Goal: Use online tool/utility: Use online tool/utility

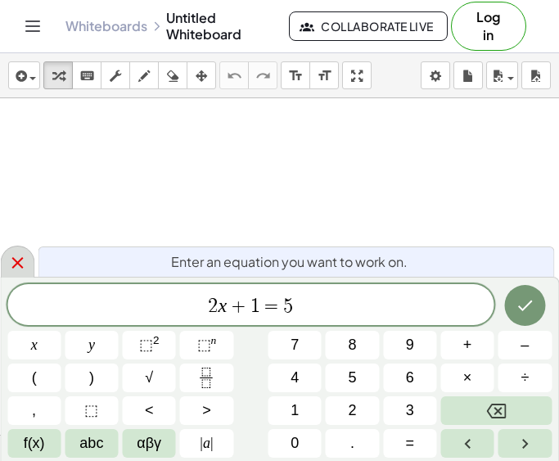
click at [24, 268] on icon at bounding box center [17, 263] width 20 height 20
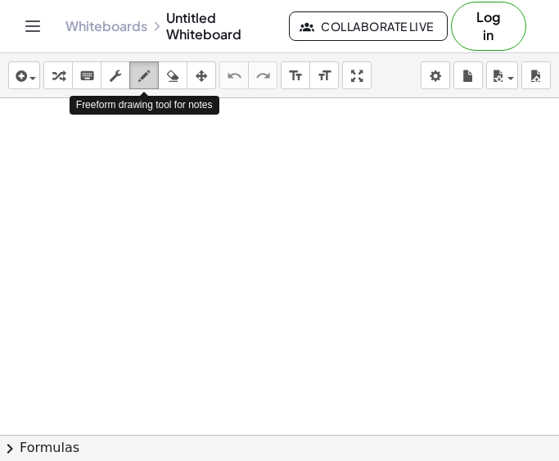
click at [140, 70] on icon "button" at bounding box center [143, 76] width 11 height 20
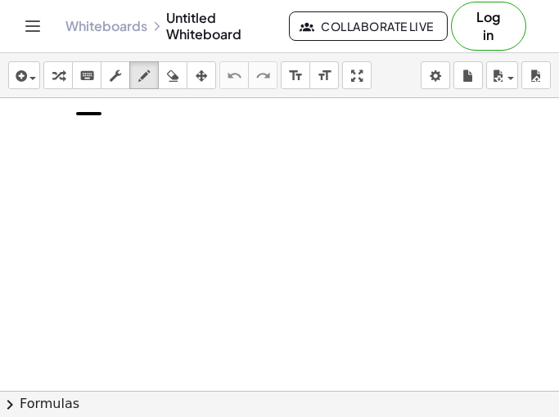
drag, startPoint x: 78, startPoint y: 114, endPoint x: 100, endPoint y: 115, distance: 22.2
drag, startPoint x: 85, startPoint y: 115, endPoint x: 86, endPoint y: 133, distance: 18.0
drag, startPoint x: 111, startPoint y: 126, endPoint x: 124, endPoint y: 127, distance: 13.1
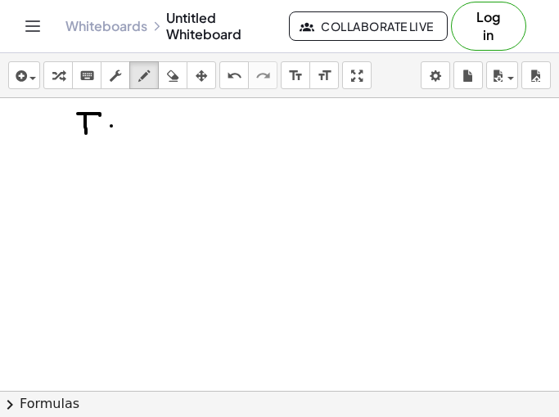
drag, startPoint x: 113, startPoint y: 133, endPoint x: 130, endPoint y: 135, distance: 17.3
drag, startPoint x: 157, startPoint y: 114, endPoint x: 156, endPoint y: 127, distance: 13.1
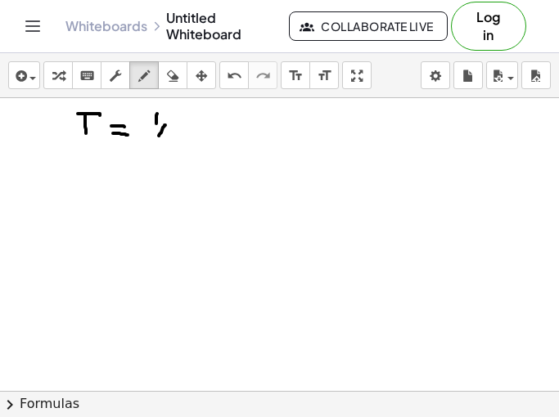
drag, startPoint x: 165, startPoint y: 125, endPoint x: 159, endPoint y: 137, distance: 13.2
drag, startPoint x: 166, startPoint y: 136, endPoint x: 185, endPoint y: 143, distance: 20.2
drag, startPoint x: 180, startPoint y: 121, endPoint x: 184, endPoint y: 135, distance: 14.5
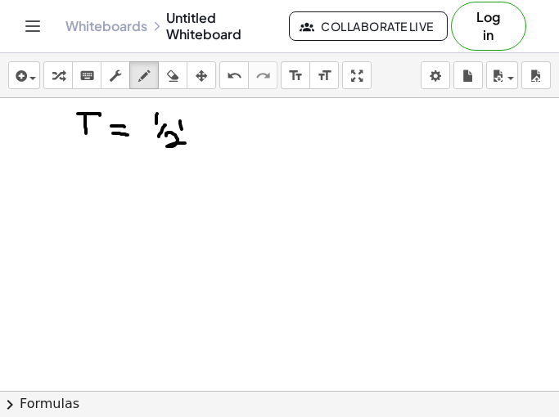
drag, startPoint x: 189, startPoint y: 128, endPoint x: 186, endPoint y: 136, distance: 8.8
drag, startPoint x: 190, startPoint y: 128, endPoint x: 200, endPoint y: 119, distance: 13.3
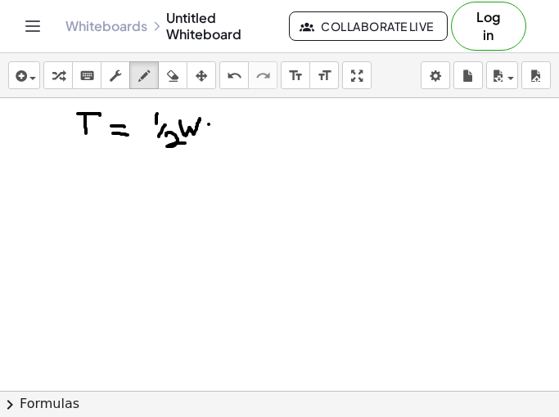
drag, startPoint x: 209, startPoint y: 124, endPoint x: 222, endPoint y: 126, distance: 13.2
drag, startPoint x: 216, startPoint y: 119, endPoint x: 218, endPoint y: 139, distance: 20.6
drag, startPoint x: 230, startPoint y: 122, endPoint x: 250, endPoint y: 139, distance: 26.1
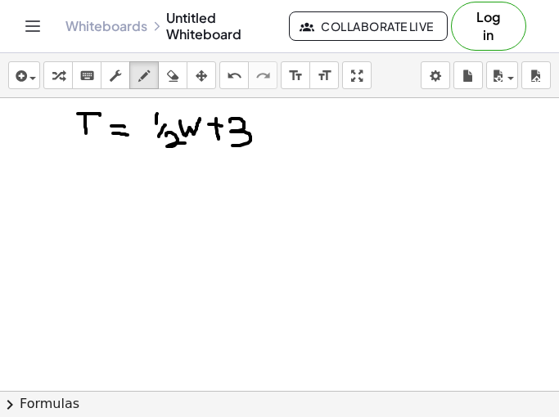
drag, startPoint x: 264, startPoint y: 124, endPoint x: 264, endPoint y: 137, distance: 13.1
drag, startPoint x: 286, startPoint y: 122, endPoint x: 286, endPoint y: 136, distance: 13.9
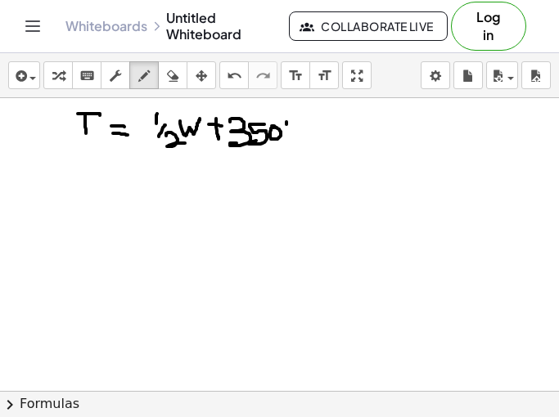
drag, startPoint x: 293, startPoint y: 128, endPoint x: 299, endPoint y: 134, distance: 8.7
drag, startPoint x: 311, startPoint y: 131, endPoint x: 312, endPoint y: 156, distance: 25.4
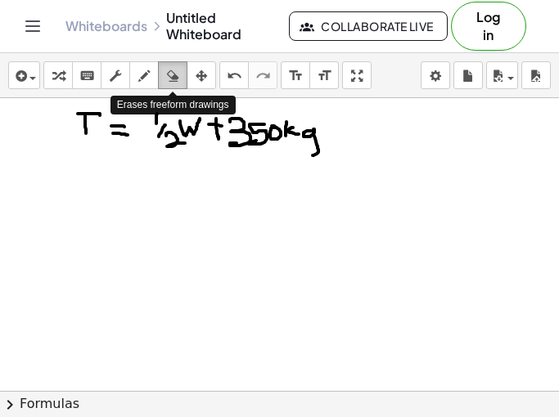
click at [178, 72] on icon "button" at bounding box center [172, 76] width 11 height 20
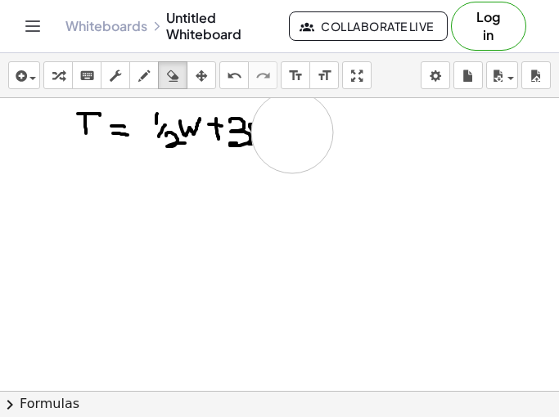
drag, startPoint x: 360, startPoint y: 155, endPoint x: 292, endPoint y: 133, distance: 71.4
click at [146, 76] on icon "button" at bounding box center [143, 76] width 11 height 20
drag, startPoint x: 254, startPoint y: 121, endPoint x: 257, endPoint y: 143, distance: 22.3
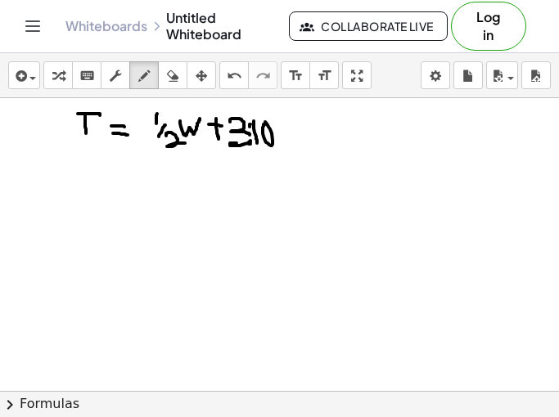
drag, startPoint x: 280, startPoint y: 122, endPoint x: 278, endPoint y: 144, distance: 22.2
drag, startPoint x: 308, startPoint y: 140, endPoint x: 295, endPoint y: 168, distance: 30.4
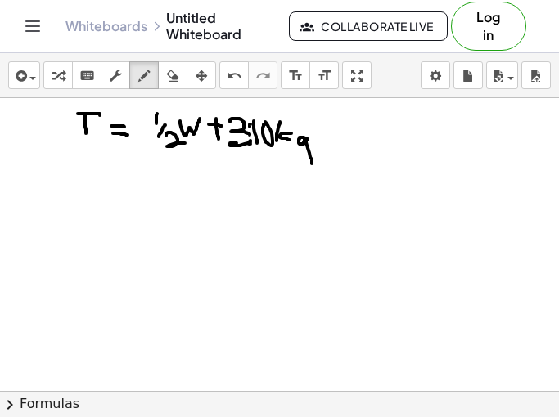
drag, startPoint x: 85, startPoint y: 175, endPoint x: 103, endPoint y: 174, distance: 18.0
drag, startPoint x: 96, startPoint y: 178, endPoint x: 96, endPoint y: 199, distance: 21.3
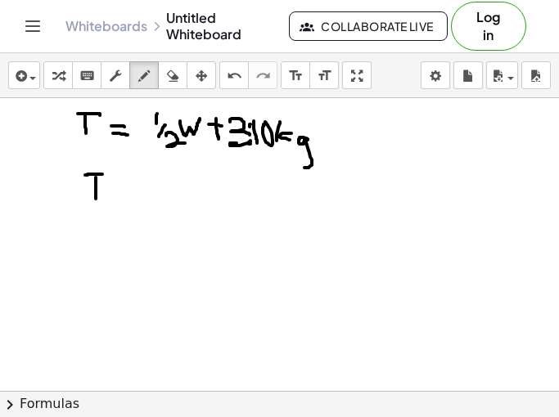
drag, startPoint x: 117, startPoint y: 182, endPoint x: 129, endPoint y: 182, distance: 12.3
drag, startPoint x: 117, startPoint y: 193, endPoint x: 135, endPoint y: 192, distance: 18.0
drag, startPoint x: 166, startPoint y: 164, endPoint x: 167, endPoint y: 178, distance: 13.9
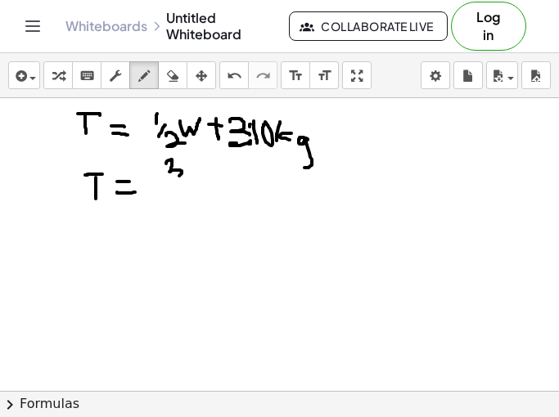
drag, startPoint x: 166, startPoint y: 190, endPoint x: 191, endPoint y: 182, distance: 26.4
drag, startPoint x: 173, startPoint y: 193, endPoint x: 193, endPoint y: 196, distance: 19.9
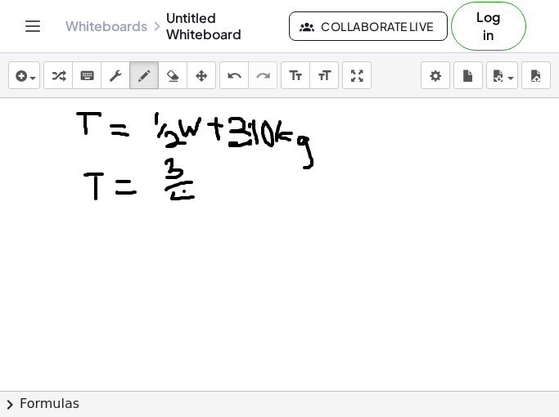
drag, startPoint x: 184, startPoint y: 191, endPoint x: 186, endPoint y: 206, distance: 14.8
drag, startPoint x: 198, startPoint y: 182, endPoint x: 221, endPoint y: 178, distance: 23.4
drag, startPoint x: 240, startPoint y: 175, endPoint x: 242, endPoint y: 185, distance: 10.1
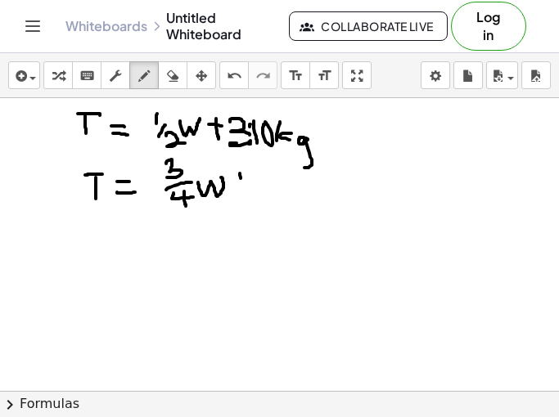
drag, startPoint x: 234, startPoint y: 179, endPoint x: 251, endPoint y: 179, distance: 17.2
drag, startPoint x: 265, startPoint y: 169, endPoint x: 289, endPoint y: 184, distance: 27.9
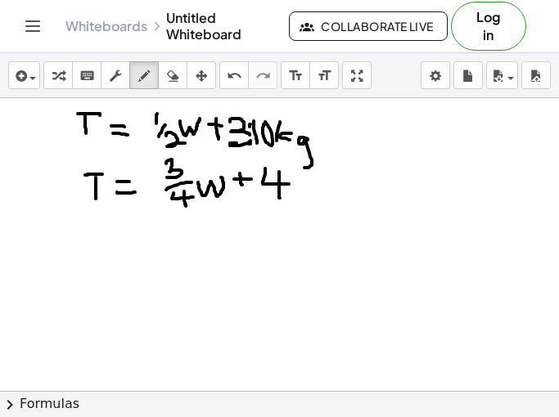
drag, startPoint x: 301, startPoint y: 175, endPoint x: 300, endPoint y: 194, distance: 18.8
drag, startPoint x: 339, startPoint y: 175, endPoint x: 341, endPoint y: 195, distance: 19.8
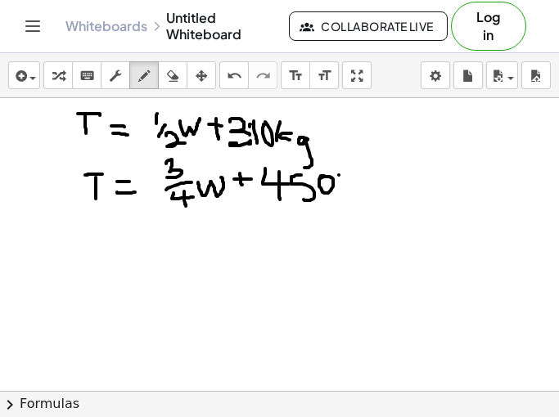
drag, startPoint x: 361, startPoint y: 182, endPoint x: 349, endPoint y: 195, distance: 17.9
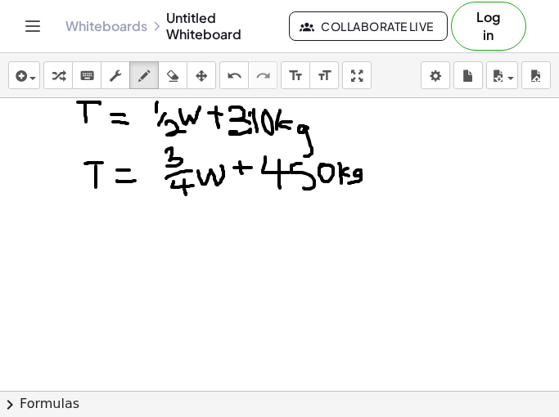
scroll to position [14, 0]
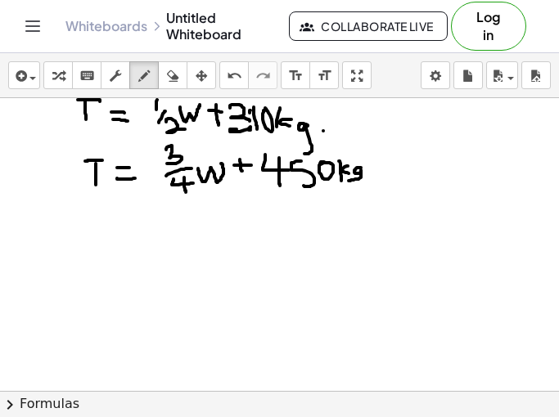
click at [323, 131] on div at bounding box center [279, 413] width 559 height 658
drag, startPoint x: 338, startPoint y: 133, endPoint x: 357, endPoint y: 130, distance: 19.1
click at [357, 130] on div at bounding box center [279, 413] width 559 height 658
drag, startPoint x: 385, startPoint y: 129, endPoint x: 385, endPoint y: 146, distance: 16.4
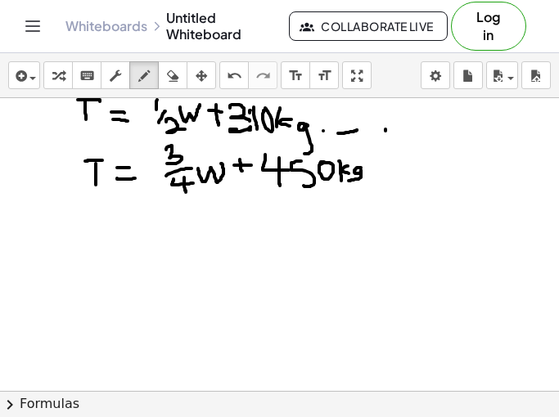
click at [385, 146] on div at bounding box center [279, 413] width 559 height 658
click at [385, 120] on div at bounding box center [279, 413] width 559 height 658
drag, startPoint x: 403, startPoint y: 128, endPoint x: 400, endPoint y: 144, distance: 16.5
click at [403, 137] on div at bounding box center [279, 413] width 559 height 658
drag, startPoint x: 365, startPoint y: 136, endPoint x: 367, endPoint y: 145, distance: 9.3
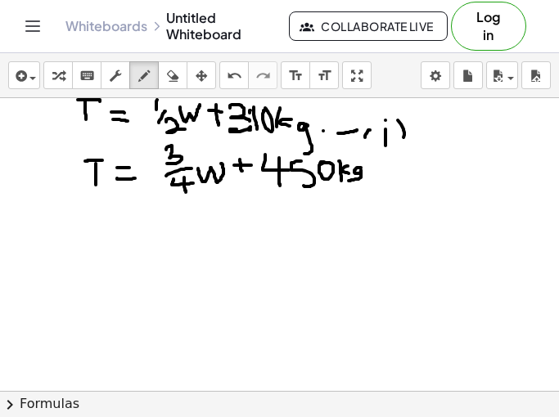
click at [367, 145] on div at bounding box center [279, 413] width 559 height 658
click at [385, 178] on div at bounding box center [279, 413] width 559 height 658
click at [403, 181] on div at bounding box center [279, 413] width 559 height 658
click at [420, 177] on div at bounding box center [279, 413] width 559 height 658
drag, startPoint x: 443, startPoint y: 176, endPoint x: 445, endPoint y: 187, distance: 11.7
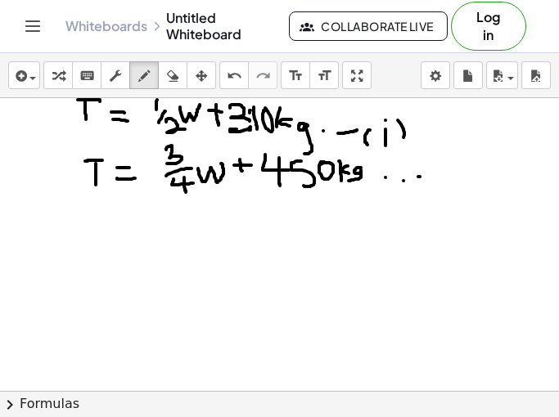
click at [445, 187] on div at bounding box center [279, 413] width 559 height 658
drag, startPoint x: 450, startPoint y: 180, endPoint x: 453, endPoint y: 189, distance: 9.3
click at [452, 187] on div at bounding box center [279, 413] width 559 height 658
drag, startPoint x: 456, startPoint y: 173, endPoint x: 465, endPoint y: 182, distance: 13.3
click at [465, 182] on div at bounding box center [279, 413] width 559 height 658
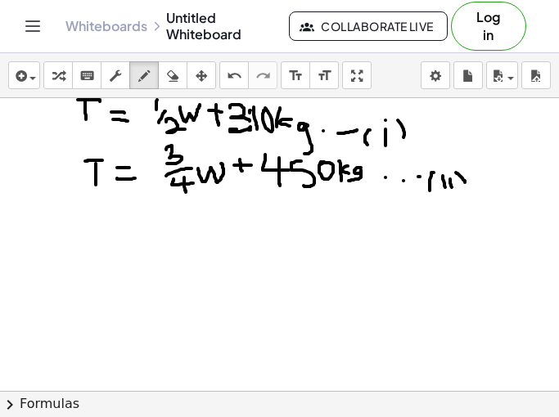
drag, startPoint x: 434, startPoint y: 173, endPoint x: 433, endPoint y: 193, distance: 20.5
click at [432, 193] on div at bounding box center [279, 413] width 559 height 658
click at [438, 169] on div at bounding box center [279, 413] width 559 height 658
click at [449, 169] on div at bounding box center [279, 413] width 559 height 658
drag, startPoint x: 94, startPoint y: 218, endPoint x: 105, endPoint y: 240, distance: 23.8
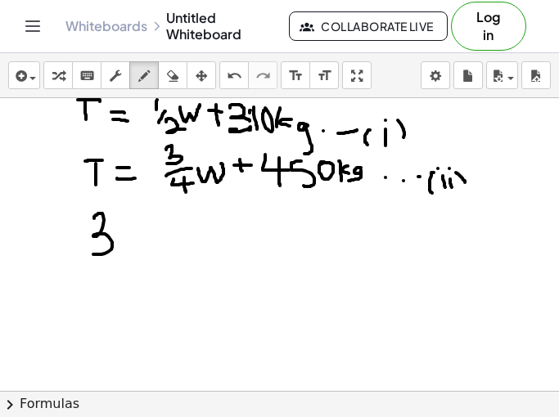
click at [92, 252] on div at bounding box center [279, 413] width 559 height 658
drag, startPoint x: 133, startPoint y: 216, endPoint x: 119, endPoint y: 245, distance: 31.5
click at [119, 245] on div at bounding box center [279, 413] width 559 height 658
click at [149, 230] on div at bounding box center [279, 413] width 559 height 658
drag, startPoint x: 183, startPoint y: 234, endPoint x: 192, endPoint y: 235, distance: 9.0
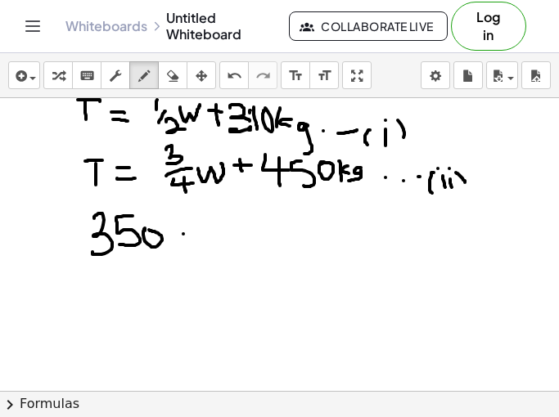
click at [192, 234] on div at bounding box center [279, 413] width 559 height 658
drag, startPoint x: 180, startPoint y: 239, endPoint x: 204, endPoint y: 243, distance: 24.1
click at [202, 243] on div at bounding box center [279, 413] width 559 height 658
drag, startPoint x: 228, startPoint y: 225, endPoint x: 250, endPoint y: 223, distance: 22.2
click at [250, 223] on div at bounding box center [279, 413] width 559 height 658
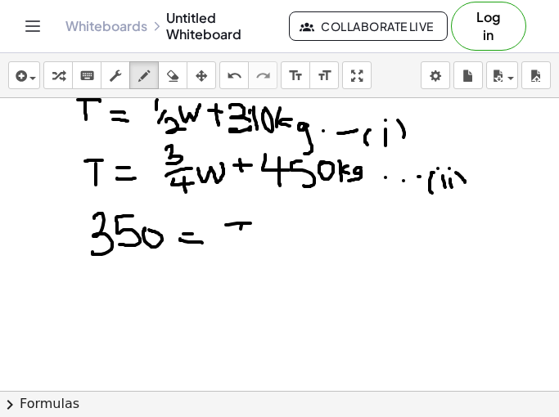
drag, startPoint x: 242, startPoint y: 223, endPoint x: 240, endPoint y: 254, distance: 31.2
click at [240, 254] on div at bounding box center [279, 413] width 559 height 658
drag, startPoint x: 258, startPoint y: 230, endPoint x: 258, endPoint y: 254, distance: 24.5
click at [258, 252] on div at bounding box center [279, 413] width 559 height 658
drag, startPoint x: 254, startPoint y: 243, endPoint x: 272, endPoint y: 240, distance: 18.3
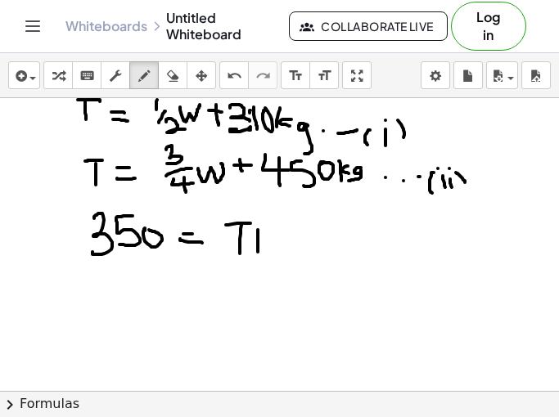
click at [271, 240] on div at bounding box center [279, 413] width 559 height 658
drag, startPoint x: 295, startPoint y: 223, endPoint x: 295, endPoint y: 233, distance: 10.7
click at [295, 232] on div at bounding box center [279, 413] width 559 height 658
drag, startPoint x: 300, startPoint y: 245, endPoint x: 295, endPoint y: 257, distance: 13.5
click at [295, 257] on div at bounding box center [279, 413] width 559 height 658
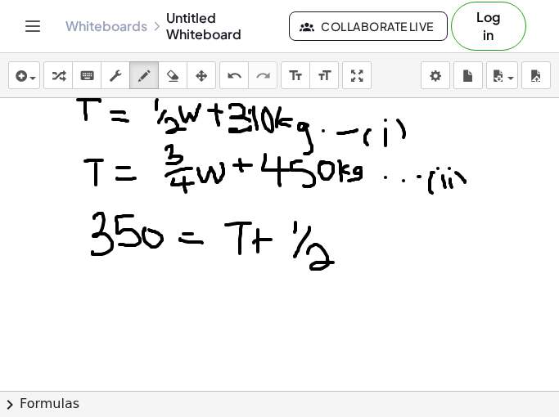
drag, startPoint x: 308, startPoint y: 254, endPoint x: 337, endPoint y: 263, distance: 31.1
click at [337, 263] on div at bounding box center [279, 413] width 559 height 658
drag, startPoint x: 334, startPoint y: 237, endPoint x: 359, endPoint y: 236, distance: 25.4
click at [359, 236] on div at bounding box center [279, 413] width 559 height 658
drag, startPoint x: 101, startPoint y: 273, endPoint x: 117, endPoint y: 288, distance: 21.4
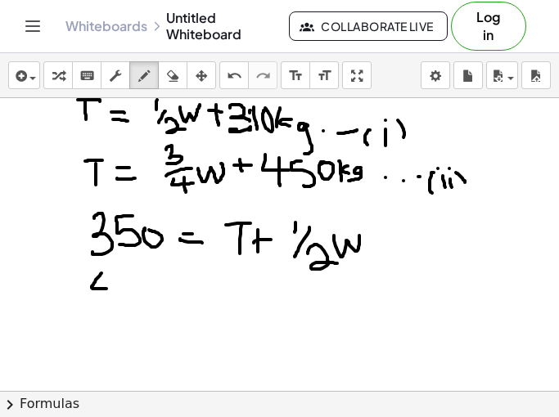
click at [115, 289] on div at bounding box center [279, 413] width 559 height 658
drag, startPoint x: 106, startPoint y: 297, endPoint x: 110, endPoint y: 305, distance: 9.1
click at [106, 303] on div at bounding box center [279, 413] width 559 height 658
drag, startPoint x: 137, startPoint y: 275, endPoint x: 146, endPoint y: 284, distance: 13.3
click at [125, 300] on div at bounding box center [279, 413] width 559 height 658
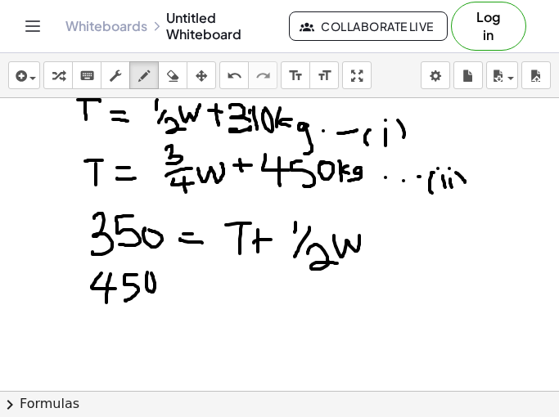
drag, startPoint x: 146, startPoint y: 287, endPoint x: 151, endPoint y: 273, distance: 14.8
click at [151, 273] on div at bounding box center [279, 413] width 559 height 658
drag, startPoint x: 182, startPoint y: 281, endPoint x: 202, endPoint y: 282, distance: 19.7
click at [204, 281] on div at bounding box center [279, 413] width 559 height 658
drag, startPoint x: 184, startPoint y: 289, endPoint x: 203, endPoint y: 292, distance: 19.1
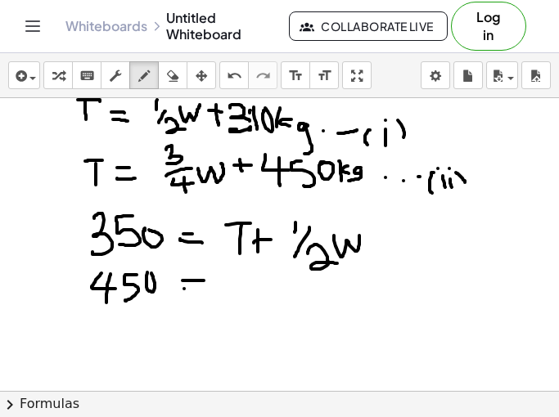
click at [203, 292] on div at bounding box center [279, 413] width 559 height 658
drag, startPoint x: 238, startPoint y: 274, endPoint x: 260, endPoint y: 272, distance: 22.2
click at [260, 272] on div at bounding box center [279, 413] width 559 height 658
drag, startPoint x: 245, startPoint y: 273, endPoint x: 248, endPoint y: 313, distance: 39.4
click at [248, 313] on div at bounding box center [279, 413] width 559 height 658
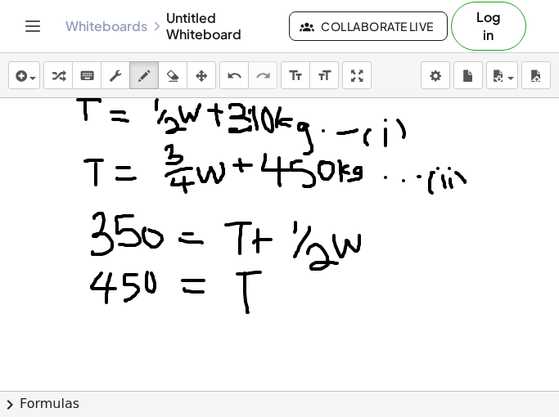
drag, startPoint x: 265, startPoint y: 286, endPoint x: 266, endPoint y: 306, distance: 20.5
click at [266, 305] on div at bounding box center [279, 413] width 559 height 658
drag, startPoint x: 268, startPoint y: 294, endPoint x: 277, endPoint y: 293, distance: 9.0
click at [275, 293] on div at bounding box center [279, 413] width 559 height 658
drag, startPoint x: 292, startPoint y: 273, endPoint x: 298, endPoint y: 291, distance: 18.1
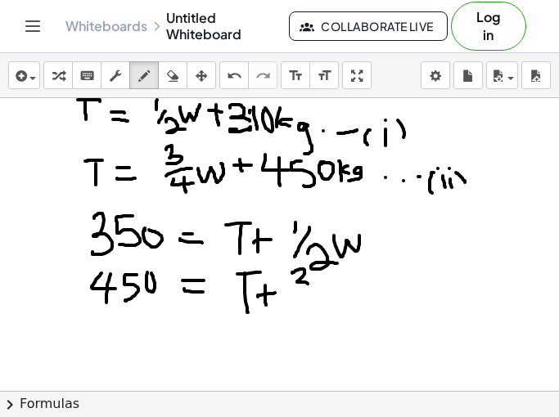
click at [296, 291] on div at bounding box center [279, 413] width 559 height 658
drag, startPoint x: 320, startPoint y: 287, endPoint x: 299, endPoint y: 302, distance: 25.9
click at [299, 302] on div at bounding box center [279, 413] width 559 height 658
drag, startPoint x: 316, startPoint y: 296, endPoint x: 331, endPoint y: 306, distance: 17.7
click at [318, 308] on div at bounding box center [279, 413] width 559 height 658
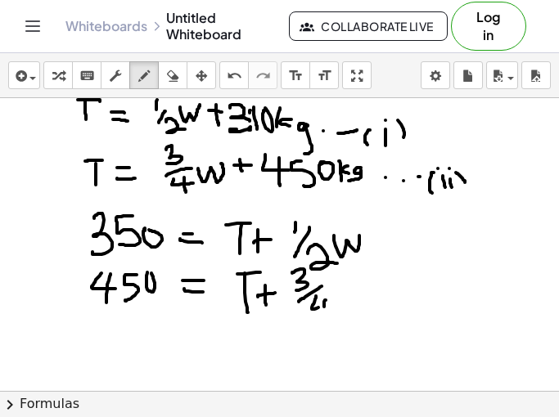
drag, startPoint x: 324, startPoint y: 302, endPoint x: 323, endPoint y: 323, distance: 21.3
click at [323, 323] on div at bounding box center [279, 413] width 559 height 658
drag, startPoint x: 338, startPoint y: 293, endPoint x: 360, endPoint y: 287, distance: 22.8
click at [360, 287] on div at bounding box center [279, 413] width 559 height 658
drag, startPoint x: 322, startPoint y: 304, endPoint x: 331, endPoint y: 304, distance: 9.0
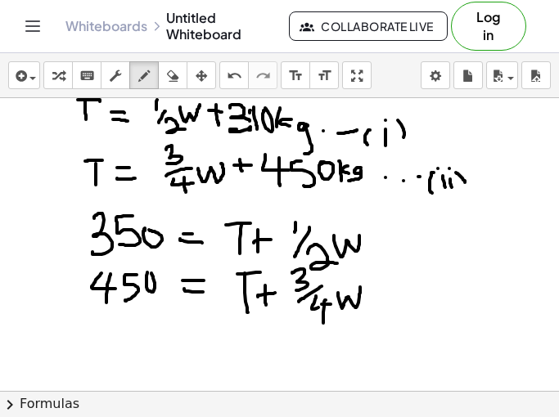
click at [331, 304] on div at bounding box center [279, 413] width 559 height 658
drag, startPoint x: 318, startPoint y: 307, endPoint x: 336, endPoint y: 307, distance: 18.8
click at [336, 307] on div at bounding box center [279, 413] width 559 height 658
drag, startPoint x: 325, startPoint y: 304, endPoint x: 322, endPoint y: 319, distance: 15.7
click at [322, 318] on div at bounding box center [279, 413] width 559 height 658
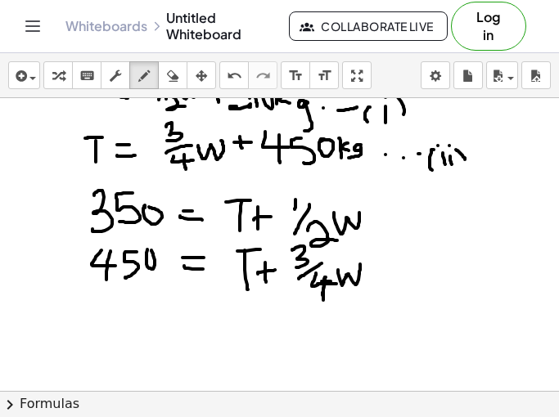
scroll to position [0, 0]
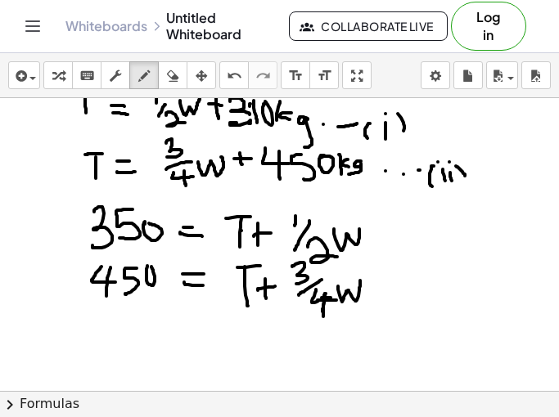
scroll to position [21, 0]
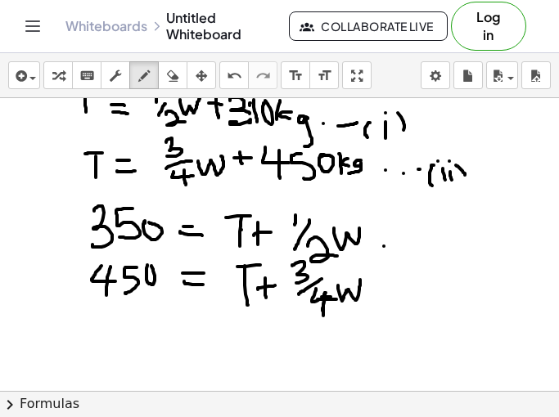
click at [383, 246] on div at bounding box center [279, 406] width 559 height 658
click at [403, 246] on div at bounding box center [279, 406] width 559 height 658
click at [417, 246] on div at bounding box center [279, 406] width 559 height 658
drag, startPoint x: 424, startPoint y: 246, endPoint x: 434, endPoint y: 246, distance: 9.8
click at [427, 246] on div at bounding box center [279, 406] width 559 height 658
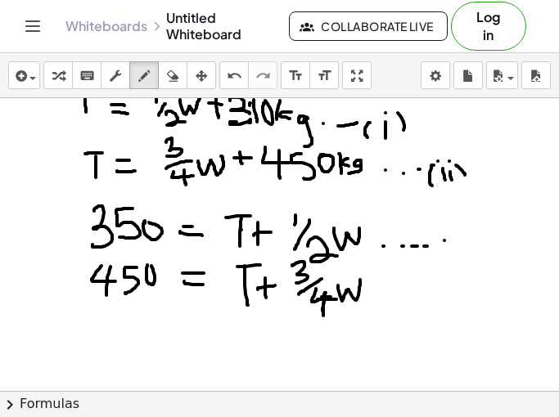
drag, startPoint x: 444, startPoint y: 241, endPoint x: 444, endPoint y: 255, distance: 14.7
click at [444, 254] on div at bounding box center [279, 406] width 559 height 658
click at [445, 232] on div at bounding box center [279, 406] width 559 height 658
drag, startPoint x: 453, startPoint y: 234, endPoint x: 451, endPoint y: 262, distance: 27.9
click at [458, 254] on div at bounding box center [279, 406] width 559 height 658
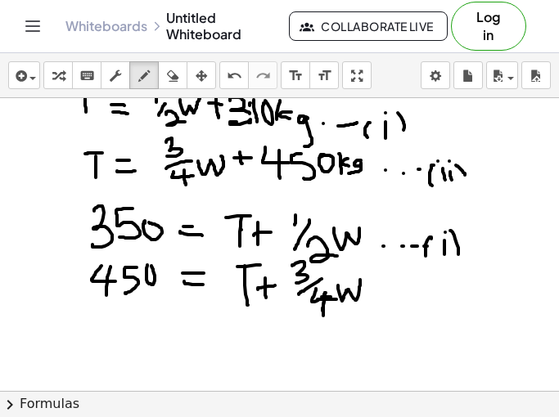
drag, startPoint x: 429, startPoint y: 238, endPoint x: 432, endPoint y: 265, distance: 27.2
click at [430, 264] on div at bounding box center [279, 406] width 559 height 658
click at [170, 83] on icon "button" at bounding box center [172, 76] width 11 height 20
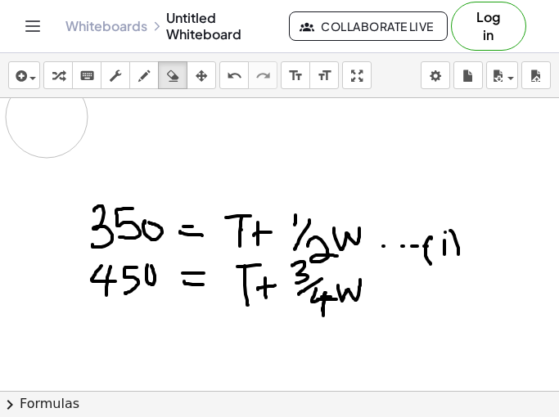
drag, startPoint x: 501, startPoint y: 190, endPoint x: 51, endPoint y: 116, distance: 456.1
click at [51, 116] on div at bounding box center [279, 406] width 559 height 658
drag, startPoint x: 149, startPoint y: 79, endPoint x: 144, endPoint y: 95, distance: 16.3
click at [148, 82] on icon "button" at bounding box center [143, 76] width 11 height 20
drag, startPoint x: 130, startPoint y: 101, endPoint x: 142, endPoint y: 99, distance: 12.5
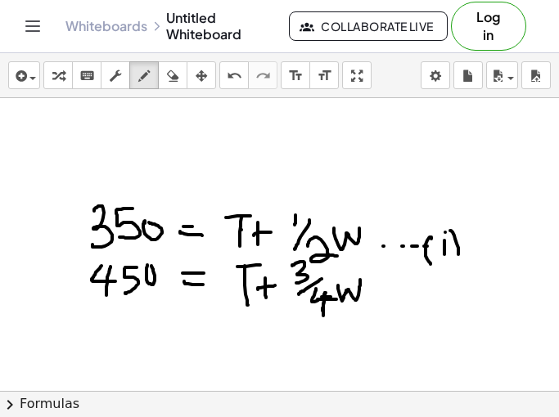
click at [155, 101] on div at bounding box center [279, 406] width 559 height 658
drag, startPoint x: 137, startPoint y: 110, endPoint x: 138, endPoint y: 124, distance: 14.8
click at [137, 123] on div at bounding box center [279, 406] width 559 height 658
drag, startPoint x: 158, startPoint y: 117, endPoint x: 168, endPoint y: 117, distance: 9.8
click at [167, 117] on div at bounding box center [279, 406] width 559 height 658
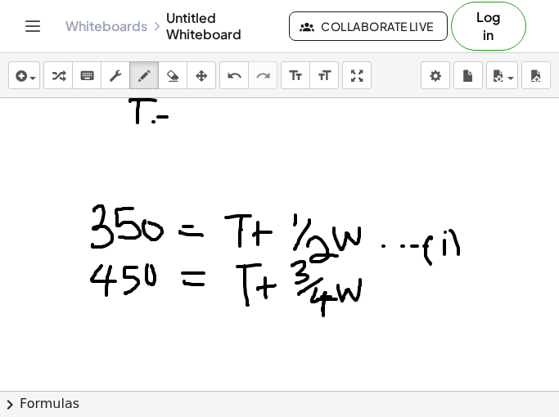
drag, startPoint x: 154, startPoint y: 122, endPoint x: 172, endPoint y: 124, distance: 18.2
click at [172, 124] on div at bounding box center [279, 406] width 559 height 658
drag, startPoint x: 191, startPoint y: 120, endPoint x: 204, endPoint y: 130, distance: 15.7
click at [203, 130] on div at bounding box center [279, 406] width 559 height 658
drag, startPoint x: 223, startPoint y: 239, endPoint x: 232, endPoint y: 240, distance: 9.0
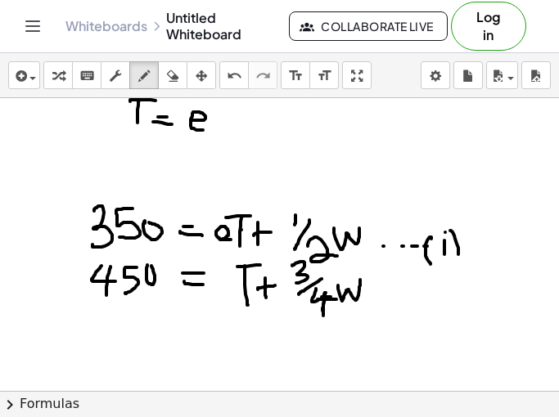
click at [232, 240] on div at bounding box center [279, 406] width 559 height 658
drag
click at [234, 293] on div at bounding box center [279, 406] width 559 height 658
click at [232, 132] on div at bounding box center [279, 406] width 559 height 658
click at [249, 123] on div at bounding box center [279, 406] width 559 height 658
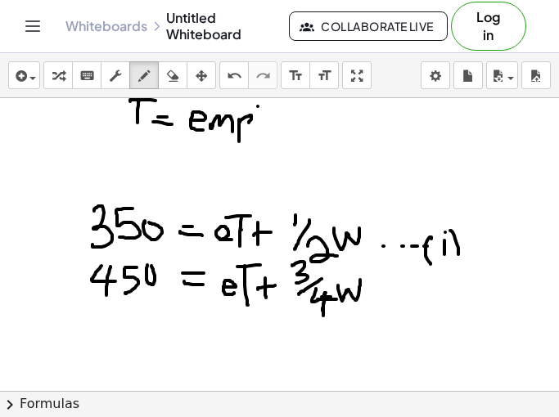
click at [252, 133] on div at bounding box center [279, 406] width 559 height 658
click at [263, 123] on div at bounding box center [279, 406] width 559 height 658
click at [276, 164] on div at bounding box center [279, 406] width 559 height 658
click at [312, 131] on div at bounding box center [279, 406] width 559 height 658
click at [327, 122] on div at bounding box center [279, 406] width 559 height 658
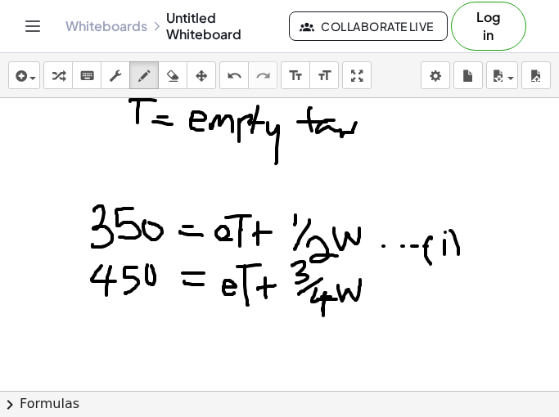
click at [368, 133] on div at bounding box center [279, 406] width 559 height 658
click at [375, 137] on div at bounding box center [279, 406] width 559 height 658
drag, startPoint x: 393, startPoint y: 111, endPoint x: 398, endPoint y: 132, distance: 21.0
click at [397, 132] on div at bounding box center [279, 406] width 559 height 658
drag, startPoint x: 117, startPoint y: 117, endPoint x: 127, endPoint y: 124, distance: 11.8
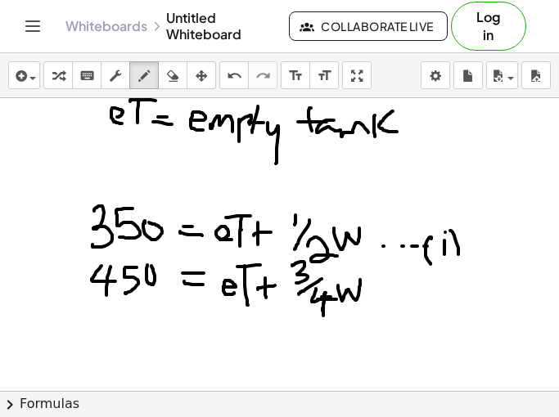
click at [127, 124] on div at bounding box center [279, 406] width 559 height 658
click at [168, 149] on div at bounding box center [279, 406] width 559 height 658
click at [167, 157] on div at bounding box center [279, 406] width 559 height 658
click at [170, 70] on icon "button" at bounding box center [172, 76] width 11 height 20
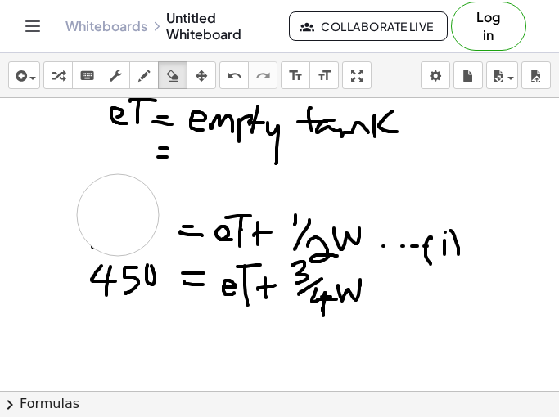
drag, startPoint x: 137, startPoint y: 195, endPoint x: 107, endPoint y: 212, distance: 34.8
click at [107, 212] on div at bounding box center [279, 406] width 559 height 658
click at [146, 71] on icon "button" at bounding box center [143, 76] width 11 height 20
drag, startPoint x: 100, startPoint y: 214, endPoint x: 95, endPoint y: 230, distance: 16.3
click at [95, 230] on div at bounding box center [279, 406] width 559 height 658
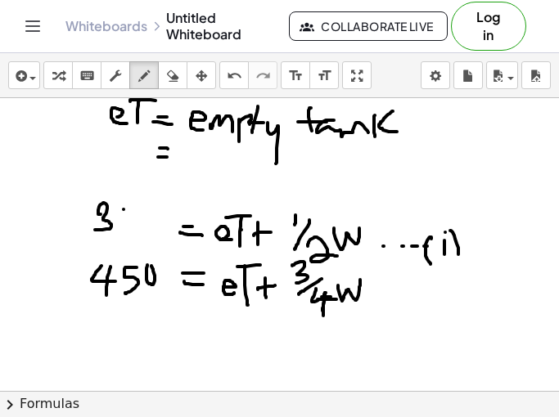
drag, startPoint x: 124, startPoint y: 209, endPoint x: 123, endPoint y: 226, distance: 16.4
click at [123, 223] on div at bounding box center [279, 406] width 559 height 658
drag, startPoint x: 122, startPoint y: 210, endPoint x: 121, endPoint y: 227, distance: 16.4
click at [121, 227] on div at bounding box center [279, 406] width 559 height 658
click at [135, 206] on div at bounding box center [279, 406] width 559 height 658
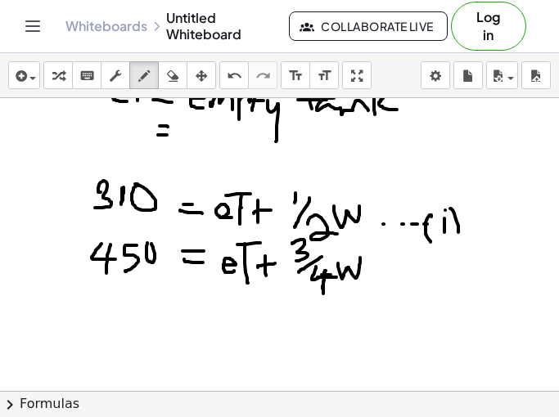
scroll to position [45, 0]
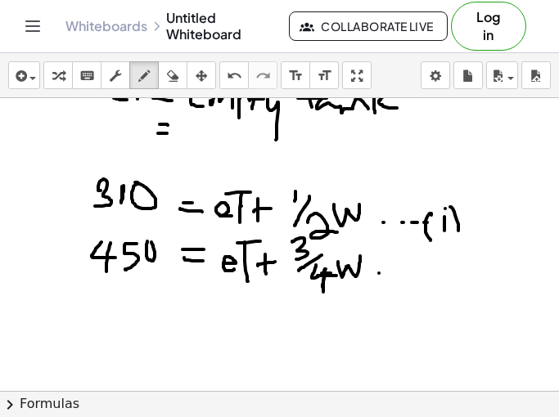
click at [381, 272] on div at bounding box center [279, 382] width 559 height 658
click at [394, 272] on div at bounding box center [279, 382] width 559 height 658
drag, startPoint x: 405, startPoint y: 272, endPoint x: 417, endPoint y: 272, distance: 12.3
click at [415, 272] on div at bounding box center [279, 382] width 559 height 658
drag, startPoint x: 428, startPoint y: 272, endPoint x: 437, endPoint y: 272, distance: 9.0
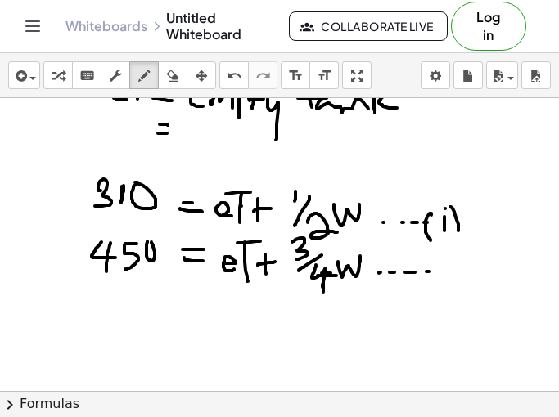
click at [431, 272] on div at bounding box center [279, 382] width 559 height 658
click at [441, 272] on div at bounding box center [279, 382] width 559 height 658
drag, startPoint x: 461, startPoint y: 260, endPoint x: 463, endPoint y: 292, distance: 32.0
click at [458, 291] on div at bounding box center [279, 382] width 559 height 658
drag, startPoint x: 468, startPoint y: 276, endPoint x: 472, endPoint y: 291, distance: 15.3
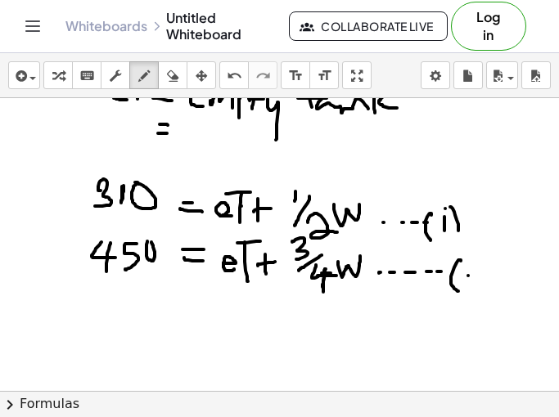
click at [468, 287] on div at bounding box center [279, 382] width 559 height 658
drag, startPoint x: 481, startPoint y: 280, endPoint x: 481, endPoint y: 291, distance: 11.5
click at [481, 290] on div at bounding box center [279, 382] width 559 height 658
drag, startPoint x: 484, startPoint y: 262, endPoint x: 498, endPoint y: 299, distance: 39.1
click at [498, 299] on div at bounding box center [279, 382] width 559 height 658
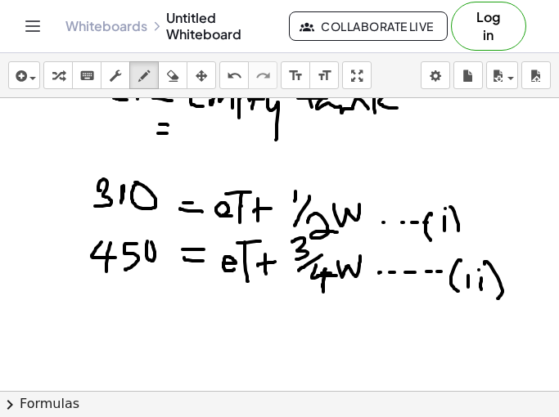
click at [479, 270] on div at bounding box center [279, 382] width 559 height 658
click at [465, 270] on div at bounding box center [279, 382] width 559 height 658
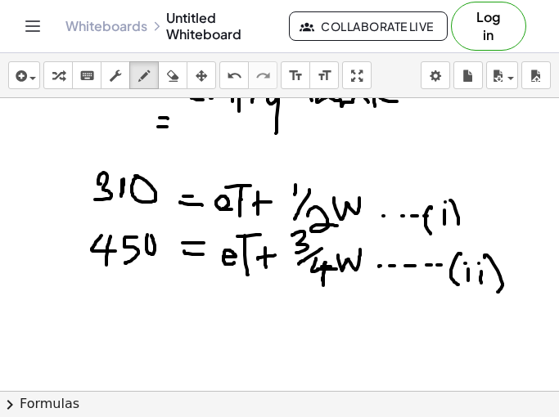
scroll to position [52, 0]
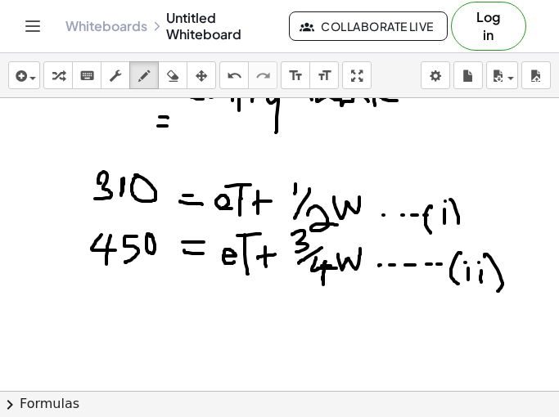
click at [149, 234] on div at bounding box center [279, 375] width 559 height 658
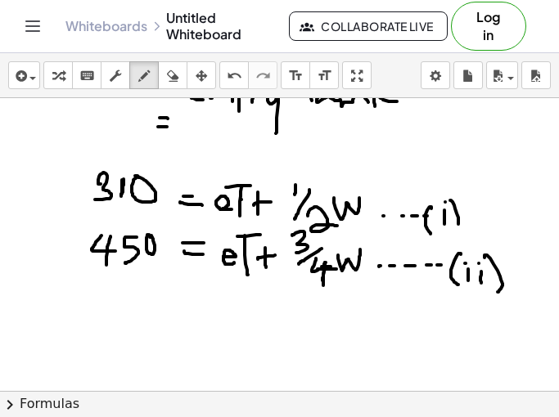
scroll to position [50, 0]
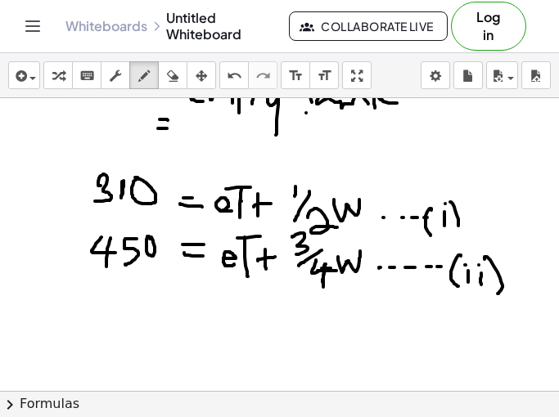
click at [306, 113] on div at bounding box center [279, 377] width 559 height 658
drag, startPoint x: 62, startPoint y: 314, endPoint x: 84, endPoint y: 322, distance: 23.6
click at [84, 322] on div at bounding box center [279, 377] width 559 height 658
drag, startPoint x: 93, startPoint y: 314, endPoint x: 106, endPoint y: 323, distance: 15.9
click at [103, 327] on div at bounding box center [279, 377] width 559 height 658
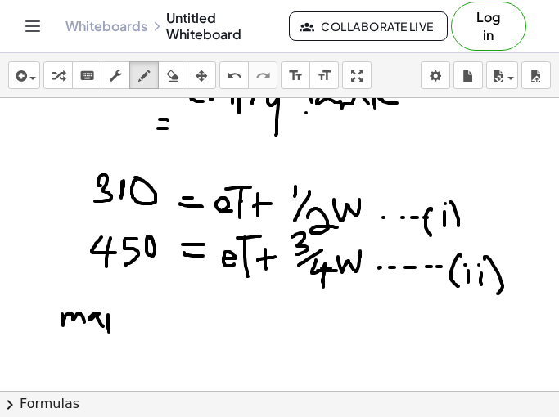
drag, startPoint x: 108, startPoint y: 315, endPoint x: 109, endPoint y: 334, distance: 18.8
click at [109, 333] on div at bounding box center [279, 377] width 559 height 658
drag, startPoint x: 115, startPoint y: 323, endPoint x: 121, endPoint y: 332, distance: 11.1
click at [121, 332] on div at bounding box center [279, 377] width 559 height 658
drag, startPoint x: 122, startPoint y: 332, endPoint x: 140, endPoint y: 334, distance: 18.1
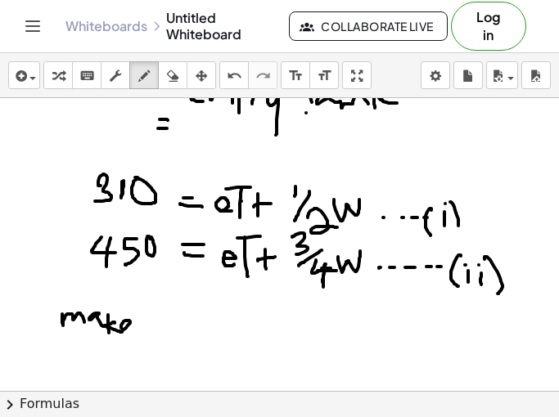
click at [140, 334] on div at bounding box center [279, 377] width 559 height 658
drag, startPoint x: 160, startPoint y: 328, endPoint x: 173, endPoint y: 334, distance: 15.0
click at [172, 334] on div at bounding box center [279, 377] width 559 height 658
drag, startPoint x: 184, startPoint y: 317, endPoint x: 196, endPoint y: 317, distance: 11.5
click at [196, 317] on div at bounding box center [279, 377] width 559 height 658
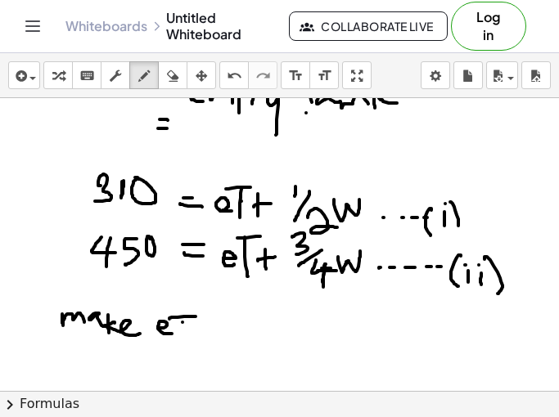
drag, startPoint x: 182, startPoint y: 322, endPoint x: 183, endPoint y: 342, distance: 19.7
click at [183, 342] on div at bounding box center [279, 377] width 559 height 658
drag, startPoint x: 209, startPoint y: 328, endPoint x: 208, endPoint y: 336, distance: 8.2
click at [208, 336] on div at bounding box center [279, 377] width 559 height 658
drag, startPoint x: 214, startPoint y: 331, endPoint x: 227, endPoint y: 341, distance: 16.2
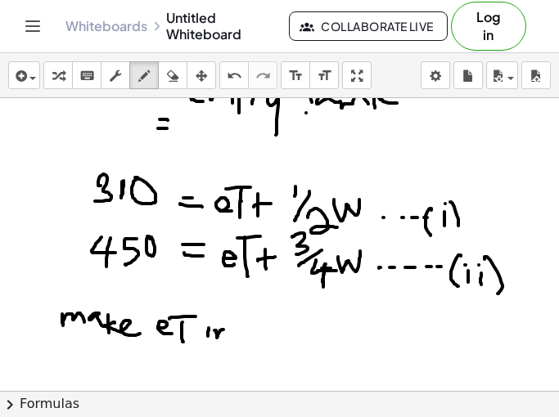
click at [231, 339] on div at bounding box center [279, 377] width 559 height 658
click at [207, 321] on div at bounding box center [279, 377] width 559 height 658
drag, startPoint x: 252, startPoint y: 327, endPoint x: 252, endPoint y: 344, distance: 16.4
click at [252, 344] on div at bounding box center [279, 377] width 559 height 658
click at [253, 313] on div at bounding box center [279, 377] width 559 height 658
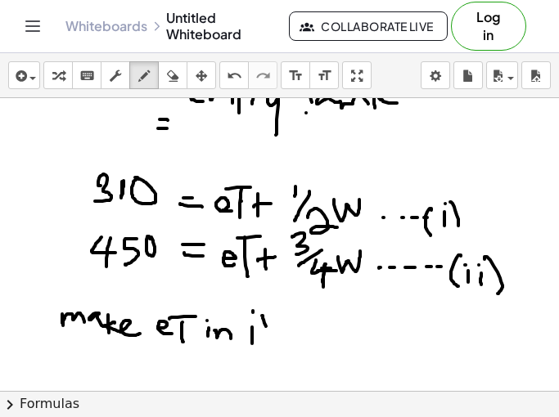
drag, startPoint x: 262, startPoint y: 316, endPoint x: 263, endPoint y: 353, distance: 36.9
click at [268, 345] on div at bounding box center [279, 377] width 559 height 658
drag, startPoint x: 242, startPoint y: 327, endPoint x: 246, endPoint y: 348, distance: 20.9
click at [246, 348] on div at bounding box center [279, 377] width 559 height 658
drag, startPoint x: 301, startPoint y: 327, endPoint x: 303, endPoint y: 340, distance: 13.2
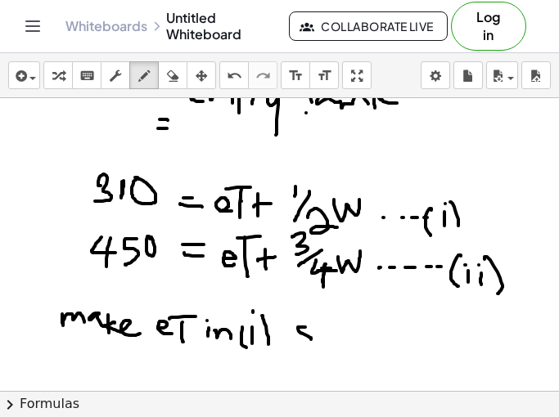
click at [298, 343] on div at bounding box center [279, 377] width 559 height 658
drag, startPoint x: 316, startPoint y: 340, endPoint x: 327, endPoint y: 343, distance: 10.9
click at [327, 343] on div at bounding box center [279, 377] width 559 height 658
drag, startPoint x: 329, startPoint y: 327, endPoint x: 331, endPoint y: 346, distance: 19.8
click at [331, 346] on div at bounding box center [279, 377] width 559 height 658
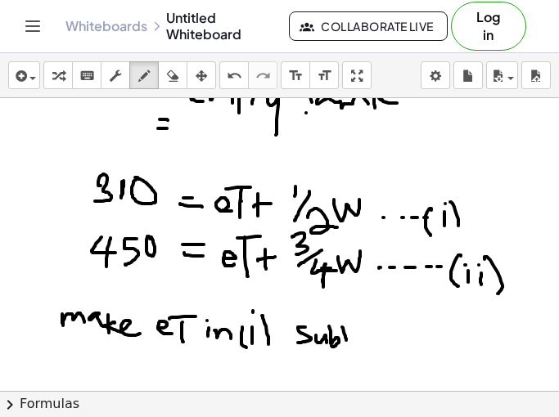
drag, startPoint x: 342, startPoint y: 327, endPoint x: 340, endPoint y: 348, distance: 20.5
click at [340, 348] on div at bounding box center [279, 377] width 559 height 658
drag, startPoint x: 354, startPoint y: 345, endPoint x: 366, endPoint y: 343, distance: 12.5
click at [361, 346] on div at bounding box center [279, 377] width 559 height 658
drag, startPoint x: 367, startPoint y: 336, endPoint x: 374, endPoint y: 340, distance: 8.9
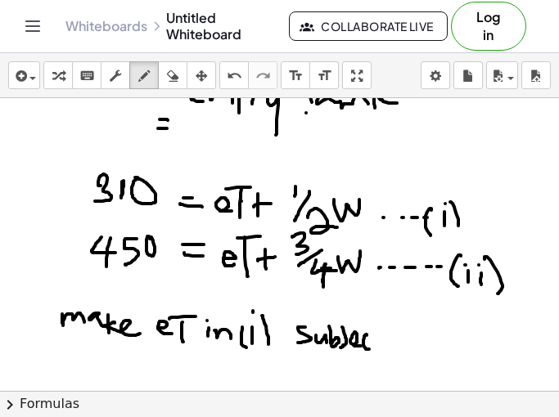
click at [373, 349] on div at bounding box center [279, 377] width 559 height 658
drag, startPoint x: 376, startPoint y: 334, endPoint x: 379, endPoint y: 352, distance: 18.3
click at [379, 352] on div at bounding box center [279, 377] width 559 height 658
drag, startPoint x: 370, startPoint y: 335, endPoint x: 386, endPoint y: 335, distance: 16.4
click at [381, 335] on div at bounding box center [279, 377] width 559 height 658
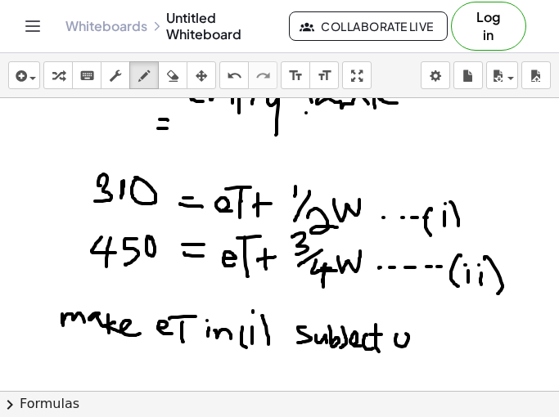
drag, startPoint x: 396, startPoint y: 336, endPoint x: 412, endPoint y: 334, distance: 15.7
click at [402, 334] on div at bounding box center [279, 377] width 559 height 658
drag, startPoint x: 414, startPoint y: 327, endPoint x: 416, endPoint y: 352, distance: 24.6
click at [416, 352] on div at bounding box center [279, 377] width 559 height 658
drag, startPoint x: 414, startPoint y: 328, endPoint x: 423, endPoint y: 327, distance: 9.0
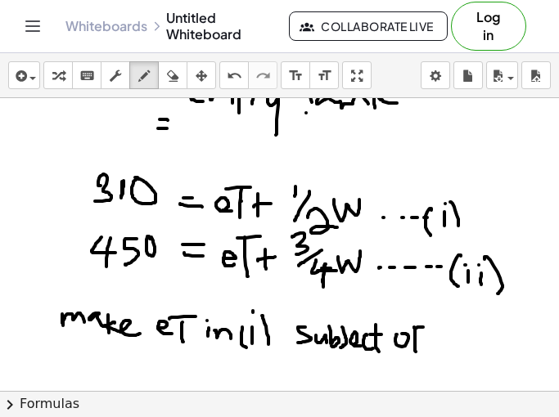
click at [423, 327] on div at bounding box center [279, 377] width 559 height 658
click at [421, 341] on div at bounding box center [279, 377] width 559 height 658
drag, startPoint x: 451, startPoint y: 330, endPoint x: 445, endPoint y: 358, distance: 28.4
click at [445, 358] on div at bounding box center [279, 377] width 559 height 658
drag, startPoint x: 442, startPoint y: 346, endPoint x: 451, endPoint y: 346, distance: 9.0
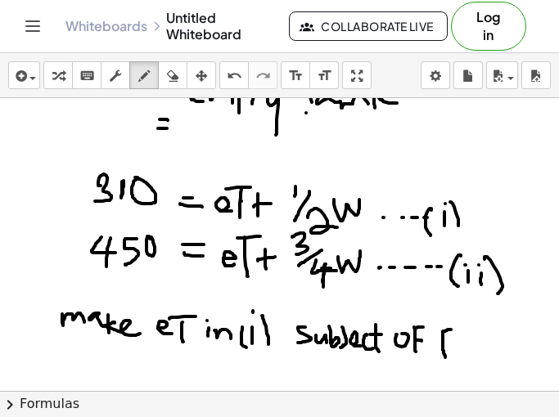
click at [451, 346] on div at bounding box center [279, 377] width 559 height 658
click at [453, 354] on div at bounding box center [279, 377] width 559 height 658
drag, startPoint x: 464, startPoint y: 349, endPoint x: 476, endPoint y: 349, distance: 12.3
click at [476, 349] on div at bounding box center [279, 377] width 559 height 658
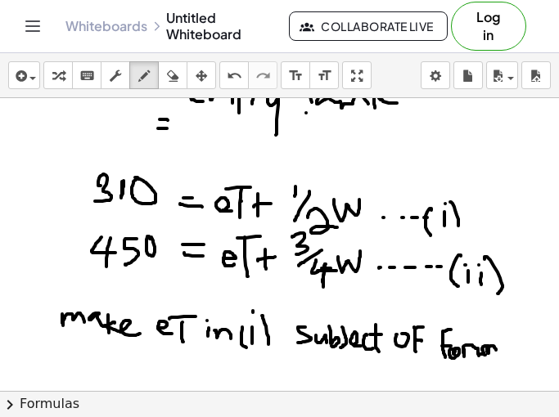
drag, startPoint x: 478, startPoint y: 349, endPoint x: 498, endPoint y: 358, distance: 21.6
click at [498, 358] on div at bounding box center [279, 377] width 559 height 658
drag, startPoint x: 498, startPoint y: 346, endPoint x: 511, endPoint y: 364, distance: 22.8
click at [511, 364] on div at bounding box center [279, 377] width 559 height 658
drag, startPoint x: 514, startPoint y: 341, endPoint x: 520, endPoint y: 369, distance: 28.4
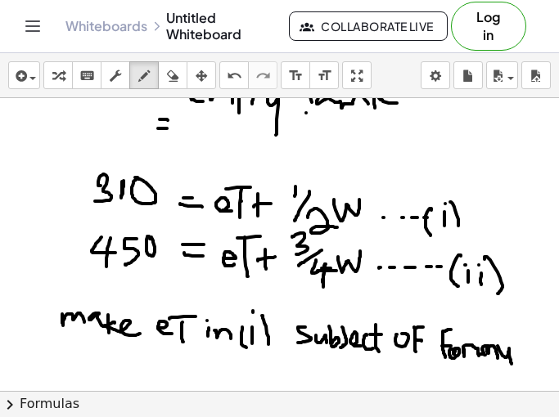
click at [520, 369] on div at bounding box center [279, 377] width 559 height 658
click at [530, 368] on div at bounding box center [279, 377] width 559 height 658
click at [544, 364] on div at bounding box center [279, 377] width 559 height 658
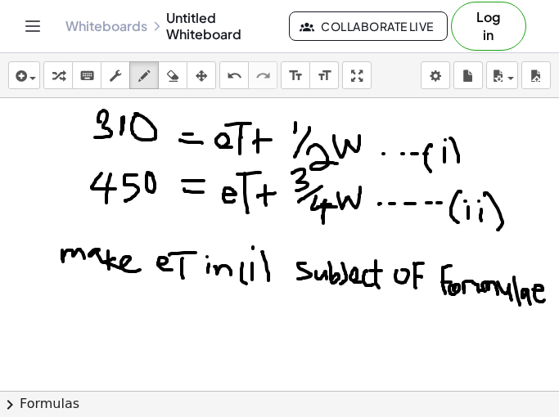
scroll to position [117, 0]
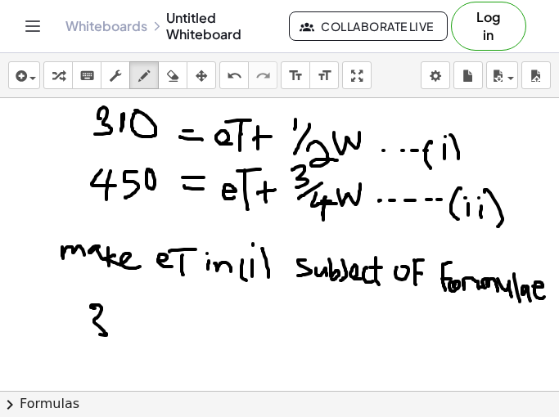
click at [91, 327] on div at bounding box center [279, 310] width 559 height 658
click at [116, 331] on div at bounding box center [279, 310] width 559 height 658
click at [131, 317] on div at bounding box center [279, 310] width 559 height 658
click at [164, 319] on div at bounding box center [279, 310] width 559 height 658
click at [172, 333] on div at bounding box center [279, 310] width 559 height 658
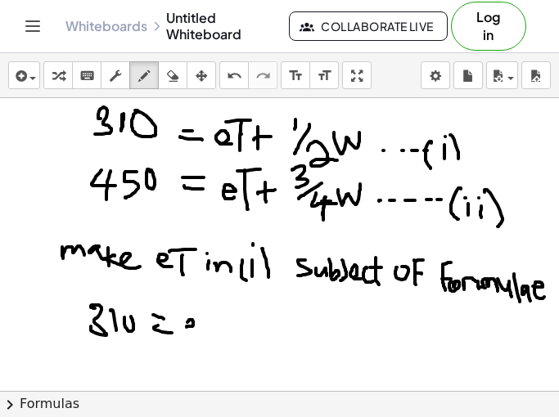
click at [196, 337] on div at bounding box center [279, 310] width 559 height 658
click at [220, 316] on div at bounding box center [279, 310] width 559 height 658
click at [207, 345] on div at bounding box center [279, 310] width 559 height 658
click at [232, 334] on div at bounding box center [279, 310] width 559 height 658
click at [228, 342] on div at bounding box center [279, 310] width 559 height 658
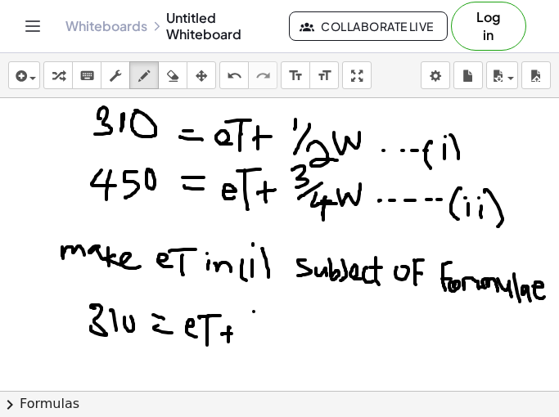
click at [249, 331] on div at bounding box center [279, 310] width 559 height 658
click at [245, 351] on div at bounding box center [279, 310] width 559 height 658
click at [282, 351] on div at bounding box center [279, 310] width 559 height 658
click at [300, 323] on div at bounding box center [279, 310] width 559 height 658
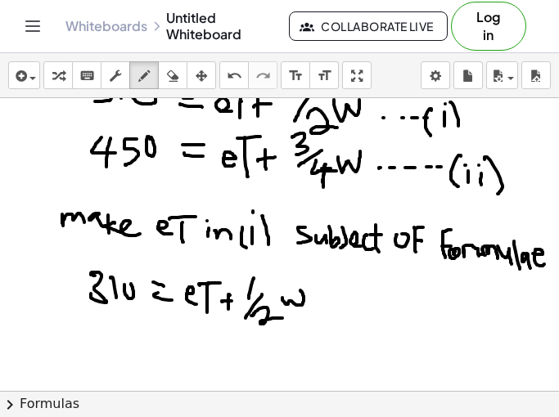
scroll to position [162, 0]
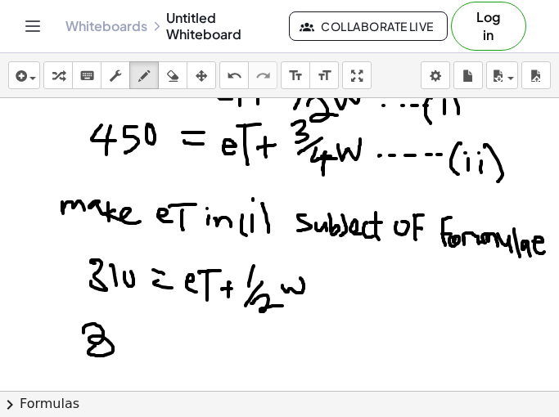
drag, startPoint x: 83, startPoint y: 333, endPoint x: 95, endPoint y: 346, distance: 17.4
click at [95, 346] on div at bounding box center [279, 265] width 559 height 658
click at [173, 87] on button "erase" at bounding box center [172, 75] width 29 height 28
drag, startPoint x: 129, startPoint y: 367, endPoint x: 106, endPoint y: 351, distance: 28.2
click at [106, 351] on div at bounding box center [279, 265] width 559 height 658
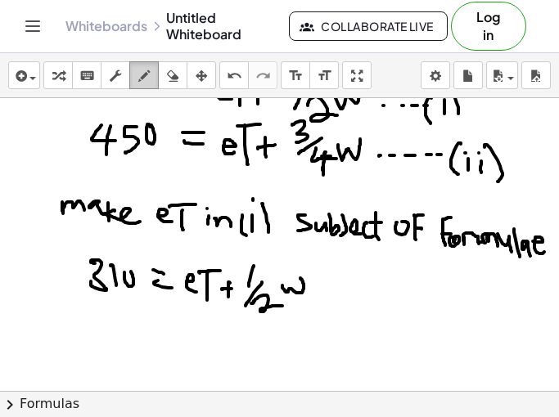
click at [144, 75] on icon "button" at bounding box center [143, 76] width 11 height 20
drag, startPoint x: 110, startPoint y: 338, endPoint x: 121, endPoint y: 348, distance: 15.1
click at [121, 348] on div at bounding box center [279, 265] width 559 height 658
drag, startPoint x: 115, startPoint y: 318, endPoint x: 141, endPoint y: 314, distance: 25.6
click at [141, 314] on div at bounding box center [279, 265] width 559 height 658
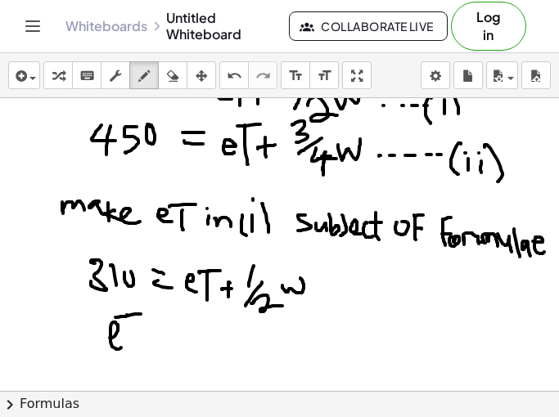
drag, startPoint x: 127, startPoint y: 315, endPoint x: 133, endPoint y: 360, distance: 45.4
click at [132, 360] on div at bounding box center [279, 265] width 559 height 658
drag, startPoint x: 147, startPoint y: 344, endPoint x: 164, endPoint y: 343, distance: 16.4
click at [164, 343] on div at bounding box center [279, 265] width 559 height 658
click at [169, 349] on div at bounding box center [279, 265] width 559 height 658
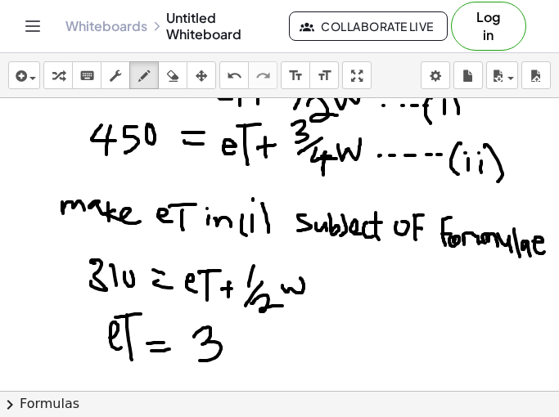
drag, startPoint x: 194, startPoint y: 336, endPoint x: 208, endPoint y: 349, distance: 18.6
click at [198, 360] on div at bounding box center [279, 265] width 559 height 658
drag, startPoint x: 224, startPoint y: 340, endPoint x: 228, endPoint y: 359, distance: 19.3
click at [227, 359] on div at bounding box center [279, 265] width 559 height 658
click at [236, 335] on div at bounding box center [279, 265] width 559 height 658
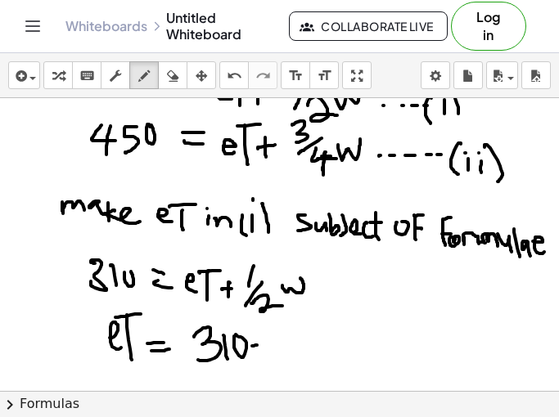
drag, startPoint x: 252, startPoint y: 346, endPoint x: 270, endPoint y: 345, distance: 18.0
click at [270, 345] on div at bounding box center [279, 265] width 559 height 658
drag, startPoint x: 286, startPoint y: 327, endPoint x: 286, endPoint y: 343, distance: 15.5
click at [286, 343] on div at bounding box center [279, 265] width 559 height 658
drag, startPoint x: 297, startPoint y: 339, endPoint x: 287, endPoint y: 357, distance: 20.5
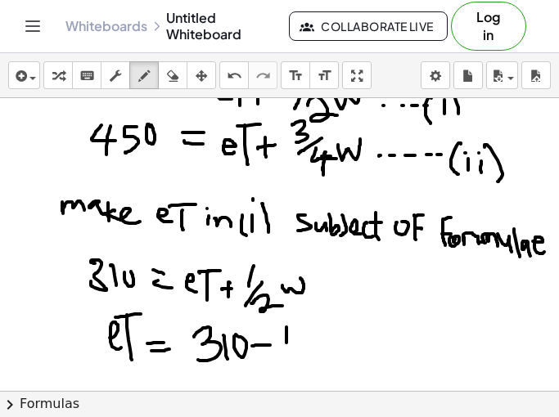
click at [287, 357] on div at bounding box center [279, 265] width 559 height 658
drag, startPoint x: 303, startPoint y: 349, endPoint x: 319, endPoint y: 358, distance: 18.7
click at [319, 358] on div at bounding box center [279, 265] width 559 height 658
click at [340, 336] on div at bounding box center [279, 265] width 559 height 658
click at [375, 343] on div at bounding box center [279, 265] width 559 height 658
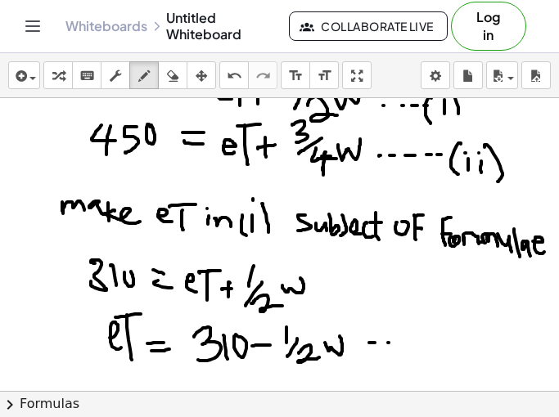
click at [389, 343] on div at bounding box center [279, 265] width 559 height 658
click at [408, 344] on div at bounding box center [279, 265] width 559 height 658
click at [412, 345] on div at bounding box center [279, 265] width 559 height 658
drag, startPoint x: 439, startPoint y: 340, endPoint x: 439, endPoint y: 354, distance: 13.9
click at [439, 354] on div at bounding box center [279, 265] width 559 height 658
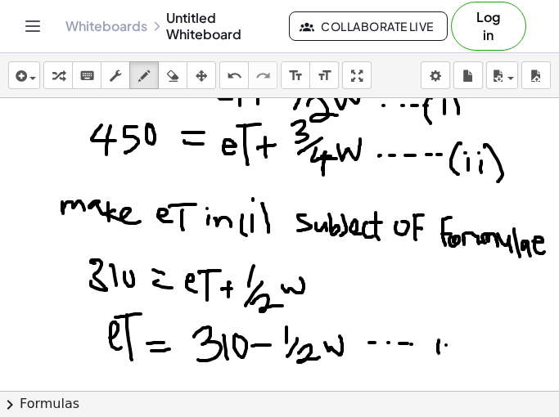
click at [447, 350] on div at bounding box center [279, 265] width 559 height 658
drag, startPoint x: 453, startPoint y: 345, endPoint x: 454, endPoint y: 354, distance: 9.1
click at [454, 354] on div at bounding box center [279, 265] width 559 height 658
drag, startPoint x: 459, startPoint y: 331, endPoint x: 456, endPoint y: 364, distance: 32.9
click at [460, 365] on div at bounding box center [279, 265] width 559 height 658
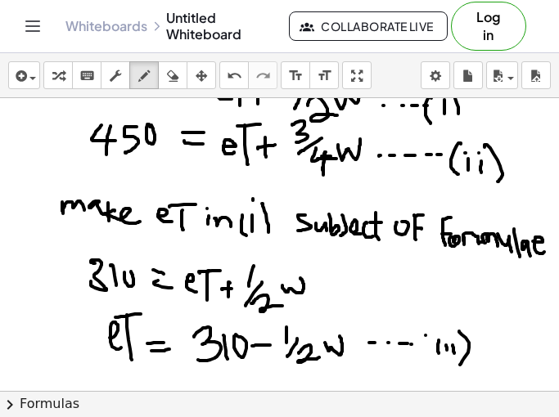
drag, startPoint x: 426, startPoint y: 336, endPoint x: 426, endPoint y: 362, distance: 26.2
click at [423, 360] on div at bounding box center [279, 265] width 559 height 658
click at [439, 332] on div at bounding box center [279, 265] width 559 height 658
click at [446, 339] on div at bounding box center [279, 265] width 559 height 658
click at [454, 336] on div at bounding box center [279, 265] width 559 height 658
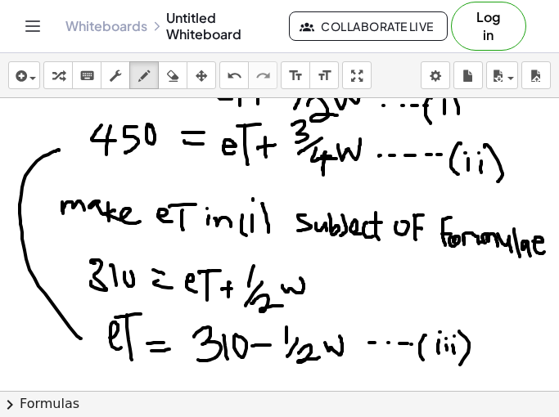
click at [59, 151] on div at bounding box center [279, 265] width 559 height 658
click at [55, 176] on div at bounding box center [279, 265] width 559 height 658
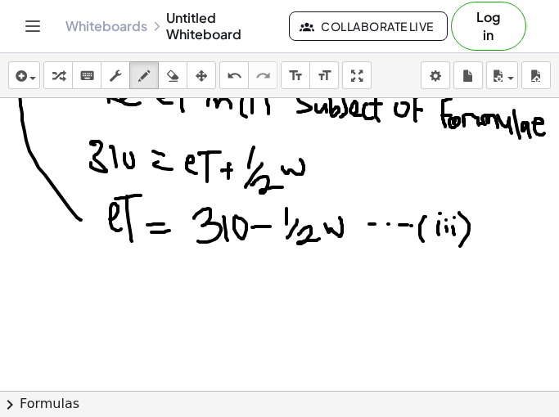
scroll to position [282, 0]
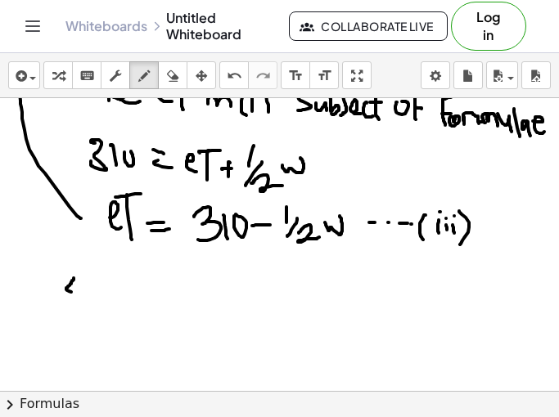
click at [84, 297] on div at bounding box center [279, 145] width 559 height 658
click at [78, 304] on div at bounding box center [279, 145] width 559 height 658
click at [94, 304] on div at bounding box center [279, 145] width 559 height 658
click at [112, 292] on div at bounding box center [279, 145] width 559 height 658
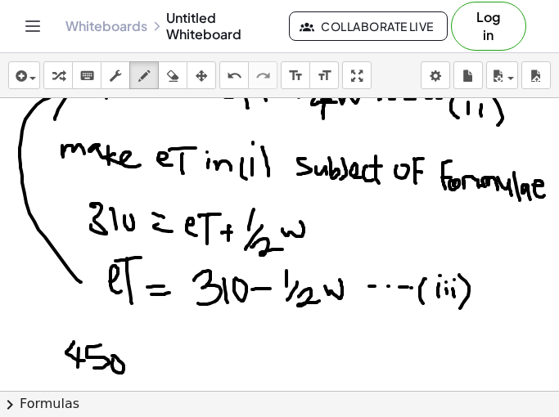
scroll to position [239, 0]
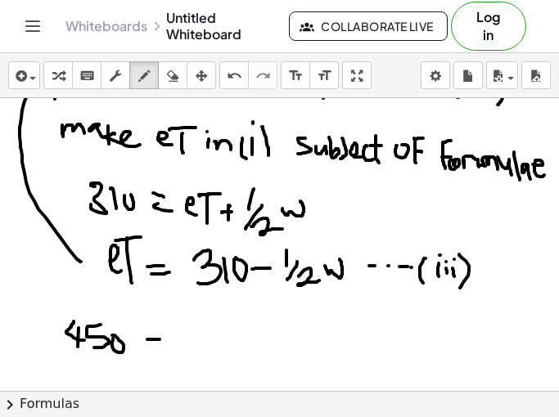
drag, startPoint x: 147, startPoint y: 340, endPoint x: 163, endPoint y: 340, distance: 15.5
click at [163, 340] on div at bounding box center [279, 188] width 559 height 658
drag, startPoint x: 148, startPoint y: 345, endPoint x: 165, endPoint y: 343, distance: 17.4
click at [163, 343] on div at bounding box center [279, 188] width 559 height 658
drag, startPoint x: 185, startPoint y: 341, endPoint x: 201, endPoint y: 339, distance: 16.5
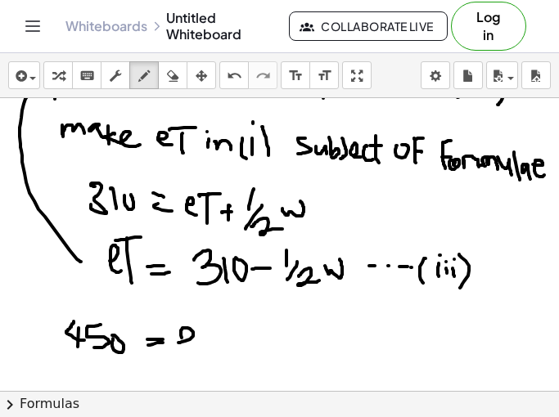
click at [200, 340] on div at bounding box center [279, 188] width 559 height 658
drag, startPoint x: 200, startPoint y: 328, endPoint x: 218, endPoint y: 326, distance: 19.0
click at [223, 326] on div at bounding box center [279, 188] width 559 height 658
drag, startPoint x: 214, startPoint y: 326, endPoint x: 214, endPoint y: 342, distance: 16.4
click at [214, 342] on div at bounding box center [279, 188] width 559 height 658
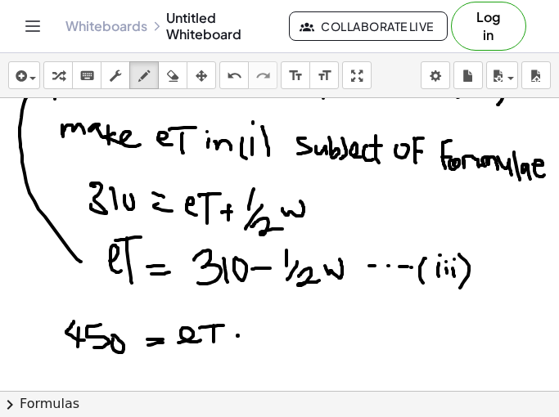
drag, startPoint x: 237, startPoint y: 336, endPoint x: 248, endPoint y: 336, distance: 10.7
click at [241, 336] on div at bounding box center [279, 188] width 559 height 658
drag, startPoint x: 242, startPoint y: 327, endPoint x: 242, endPoint y: 355, distance: 27.8
click at [241, 353] on div at bounding box center [279, 188] width 559 height 658
drag, startPoint x: 234, startPoint y: 337, endPoint x: 256, endPoint y: 340, distance: 22.2
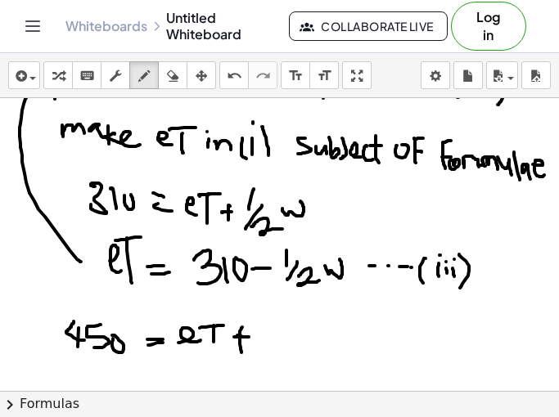
click at [256, 340] on div at bounding box center [279, 188] width 559 height 658
drag, startPoint x: 276, startPoint y: 321, endPoint x: 277, endPoint y: 341, distance: 20.5
click at [277, 341] on div at bounding box center [279, 188] width 559 height 658
click at [276, 352] on div at bounding box center [279, 188] width 559 height 658
click at [298, 364] on div at bounding box center [279, 188] width 559 height 658
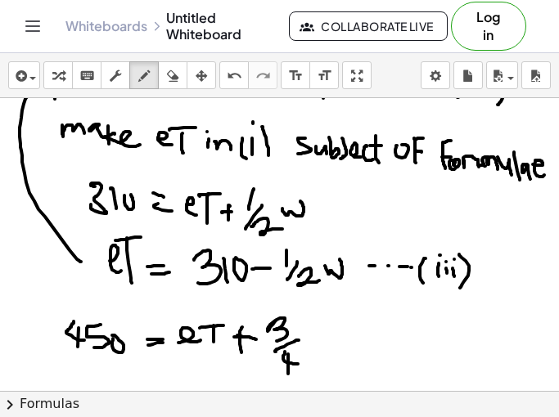
click at [288, 377] on div at bounding box center [279, 188] width 559 height 658
click at [336, 329] on div at bounding box center [279, 188] width 559 height 658
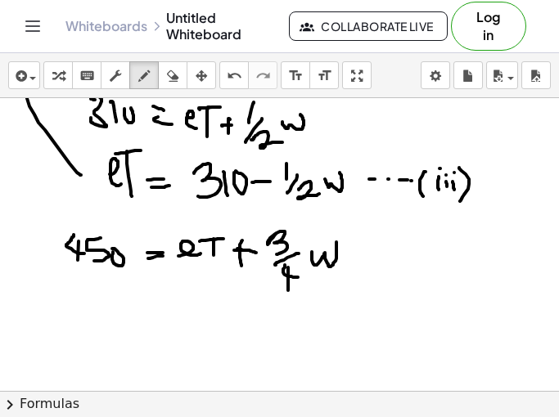
scroll to position [327, 0]
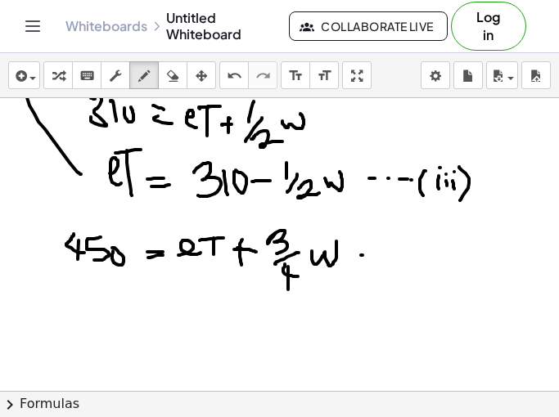
click at [364, 255] on div at bounding box center [279, 101] width 559 height 658
click at [385, 259] on div at bounding box center [279, 101] width 559 height 658
click at [398, 258] on div at bounding box center [279, 101] width 559 height 658
click at [421, 263] on div at bounding box center [279, 101] width 559 height 658
click at [430, 263] on div at bounding box center [279, 101] width 559 height 658
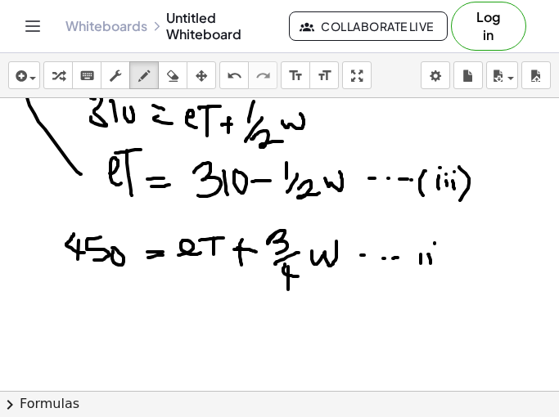
click at [435, 265] on div at bounding box center [279, 101] width 559 height 658
click at [412, 272] on div at bounding box center [279, 101] width 559 height 658
click at [161, 225] on div at bounding box center [279, 101] width 559 height 658
click at [177, 232] on div at bounding box center [279, 101] width 559 height 658
click at [152, 235] on div at bounding box center [279, 101] width 559 height 658
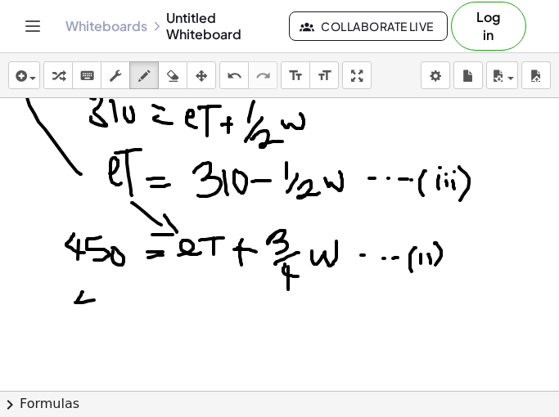
drag, startPoint x: 83, startPoint y: 292, endPoint x: 97, endPoint y: 292, distance: 13.9
click at [101, 299] on div at bounding box center [279, 101] width 559 height 658
click at [91, 322] on div at bounding box center [279, 101] width 559 height 658
click at [112, 313] on div at bounding box center [279, 101] width 559 height 658
click at [140, 301] on div at bounding box center [279, 101] width 559 height 658
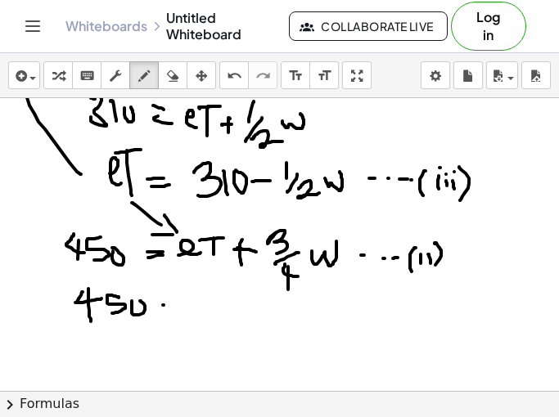
click at [177, 307] on div at bounding box center [279, 101] width 559 height 658
click at [187, 312] on div at bounding box center [279, 101] width 559 height 658
click at [206, 318] on div at bounding box center [279, 101] width 559 height 658
click at [231, 319] on div at bounding box center [279, 101] width 559 height 658
click at [241, 300] on div at bounding box center [279, 101] width 559 height 658
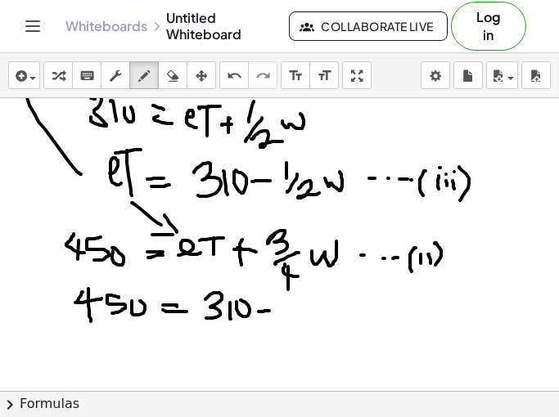
click at [272, 311] on div at bounding box center [279, 101] width 559 height 658
click at [292, 308] on div at bounding box center [279, 101] width 559 height 658
click at [294, 322] on div at bounding box center [279, 101] width 559 height 658
click at [327, 330] on div at bounding box center [279, 101] width 559 height 658
click at [342, 300] on div at bounding box center [279, 101] width 559 height 658
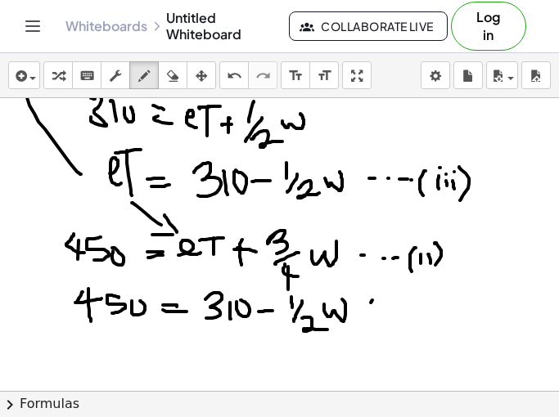
click at [371, 318] on div at bounding box center [279, 101] width 559 height 658
click at [388, 304] on div at bounding box center [279, 101] width 559 height 658
click at [371, 313] on div at bounding box center [279, 101] width 559 height 658
click at [407, 305] on div at bounding box center [279, 101] width 559 height 658
click at [405, 321] on div at bounding box center [279, 101] width 559 height 658
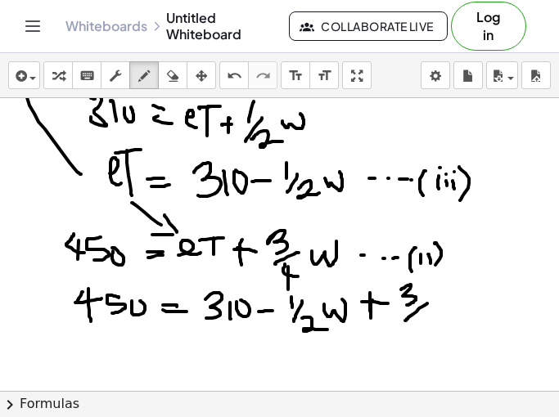
click at [430, 326] on div at bounding box center [279, 101] width 559 height 658
click at [430, 340] on div at bounding box center [279, 101] width 559 height 658
click at [462, 303] on div at bounding box center [279, 101] width 559 height 658
click at [155, 283] on div at bounding box center [279, 101] width 559 height 658
click at [159, 291] on div at bounding box center [279, 101] width 559 height 658
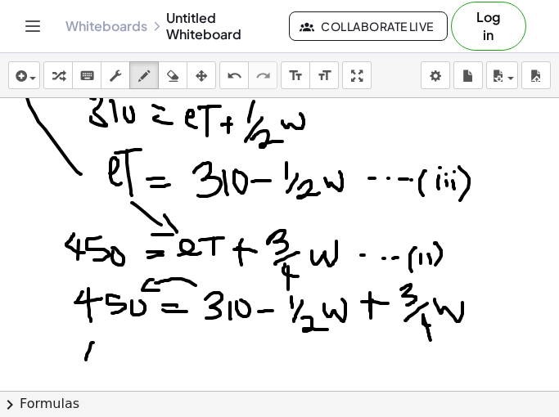
drag, startPoint x: 93, startPoint y: 343, endPoint x: 111, endPoint y: 354, distance: 20.9
click at [111, 354] on div at bounding box center [279, 101] width 559 height 658
drag, startPoint x: 100, startPoint y: 352, endPoint x: 119, endPoint y: 361, distance: 20.9
click at [100, 367] on div at bounding box center [279, 101] width 559 height 658
click at [115, 364] on div at bounding box center [279, 101] width 559 height 658
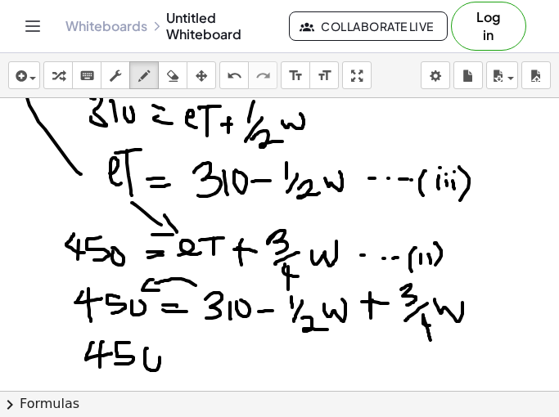
click at [144, 347] on div at bounding box center [279, 101] width 559 height 658
click at [187, 358] on div at bounding box center [279, 101] width 559 height 658
click at [203, 368] on div at bounding box center [279, 101] width 559 height 658
click at [222, 371] on div at bounding box center [279, 101] width 559 height 658
click at [232, 356] on div at bounding box center [279, 101] width 559 height 658
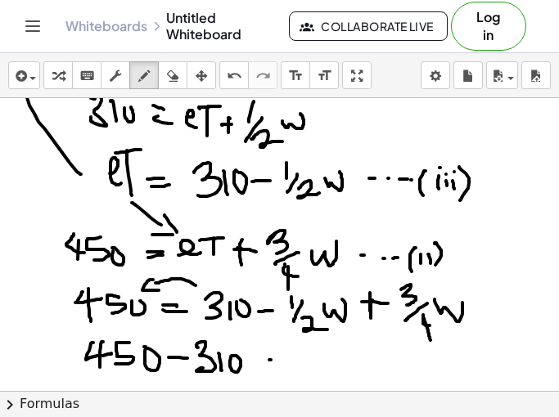
click at [284, 360] on div at bounding box center [279, 101] width 559 height 658
click at [293, 366] on div at bounding box center [279, 101] width 559 height 658
click at [320, 361] on div at bounding box center [279, 101] width 559 height 658
click at [325, 371] on div at bounding box center [279, 101] width 559 height 658
click at [352, 372] on div at bounding box center [279, 101] width 559 height 658
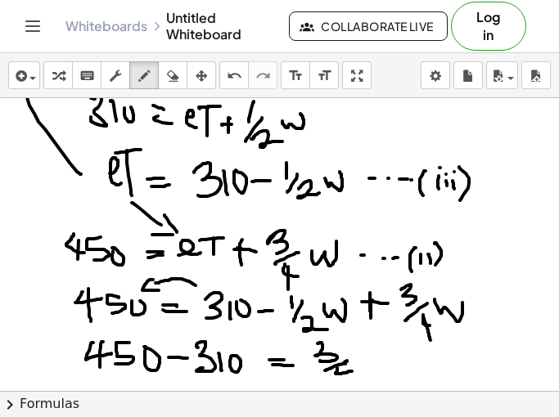
click at [345, 386] on div at bounding box center [279, 101] width 559 height 658
click at [376, 352] on div at bounding box center [279, 101] width 559 height 658
click at [407, 358] on div at bounding box center [279, 101] width 559 height 658
click at [427, 354] on div at bounding box center [279, 101] width 559 height 658
click at [426, 368] on div at bounding box center [279, 101] width 559 height 658
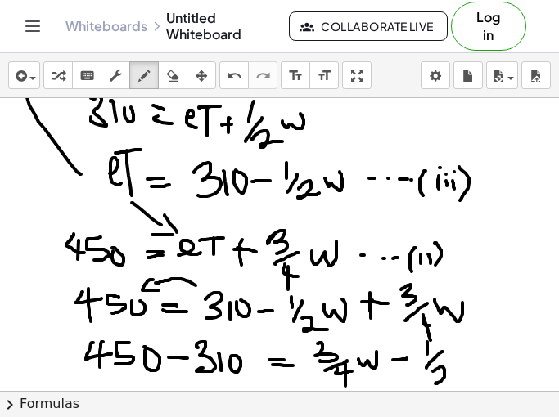
click at [455, 374] on div at bounding box center [279, 101] width 559 height 658
click at [475, 347] on div at bounding box center [279, 101] width 559 height 658
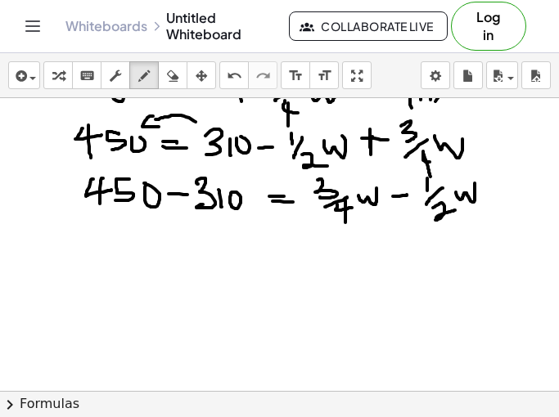
scroll to position [493, 0]
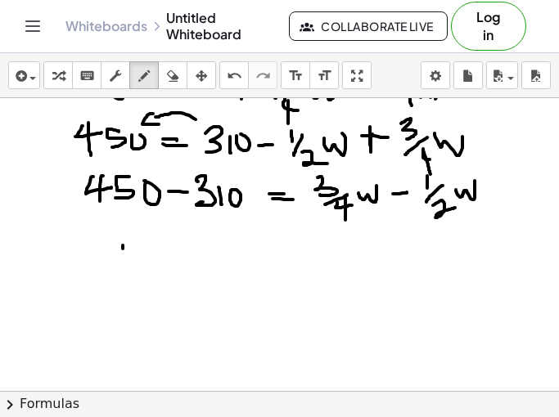
click at [123, 274] on div at bounding box center [279, 45] width 559 height 879
click at [168, 268] on div at bounding box center [279, 45] width 559 height 879
click at [151, 279] on div at bounding box center [279, 45] width 559 height 879
click at [175, 254] on div at bounding box center [279, 45] width 559 height 879
drag, startPoint x: 232, startPoint y: 259, endPoint x: 246, endPoint y: 258, distance: 13.9
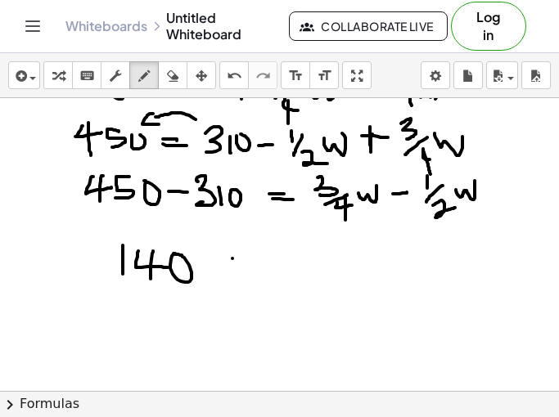
click at [246, 258] on div at bounding box center [279, 45] width 559 height 879
drag, startPoint x: 231, startPoint y: 267, endPoint x: 252, endPoint y: 267, distance: 21.3
click at [252, 267] on div at bounding box center [279, 45] width 559 height 879
drag, startPoint x: 340, startPoint y: 272, endPoint x: 354, endPoint y: 278, distance: 15.4
click at [357, 285] on div at bounding box center [279, 45] width 559 height 879
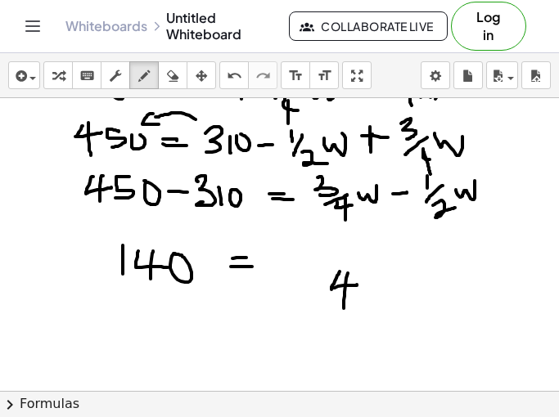
drag, startPoint x: 348, startPoint y: 273, endPoint x: 344, endPoint y: 309, distance: 35.4
click at [344, 309] on div at bounding box center [279, 45] width 559 height 879
drag, startPoint x: 341, startPoint y: 265, endPoint x: 410, endPoint y: 265, distance: 68.7
click at [410, 265] on div at bounding box center [279, 45] width 559 height 879
drag, startPoint x: 309, startPoint y: 239, endPoint x: 309, endPoint y: 248, distance: 9.0
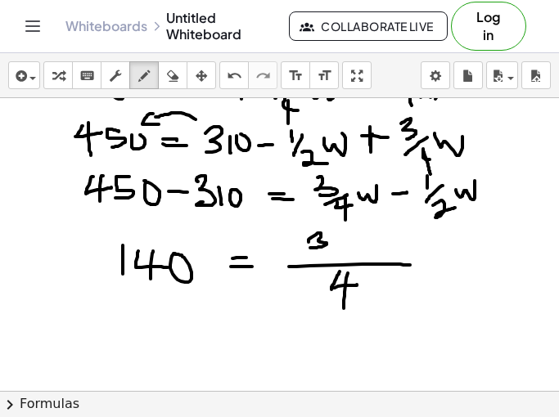
click at [309, 248] on div at bounding box center [279, 45] width 559 height 879
drag, startPoint x: 336, startPoint y: 242, endPoint x: 349, endPoint y: 242, distance: 13.1
click at [349, 242] on div at bounding box center [279, 45] width 559 height 879
drag, startPoint x: 364, startPoint y: 239, endPoint x: 388, endPoint y: 250, distance: 26.0
click at [388, 250] on div at bounding box center [279, 45] width 559 height 879
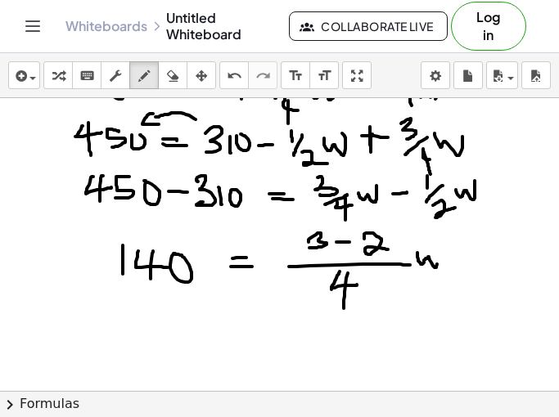
drag, startPoint x: 417, startPoint y: 253, endPoint x: 438, endPoint y: 250, distance: 20.6
click at [438, 252] on div at bounding box center [279, 45] width 559 height 879
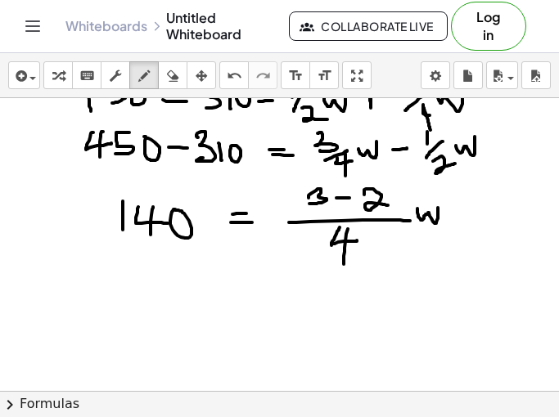
scroll to position [541, 0]
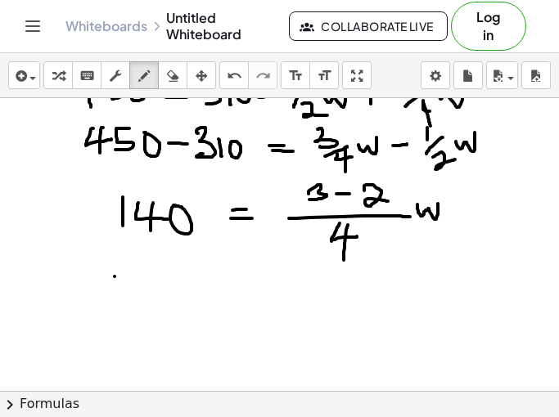
drag, startPoint x: 115, startPoint y: 277, endPoint x: 115, endPoint y: 298, distance: 21.3
drag, startPoint x: 128, startPoint y: 286, endPoint x: 147, endPoint y: 286, distance: 19.6
drag, startPoint x: 141, startPoint y: 279, endPoint x: 137, endPoint y: 301, distance: 22.3
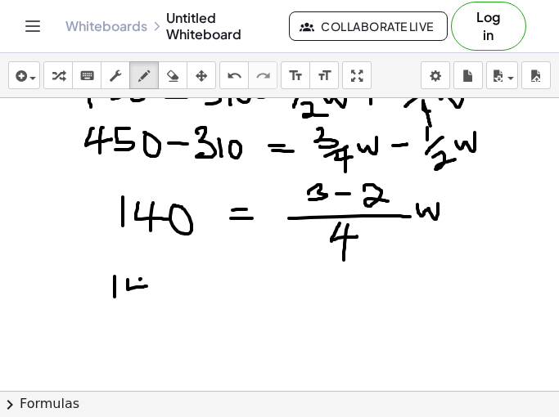
drag, startPoint x: 280, startPoint y: 271, endPoint x: 268, endPoint y: 292, distance: 24.2
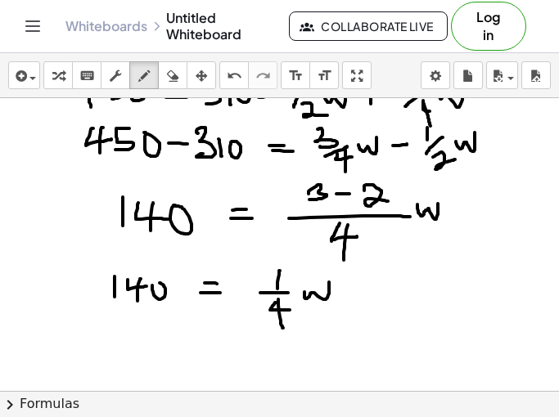
scroll to position [570, 0]
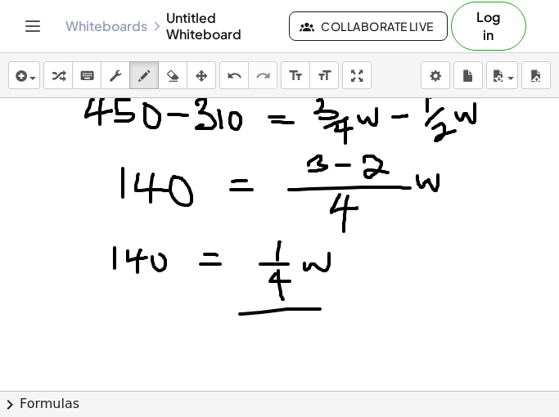
drag, startPoint x: 240, startPoint y: 314, endPoint x: 320, endPoint y: 309, distance: 80.3
drag, startPoint x: 274, startPoint y: 323, endPoint x: 276, endPoint y: 340, distance: 16.4
drag, startPoint x: 293, startPoint y: 331, endPoint x: 290, endPoint y: 345, distance: 14.3
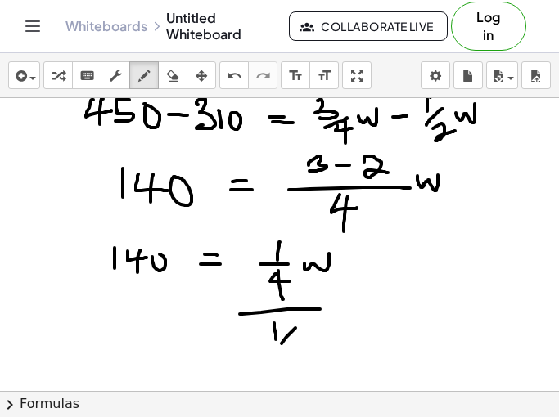
drag, startPoint x: 289, startPoint y: 347, endPoint x: 309, endPoint y: 342, distance: 20.2
drag, startPoint x: 304, startPoint y: 338, endPoint x: 303, endPoint y: 372, distance: 33.6
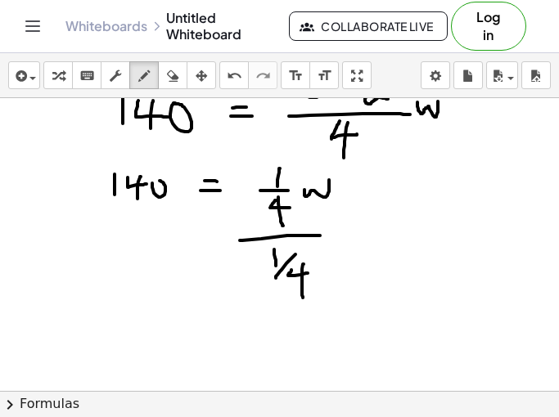
scroll to position [646, 0]
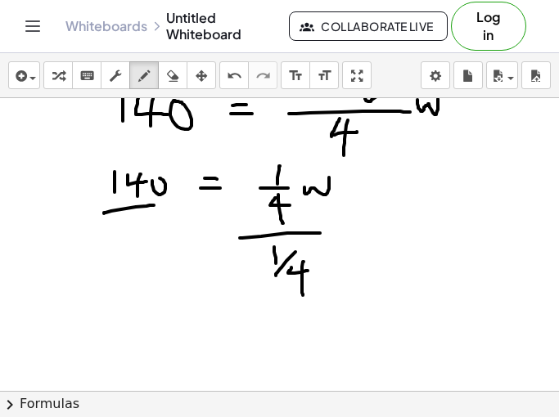
click at [154, 205] on div at bounding box center [279, 39] width 559 height 1172
drag, startPoint x: 131, startPoint y: 223, endPoint x: 128, endPoint y: 238, distance: 15.1
click at [128, 237] on div at bounding box center [279, 39] width 559 height 1172
drag, startPoint x: 130, startPoint y: 250, endPoint x: 130, endPoint y: 259, distance: 9.0
click at [128, 261] on div at bounding box center [279, 39] width 559 height 1172
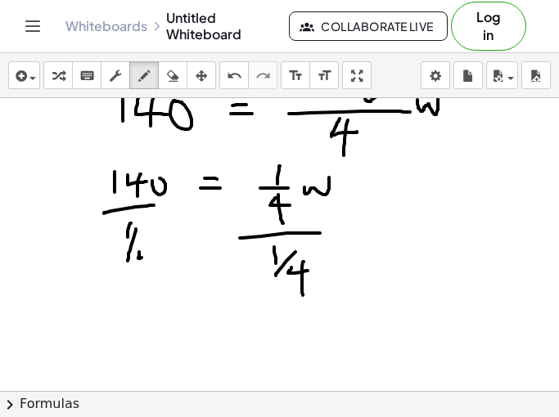
drag, startPoint x: 139, startPoint y: 252, endPoint x: 153, endPoint y: 251, distance: 13.9
click at [148, 255] on div at bounding box center [279, 39] width 559 height 1172
drag, startPoint x: 146, startPoint y: 245, endPoint x: 153, endPoint y: 283, distance: 38.2
click at [153, 283] on div at bounding box center [279, 39] width 559 height 1172
drag, startPoint x: 334, startPoint y: 277, endPoint x: 300, endPoint y: 263, distance: 36.0
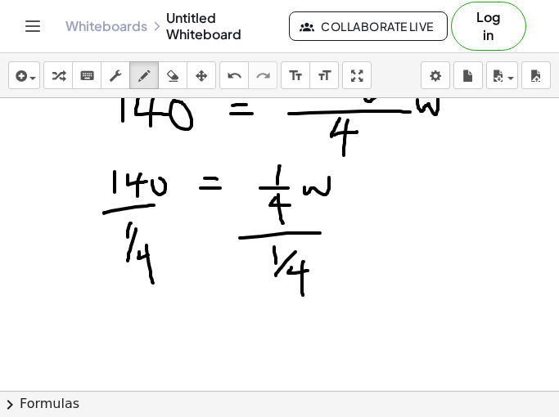
click at [339, 277] on div at bounding box center [279, 39] width 559 height 1172
drag, startPoint x: 266, startPoint y: 191, endPoint x: 315, endPoint y: 209, distance: 52.3
click at [315, 208] on div at bounding box center [279, 39] width 559 height 1172
click at [137, 328] on div at bounding box center [279, 39] width 559 height 1172
drag, startPoint x: 154, startPoint y: 331, endPoint x: 164, endPoint y: 343, distance: 15.6
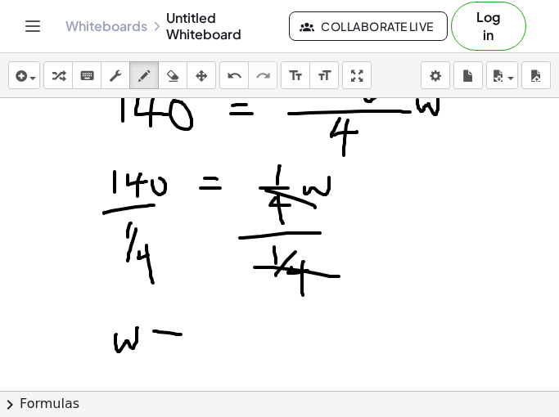
click at [182, 336] on div at bounding box center [279, 39] width 559 height 1172
click at [196, 345] on div at bounding box center [279, 39] width 559 height 1172
click at [245, 332] on div at bounding box center [279, 39] width 559 height 1172
click at [272, 322] on div at bounding box center [279, 39] width 559 height 1172
click at [262, 343] on div at bounding box center [279, 39] width 559 height 1172
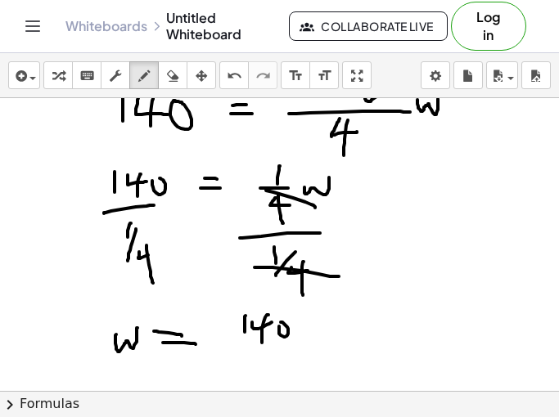
click at [281, 322] on div at bounding box center [279, 39] width 559 height 1172
click at [306, 340] on div at bounding box center [279, 39] width 559 height 1172
click at [329, 341] on div at bounding box center [279, 39] width 559 height 1172
click at [366, 325] on div at bounding box center [279, 39] width 559 height 1172
click at [355, 341] on div at bounding box center [279, 39] width 559 height 1172
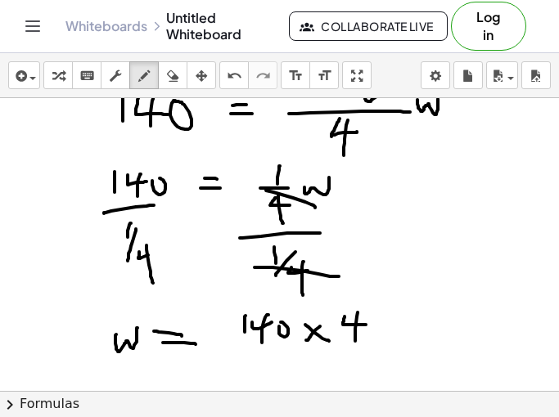
click at [370, 353] on div at bounding box center [279, 39] width 559 height 1172
click at [354, 376] on div at bounding box center [279, 39] width 559 height 1172
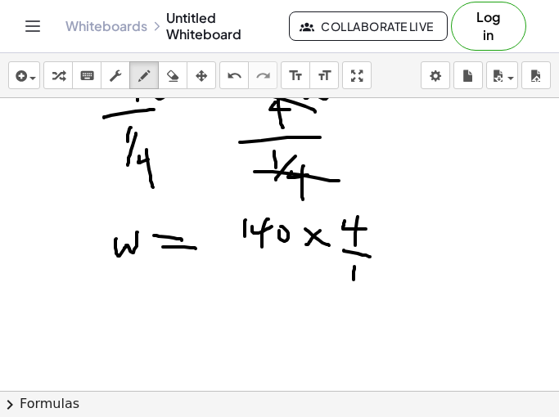
scroll to position [754, 0]
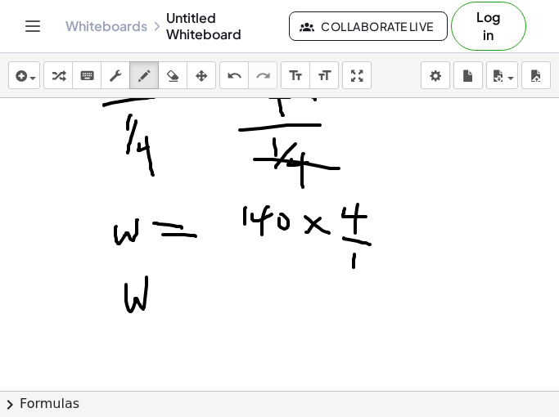
drag, startPoint x: 126, startPoint y: 286, endPoint x: 152, endPoint y: 282, distance: 26.5
drag, startPoint x: 160, startPoint y: 293, endPoint x: 173, endPoint y: 295, distance: 13.3
drag, startPoint x: 162, startPoint y: 300, endPoint x: 180, endPoint y: 303, distance: 18.3
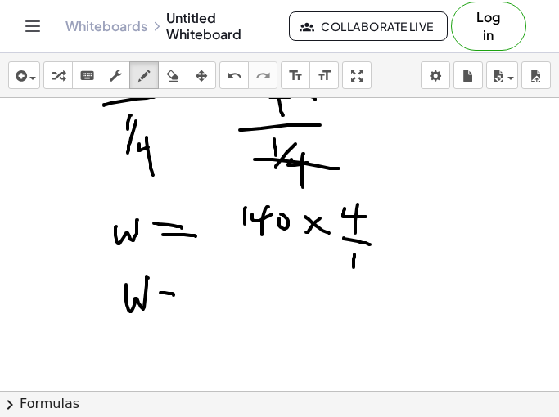
drag, startPoint x: 210, startPoint y: 286, endPoint x: 223, endPoint y: 298, distance: 17.9
drag, startPoint x: 251, startPoint y: 290, endPoint x: 245, endPoint y: 303, distance: 14.3
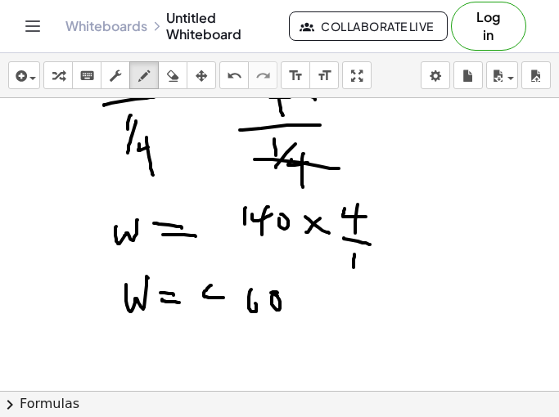
drag, startPoint x: 230, startPoint y: 288, endPoint x: 207, endPoint y: 311, distance: 32.4
drag, startPoint x: 332, startPoint y: 311, endPoint x: 349, endPoint y: 311, distance: 16.4
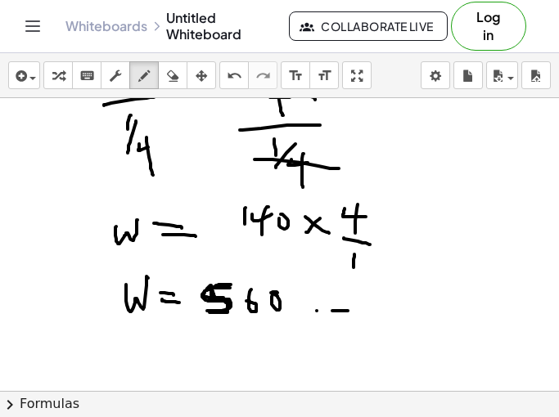
click at [176, 84] on icon "button" at bounding box center [172, 76] width 11 height 20
drag, startPoint x: 399, startPoint y: 322, endPoint x: 340, endPoint y: 324, distance: 58.2
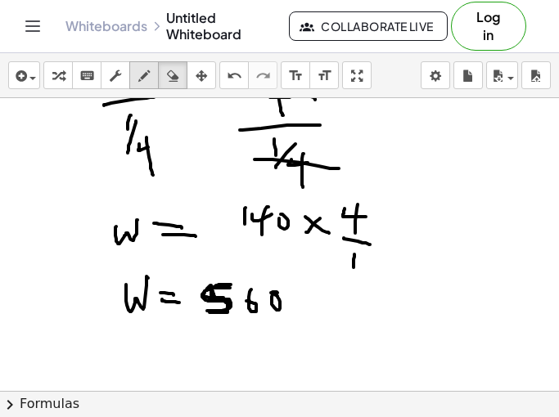
click at [149, 74] on icon "button" at bounding box center [143, 76] width 11 height 20
drag, startPoint x: 317, startPoint y: 303, endPoint x: 330, endPoint y: 303, distance: 13.1
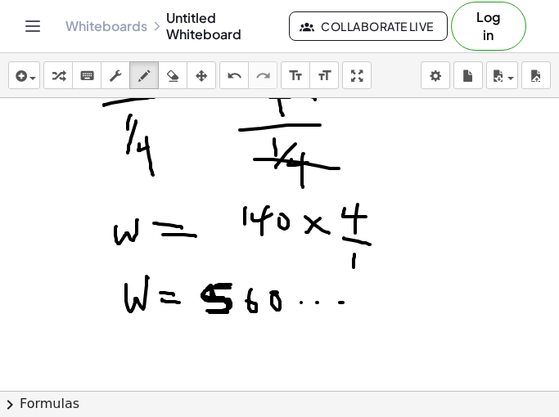
drag, startPoint x: 362, startPoint y: 303, endPoint x: 371, endPoint y: 303, distance: 9.0
drag, startPoint x: 403, startPoint y: 289, endPoint x: 402, endPoint y: 309, distance: 20.5
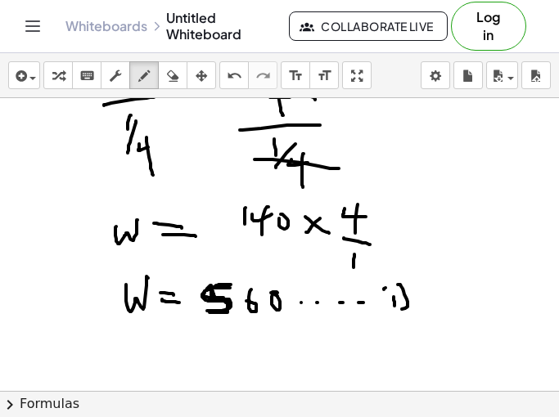
drag, startPoint x: 384, startPoint y: 290, endPoint x: 381, endPoint y: 307, distance: 17.5
drag, startPoint x: 133, startPoint y: 347, endPoint x: 131, endPoint y: 368, distance: 21.4
drag, startPoint x: 169, startPoint y: 345, endPoint x: 155, endPoint y: 369, distance: 27.8
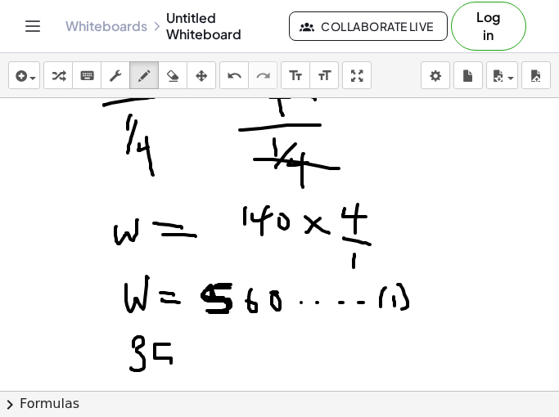
drag, startPoint x: 178, startPoint y: 351, endPoint x: 193, endPoint y: 352, distance: 15.6
drag, startPoint x: 209, startPoint y: 366, endPoint x: 230, endPoint y: 367, distance: 20.5
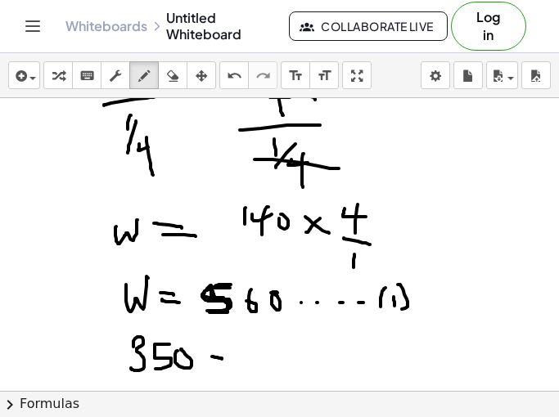
drag, startPoint x: 251, startPoint y: 340, endPoint x: 251, endPoint y: 355, distance: 14.7
drag, startPoint x: 256, startPoint y: 365, endPoint x: 250, endPoint y: 382, distance: 18.1
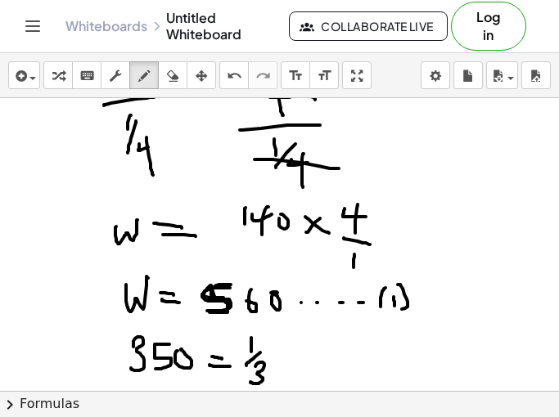
click at [176, 70] on icon "button" at bounding box center [172, 76] width 11 height 20
drag, startPoint x: 294, startPoint y: 381, endPoint x: 280, endPoint y: 394, distance: 19.1
click at [280, 394] on div "insert select one: Math Expression Function Text Youtube Video Graphing Geometr…" at bounding box center [279, 235] width 559 height 364
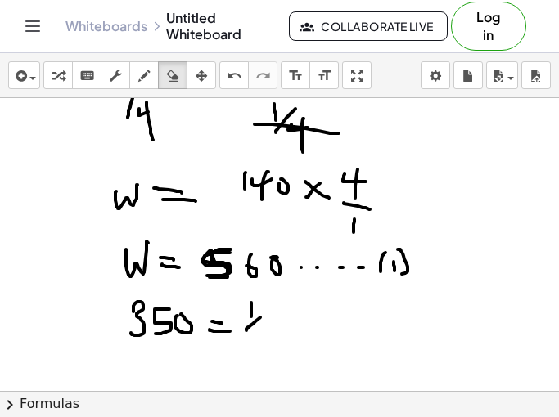
scroll to position [793, 0]
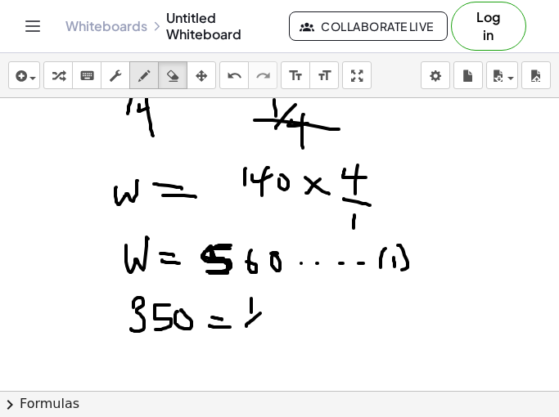
click at [144, 79] on icon "button" at bounding box center [143, 76] width 11 height 20
drag, startPoint x: 261, startPoint y: 331, endPoint x: 278, endPoint y: 339, distance: 19.0
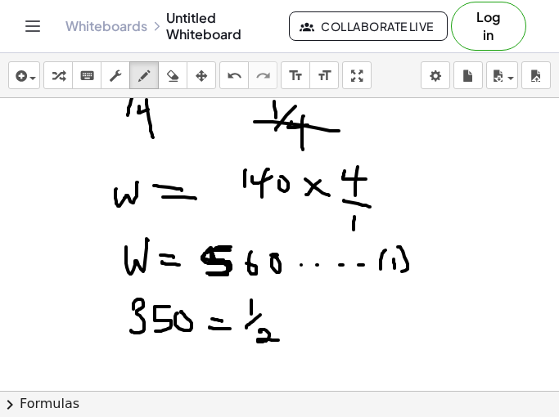
scroll to position [794, 0]
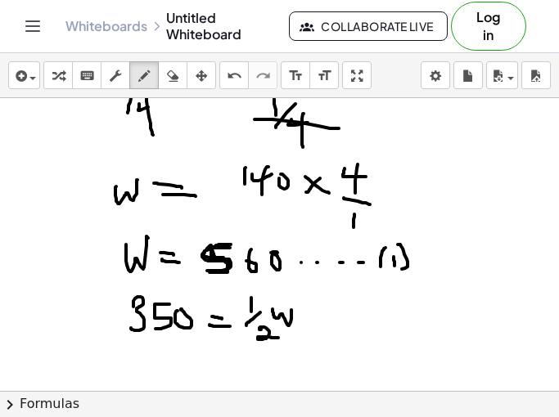
drag, startPoint x: 272, startPoint y: 309, endPoint x: 295, endPoint y: 309, distance: 22.1
drag, startPoint x: 328, startPoint y: 309, endPoint x: 320, endPoint y: 327, distance: 19.8
drag, startPoint x: 314, startPoint y: 324, endPoint x: 336, endPoint y: 320, distance: 21.7
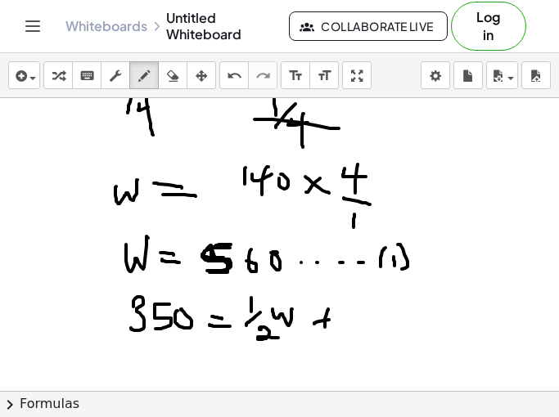
drag, startPoint x: 351, startPoint y: 321, endPoint x: 375, endPoint y: 323, distance: 23.9
drag, startPoint x: 368, startPoint y: 307, endPoint x: 395, endPoint y: 306, distance: 27.0
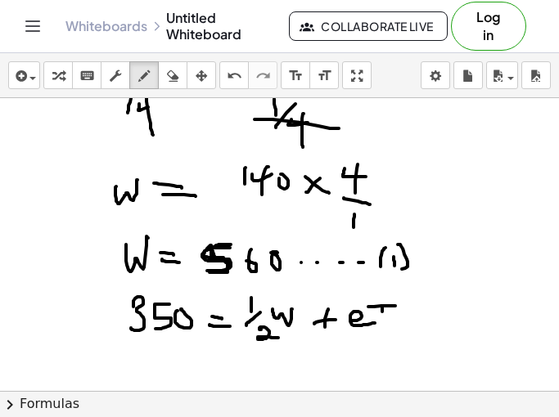
drag, startPoint x: 382, startPoint y: 312, endPoint x: 383, endPoint y: 328, distance: 16.4
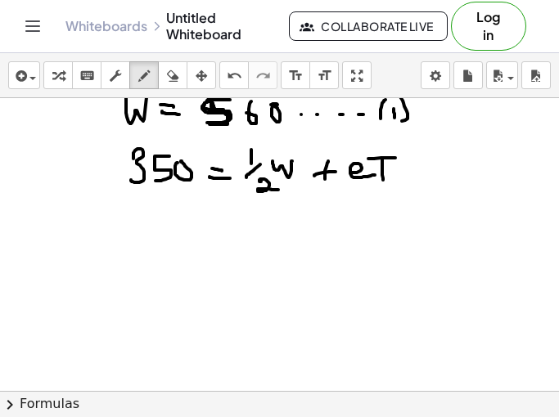
scroll to position [941, 0]
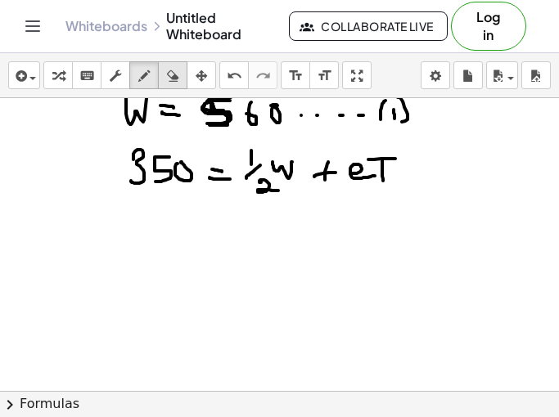
click at [160, 79] on button "erase" at bounding box center [172, 75] width 29 height 28
drag, startPoint x: 165, startPoint y: 203, endPoint x: 155, endPoint y: 176, distance: 28.7
click at [142, 77] on icon "button" at bounding box center [143, 76] width 11 height 20
drag, startPoint x: 136, startPoint y: 158, endPoint x: 137, endPoint y: 182, distance: 24.6
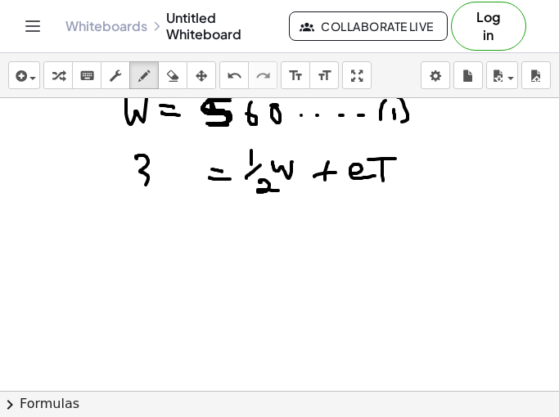
drag, startPoint x: 153, startPoint y: 172, endPoint x: 155, endPoint y: 180, distance: 8.3
drag, startPoint x: 166, startPoint y: 175, endPoint x: 166, endPoint y: 163, distance: 12.3
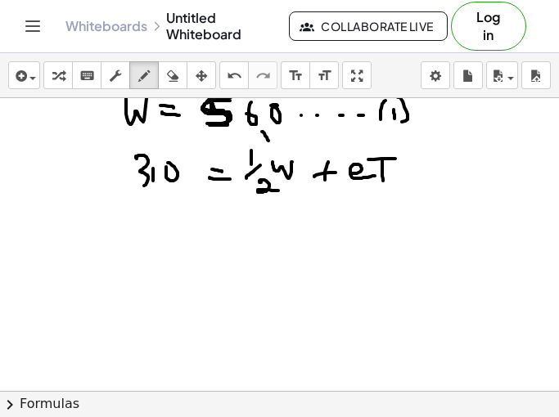
drag, startPoint x: 262, startPoint y: 132, endPoint x: 271, endPoint y: 143, distance: 14.6
drag, startPoint x: 278, startPoint y: 139, endPoint x: 270, endPoint y: 155, distance: 17.6
drag, startPoint x: 145, startPoint y: 215, endPoint x: 137, endPoint y: 253, distance: 38.4
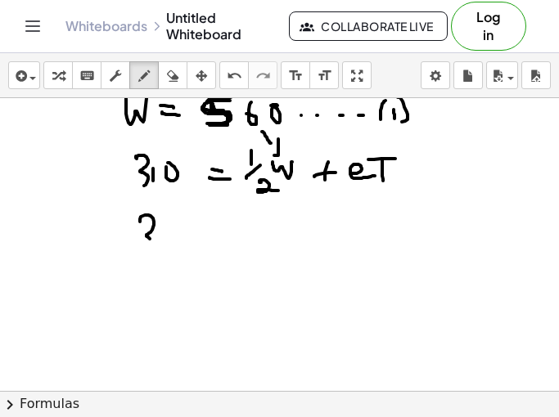
drag, startPoint x: 182, startPoint y: 241, endPoint x: 181, endPoint y: 219, distance: 22.2
drag, startPoint x: 214, startPoint y: 230, endPoint x: 225, endPoint y: 231, distance: 11.5
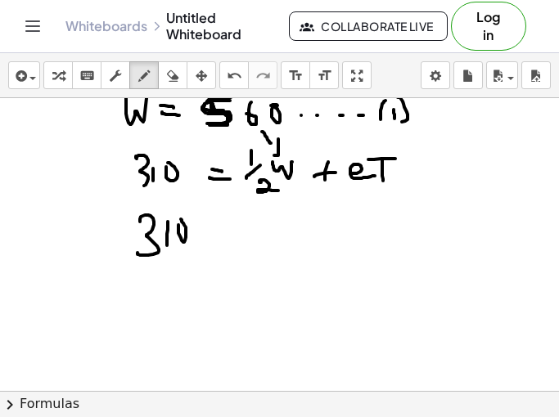
drag, startPoint x: 215, startPoint y: 240, endPoint x: 232, endPoint y: 241, distance: 16.4
drag, startPoint x: 263, startPoint y: 214, endPoint x: 263, endPoint y: 227, distance: 12.3
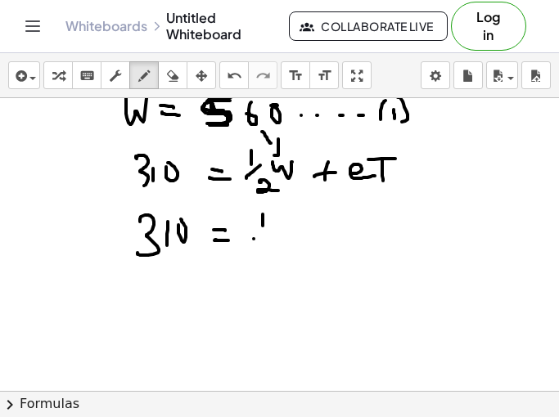
drag, startPoint x: 254, startPoint y: 239, endPoint x: 272, endPoint y: 239, distance: 18.0
drag, startPoint x: 259, startPoint y: 251, endPoint x: 302, endPoint y: 238, distance: 45.3
drag, startPoint x: 302, startPoint y: 238, endPoint x: 284, endPoint y: 248, distance: 20.5
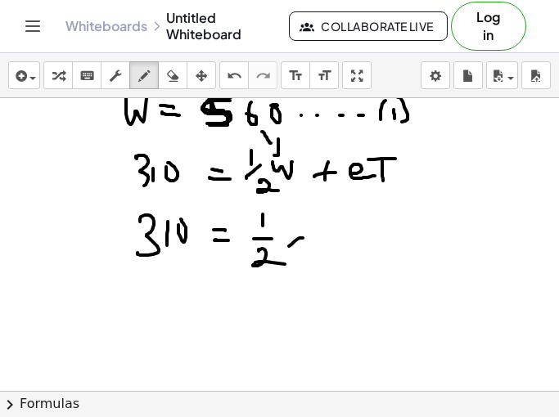
drag, startPoint x: 290, startPoint y: 241, endPoint x: 300, endPoint y: 245, distance: 11.0
drag, startPoint x: 315, startPoint y: 222, endPoint x: 319, endPoint y: 241, distance: 20.1
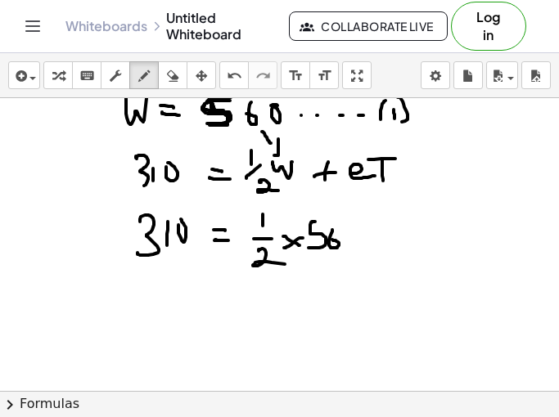
drag, startPoint x: 332, startPoint y: 230, endPoint x: 331, endPoint y: 240, distance: 10.0
drag, startPoint x: 366, startPoint y: 238, endPoint x: 387, endPoint y: 238, distance: 21.3
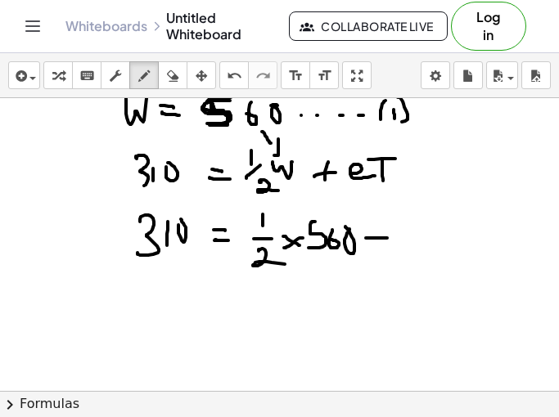
drag, startPoint x: 405, startPoint y: 240, endPoint x: 424, endPoint y: 248, distance: 20.5
drag, startPoint x: 427, startPoint y: 222, endPoint x: 439, endPoint y: 219, distance: 11.7
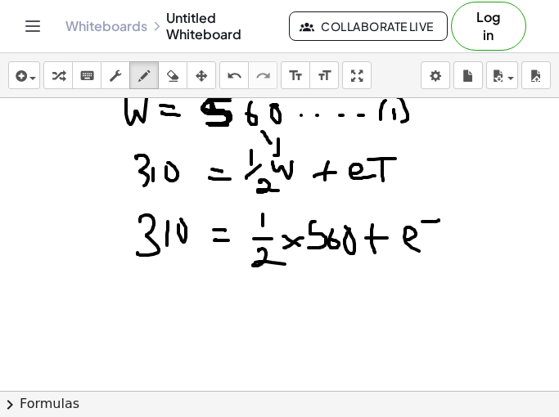
drag, startPoint x: 138, startPoint y: 309, endPoint x: 146, endPoint y: 325, distance: 18.3
drag, startPoint x: 151, startPoint y: 322, endPoint x: 151, endPoint y: 331, distance: 9.8
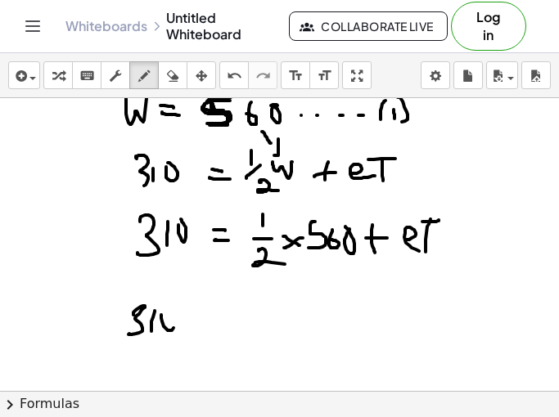
drag, startPoint x: 165, startPoint y: 328, endPoint x: 167, endPoint y: 311, distance: 17.3
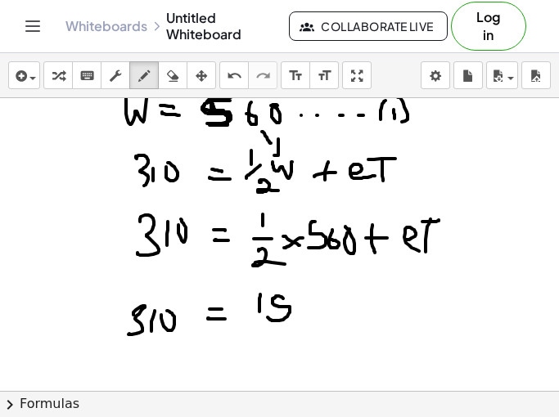
click at [173, 77] on icon "button" at bounding box center [172, 76] width 11 height 20
click at [149, 73] on icon "button" at bounding box center [143, 76] width 11 height 20
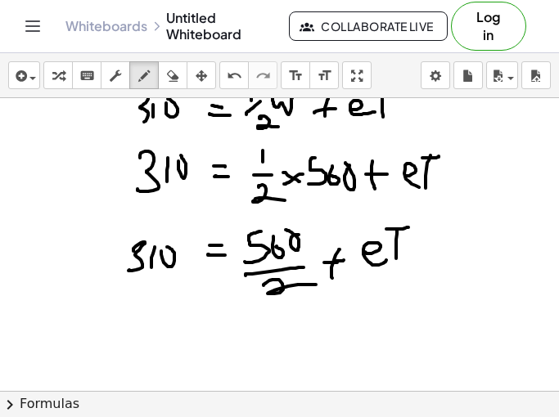
scroll to position [1007, 0]
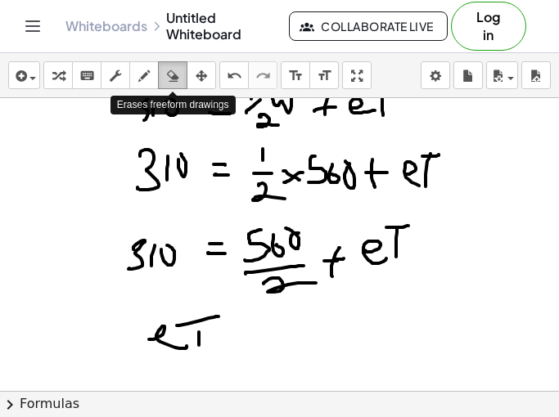
click at [173, 76] on icon "button" at bounding box center [172, 76] width 11 height 20
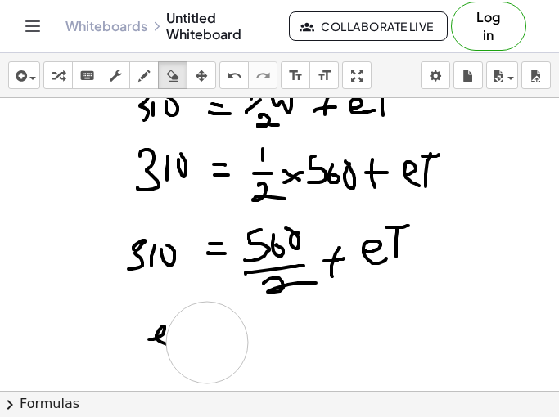
click at [141, 79] on icon "button" at bounding box center [143, 76] width 11 height 20
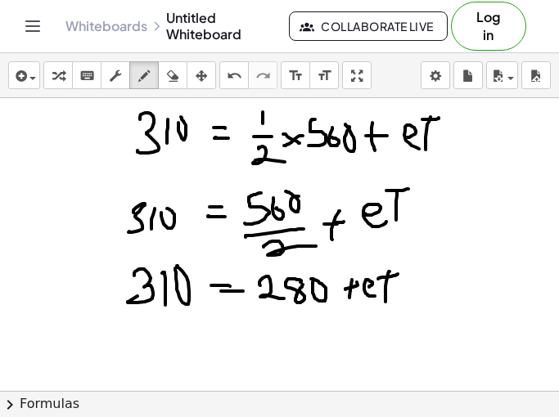
scroll to position [1065, 0]
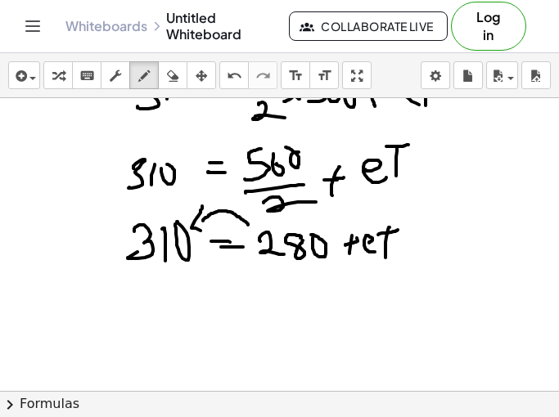
scroll to position [1091, 0]
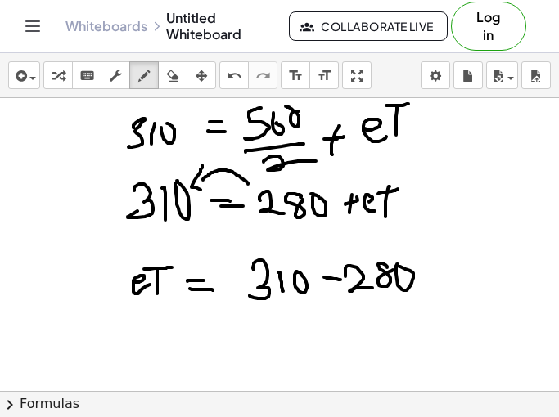
scroll to position [1129, 0]
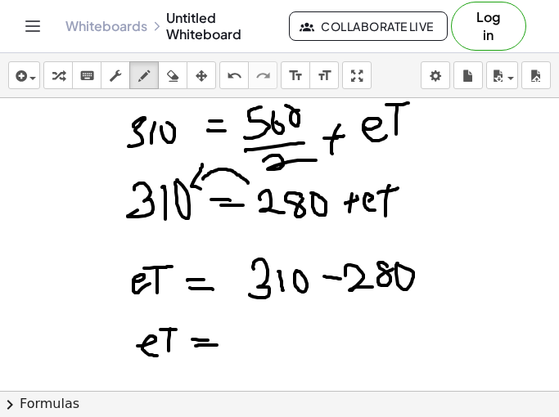
click at [183, 77] on div "button" at bounding box center [172, 75] width 21 height 20
drag, startPoint x: 330, startPoint y: 370, endPoint x: 304, endPoint y: 342, distance: 37.7
click at [146, 88] on button "draw" at bounding box center [143, 75] width 29 height 28
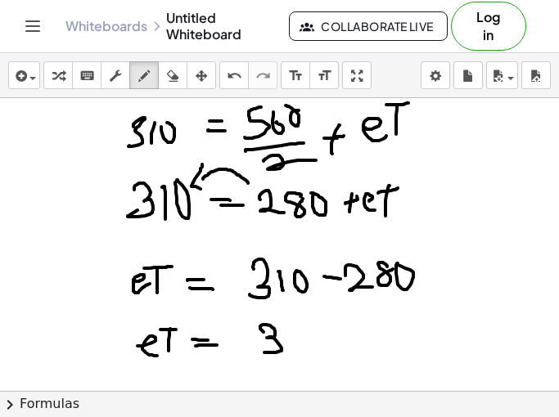
drag, startPoint x: 263, startPoint y: 332, endPoint x: 263, endPoint y: 352, distance: 19.6
drag, startPoint x: 309, startPoint y: 340, endPoint x: 309, endPoint y: 358, distance: 18.0
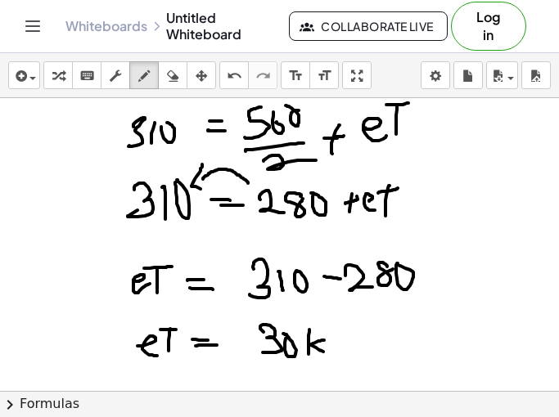
drag, startPoint x: 322, startPoint y: 340, endPoint x: 325, endPoint y: 353, distance: 12.7
drag, startPoint x: 342, startPoint y: 348, endPoint x: 324, endPoint y: 367, distance: 26.6
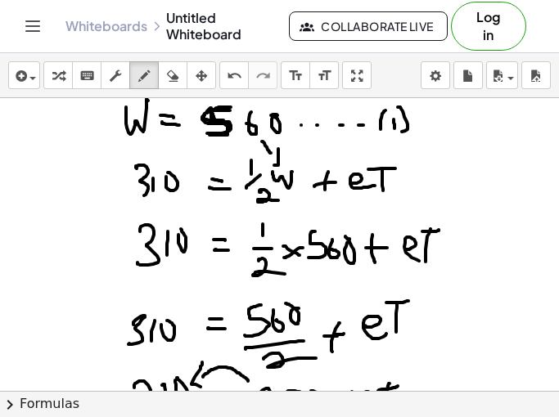
scroll to position [930, 0]
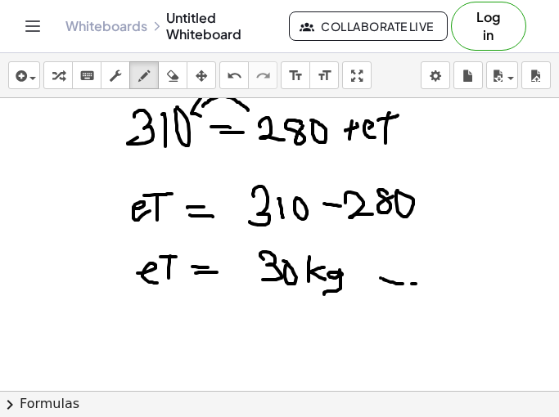
scroll to position [1201, 0]
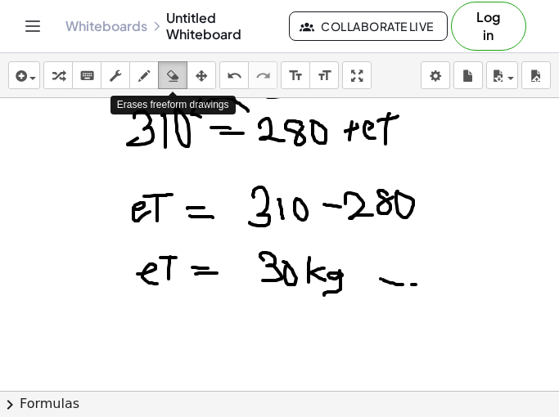
click at [178, 74] on icon "button" at bounding box center [172, 76] width 11 height 20
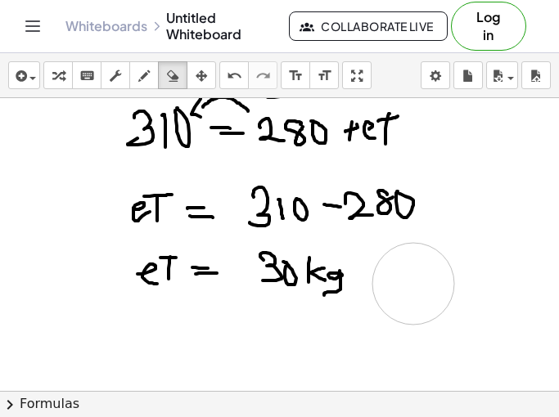
drag, startPoint x: 432, startPoint y: 284, endPoint x: 407, endPoint y: 284, distance: 25.4
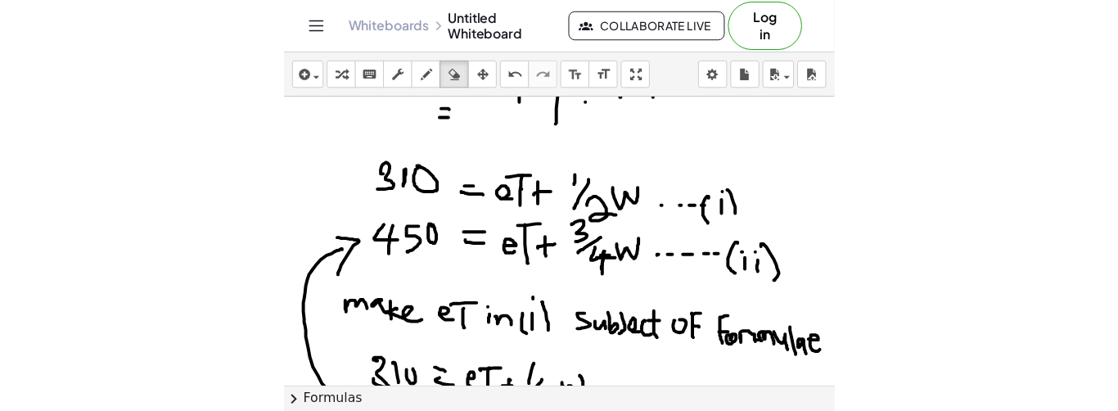
scroll to position [0, 0]
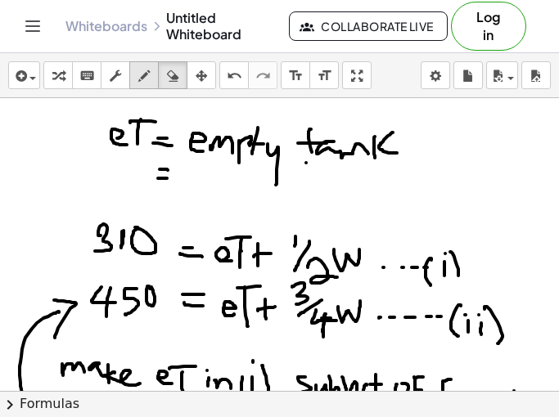
click at [140, 73] on icon "button" at bounding box center [143, 76] width 11 height 20
drag, startPoint x: 169, startPoint y: 243, endPoint x: 166, endPoint y: 255, distance: 12.7
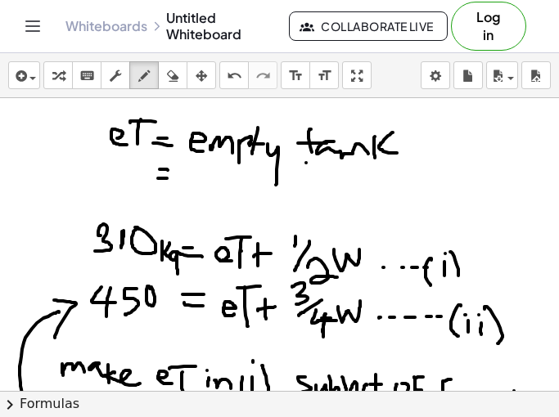
drag, startPoint x: 178, startPoint y: 252, endPoint x: 167, endPoint y: 274, distance: 24.5
click at [178, 79] on icon "button" at bounding box center [172, 76] width 11 height 20
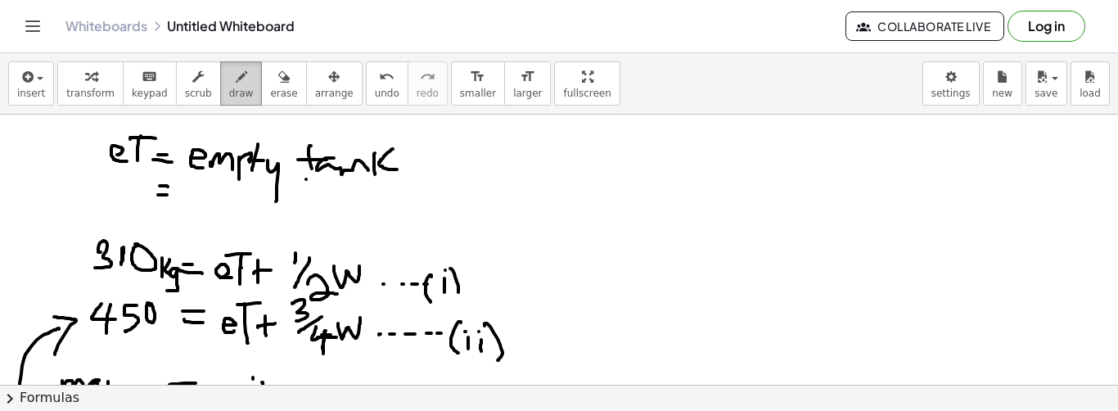
click at [236, 74] on icon "button" at bounding box center [241, 77] width 11 height 20
drag, startPoint x: 526, startPoint y: 156, endPoint x: 540, endPoint y: 176, distance: 24.1
drag, startPoint x: 550, startPoint y: 163, endPoint x: 556, endPoint y: 177, distance: 15.0
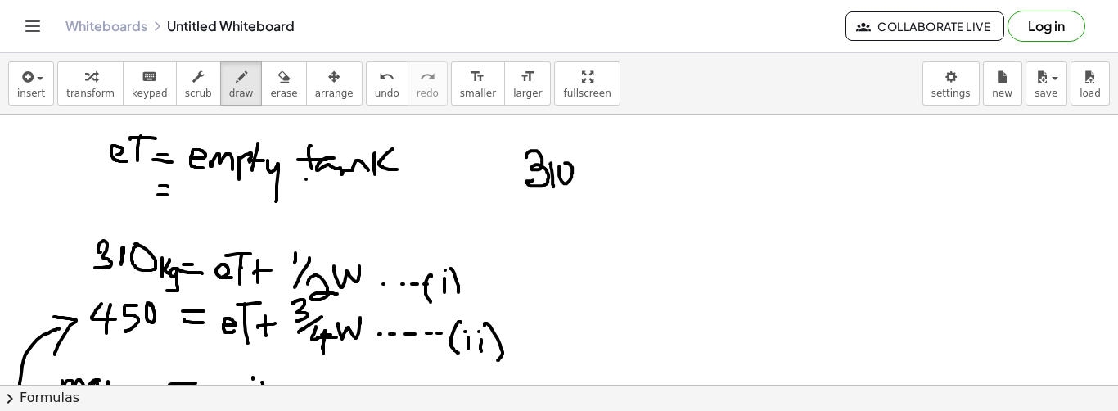
drag, startPoint x: 587, startPoint y: 158, endPoint x: 587, endPoint y: 184, distance: 26.2
drag, startPoint x: 596, startPoint y: 166, endPoint x: 596, endPoint y: 178, distance: 12.3
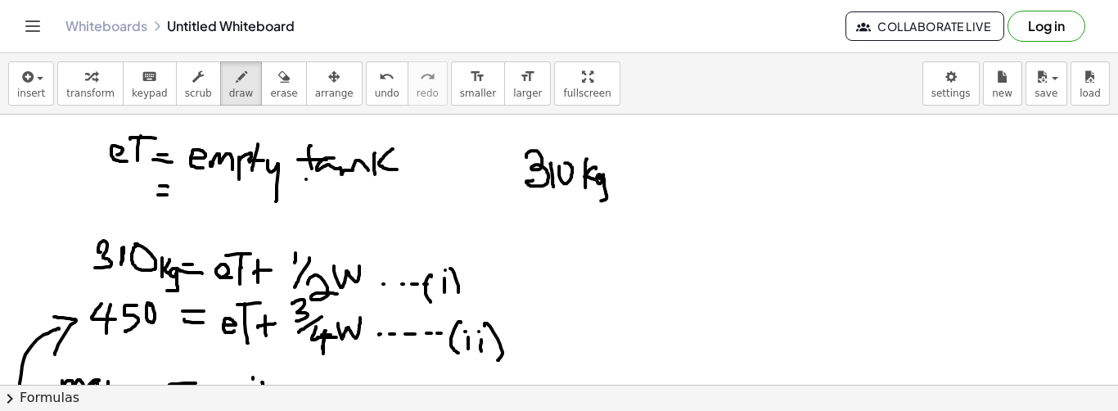
drag, startPoint x: 600, startPoint y: 177, endPoint x: 602, endPoint y: 191, distance: 14.1
drag, startPoint x: 621, startPoint y: 168, endPoint x: 630, endPoint y: 170, distance: 9.3
drag, startPoint x: 622, startPoint y: 174, endPoint x: 640, endPoint y: 177, distance: 18.2
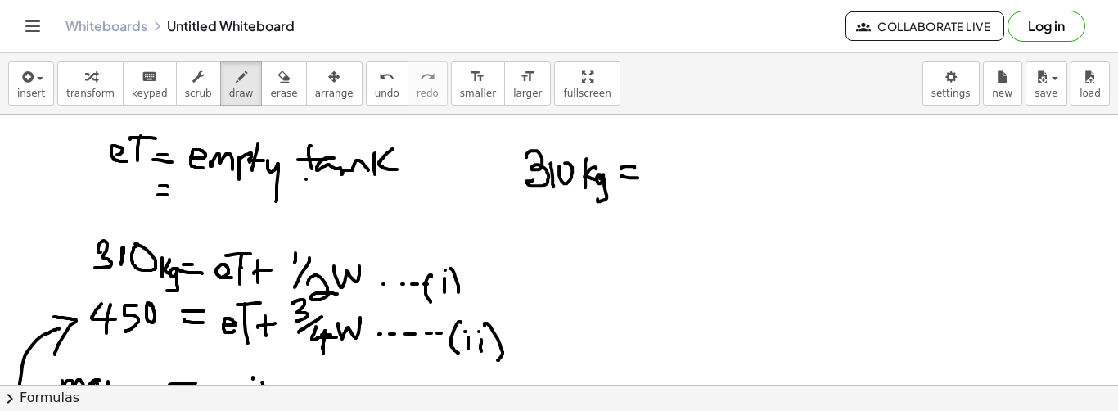
drag, startPoint x: 544, startPoint y: 255, endPoint x: 567, endPoint y: 263, distance: 24.1
drag, startPoint x: 560, startPoint y: 238, endPoint x: 590, endPoint y: 236, distance: 30.3
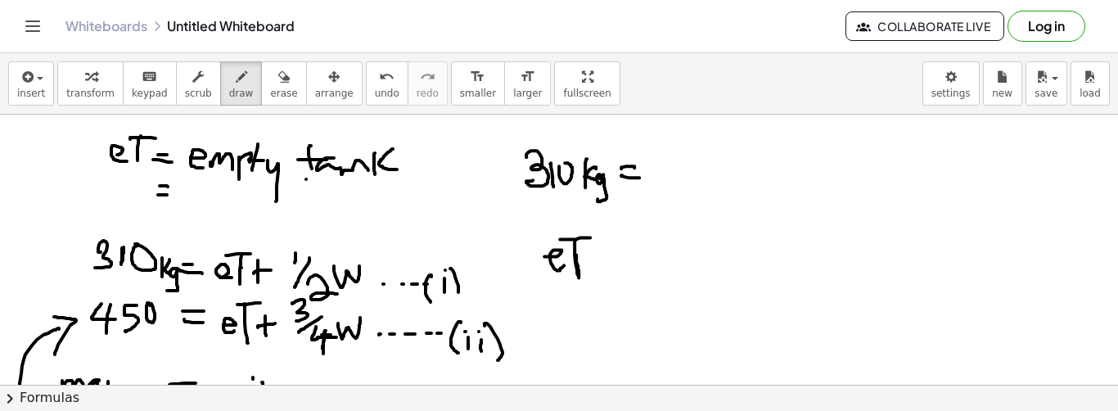
drag, startPoint x: 574, startPoint y: 239, endPoint x: 576, endPoint y: 248, distance: 9.1
drag, startPoint x: 554, startPoint y: 236, endPoint x: 582, endPoint y: 237, distance: 27.9
drag, startPoint x: 573, startPoint y: 237, endPoint x: 575, endPoint y: 276, distance: 38.5
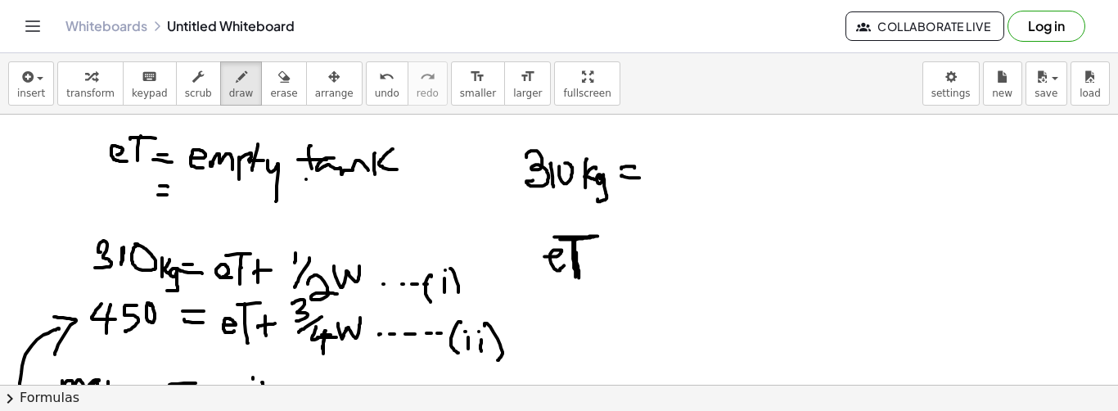
drag, startPoint x: 603, startPoint y: 258, endPoint x: 621, endPoint y: 258, distance: 18.0
drag, startPoint x: 614, startPoint y: 249, endPoint x: 614, endPoint y: 271, distance: 22.1
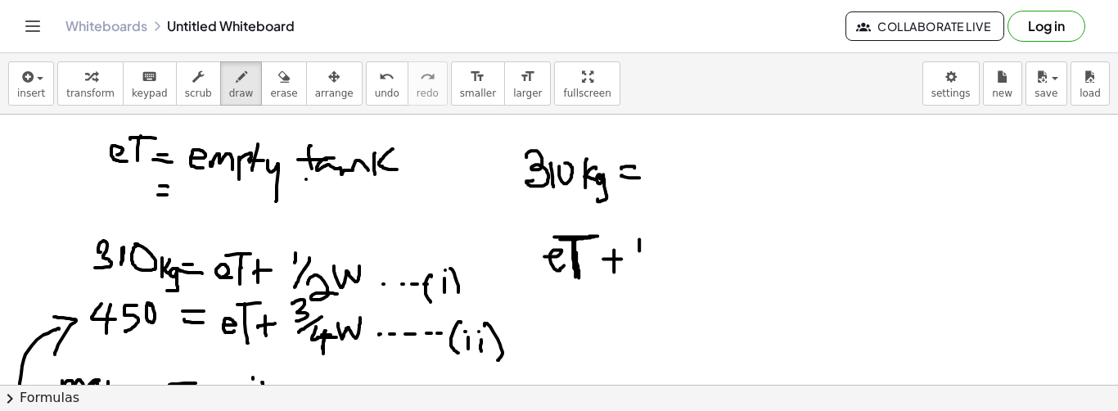
drag, startPoint x: 639, startPoint y: 238, endPoint x: 639, endPoint y: 259, distance: 20.5
drag, startPoint x: 632, startPoint y: 258, endPoint x: 652, endPoint y: 261, distance: 20.7
drag, startPoint x: 637, startPoint y: 268, endPoint x: 662, endPoint y: 272, distance: 25.8
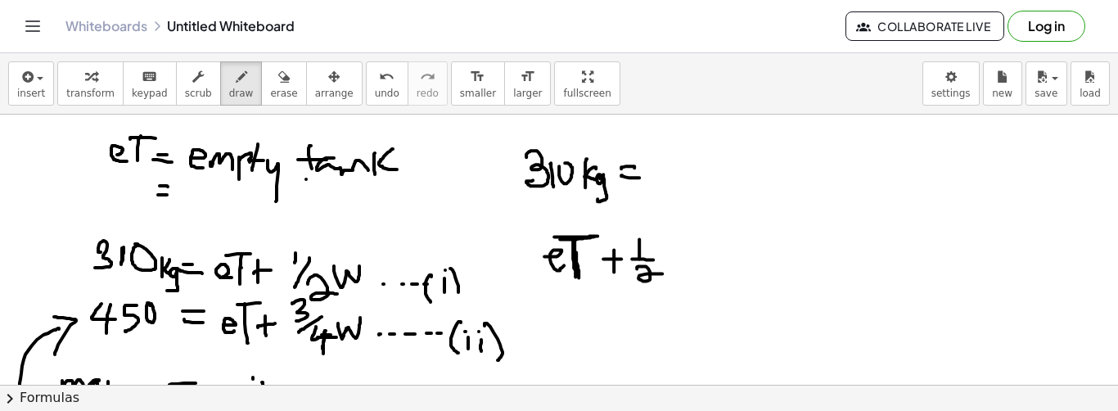
drag, startPoint x: 666, startPoint y: 245, endPoint x: 674, endPoint y: 263, distance: 19.8
drag, startPoint x: 661, startPoint y: 253, endPoint x: 674, endPoint y: 251, distance: 13.2
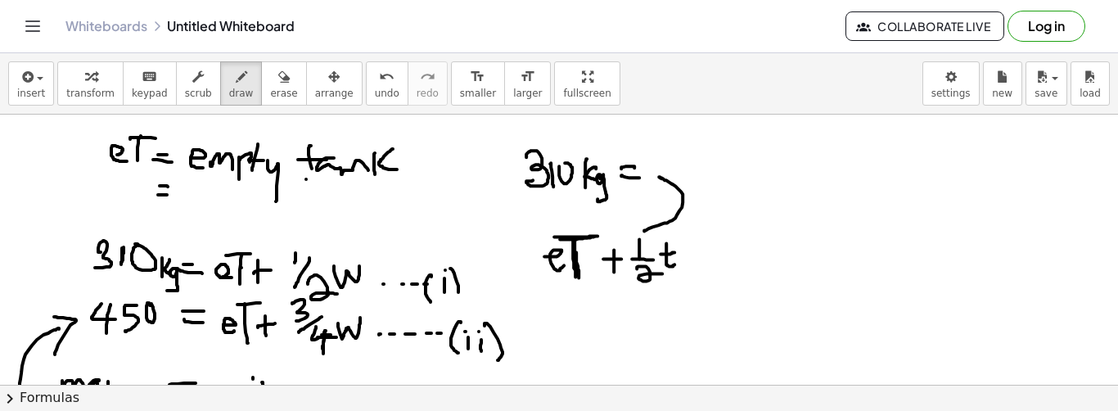
drag, startPoint x: 658, startPoint y: 224, endPoint x: 659, endPoint y: 176, distance: 48.3
drag, startPoint x: 665, startPoint y: 166, endPoint x: 664, endPoint y: 190, distance: 23.8
drag, startPoint x: 502, startPoint y: 250, endPoint x: 374, endPoint y: 246, distance: 128.5
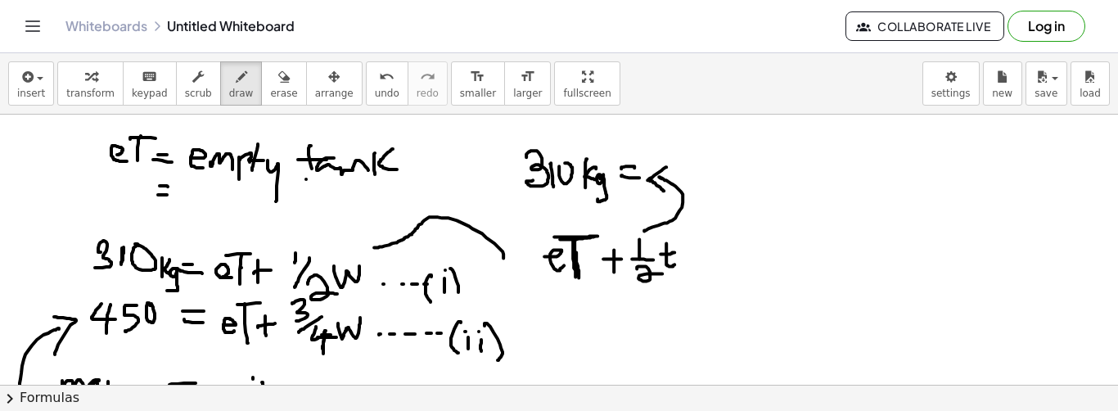
drag, startPoint x: 374, startPoint y: 240, endPoint x: 381, endPoint y: 253, distance: 14.6
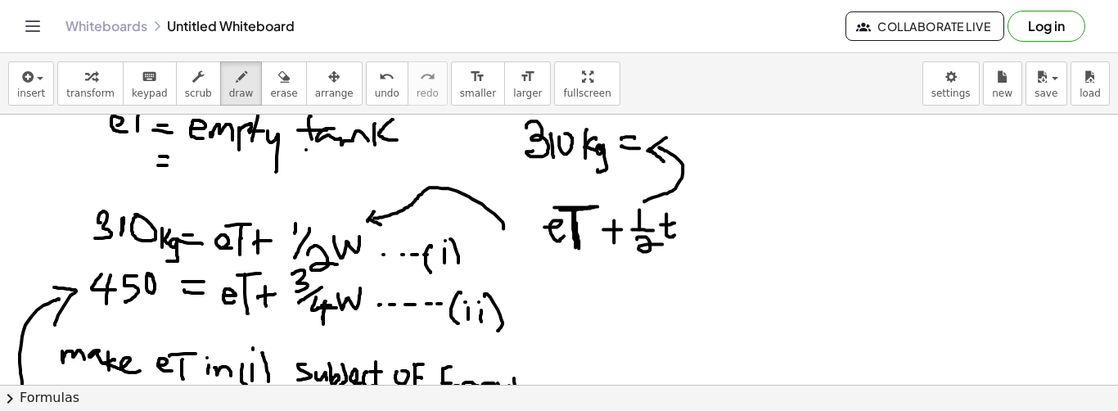
scroll to position [31, 0]
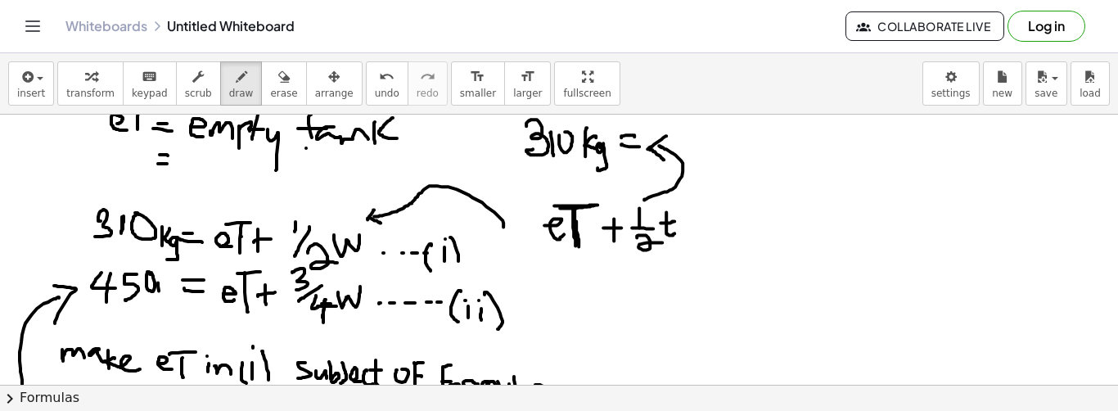
drag, startPoint x: 158, startPoint y: 281, endPoint x: 162, endPoint y: 301, distance: 20.1
drag, startPoint x: 167, startPoint y: 289, endPoint x: 169, endPoint y: 304, distance: 14.9
drag, startPoint x: 176, startPoint y: 304, endPoint x: 164, endPoint y: 320, distance: 20.5
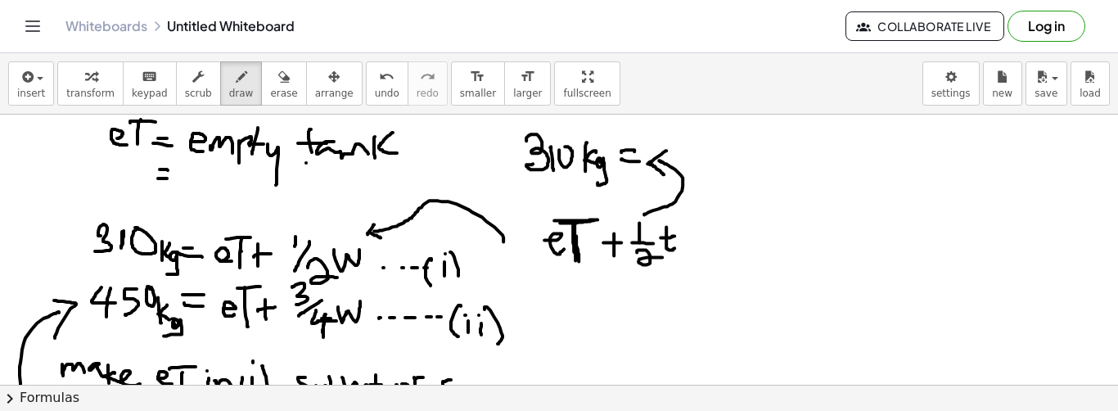
scroll to position [15, 0]
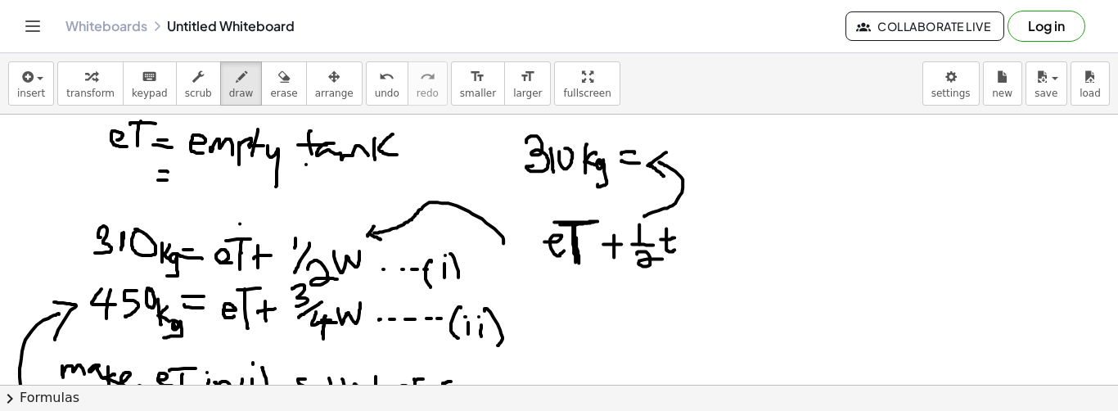
drag, startPoint x: 242, startPoint y: 223, endPoint x: 254, endPoint y: 218, distance: 13.2
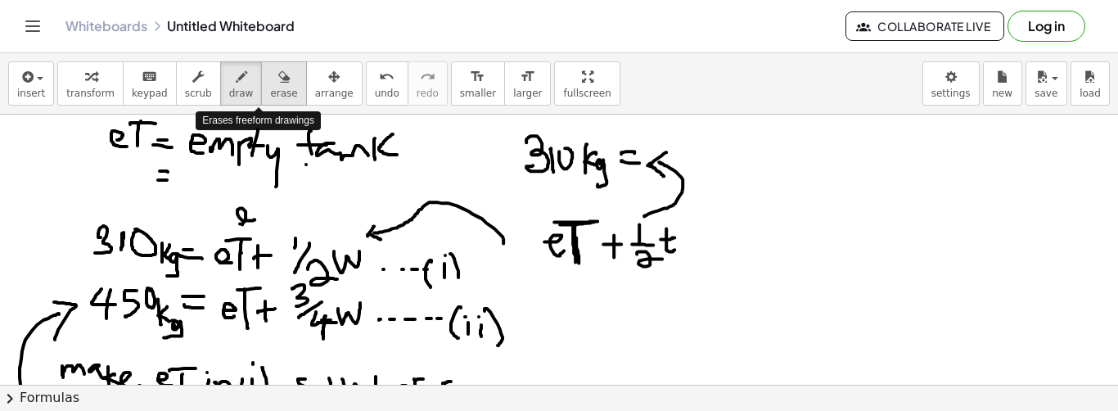
click at [270, 93] on span "erase" at bounding box center [283, 93] width 27 height 11
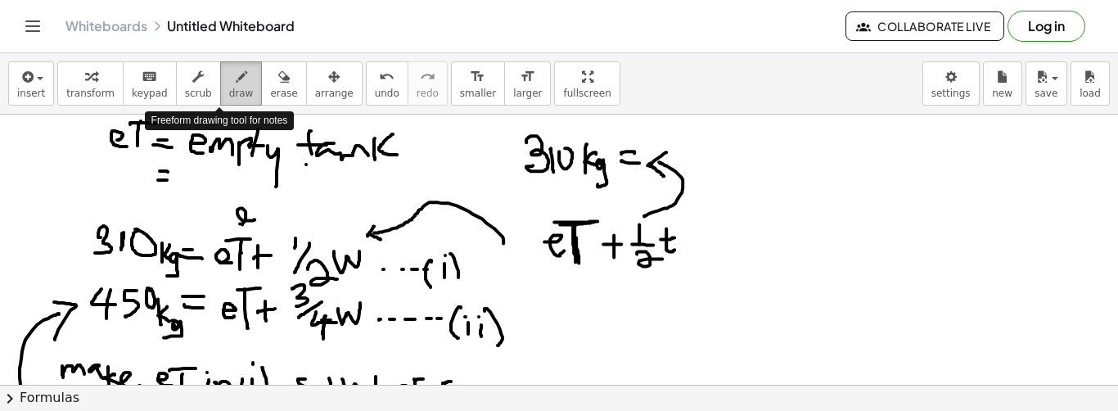
click at [220, 104] on button "draw" at bounding box center [241, 83] width 43 height 44
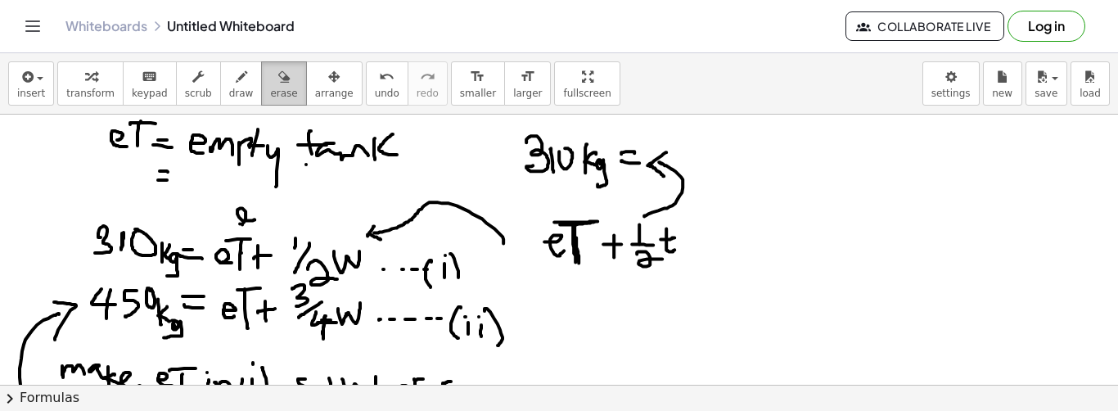
click at [270, 94] on span "erase" at bounding box center [283, 93] width 27 height 11
click at [375, 92] on span "undo" at bounding box center [387, 93] width 25 height 11
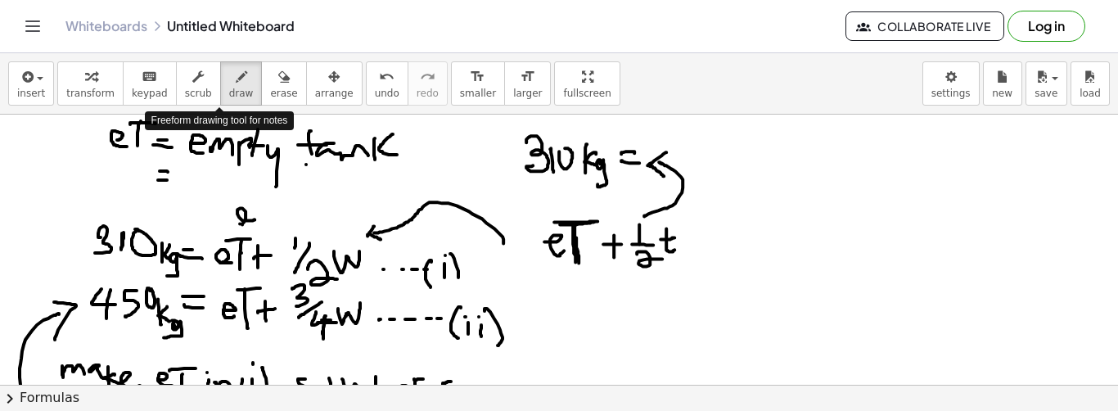
drag, startPoint x: 233, startPoint y: 96, endPoint x: 561, endPoint y: 349, distance: 413.6
click at [558, 349] on div "insert select one: Math Expression Function Text Youtube Video Graphing Geometr…" at bounding box center [559, 232] width 1118 height 358
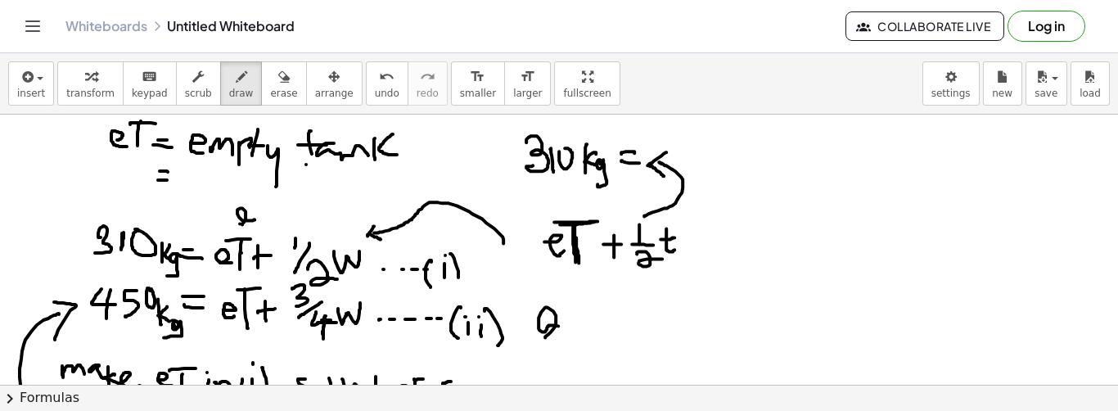
drag, startPoint x: 545, startPoint y: 336, endPoint x: 571, endPoint y: 336, distance: 26.2
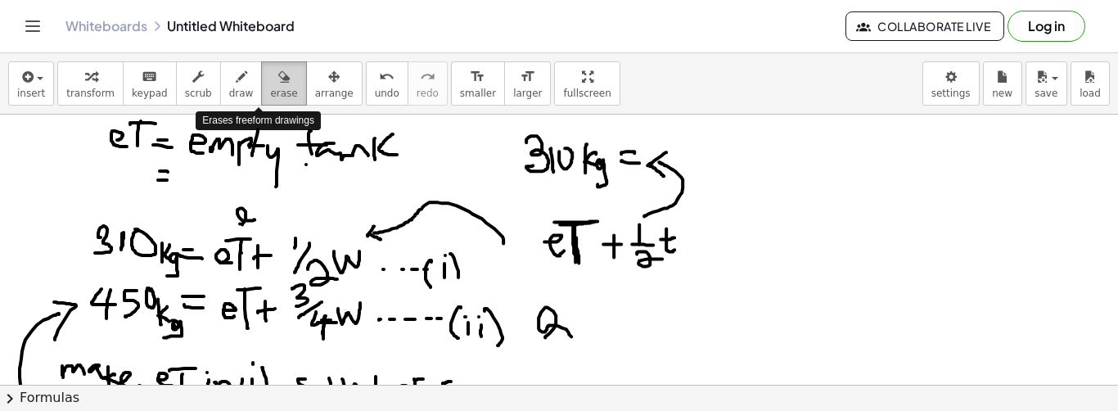
click at [278, 77] on icon "button" at bounding box center [283, 77] width 11 height 20
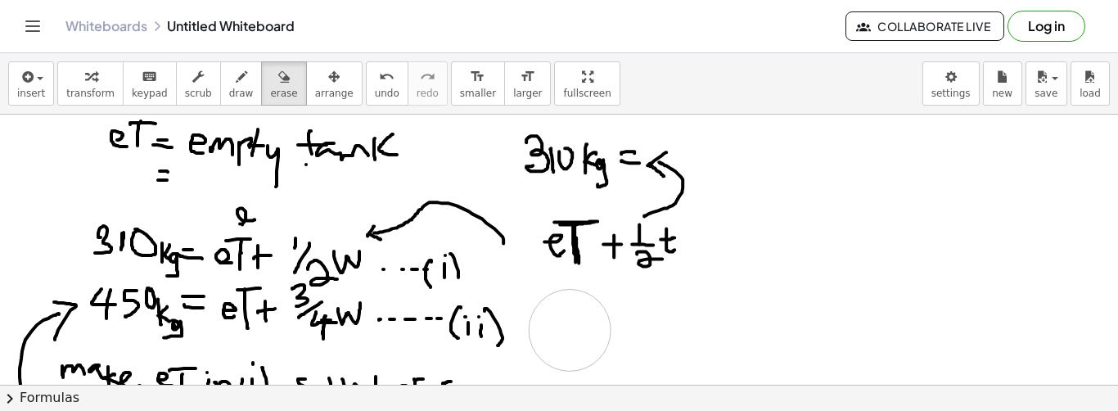
drag, startPoint x: 605, startPoint y: 346, endPoint x: 559, endPoint y: 323, distance: 51.2
click at [229, 93] on span "draw" at bounding box center [241, 93] width 25 height 11
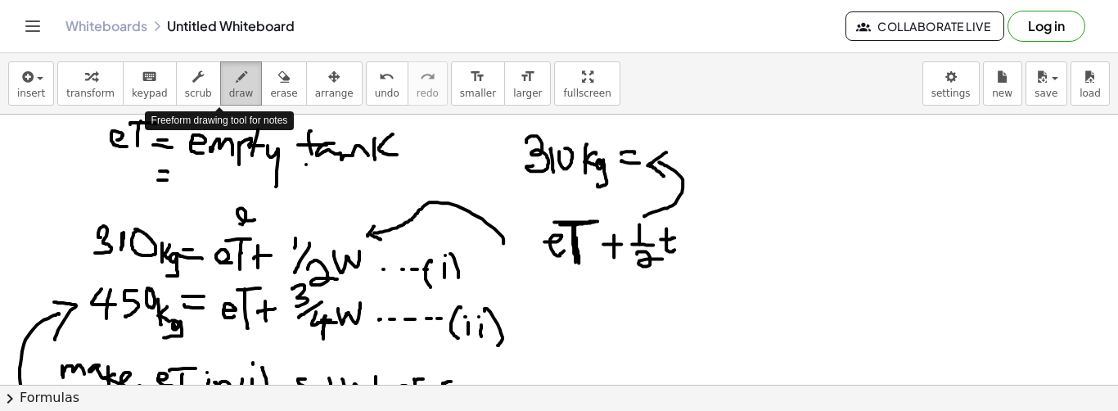
click at [235, 78] on button "draw" at bounding box center [241, 83] width 43 height 44
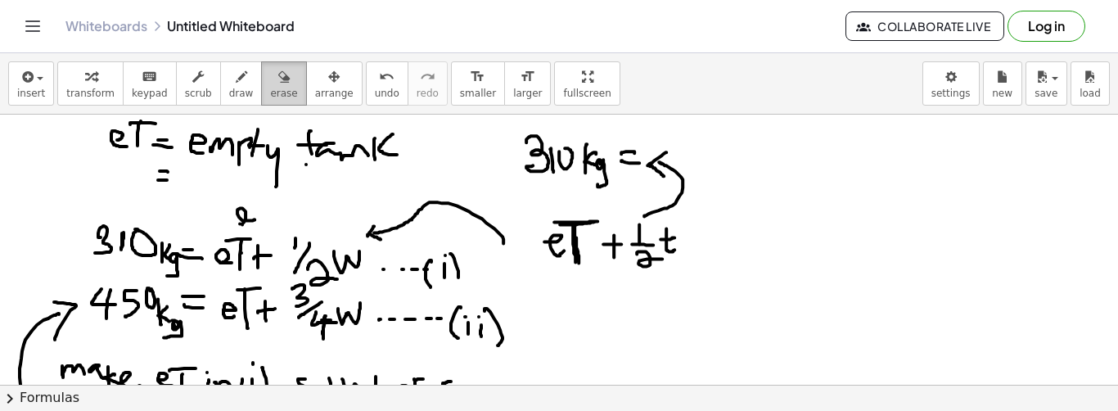
click at [270, 82] on div "button" at bounding box center [283, 76] width 27 height 20
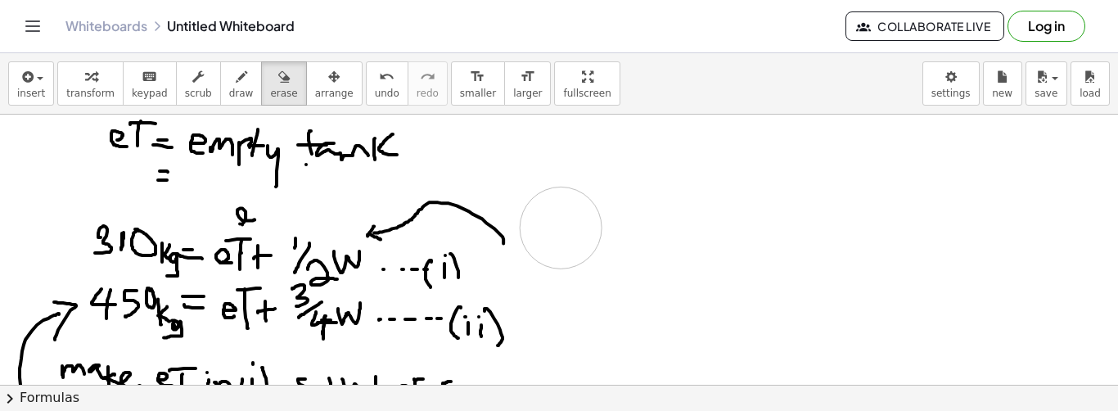
drag, startPoint x: 720, startPoint y: 266, endPoint x: 435, endPoint y: 173, distance: 300.4
click at [234, 96] on button "draw" at bounding box center [241, 83] width 43 height 44
drag, startPoint x: 586, startPoint y: 160, endPoint x: 624, endPoint y: 180, distance: 43.6
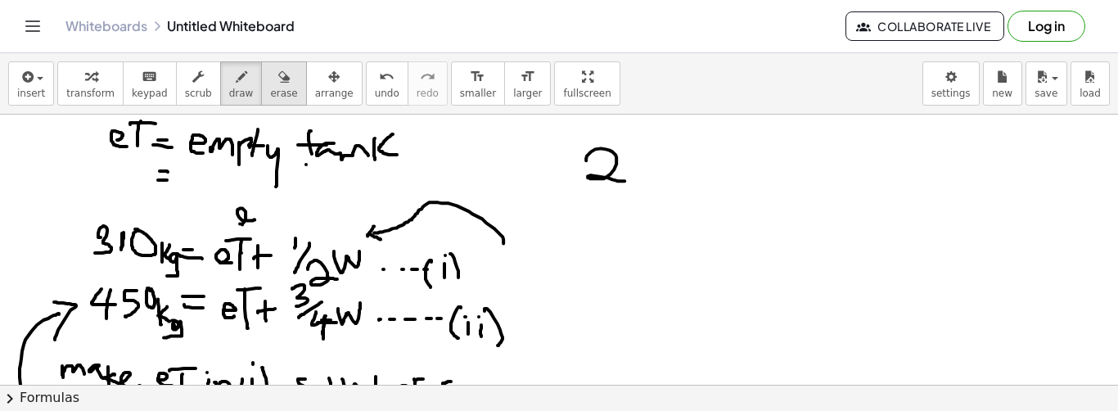
click at [278, 82] on icon "button" at bounding box center [283, 77] width 11 height 20
drag, startPoint x: 606, startPoint y: 189, endPoint x: 594, endPoint y: 158, distance: 33.4
click at [412, 94] on div "insert select one: Math Expression Function Text Youtube Video Graphing Geometr…" at bounding box center [559, 83] width 1118 height 61
click at [229, 97] on span "draw" at bounding box center [241, 93] width 25 height 11
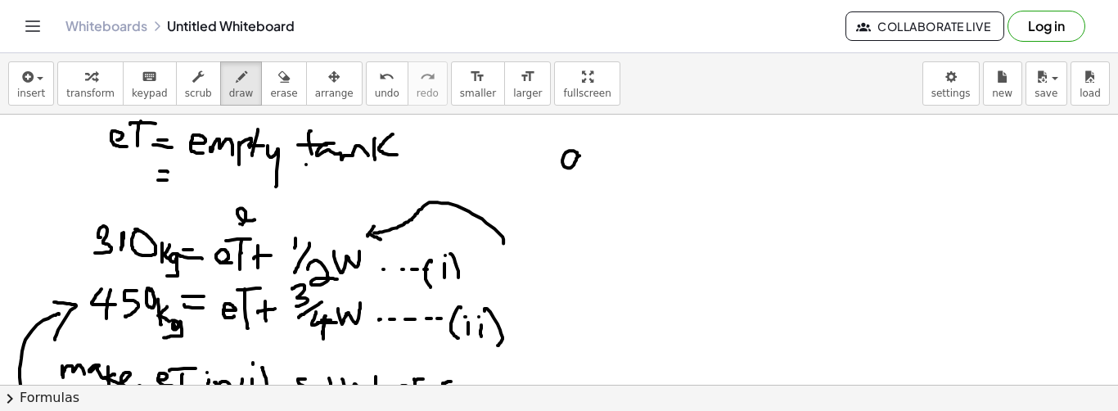
drag, startPoint x: 577, startPoint y: 154, endPoint x: 589, endPoint y: 173, distance: 22.5
drag, startPoint x: 608, startPoint y: 167, endPoint x: 629, endPoint y: 168, distance: 21.3
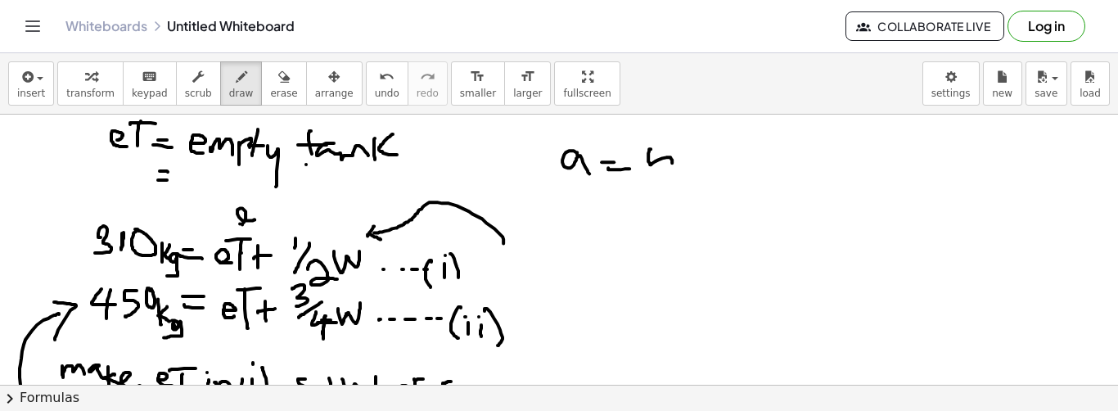
drag, startPoint x: 649, startPoint y: 148, endPoint x: 688, endPoint y: 160, distance: 41.2
drag, startPoint x: 680, startPoint y: 157, endPoint x: 707, endPoint y: 156, distance: 27.0
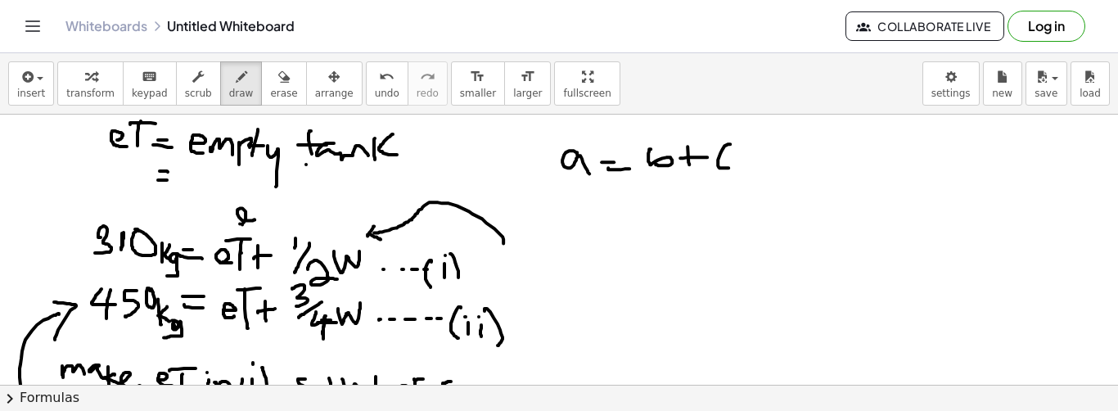
drag, startPoint x: 729, startPoint y: 143, endPoint x: 731, endPoint y: 167, distance: 23.8
drag, startPoint x: 583, startPoint y: 202, endPoint x: 595, endPoint y: 221, distance: 22.0
drag, startPoint x: 602, startPoint y: 209, endPoint x: 615, endPoint y: 214, distance: 12.9
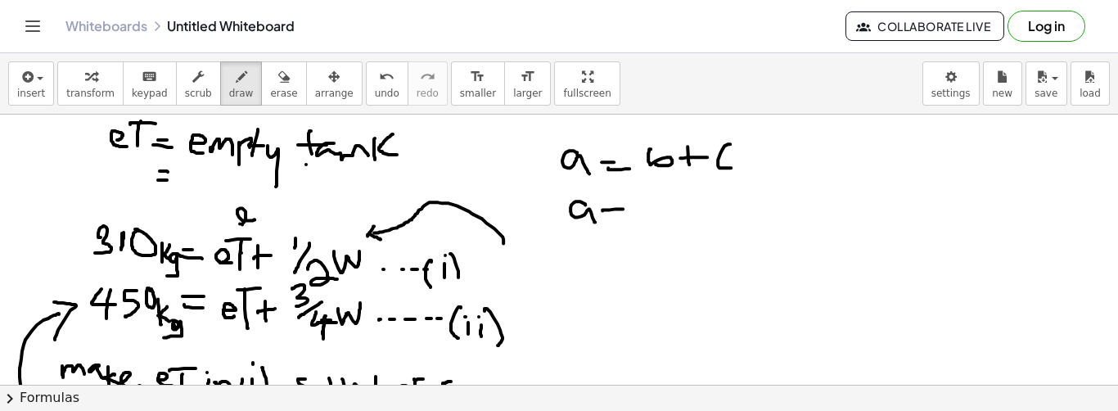
drag, startPoint x: 615, startPoint y: 214, endPoint x: 648, endPoint y: 209, distance: 33.8
drag, startPoint x: 654, startPoint y: 200, endPoint x: 667, endPoint y: 210, distance: 16.4
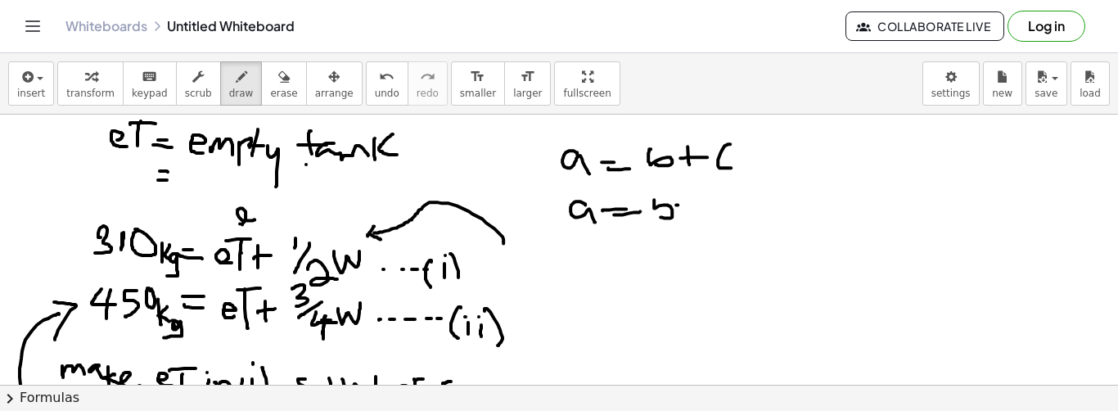
drag, startPoint x: 676, startPoint y: 204, endPoint x: 682, endPoint y: 222, distance: 19.2
drag, startPoint x: 694, startPoint y: 210, endPoint x: 704, endPoint y: 218, distance: 12.8
drag, startPoint x: 713, startPoint y: 205, endPoint x: 714, endPoint y: 214, distance: 10.0
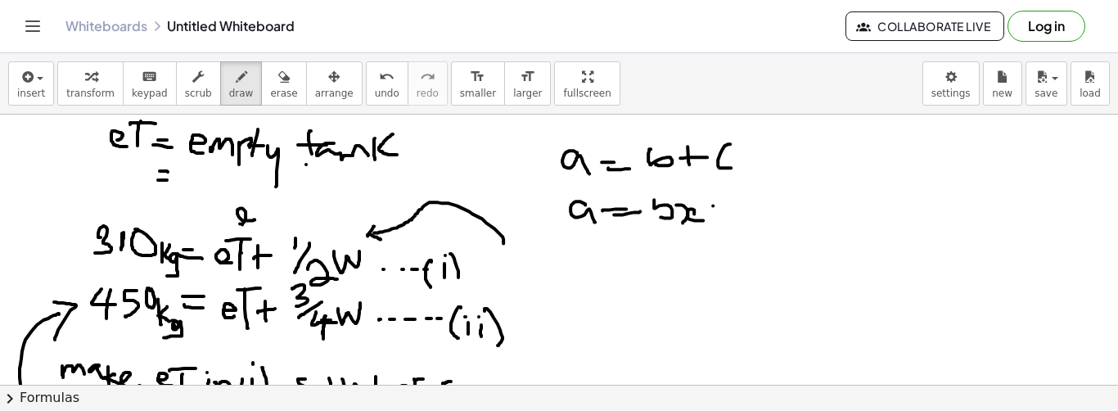
drag, startPoint x: 704, startPoint y: 212, endPoint x: 741, endPoint y: 205, distance: 37.4
drag, startPoint x: 747, startPoint y: 201, endPoint x: 750, endPoint y: 218, distance: 16.5
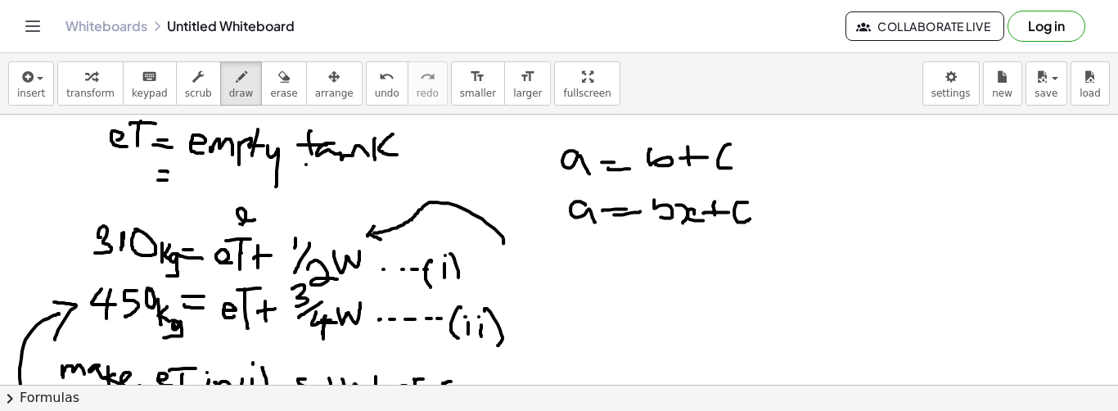
drag, startPoint x: 714, startPoint y: 203, endPoint x: 714, endPoint y: 224, distance: 21.3
drag, startPoint x: 709, startPoint y: 211, endPoint x: 723, endPoint y: 211, distance: 13.9
drag, startPoint x: 597, startPoint y: 263, endPoint x: 597, endPoint y: 278, distance: 14.8
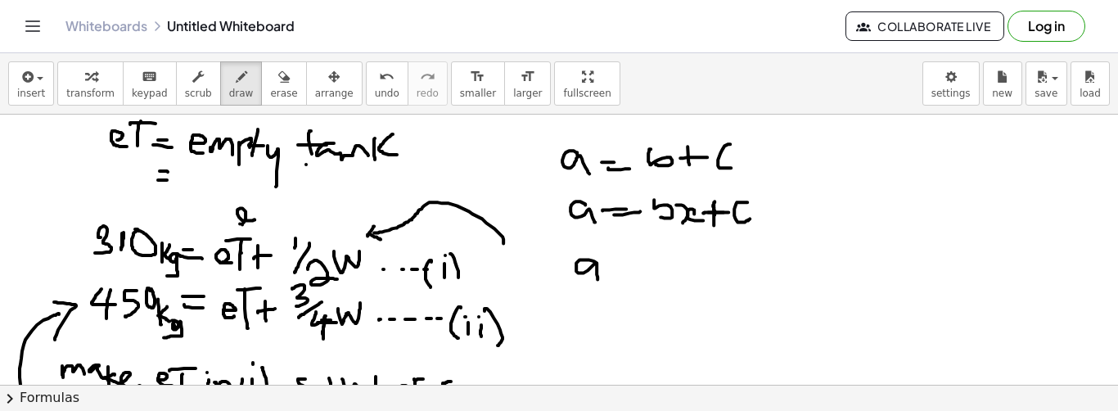
drag, startPoint x: 611, startPoint y: 261, endPoint x: 616, endPoint y: 273, distance: 13.2
drag, startPoint x: 628, startPoint y: 256, endPoint x: 639, endPoint y: 271, distance: 18.7
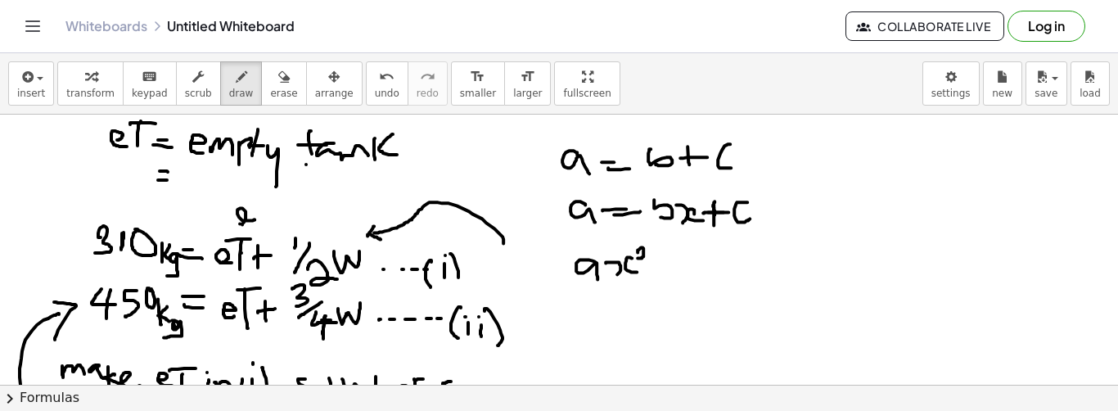
drag, startPoint x: 637, startPoint y: 251, endPoint x: 655, endPoint y: 256, distance: 18.7
drag, startPoint x: 657, startPoint y: 264, endPoint x: 676, endPoint y: 262, distance: 19.0
drag, startPoint x: 667, startPoint y: 263, endPoint x: 672, endPoint y: 277, distance: 14.8
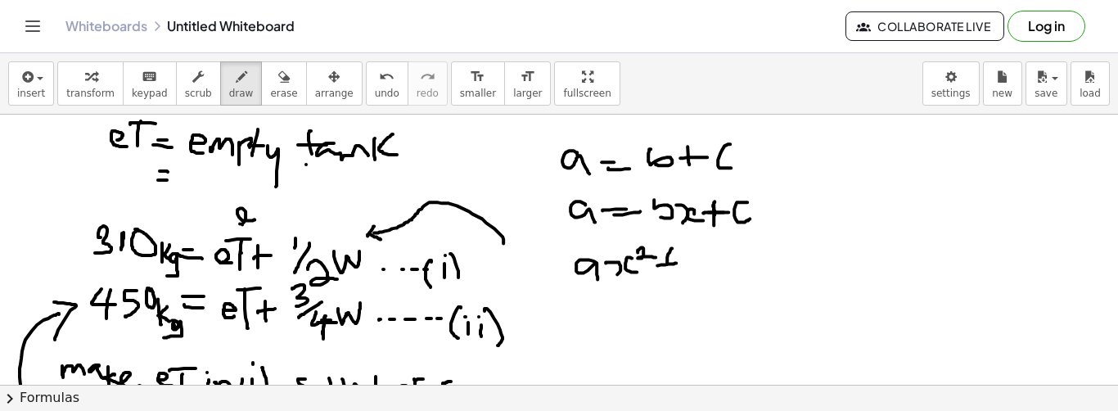
drag, startPoint x: 689, startPoint y: 248, endPoint x: 693, endPoint y: 271, distance: 23.3
drag, startPoint x: 701, startPoint y: 263, endPoint x: 712, endPoint y: 272, distance: 14.5
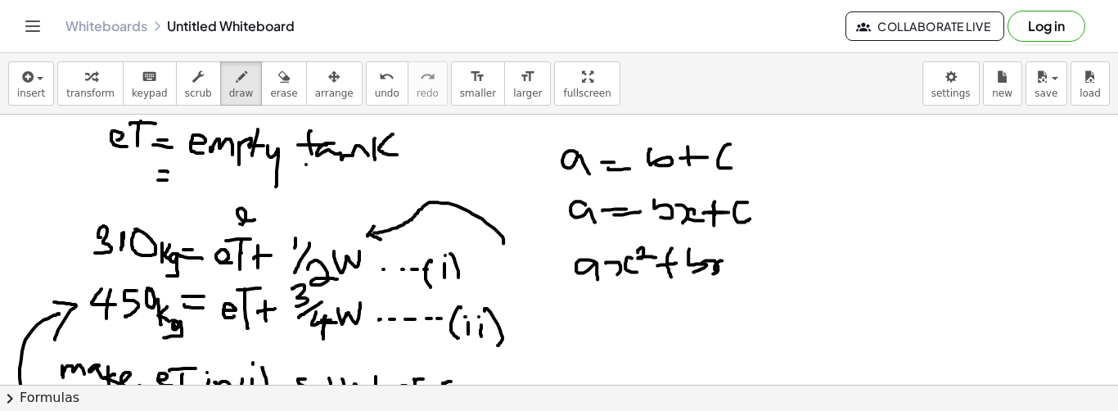
drag, startPoint x: 722, startPoint y: 259, endPoint x: 724, endPoint y: 269, distance: 10.1
drag, startPoint x: 738, startPoint y: 263, endPoint x: 750, endPoint y: 261, distance: 11.6
drag, startPoint x: 742, startPoint y: 253, endPoint x: 744, endPoint y: 270, distance: 17.3
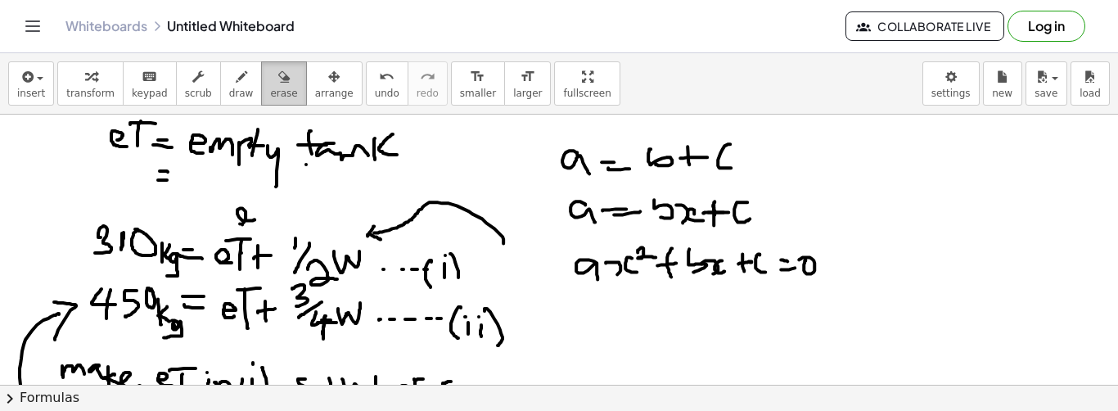
click at [270, 88] on span "erase" at bounding box center [283, 93] width 27 height 11
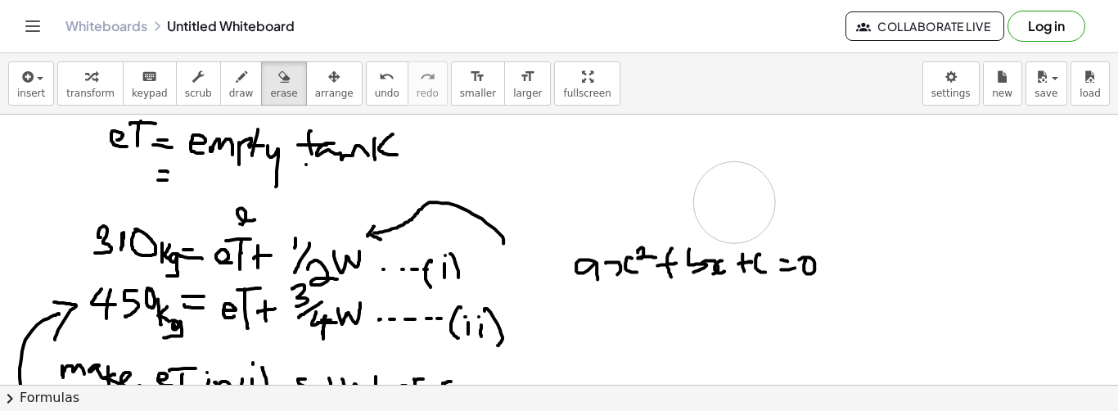
click at [229, 92] on span "draw" at bounding box center [241, 93] width 25 height 11
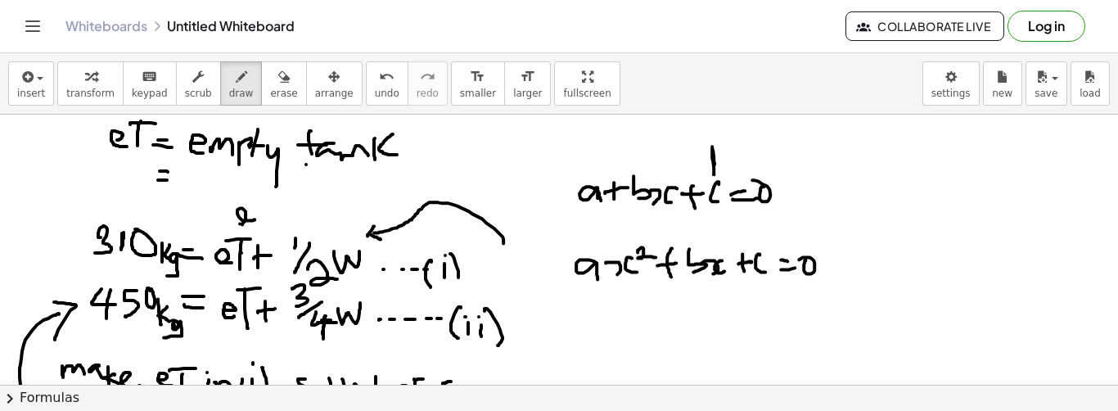
click at [375, 92] on span "undo" at bounding box center [387, 93] width 25 height 11
drag, startPoint x: 666, startPoint y: 181, endPoint x: 664, endPoint y: 165, distance: 15.7
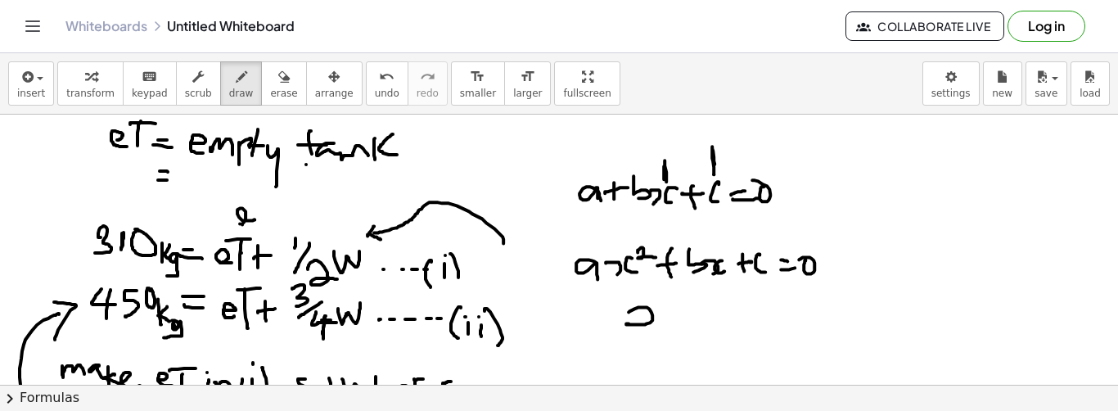
drag, startPoint x: 628, startPoint y: 311, endPoint x: 630, endPoint y: 322, distance: 11.6
drag, startPoint x: 669, startPoint y: 304, endPoint x: 671, endPoint y: 322, distance: 18.2
drag, startPoint x: 681, startPoint y: 318, endPoint x: 700, endPoint y: 318, distance: 19.7
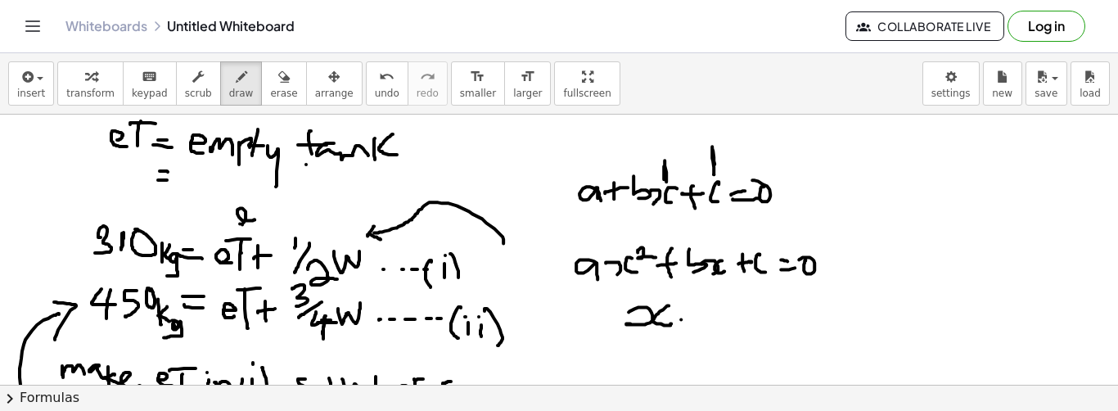
drag, startPoint x: 717, startPoint y: 309, endPoint x: 720, endPoint y: 336, distance: 26.4
drag, startPoint x: 747, startPoint y: 318, endPoint x: 771, endPoint y: 322, distance: 24.1
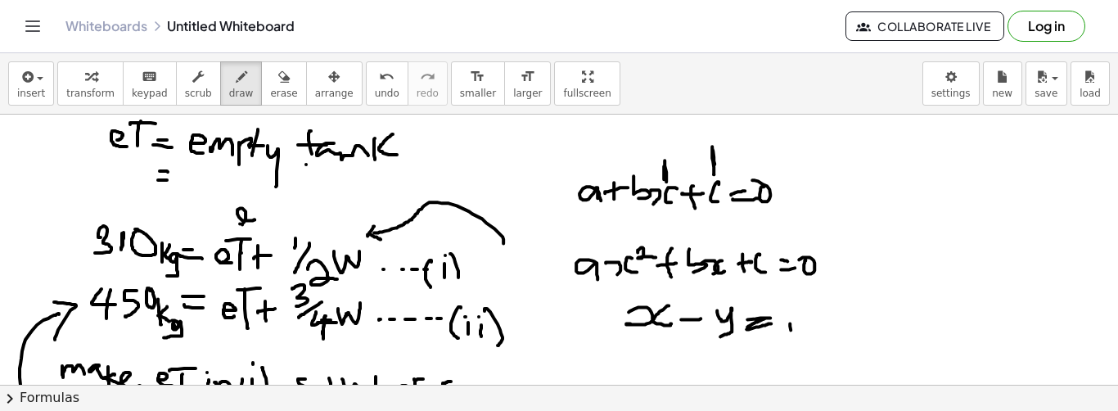
drag, startPoint x: 790, startPoint y: 309, endPoint x: 791, endPoint y: 328, distance: 18.9
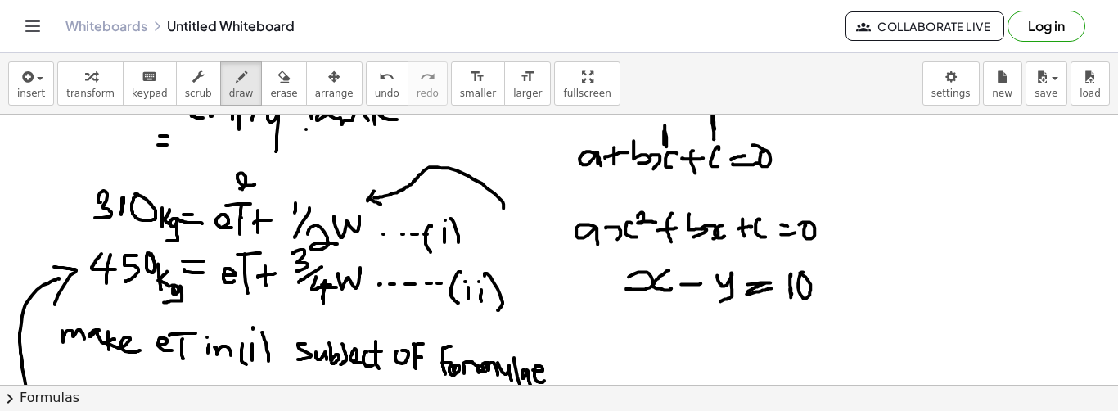
scroll to position [51, 0]
drag, startPoint x: 650, startPoint y: 330, endPoint x: 671, endPoint y: 336, distance: 22.3
drag, startPoint x: 670, startPoint y: 334, endPoint x: 678, endPoint y: 358, distance: 24.8
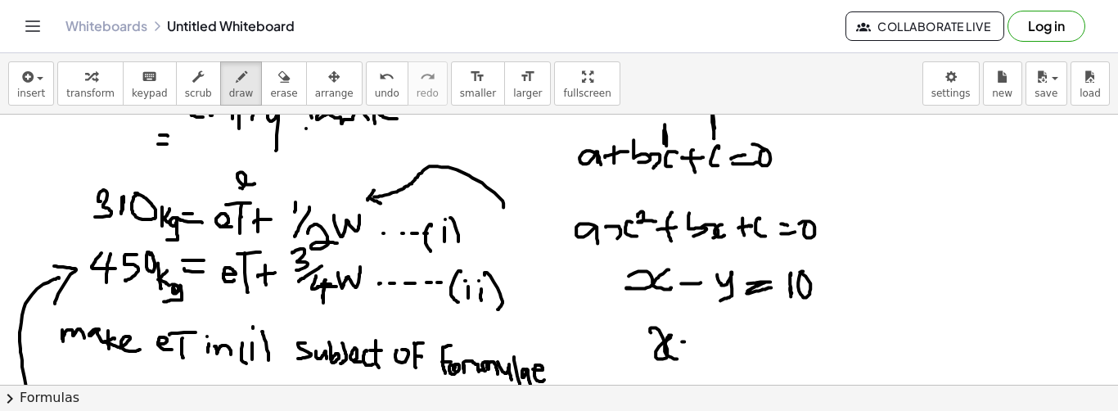
drag, startPoint x: 684, startPoint y: 340, endPoint x: 697, endPoint y: 334, distance: 14.6
drag, startPoint x: 693, startPoint y: 330, endPoint x: 693, endPoint y: 353, distance: 22.9
drag, startPoint x: 718, startPoint y: 335, endPoint x: 727, endPoint y: 355, distance: 22.4
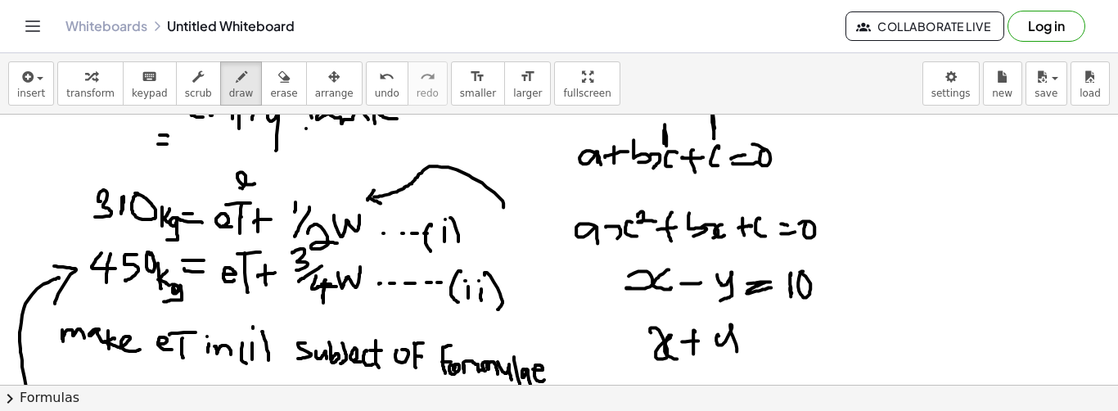
drag, startPoint x: 754, startPoint y: 332, endPoint x: 769, endPoint y: 339, distance: 16.1
drag, startPoint x: 759, startPoint y: 341, endPoint x: 777, endPoint y: 341, distance: 18.0
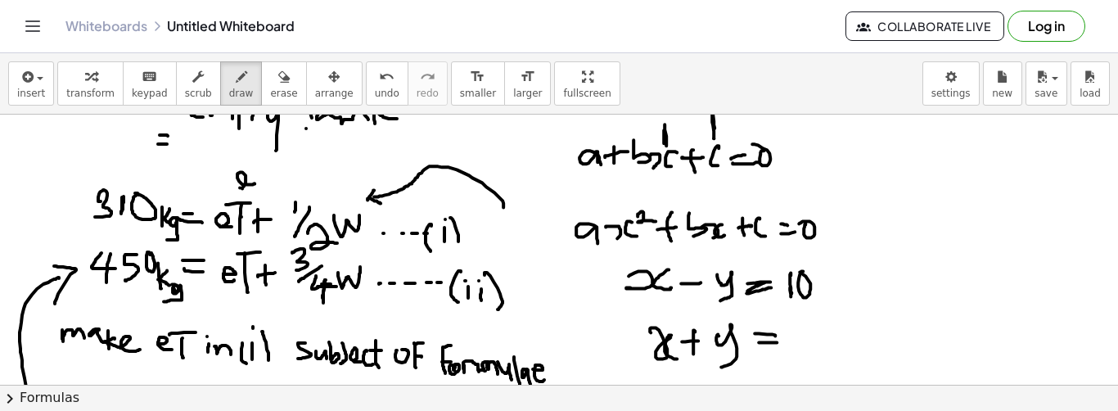
drag, startPoint x: 800, startPoint y: 334, endPoint x: 801, endPoint y: 352, distance: 18.0
drag, startPoint x: 821, startPoint y: 322, endPoint x: 814, endPoint y: 348, distance: 26.2
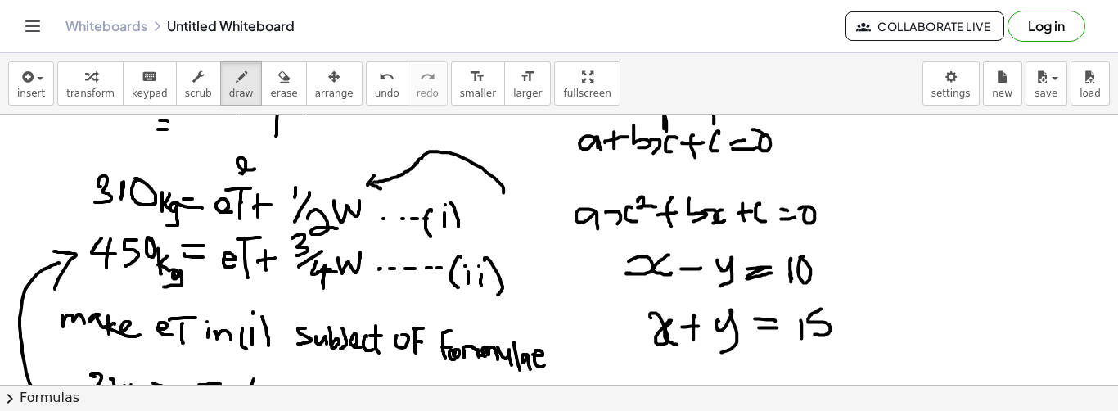
scroll to position [73, 0]
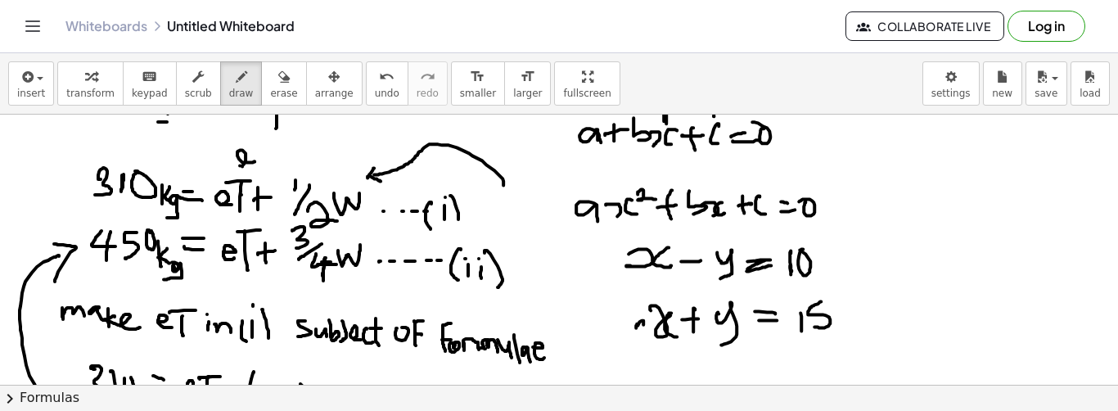
click at [278, 76] on icon "button" at bounding box center [283, 77] width 11 height 20
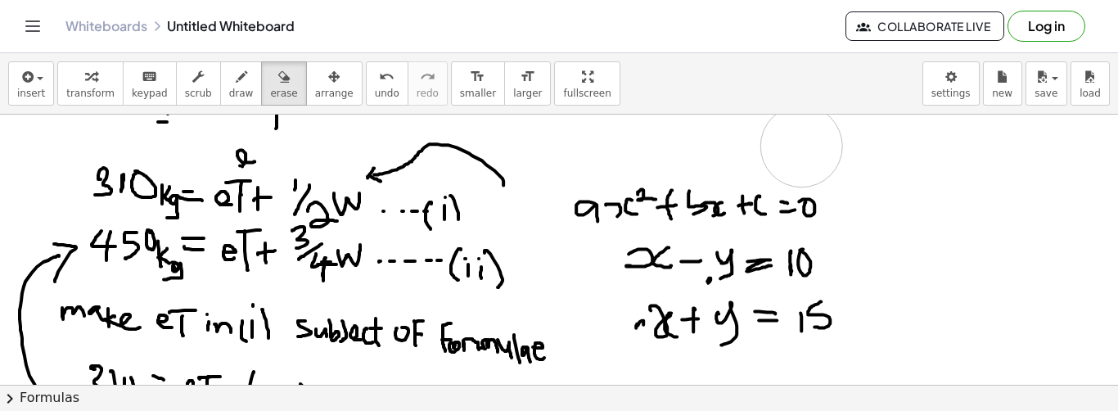
drag, startPoint x: 572, startPoint y: 151, endPoint x: 750, endPoint y: 133, distance: 179.2
click at [278, 82] on icon "button" at bounding box center [283, 77] width 11 height 20
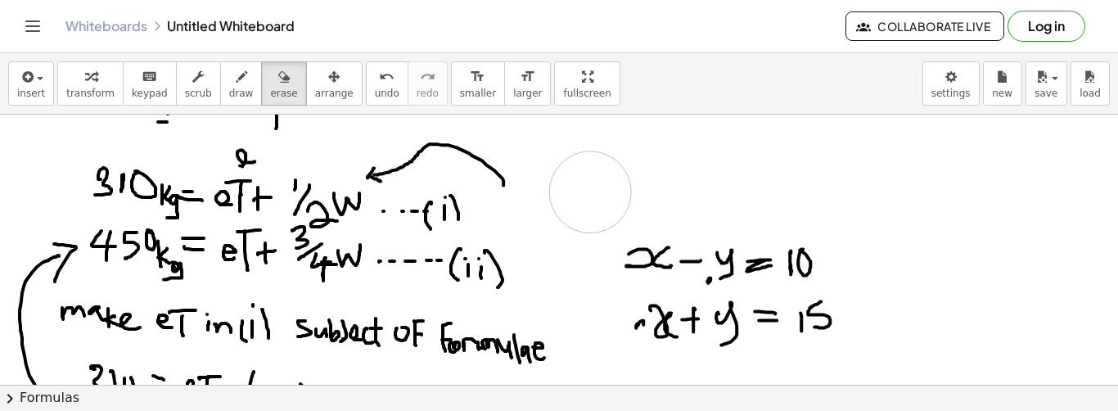
drag, startPoint x: 810, startPoint y: 185, endPoint x: 583, endPoint y: 189, distance: 226.7
drag, startPoint x: 595, startPoint y: 321, endPoint x: 605, endPoint y: 322, distance: 10.0
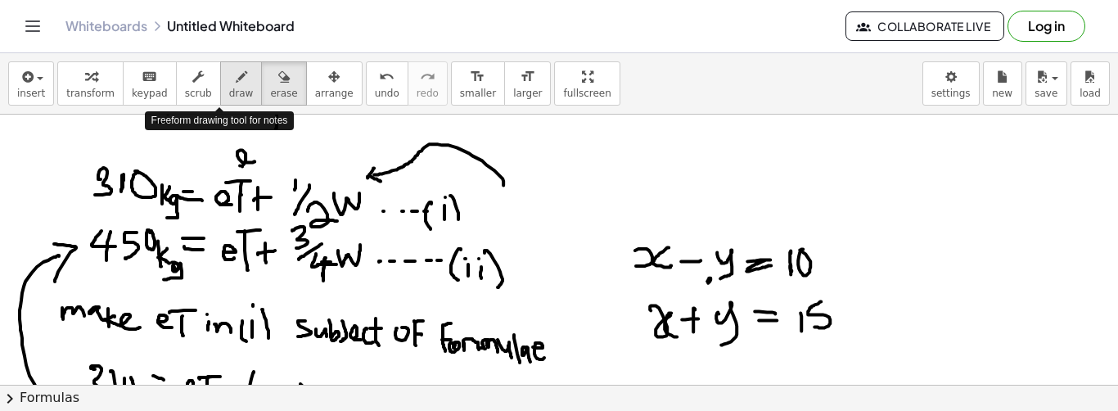
click at [229, 88] on span "draw" at bounding box center [241, 93] width 25 height 11
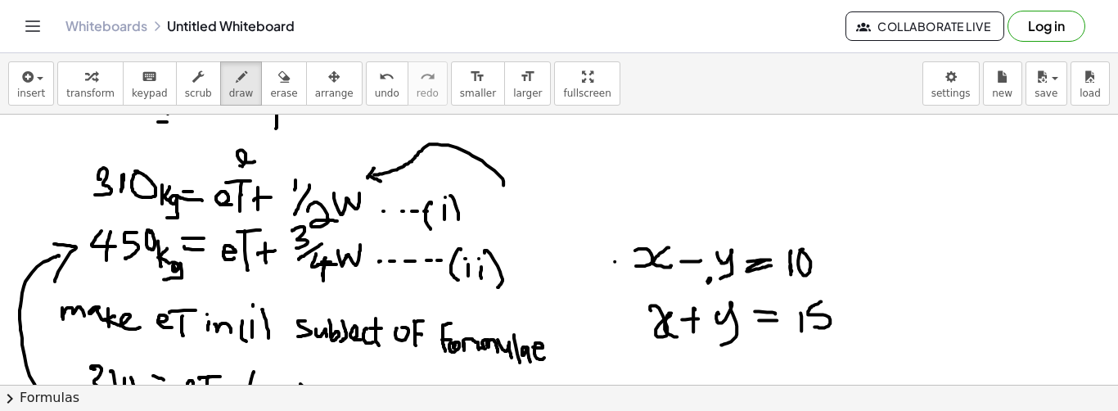
drag, startPoint x: 615, startPoint y: 260, endPoint x: 597, endPoint y: 260, distance: 17.2
drag, startPoint x: 579, startPoint y: 258, endPoint x: 579, endPoint y: 266, distance: 8.2
drag, startPoint x: 637, startPoint y: 327, endPoint x: 613, endPoint y: 327, distance: 23.7
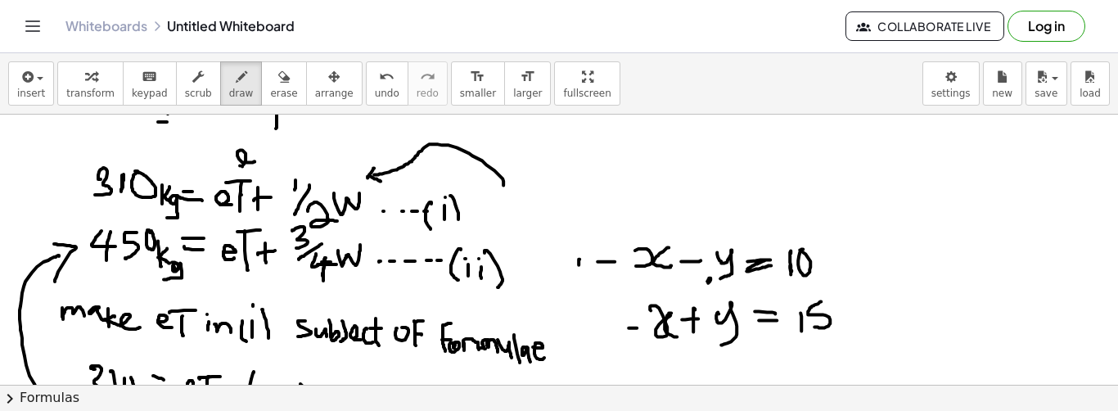
drag, startPoint x: 583, startPoint y: 329, endPoint x: 609, endPoint y: 340, distance: 28.6
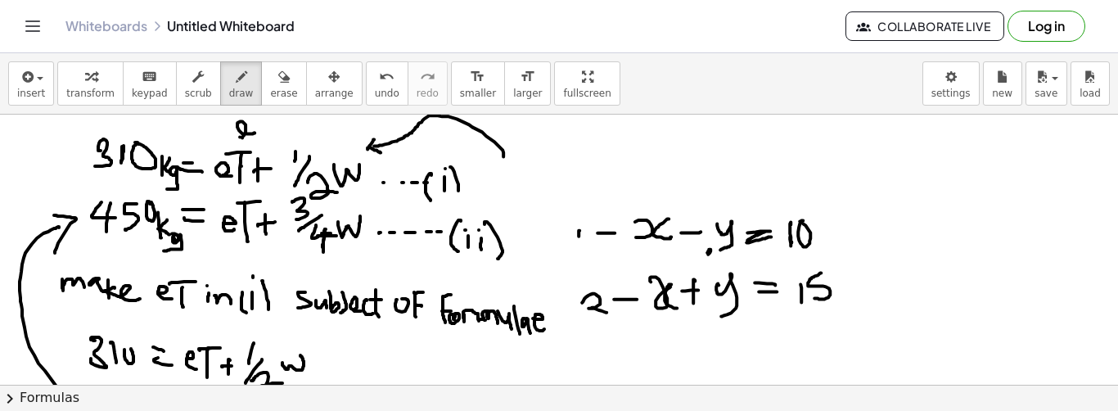
scroll to position [106, 0]
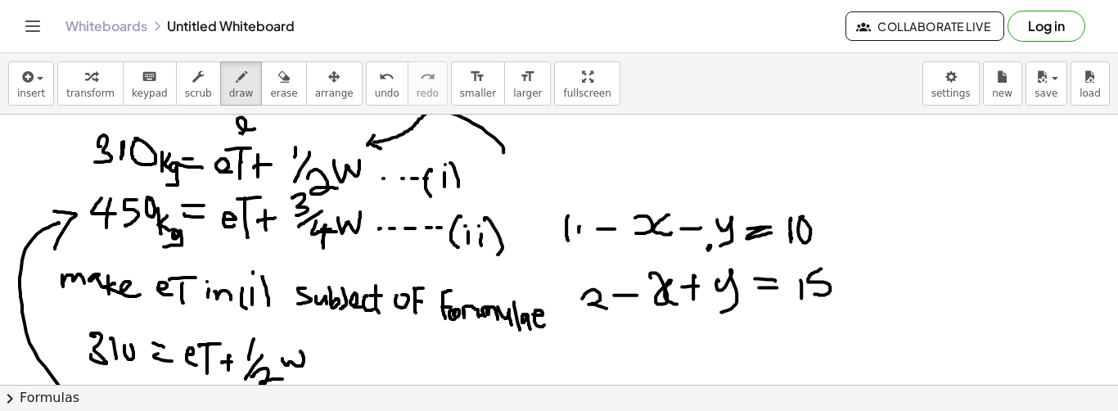
drag, startPoint x: 568, startPoint y: 214, endPoint x: 575, endPoint y: 244, distance: 30.4
drag, startPoint x: 568, startPoint y: 285, endPoint x: 584, endPoint y: 308, distance: 28.2
drag, startPoint x: 804, startPoint y: 184, endPoint x: 852, endPoint y: 243, distance: 76.2
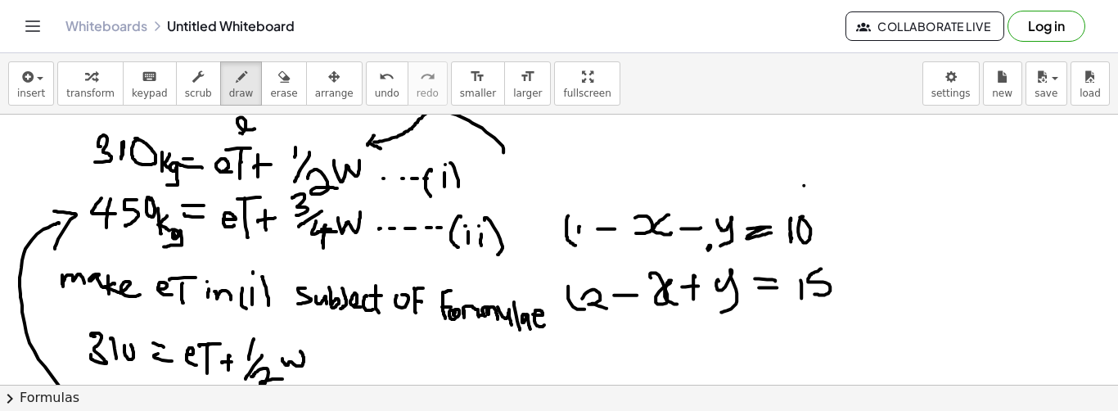
click at [270, 81] on div "button" at bounding box center [283, 76] width 27 height 20
drag, startPoint x: 822, startPoint y: 165, endPoint x: 762, endPoint y: 115, distance: 79.0
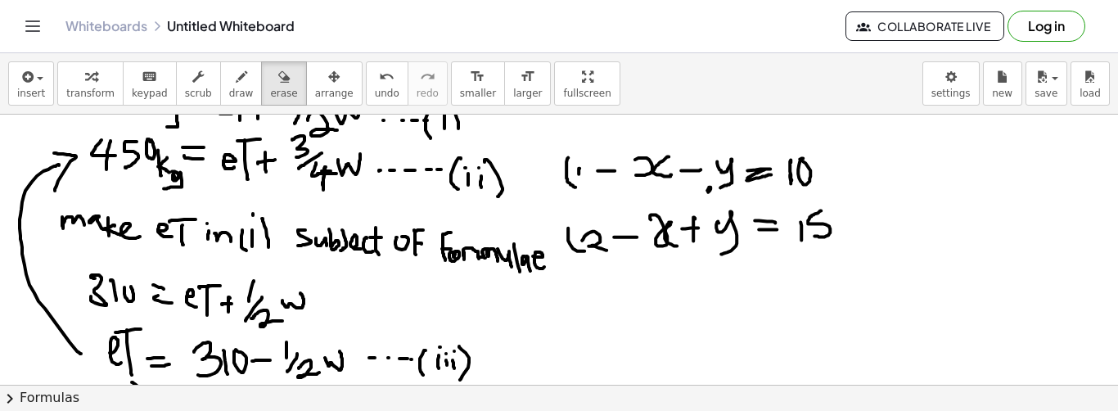
scroll to position [155, 0]
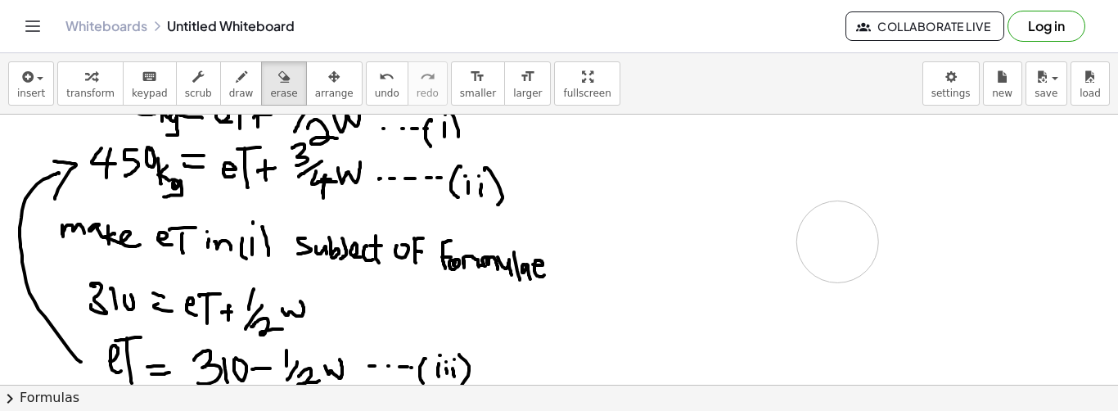
drag, startPoint x: 821, startPoint y: 190, endPoint x: 569, endPoint y: 190, distance: 252.0
click at [229, 88] on span "draw" at bounding box center [241, 93] width 25 height 11
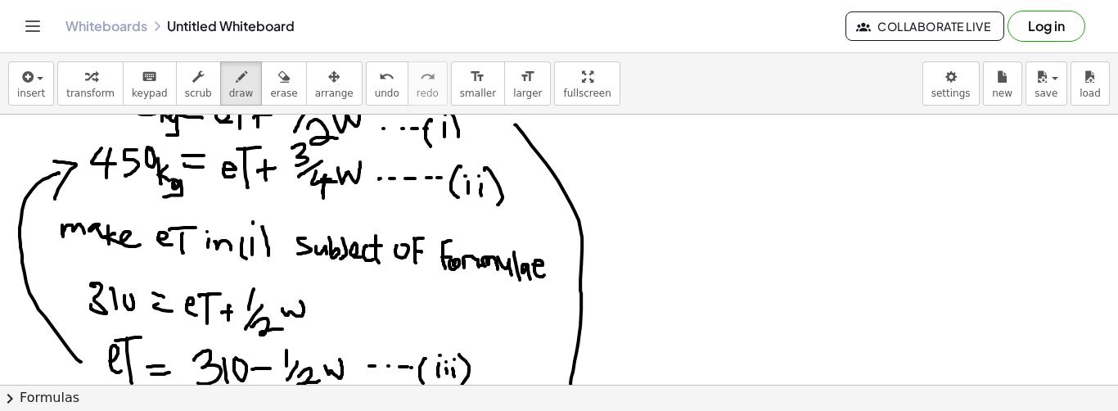
drag, startPoint x: 515, startPoint y: 124, endPoint x: 567, endPoint y: 398, distance: 279.1
click at [558, 398] on div "insert select one: Math Expression Function Text Youtube Video Graphing Geometr…" at bounding box center [559, 232] width 1118 height 358
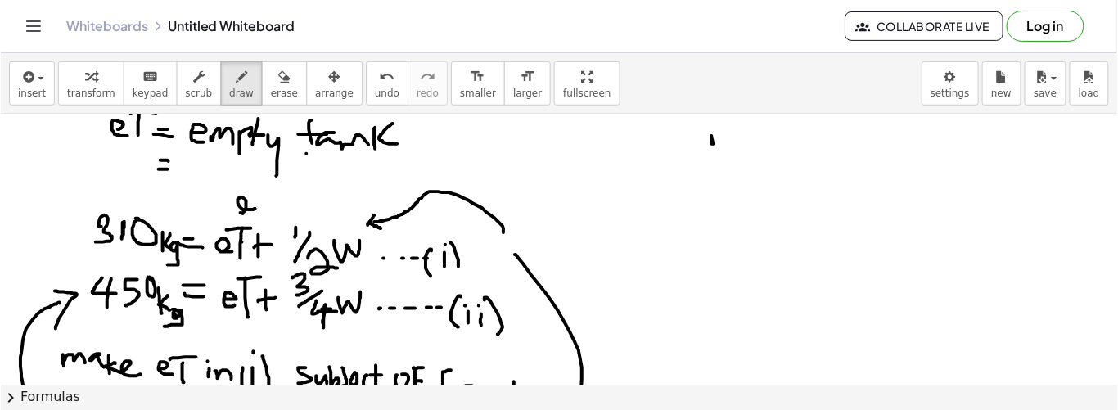
scroll to position [0, 0]
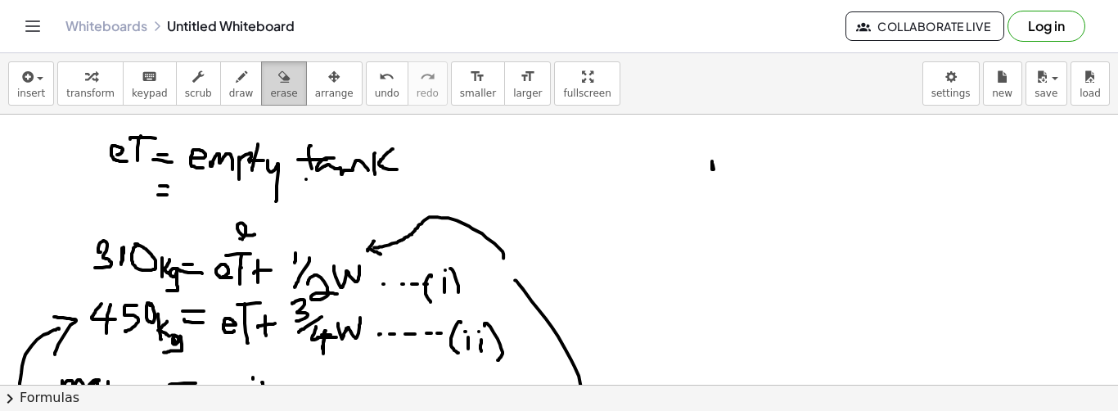
click at [270, 92] on span "erase" at bounding box center [283, 93] width 27 height 11
drag, startPoint x: 750, startPoint y: 189, endPoint x: 709, endPoint y: 158, distance: 51.4
click at [229, 88] on span "draw" at bounding box center [241, 93] width 25 height 11
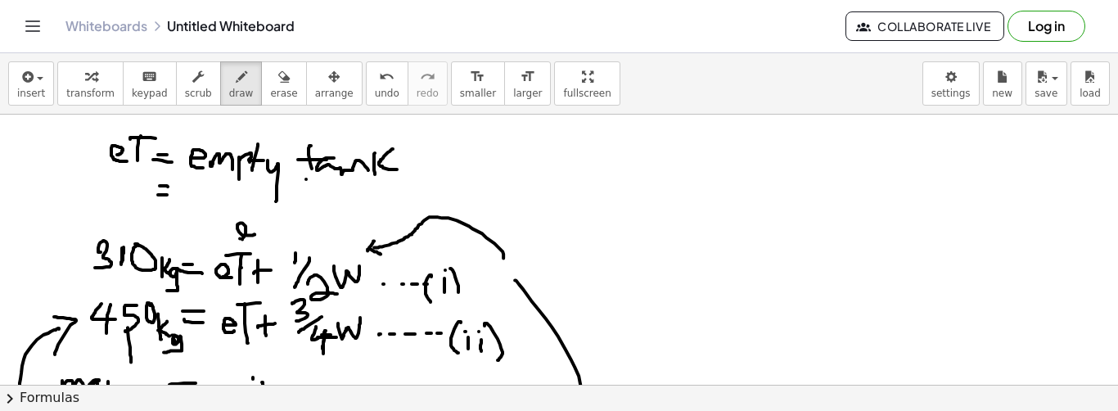
drag, startPoint x: 128, startPoint y: 327, endPoint x: 131, endPoint y: 362, distance: 35.3
drag, startPoint x: 583, startPoint y: 158, endPoint x: 588, endPoint y: 184, distance: 26.6
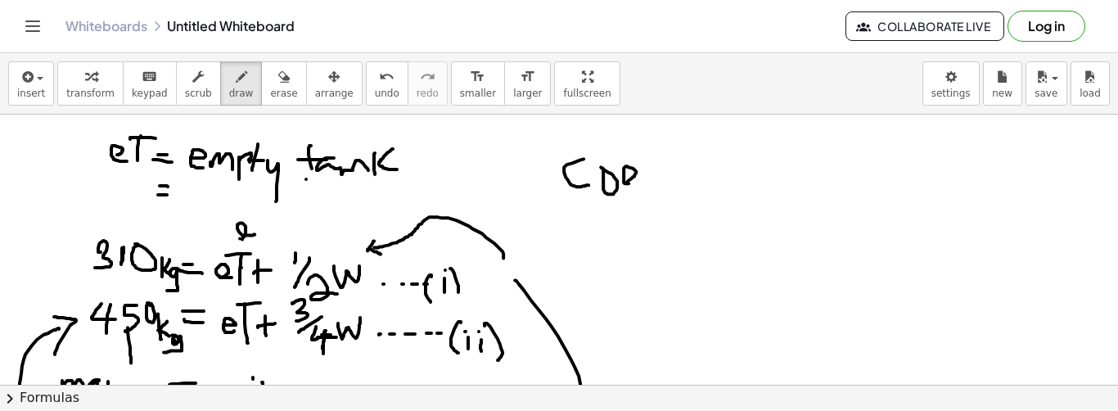
drag, startPoint x: 649, startPoint y: 157, endPoint x: 642, endPoint y: 188, distance: 31.8
drag, startPoint x: 666, startPoint y: 159, endPoint x: 662, endPoint y: 191, distance: 32.2
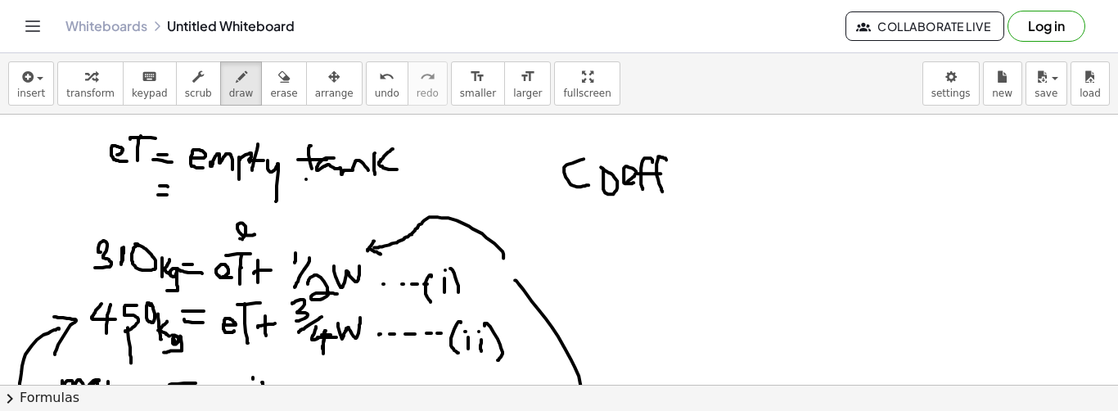
drag, startPoint x: 637, startPoint y: 173, endPoint x: 669, endPoint y: 173, distance: 31.9
drag, startPoint x: 703, startPoint y: 169, endPoint x: 702, endPoint y: 182, distance: 13.1
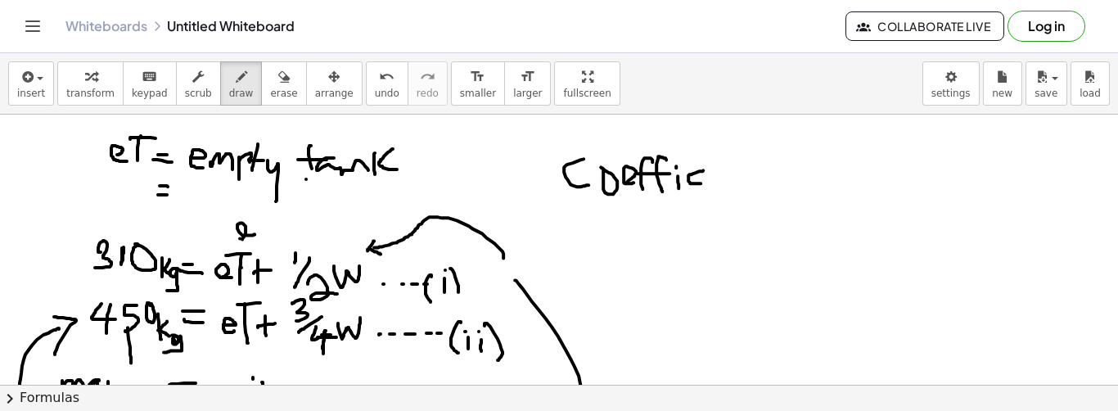
drag, startPoint x: 727, startPoint y: 182, endPoint x: 736, endPoint y: 187, distance: 11.0
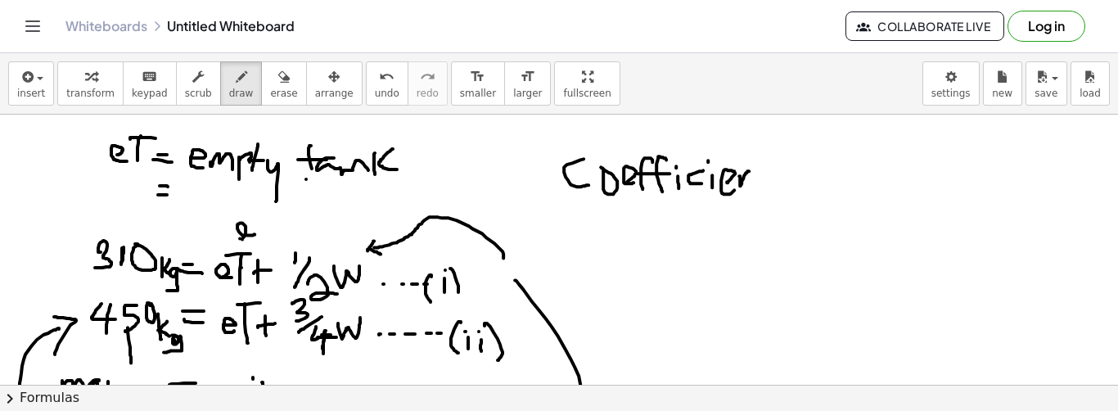
drag, startPoint x: 740, startPoint y: 177, endPoint x: 755, endPoint y: 182, distance: 16.3
drag, startPoint x: 760, startPoint y: 168, endPoint x: 777, endPoint y: 178, distance: 19.5
drag, startPoint x: 735, startPoint y: 160, endPoint x: 774, endPoint y: 160, distance: 39.3
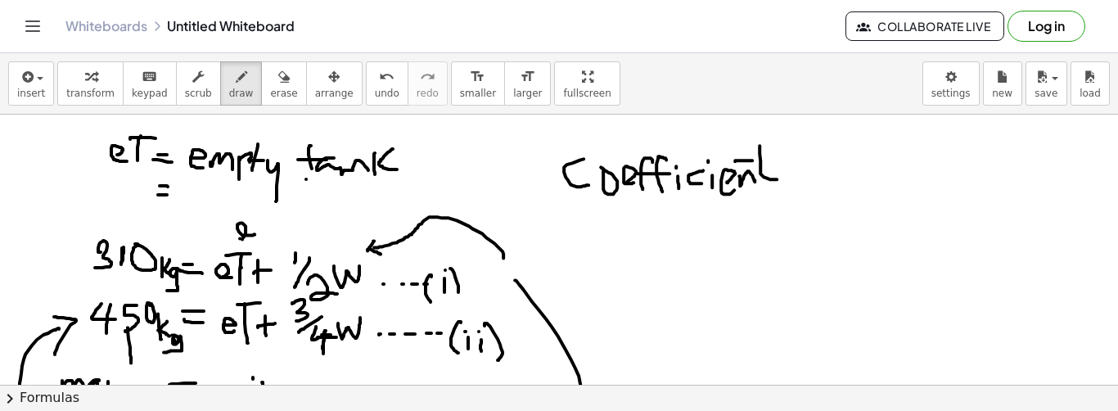
click at [270, 94] on span "erase" at bounding box center [283, 93] width 27 height 11
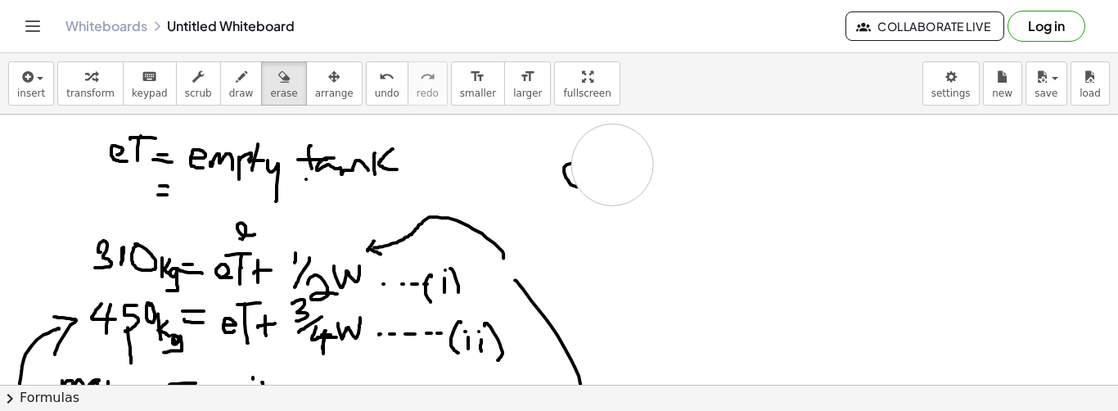
drag, startPoint x: 816, startPoint y: 212, endPoint x: 533, endPoint y: 163, distance: 287.4
drag, startPoint x: 533, startPoint y: 163, endPoint x: 543, endPoint y: 164, distance: 10.8
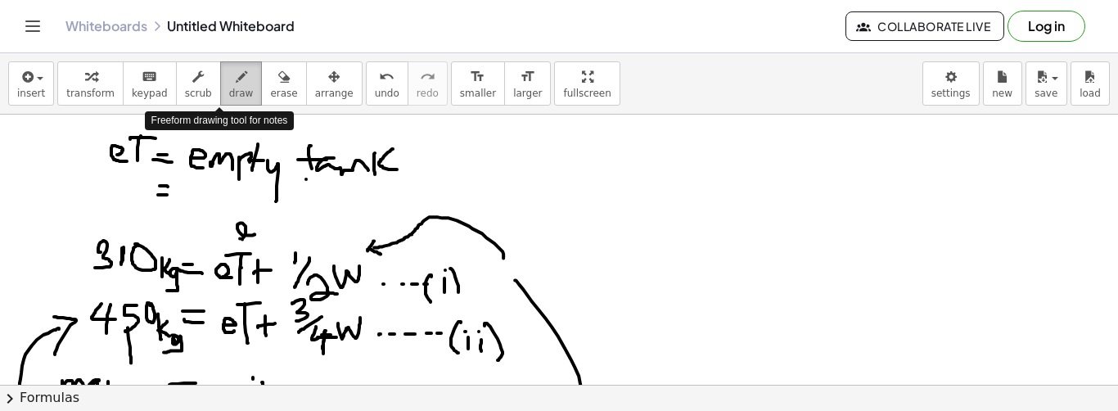
click at [229, 89] on span "draw" at bounding box center [241, 93] width 25 height 11
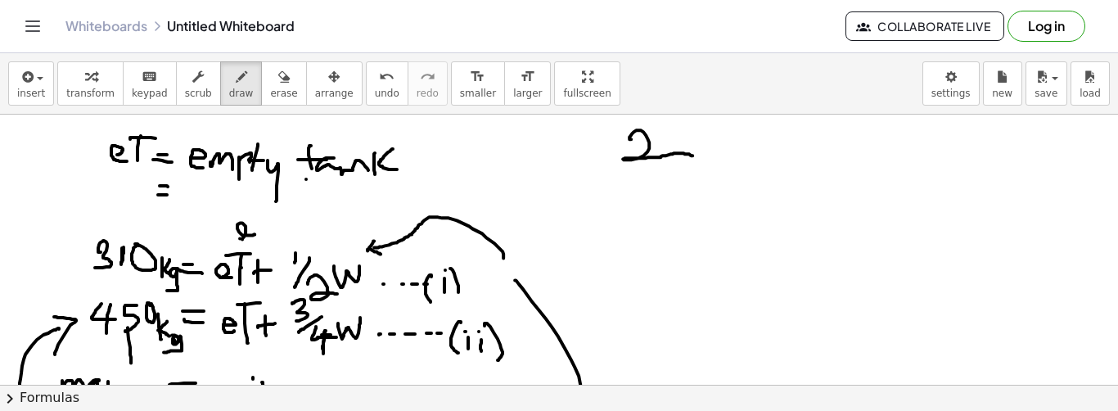
drag, startPoint x: 631, startPoint y: 138, endPoint x: 672, endPoint y: 155, distance: 44.4
drag, startPoint x: 657, startPoint y: 142, endPoint x: 657, endPoint y: 182, distance: 40.1
drag, startPoint x: 714, startPoint y: 138, endPoint x: 701, endPoint y: 170, distance: 34.2
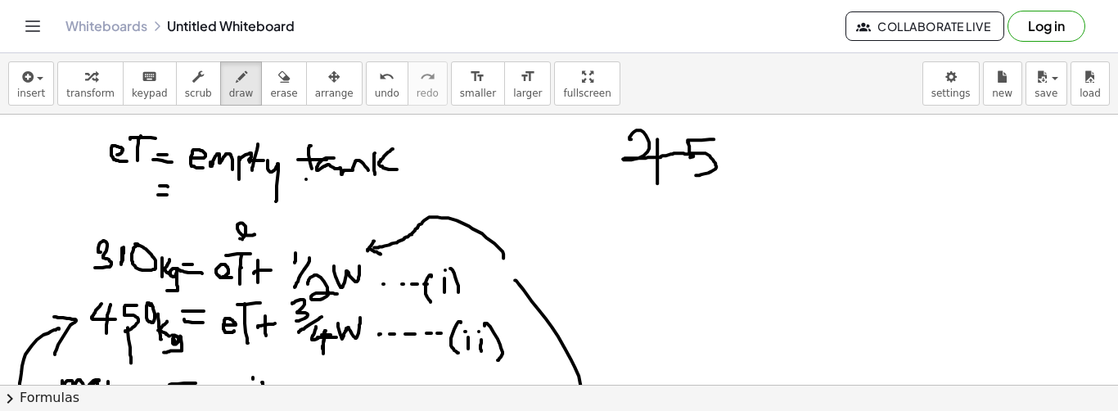
drag, startPoint x: 763, startPoint y: 141, endPoint x: 759, endPoint y: 169, distance: 28.8
drag, startPoint x: 773, startPoint y: 152, endPoint x: 780, endPoint y: 165, distance: 14.6
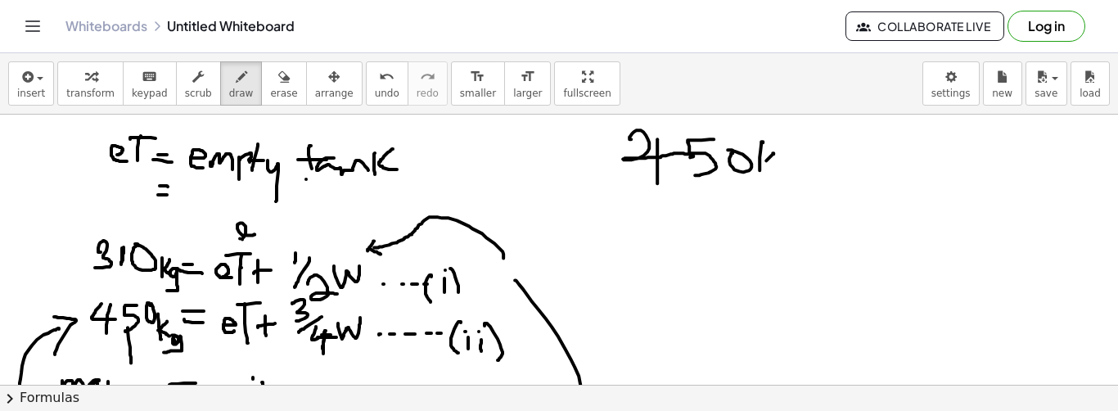
drag, startPoint x: 782, startPoint y: 156, endPoint x: 772, endPoint y: 182, distance: 28.3
drag, startPoint x: 814, startPoint y: 151, endPoint x: 824, endPoint y: 151, distance: 9.8
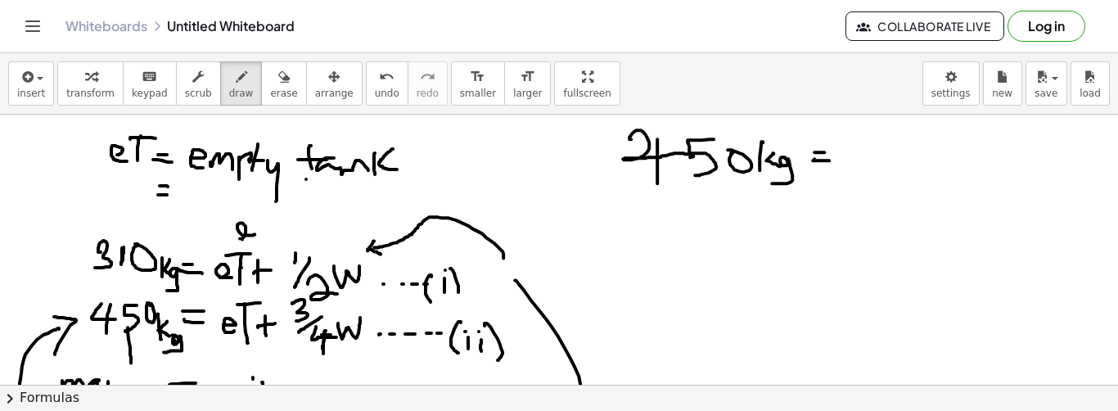
drag, startPoint x: 814, startPoint y: 158, endPoint x: 830, endPoint y: 160, distance: 15.6
drag, startPoint x: 840, startPoint y: 158, endPoint x: 860, endPoint y: 160, distance: 20.5
drag, startPoint x: 856, startPoint y: 142, endPoint x: 877, endPoint y: 137, distance: 21.7
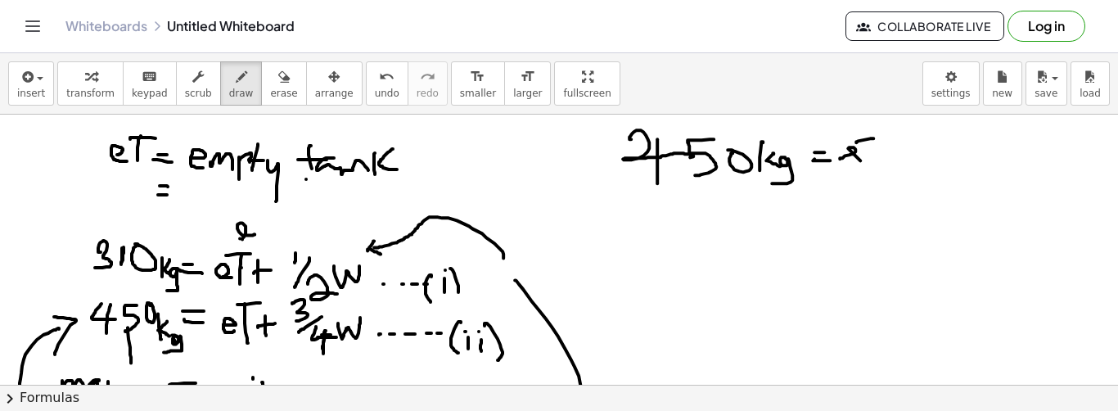
drag, startPoint x: 872, startPoint y: 139, endPoint x: 870, endPoint y: 164, distance: 24.6
drag, startPoint x: 896, startPoint y: 156, endPoint x: 907, endPoint y: 153, distance: 11.1
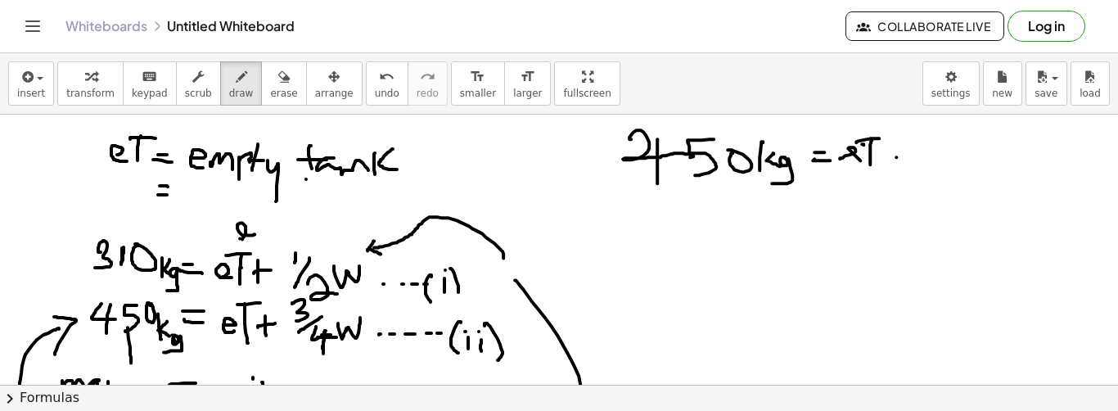
drag, startPoint x: 902, startPoint y: 146, endPoint x: 902, endPoint y: 167, distance: 20.5
drag, startPoint x: 926, startPoint y: 135, endPoint x: 925, endPoint y: 151, distance: 15.6
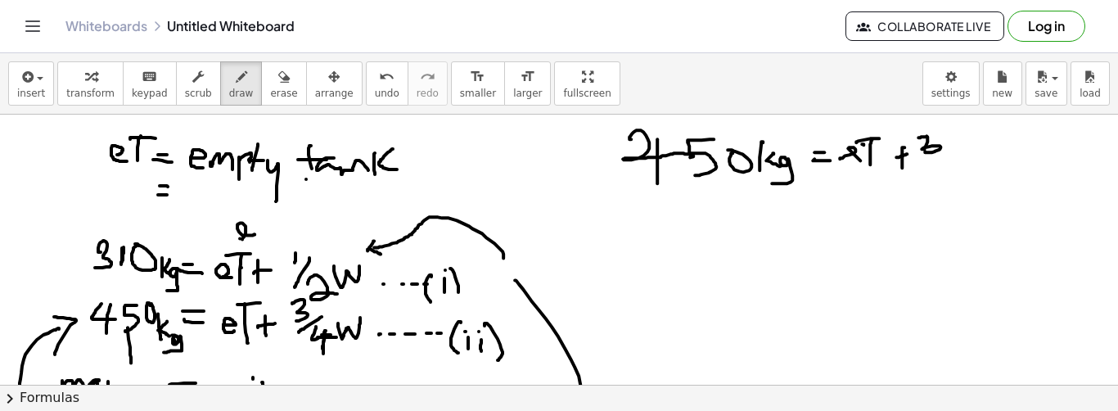
drag, startPoint x: 920, startPoint y: 159, endPoint x: 953, endPoint y: 159, distance: 32.7
drag, startPoint x: 930, startPoint y: 164, endPoint x: 941, endPoint y: 175, distance: 15.0
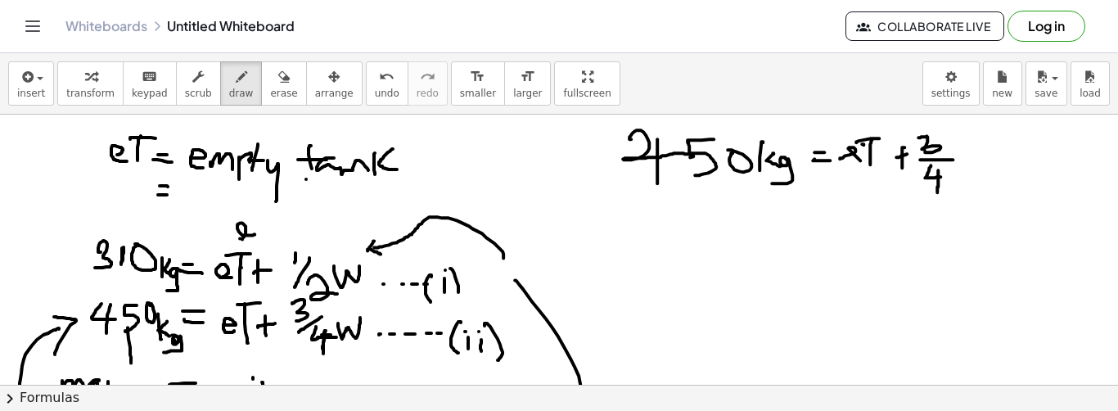
drag, startPoint x: 938, startPoint y: 169, endPoint x: 937, endPoint y: 191, distance: 21.3
drag, startPoint x: 966, startPoint y: 148, endPoint x: 985, endPoint y: 148, distance: 18.8
drag, startPoint x: 667, startPoint y: 205, endPoint x: 688, endPoint y: 224, distance: 28.4
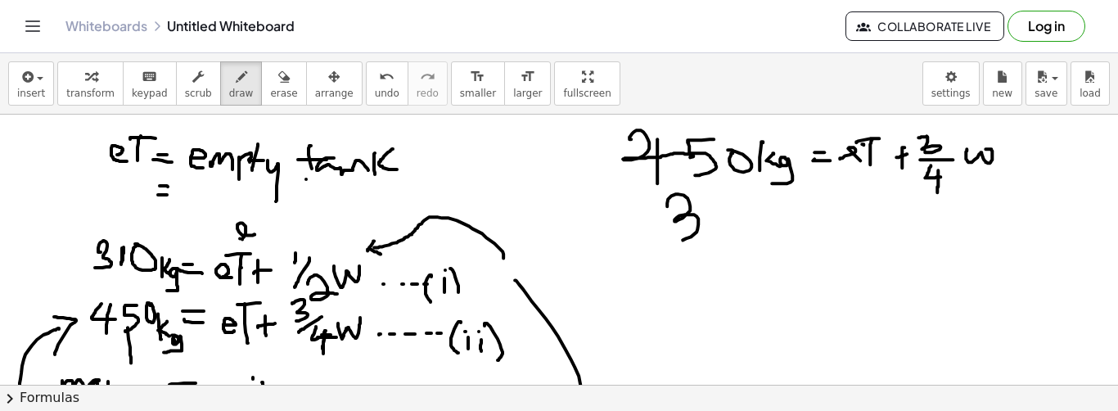
drag, startPoint x: 710, startPoint y: 200, endPoint x: 713, endPoint y: 231, distance: 31.2
drag, startPoint x: 730, startPoint y: 206, endPoint x: 729, endPoint y: 191, distance: 14.8
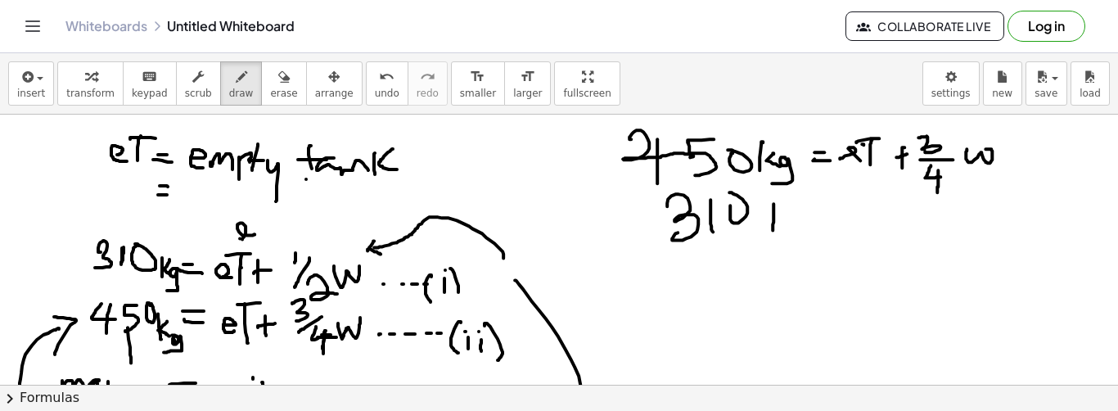
drag, startPoint x: 773, startPoint y: 203, endPoint x: 772, endPoint y: 229, distance: 26.2
drag, startPoint x: 788, startPoint y: 207, endPoint x: 797, endPoint y: 217, distance: 13.3
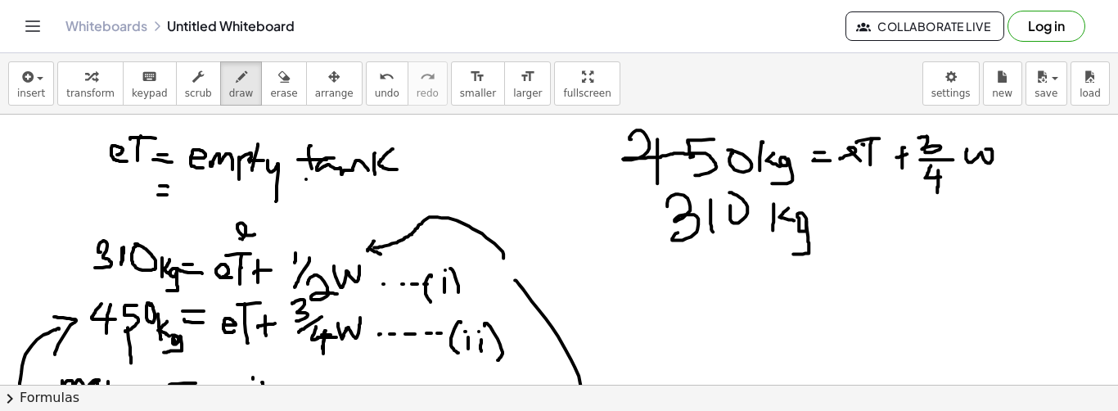
drag, startPoint x: 806, startPoint y: 220, endPoint x: 779, endPoint y: 252, distance: 41.8
drag, startPoint x: 823, startPoint y: 206, endPoint x: 835, endPoint y: 206, distance: 12.3
drag, startPoint x: 829, startPoint y: 214, endPoint x: 844, endPoint y: 212, distance: 14.8
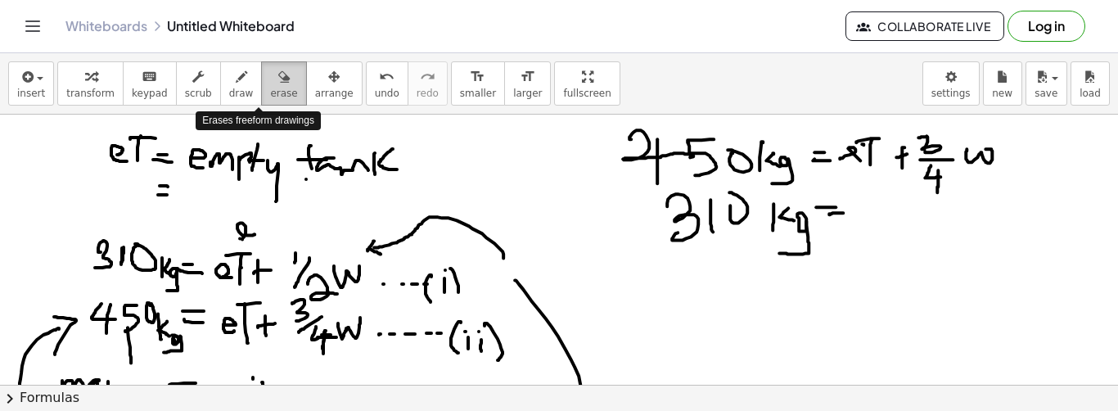
click at [261, 79] on button "erase" at bounding box center [283, 83] width 45 height 44
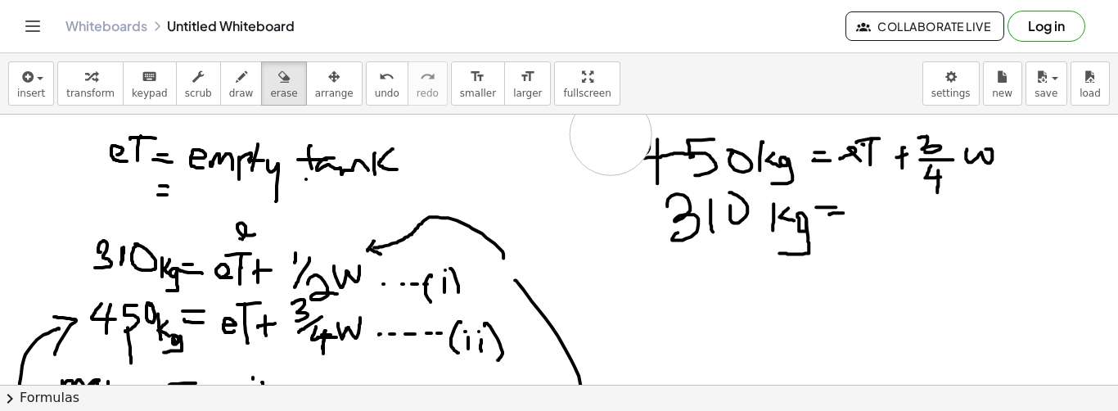
drag, startPoint x: 610, startPoint y: 133, endPoint x: 645, endPoint y: 158, distance: 42.2
click at [236, 85] on icon "button" at bounding box center [241, 77] width 11 height 20
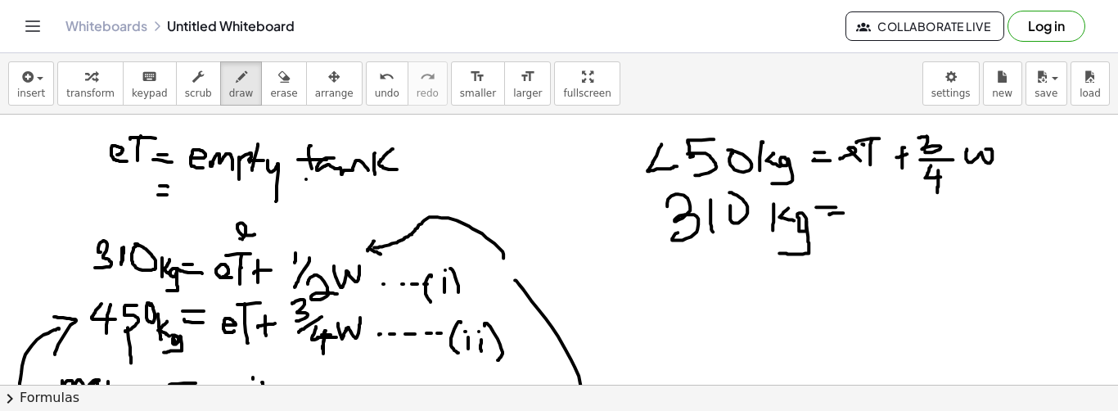
drag, startPoint x: 661, startPoint y: 143, endPoint x: 671, endPoint y: 160, distance: 19.8
drag, startPoint x: 666, startPoint y: 155, endPoint x: 665, endPoint y: 184, distance: 29.5
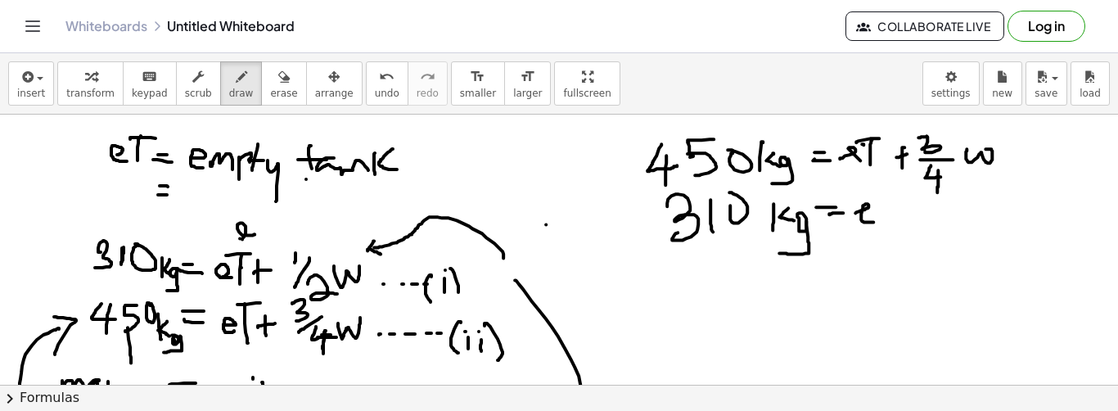
drag, startPoint x: 855, startPoint y: 212, endPoint x: 876, endPoint y: 214, distance: 21.4
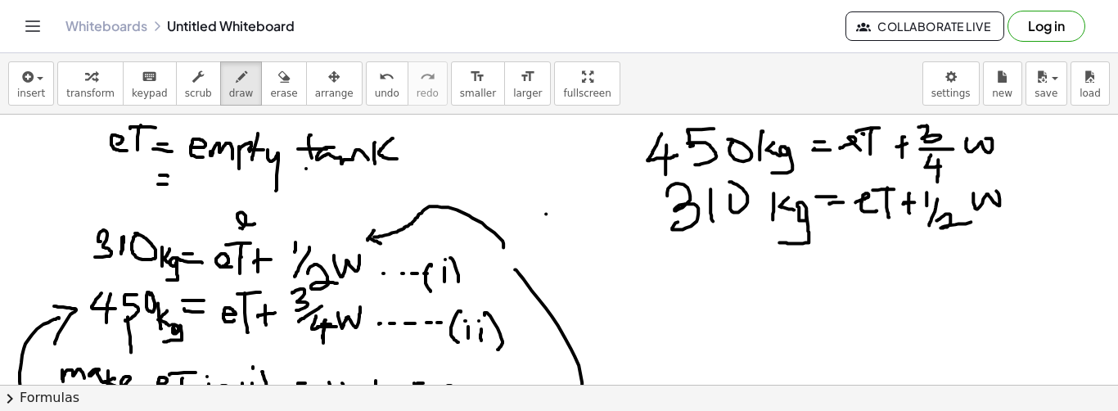
scroll to position [10, 0]
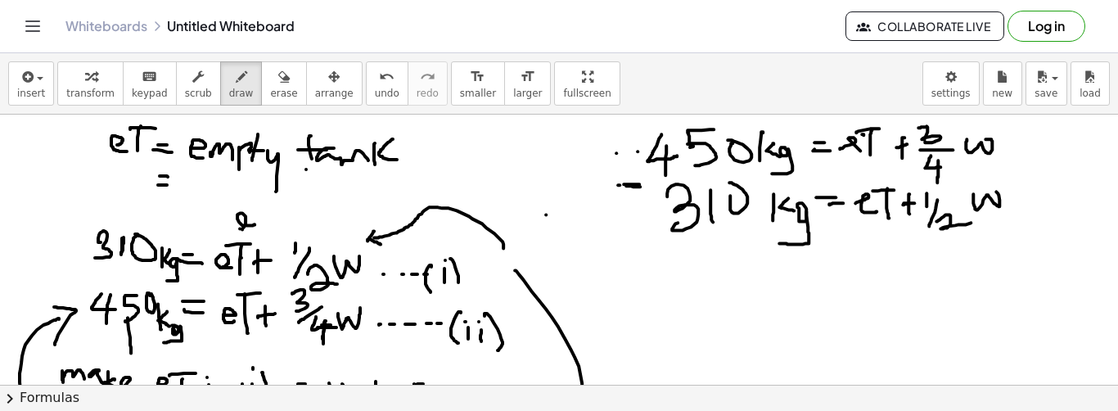
drag, startPoint x: 533, startPoint y: 154, endPoint x: 554, endPoint y: 172, distance: 27.9
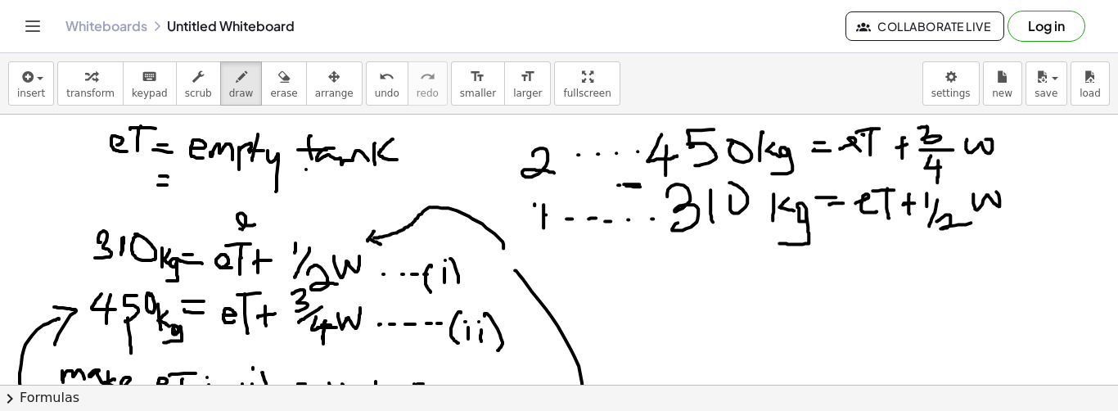
drag, startPoint x: 543, startPoint y: 204, endPoint x: 543, endPoint y: 227, distance: 23.7
drag, startPoint x: 691, startPoint y: 274, endPoint x: 693, endPoint y: 310, distance: 36.1
drag, startPoint x: 708, startPoint y: 278, endPoint x: 723, endPoint y: 296, distance: 23.3
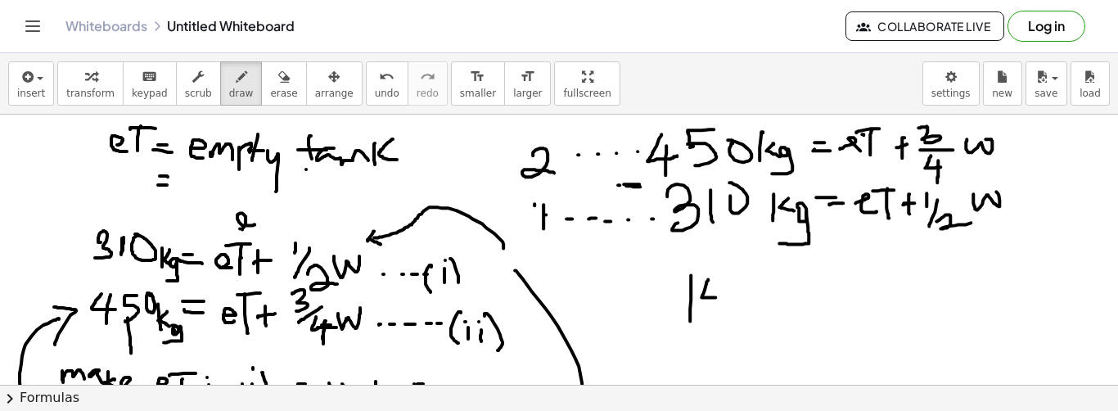
drag, startPoint x: 718, startPoint y: 284, endPoint x: 723, endPoint y: 316, distance: 32.2
drag, startPoint x: 752, startPoint y: 286, endPoint x: 757, endPoint y: 304, distance: 18.7
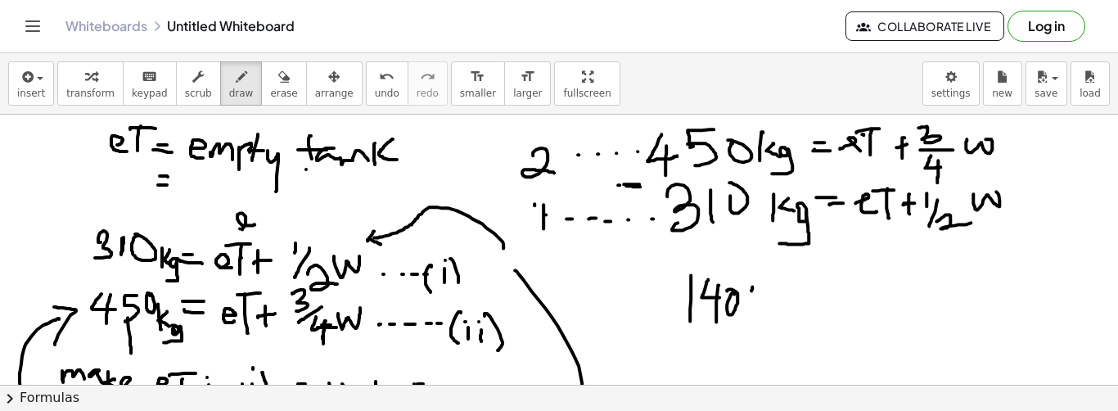
drag, startPoint x: 767, startPoint y: 289, endPoint x: 777, endPoint y: 300, distance: 15.6
drag, startPoint x: 785, startPoint y: 294, endPoint x: 783, endPoint y: 320, distance: 26.2
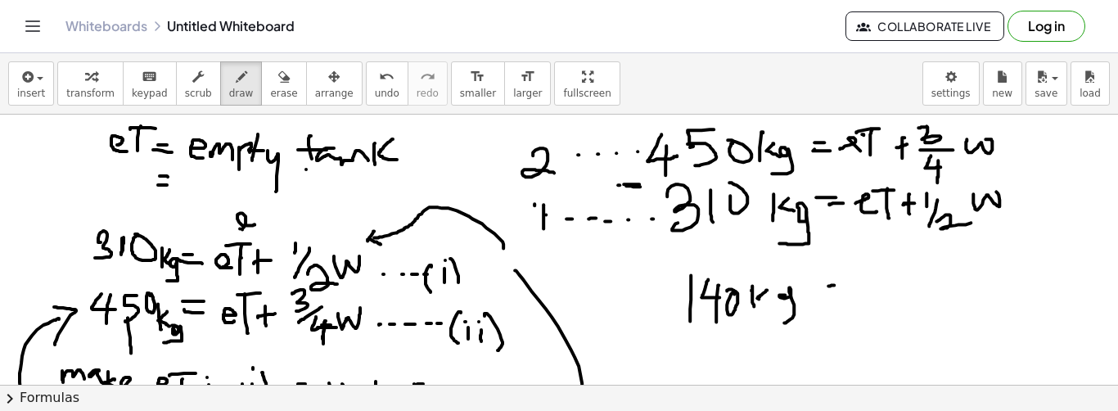
drag, startPoint x: 821, startPoint y: 296, endPoint x: 851, endPoint y: 295, distance: 30.3
drag, startPoint x: 887, startPoint y: 246, endPoint x: 845, endPoint y: 202, distance: 60.8
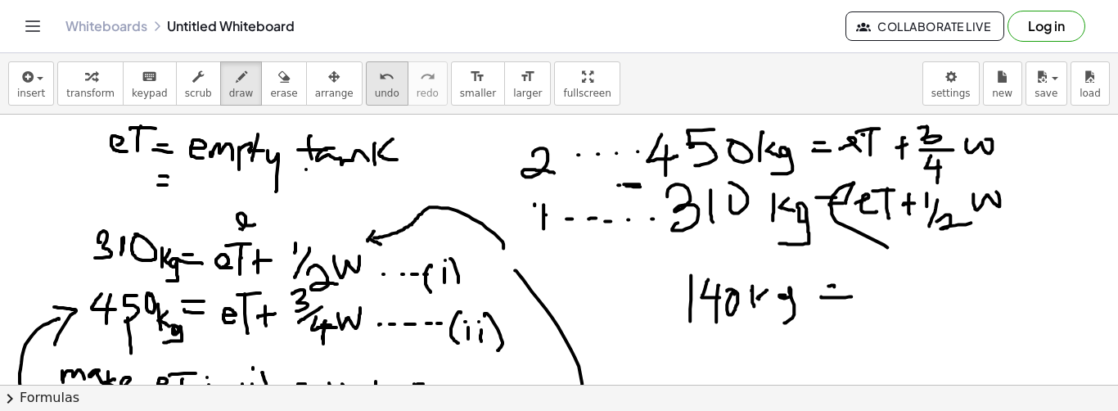
click at [375, 88] on span "undo" at bounding box center [387, 93] width 25 height 11
drag, startPoint x: 843, startPoint y: 169, endPoint x: 863, endPoint y: 169, distance: 19.6
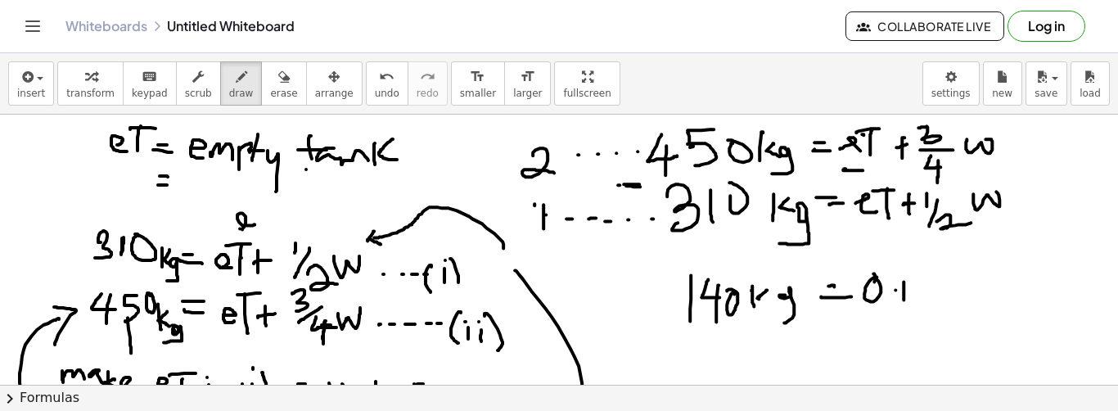
drag, startPoint x: 895, startPoint y: 289, endPoint x: 921, endPoint y: 286, distance: 25.5
drag, startPoint x: 932, startPoint y: 258, endPoint x: 928, endPoint y: 281, distance: 23.3
drag, startPoint x: 960, startPoint y: 279, endPoint x: 948, endPoint y: 289, distance: 15.1
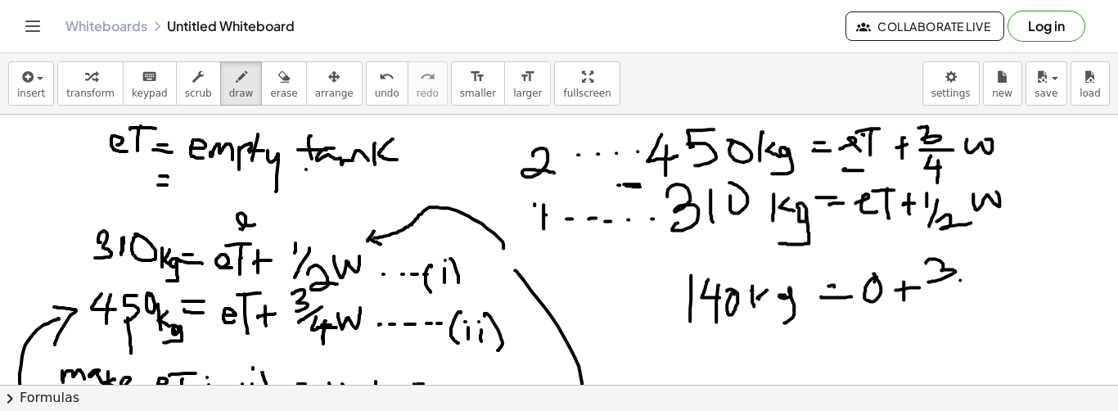
drag, startPoint x: 949, startPoint y: 300, endPoint x: 970, endPoint y: 300, distance: 20.5
drag, startPoint x: 966, startPoint y: 288, endPoint x: 964, endPoint y: 319, distance: 31.2
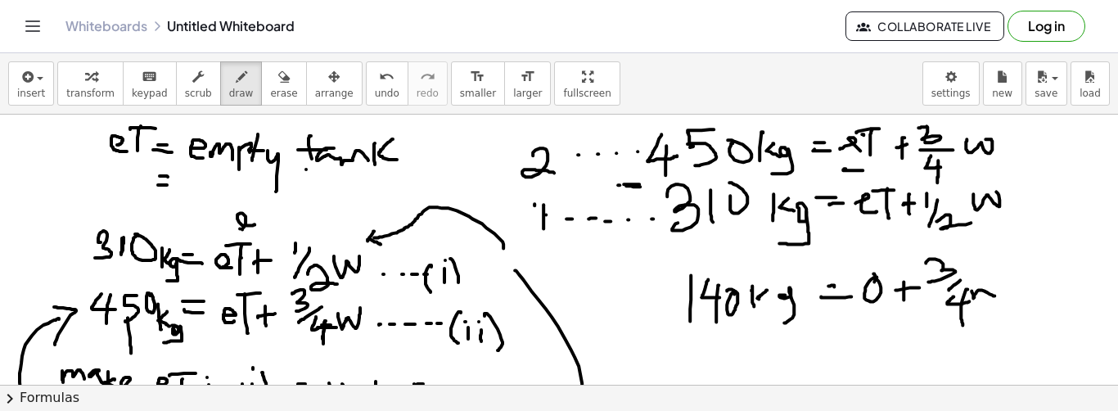
drag, startPoint x: 971, startPoint y: 290, endPoint x: 988, endPoint y: 279, distance: 19.5
drag, startPoint x: 1016, startPoint y: 279, endPoint x: 1027, endPoint y: 279, distance: 11.5
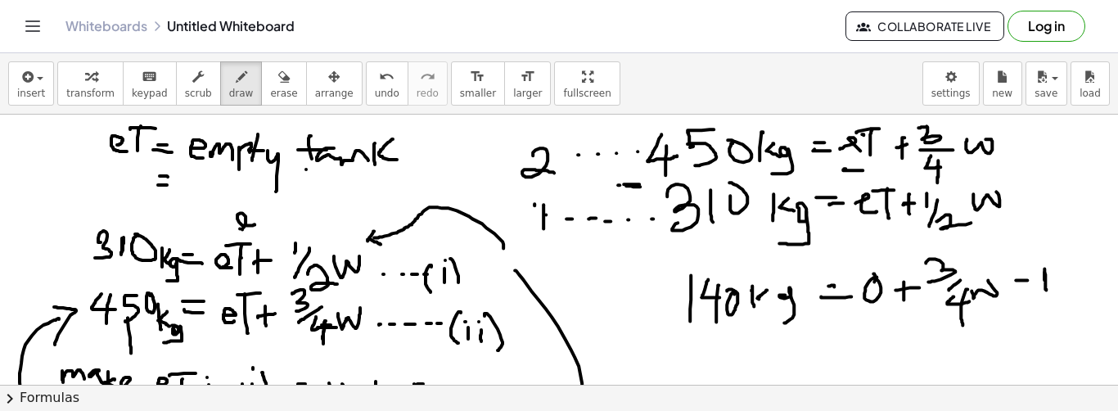
drag, startPoint x: 1038, startPoint y: 273, endPoint x: 1053, endPoint y: 273, distance: 14.7
drag, startPoint x: 1056, startPoint y: 257, endPoint x: 1065, endPoint y: 272, distance: 17.3
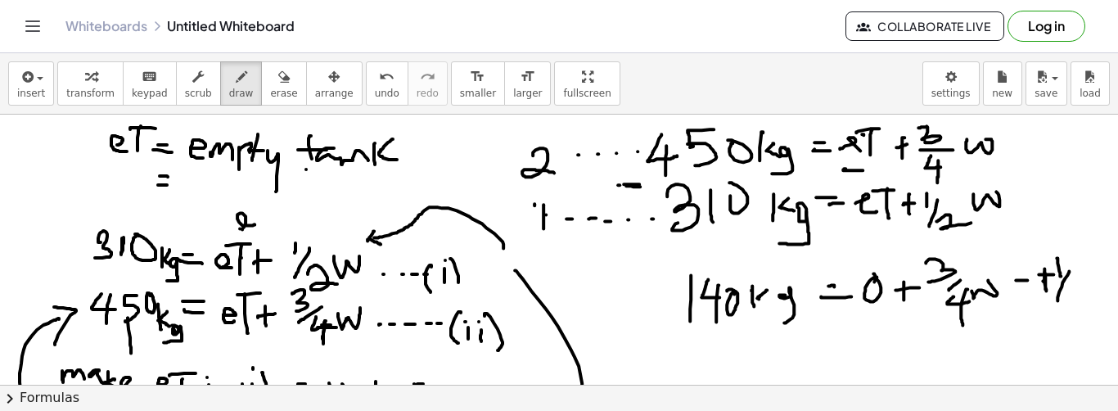
drag, startPoint x: 1062, startPoint y: 281, endPoint x: 1056, endPoint y: 304, distance: 23.0
drag, startPoint x: 1067, startPoint y: 296, endPoint x: 1088, endPoint y: 301, distance: 21.0
drag, startPoint x: 1085, startPoint y: 278, endPoint x: 1090, endPoint y: 263, distance: 16.3
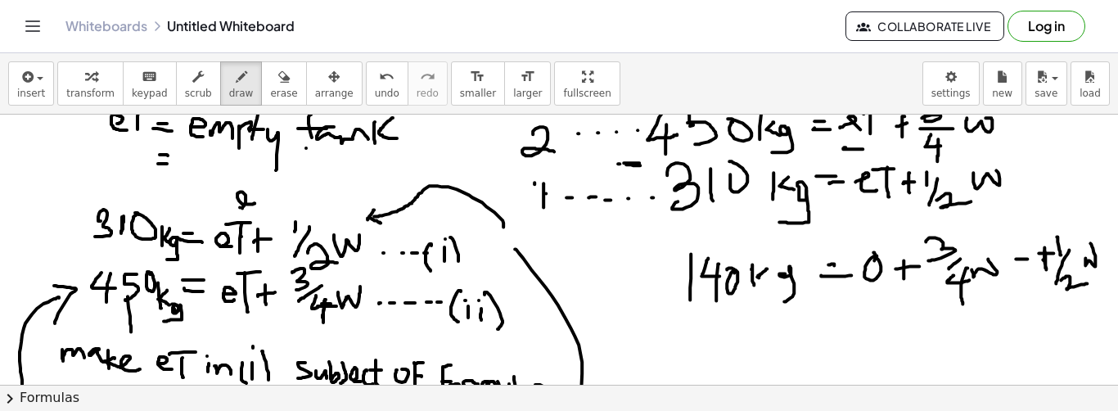
scroll to position [34, 0]
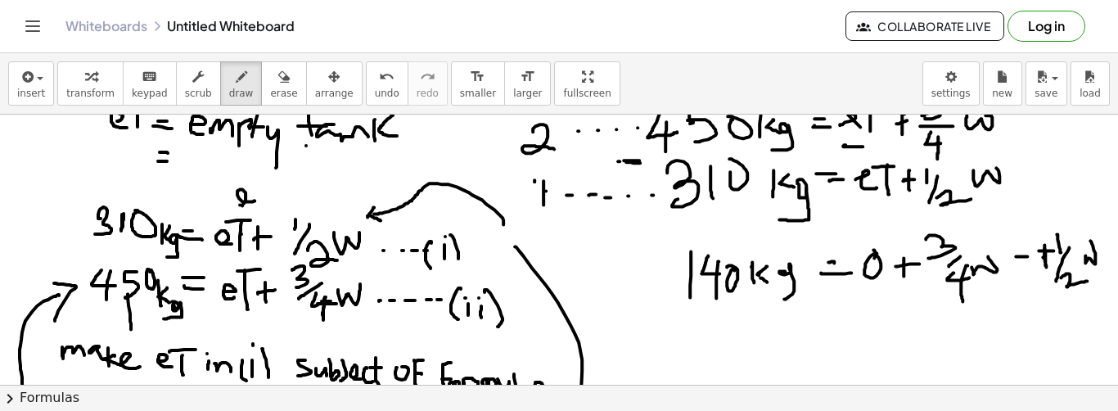
drag, startPoint x: 760, startPoint y: 277, endPoint x: 771, endPoint y: 282, distance: 12.1
drag, startPoint x: 831, startPoint y: 313, endPoint x: 830, endPoint y: 322, distance: 9.0
drag, startPoint x: 831, startPoint y: 322, endPoint x: 843, endPoint y: 322, distance: 11.5
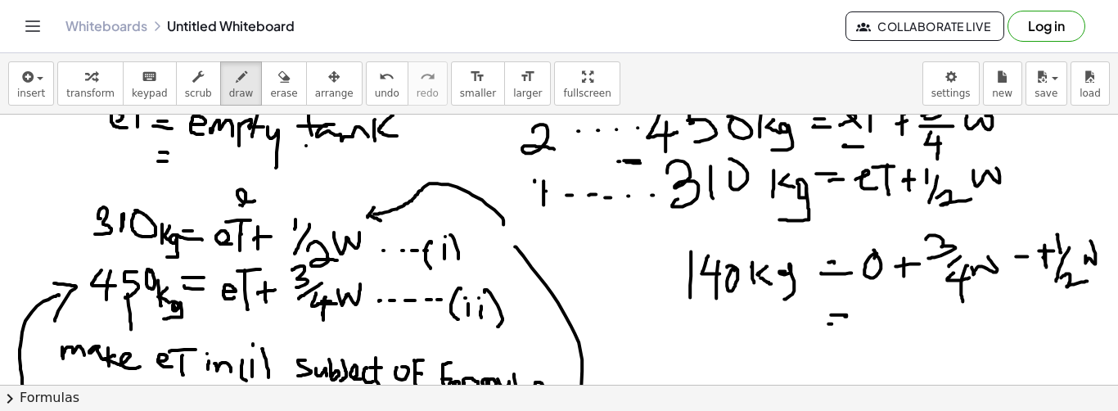
drag, startPoint x: 879, startPoint y: 300, endPoint x: 883, endPoint y: 321, distance: 20.9
drag, startPoint x: 908, startPoint y: 315, endPoint x: 886, endPoint y: 334, distance: 29.0
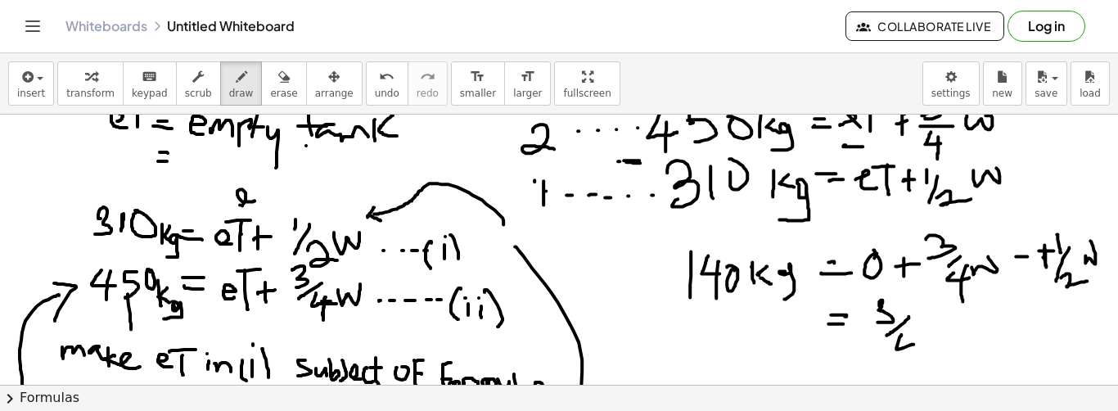
drag, startPoint x: 901, startPoint y: 333, endPoint x: 917, endPoint y: 341, distance: 17.6
drag, startPoint x: 911, startPoint y: 336, endPoint x: 906, endPoint y: 361, distance: 25.8
drag, startPoint x: 920, startPoint y: 326, endPoint x: 937, endPoint y: 316, distance: 19.8
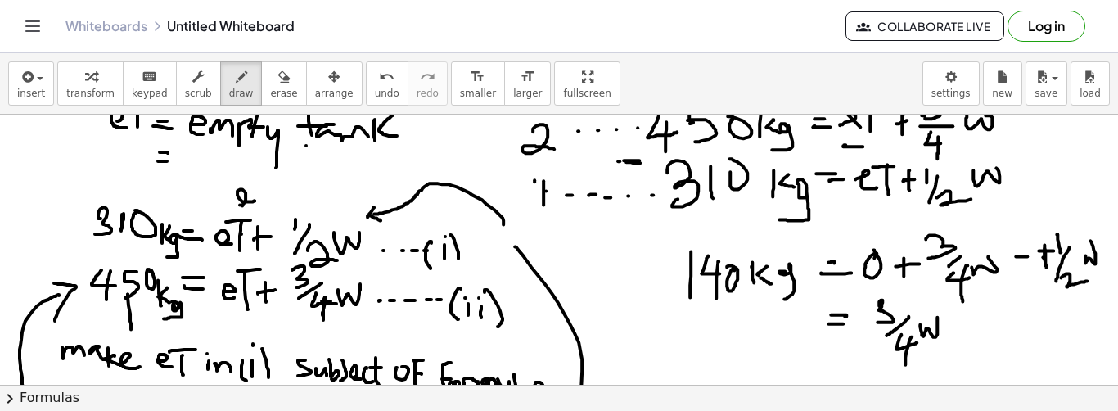
drag, startPoint x: 950, startPoint y: 323, endPoint x: 963, endPoint y: 323, distance: 13.1
drag, startPoint x: 982, startPoint y: 303, endPoint x: 980, endPoint y: 320, distance: 17.4
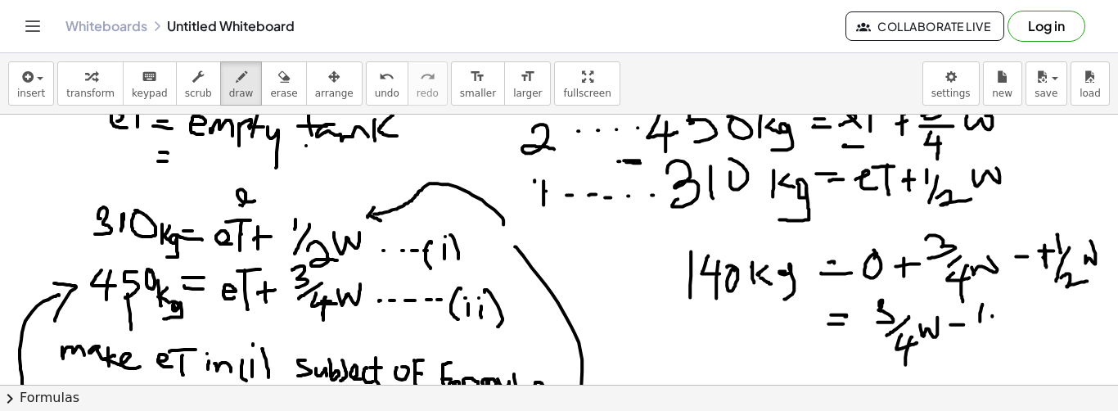
drag, startPoint x: 992, startPoint y: 315, endPoint x: 980, endPoint y: 344, distance: 30.8
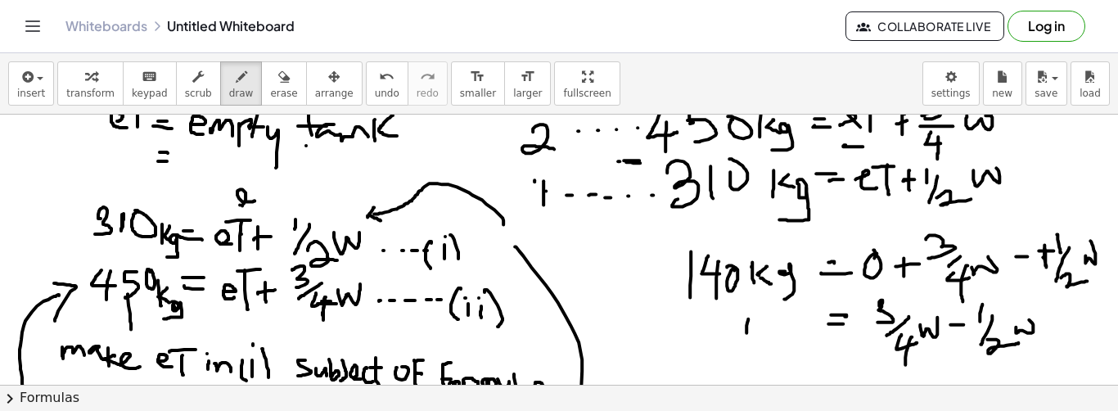
drag, startPoint x: 759, startPoint y: 316, endPoint x: 754, endPoint y: 329, distance: 14.0
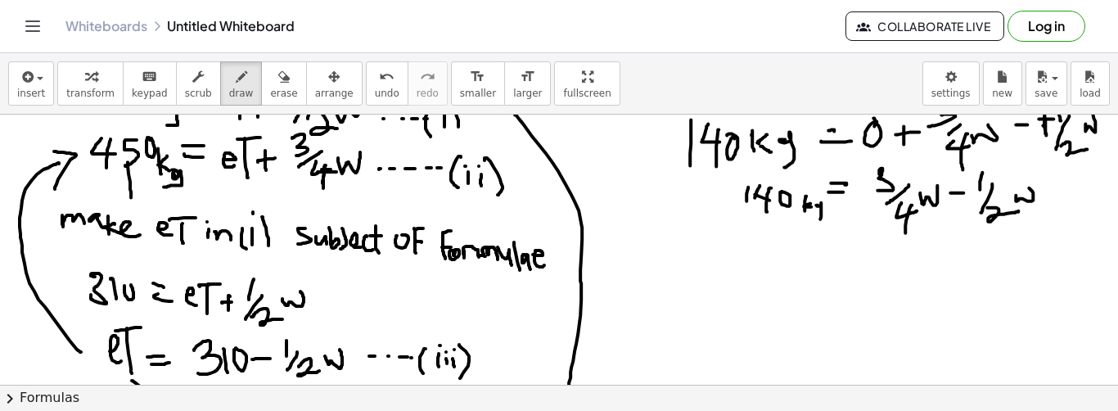
scroll to position [166, 0]
drag, startPoint x: 892, startPoint y: 282, endPoint x: 919, endPoint y: 287, distance: 27.4
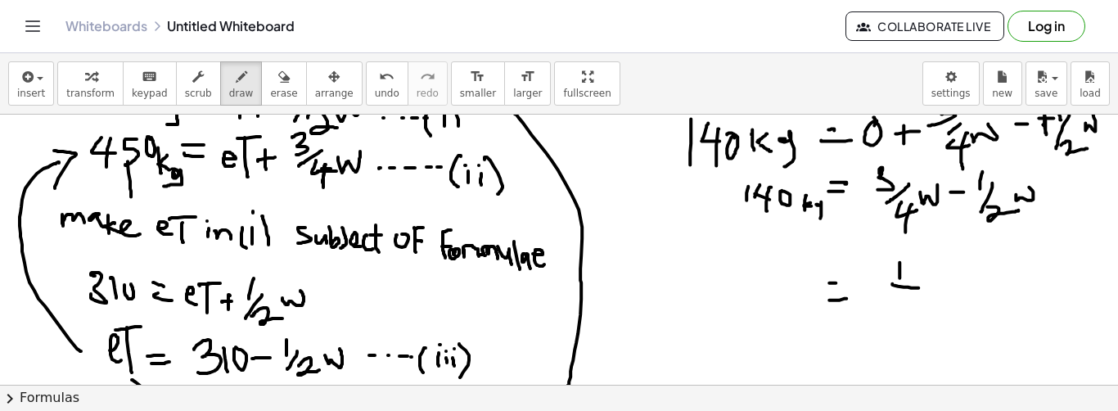
drag, startPoint x: 903, startPoint y: 293, endPoint x: 910, endPoint y: 307, distance: 15.7
drag, startPoint x: 908, startPoint y: 295, endPoint x: 908, endPoint y: 327, distance: 31.1
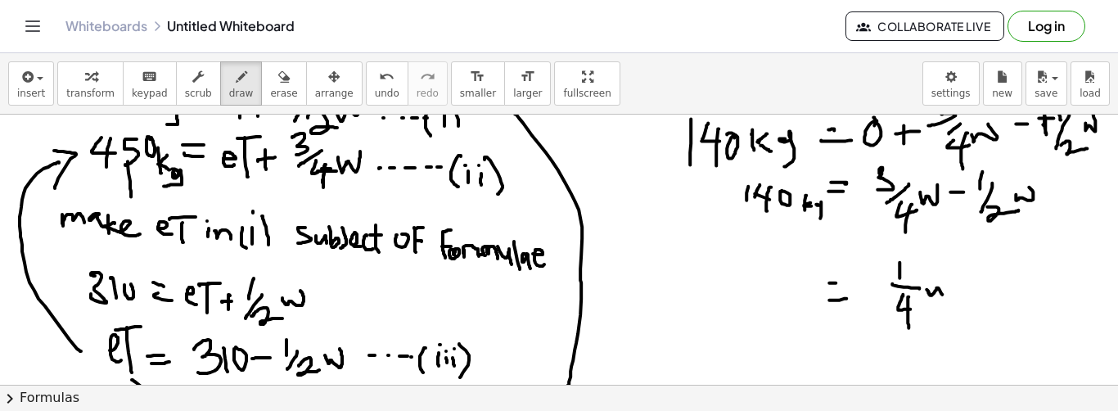
drag, startPoint x: 926, startPoint y: 288, endPoint x: 931, endPoint y: 280, distance: 9.5
drag, startPoint x: 762, startPoint y: 295, endPoint x: 775, endPoint y: 295, distance: 13.1
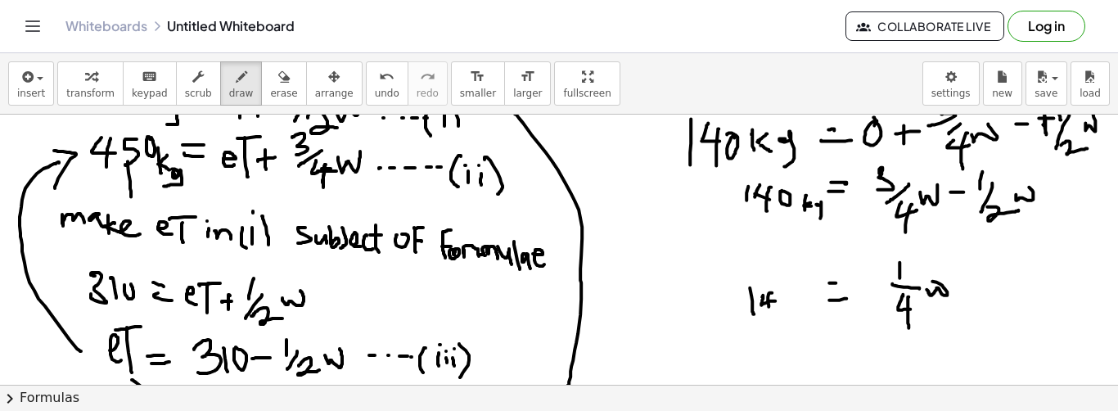
drag, startPoint x: 769, startPoint y: 291, endPoint x: 781, endPoint y: 300, distance: 14.6
drag, startPoint x: 799, startPoint y: 297, endPoint x: 799, endPoint y: 308, distance: 10.6
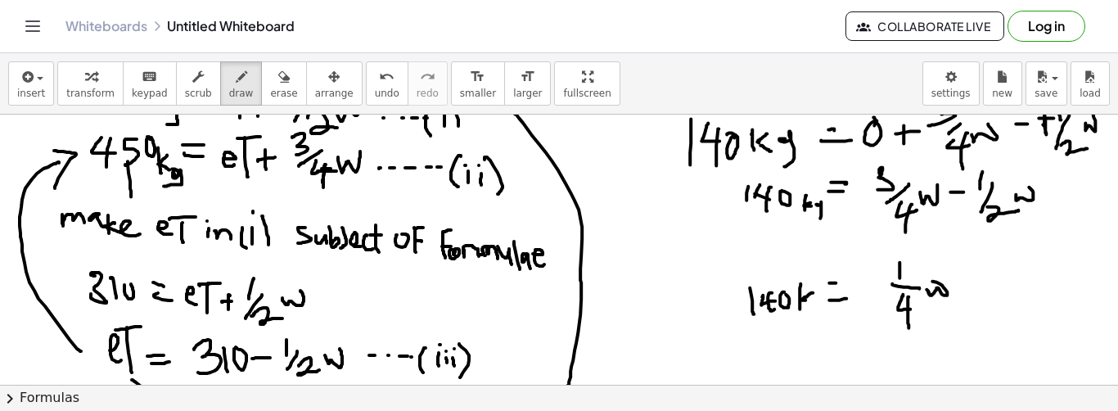
drag, startPoint x: 820, startPoint y: 294, endPoint x: 813, endPoint y: 311, distance: 18.7
drag, startPoint x: 884, startPoint y: 337, endPoint x: 935, endPoint y: 328, distance: 52.3
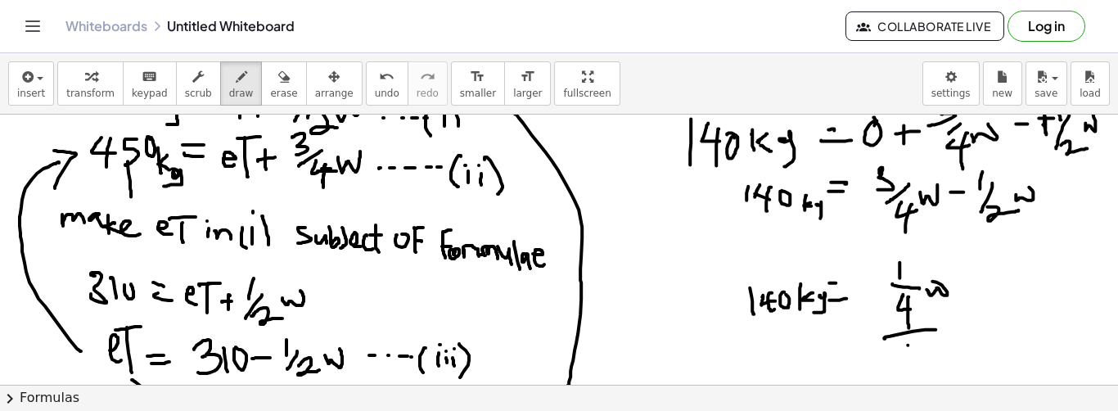
drag, startPoint x: 908, startPoint y: 344, endPoint x: 909, endPoint y: 358, distance: 14.0
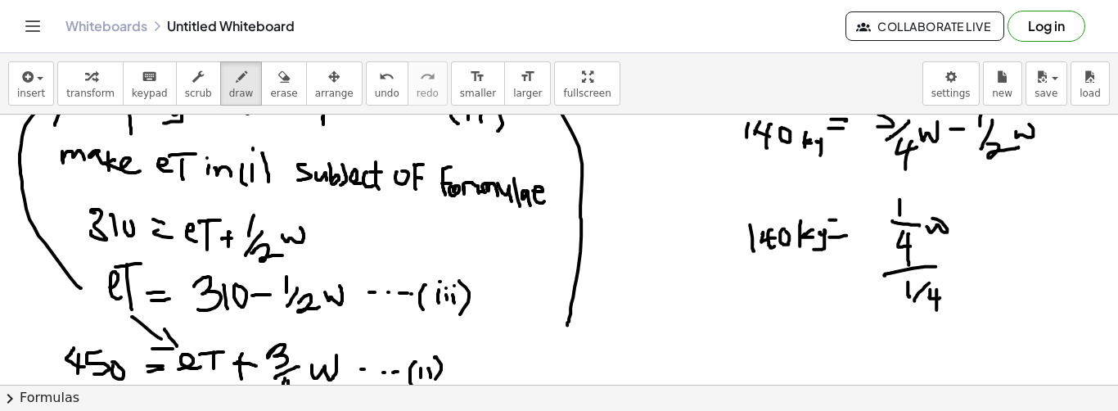
scroll to position [231, 0]
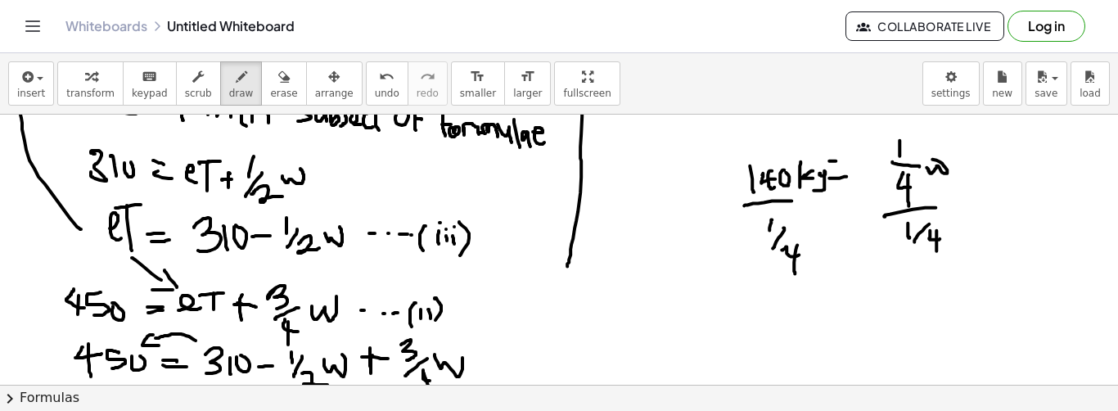
scroll to position [291, 0]
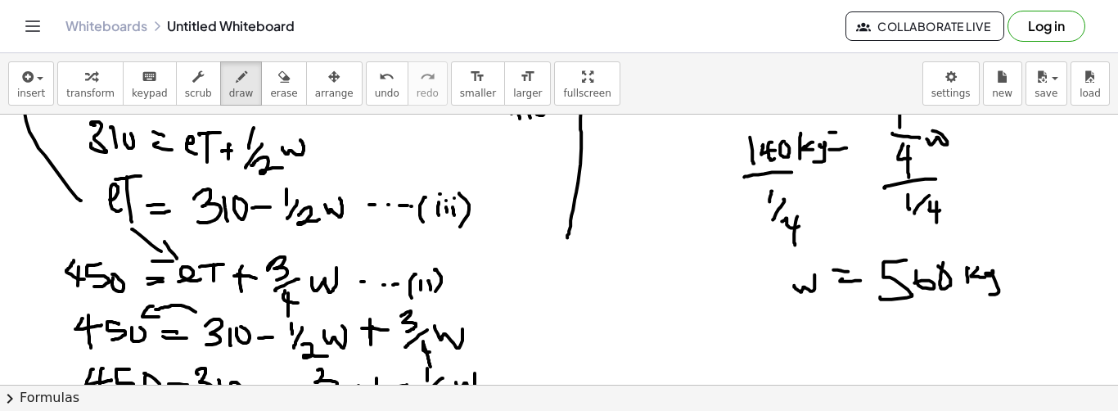
scroll to position [321, 0]
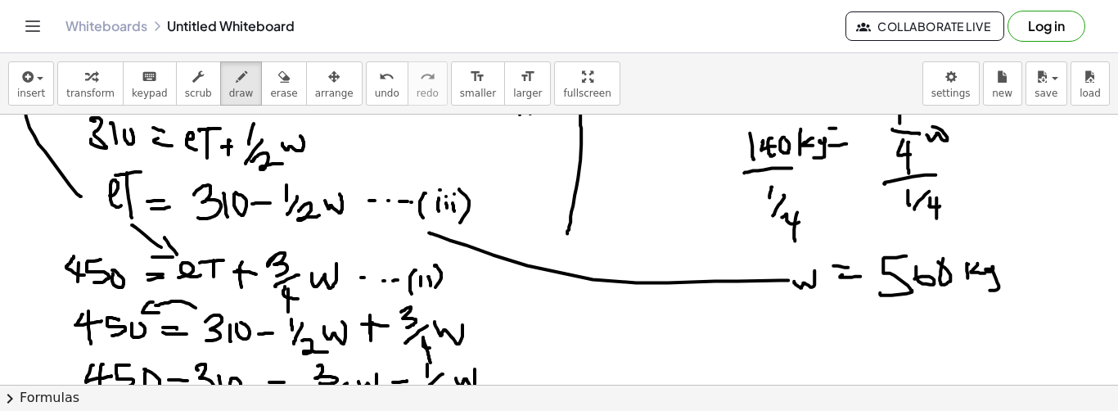
drag, startPoint x: 788, startPoint y: 279, endPoint x: 429, endPoint y: 232, distance: 362.4
drag, startPoint x: 432, startPoint y: 225, endPoint x: 437, endPoint y: 242, distance: 17.9
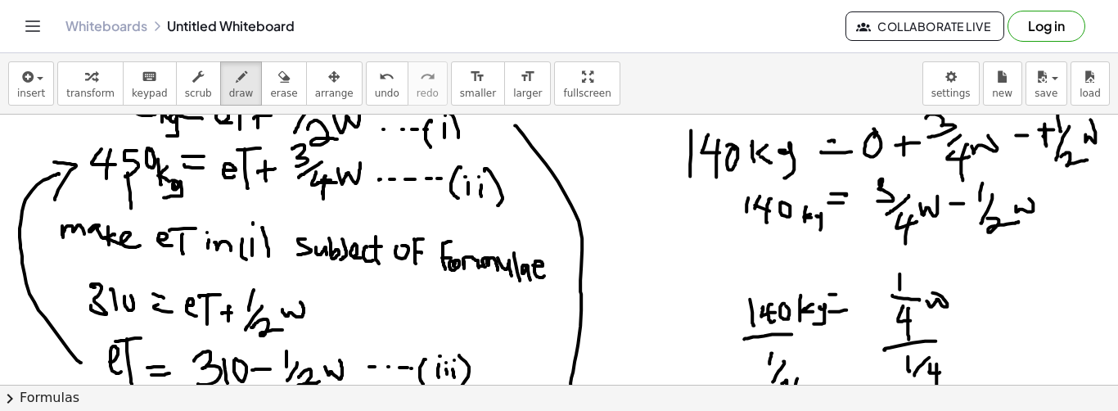
scroll to position [0, 0]
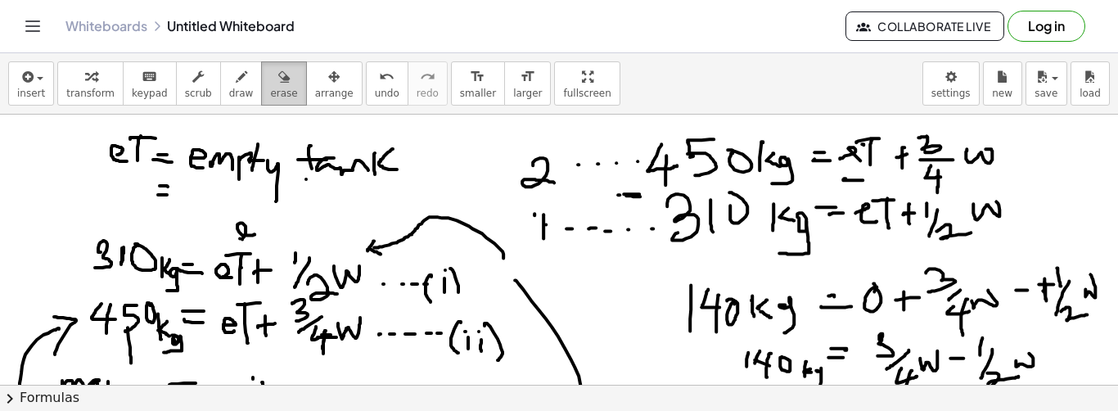
click at [270, 95] on span "erase" at bounding box center [283, 93] width 27 height 11
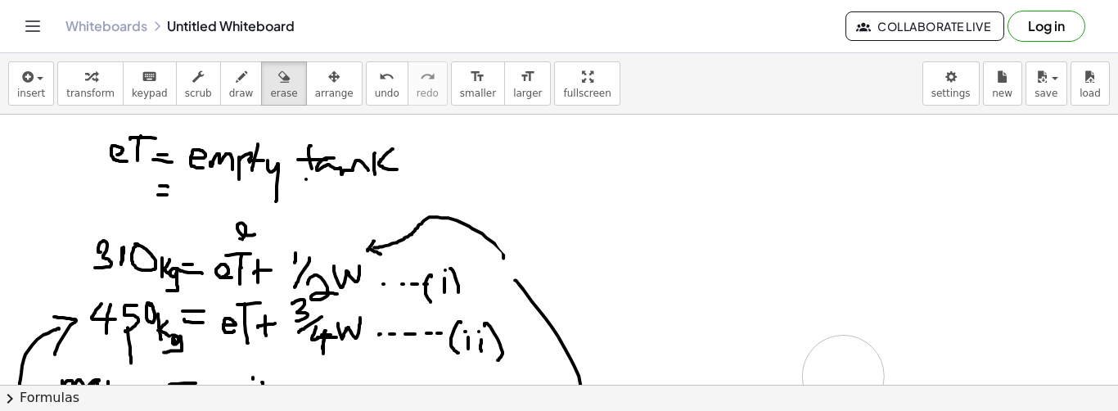
drag, startPoint x: 745, startPoint y: 168, endPoint x: 851, endPoint y: 286, distance: 158.2
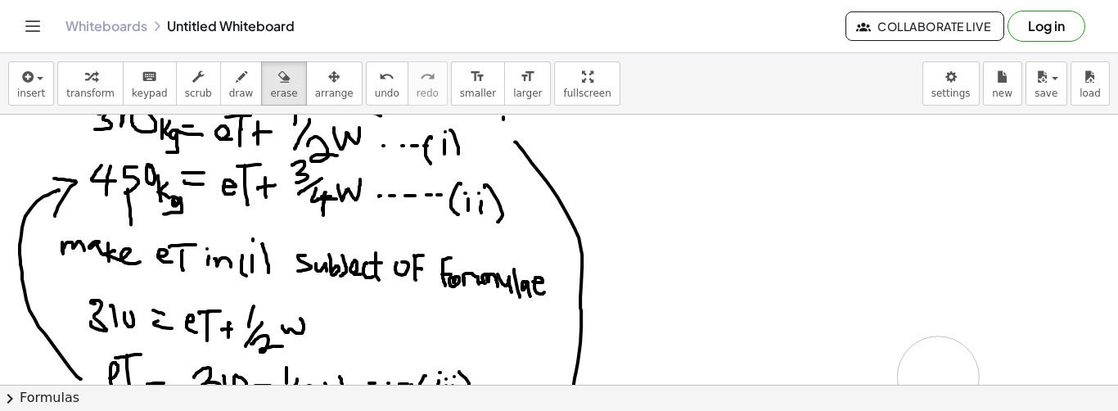
drag, startPoint x: 912, startPoint y: 311, endPoint x: 947, endPoint y: 379, distance: 76.5
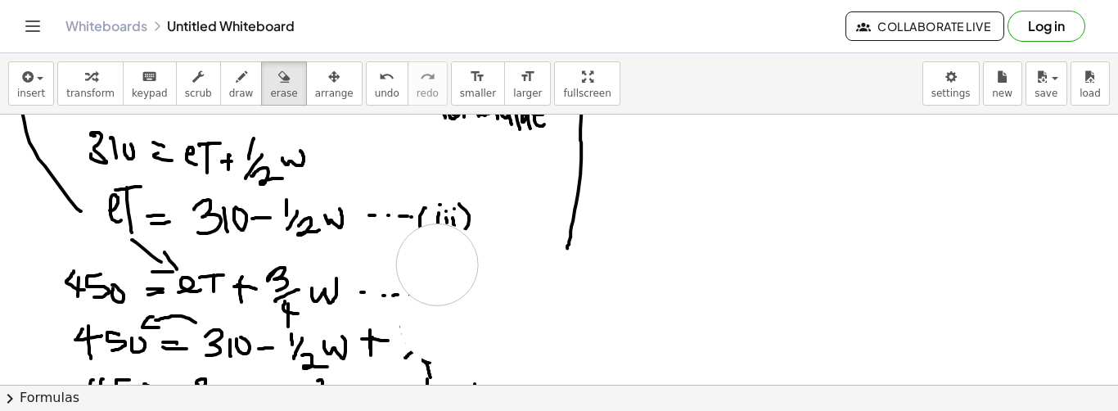
drag, startPoint x: 1018, startPoint y: 255, endPoint x: 76, endPoint y: 191, distance: 944.1
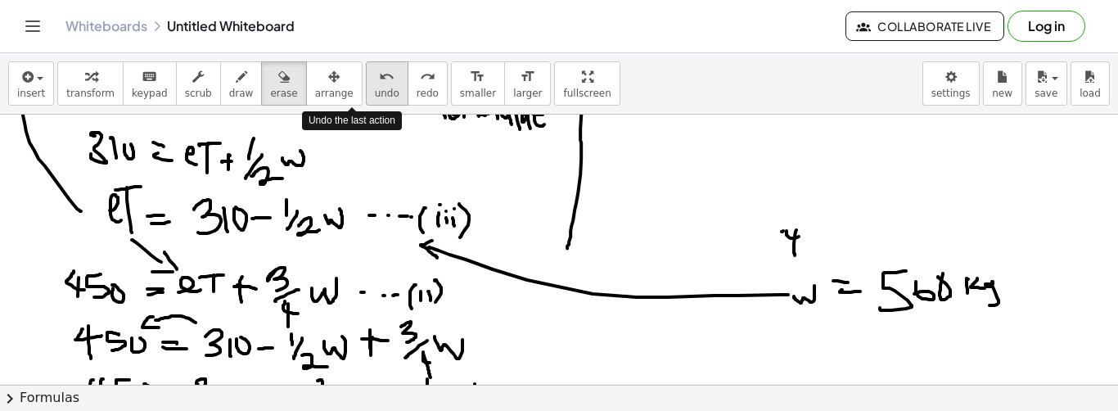
click at [375, 89] on span "undo" at bounding box center [387, 93] width 25 height 11
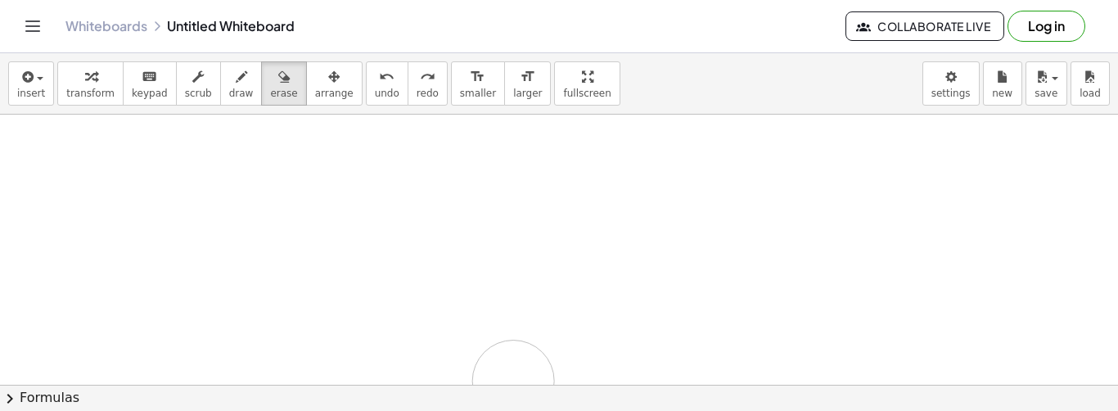
drag, startPoint x: 613, startPoint y: 169, endPoint x: 449, endPoint y: 193, distance: 165.4
drag, startPoint x: 414, startPoint y: 212, endPoint x: 285, endPoint y: 335, distance: 178.3
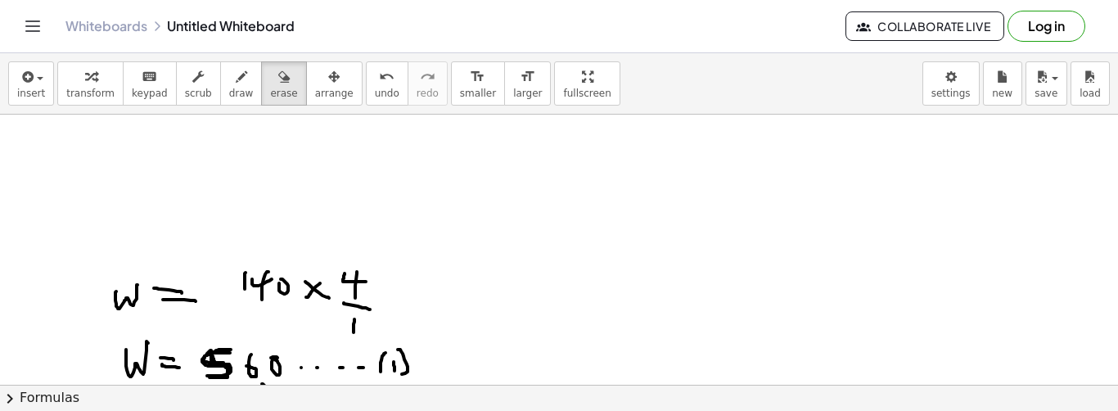
scroll to position [706, 0]
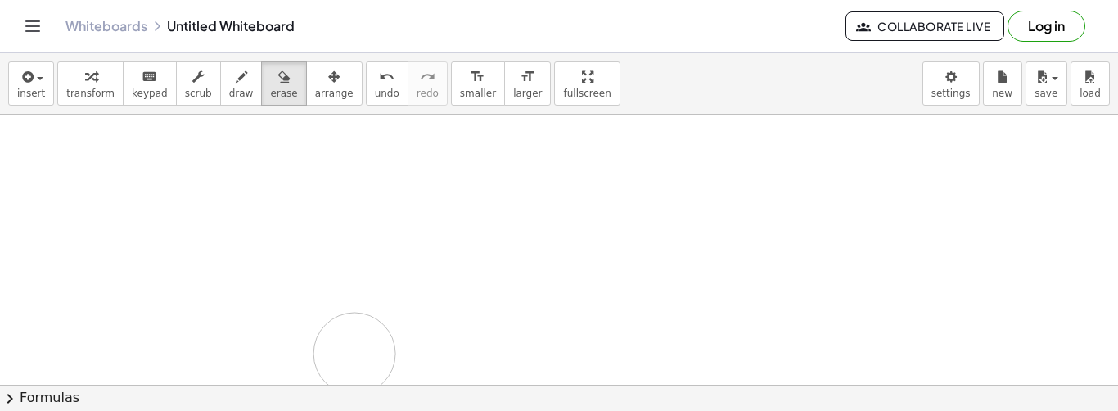
drag, startPoint x: 323, startPoint y: 268, endPoint x: 354, endPoint y: 352, distance: 89.8
click at [354, 352] on div at bounding box center [559, 287] width 1118 height 1758
drag, startPoint x: 439, startPoint y: 261, endPoint x: 103, endPoint y: 366, distance: 351.5
click at [103, 366] on div at bounding box center [559, 102] width 1118 height 1758
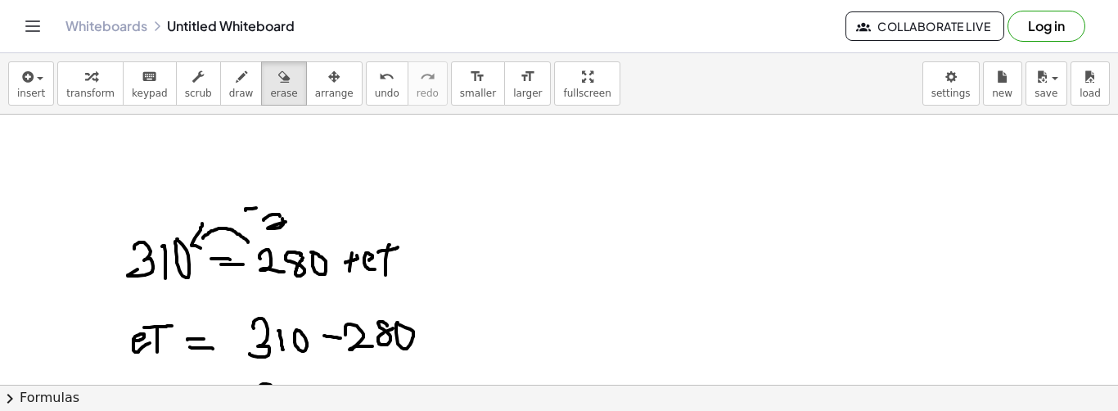
scroll to position [1091, 0]
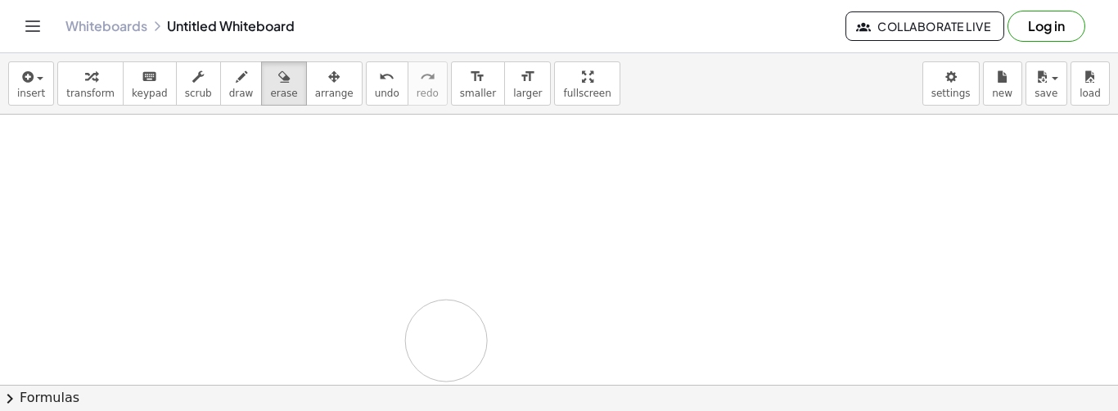
drag, startPoint x: 164, startPoint y: 260, endPoint x: 328, endPoint y: 399, distance: 214.9
click at [328, 399] on div "insert select one: Math Expression Function Text Youtube Video Graphing Geometr…" at bounding box center [559, 232] width 1118 height 358
drag, startPoint x: 348, startPoint y: 224, endPoint x: 310, endPoint y: 259, distance: 51.5
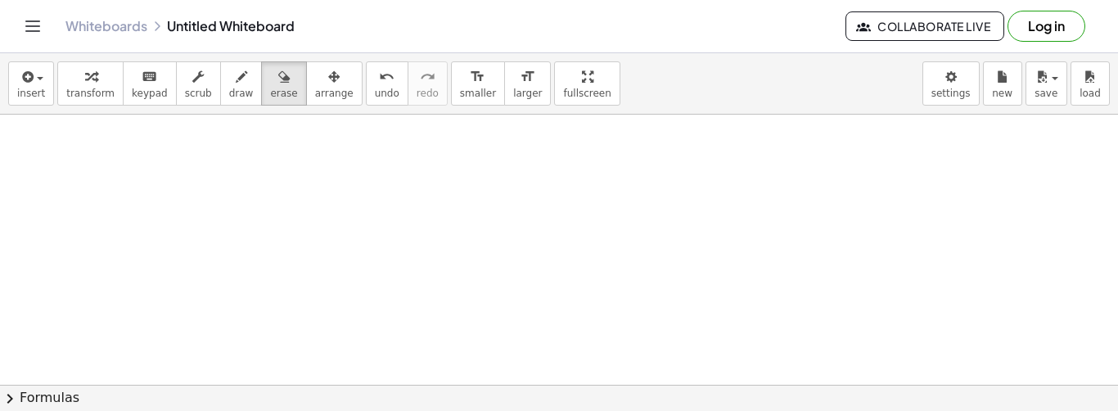
scroll to position [1029, 0]
click at [236, 86] on icon "button" at bounding box center [241, 77] width 11 height 20
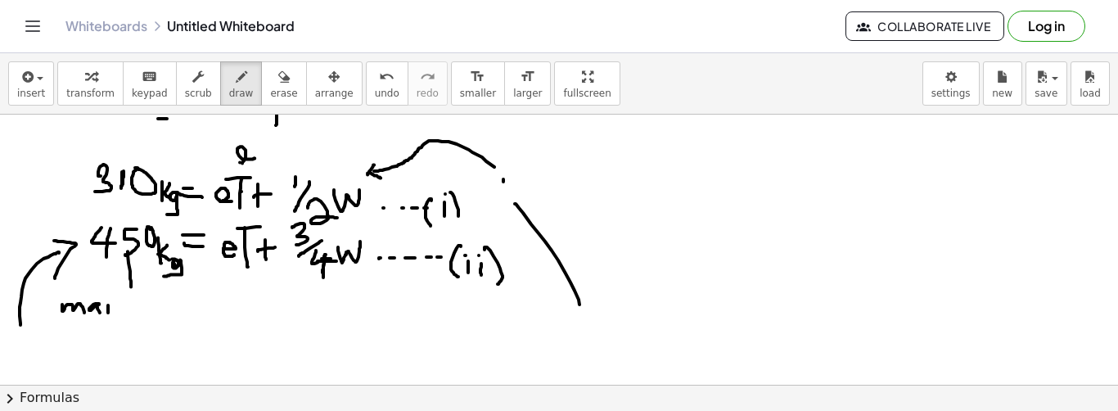
scroll to position [0, 0]
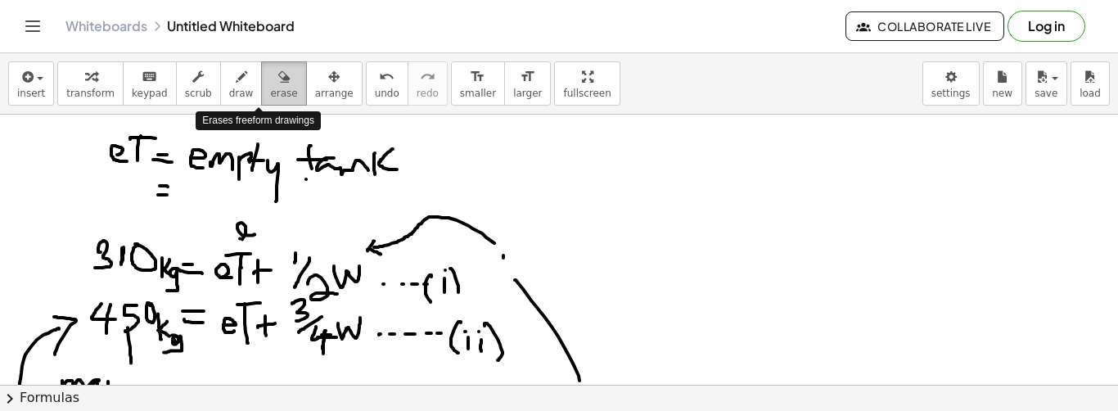
click at [270, 94] on span "erase" at bounding box center [283, 93] width 27 height 11
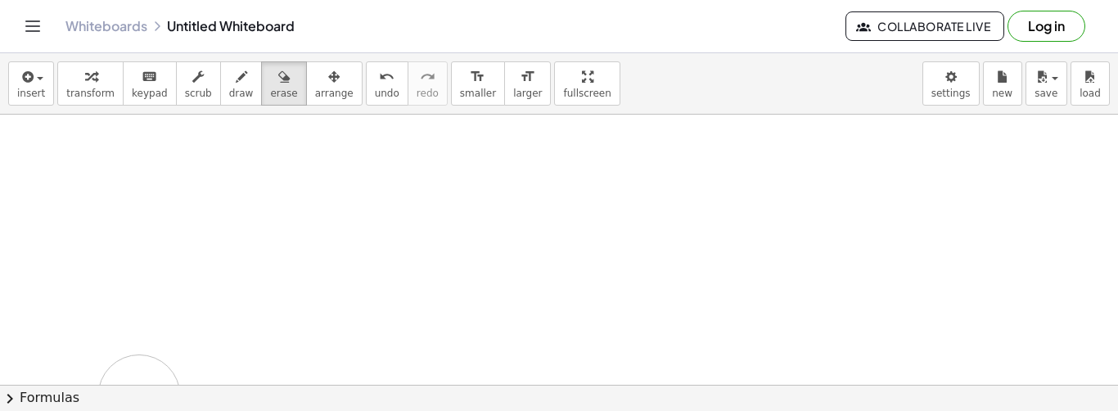
drag, startPoint x: 453, startPoint y: 209, endPoint x: 186, endPoint y: 272, distance: 274.1
click at [132, 387] on div "insert select one: Math Expression Function Text Youtube Video Graphing Geometr…" at bounding box center [559, 232] width 1118 height 358
drag, startPoint x: 186, startPoint y: 272, endPoint x: 189, endPoint y: 218, distance: 54.9
click at [189, 218] on div at bounding box center [559, 188] width 1118 height 813
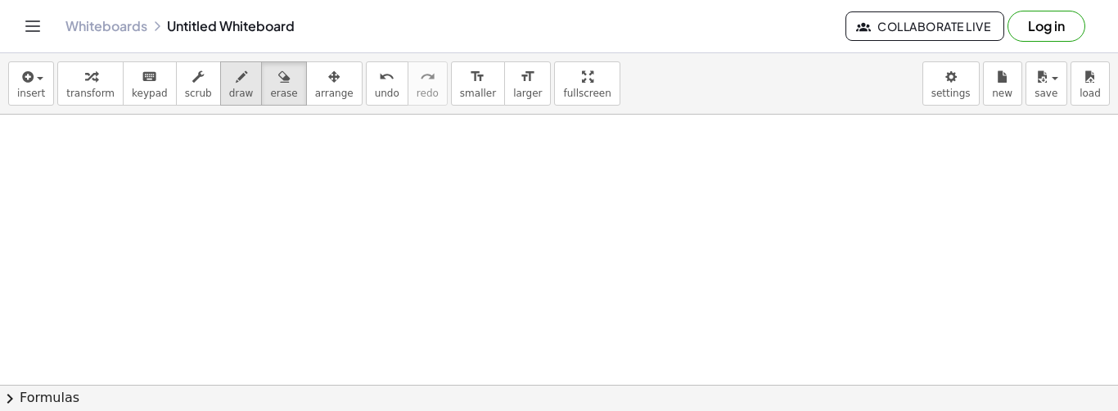
click at [229, 92] on span "draw" at bounding box center [241, 93] width 25 height 11
drag, startPoint x: 229, startPoint y: 126, endPoint x: 232, endPoint y: 155, distance: 29.6
click at [232, 155] on div at bounding box center [559, 76] width 1118 height 813
click at [263, 132] on div at bounding box center [559, 76] width 1118 height 813
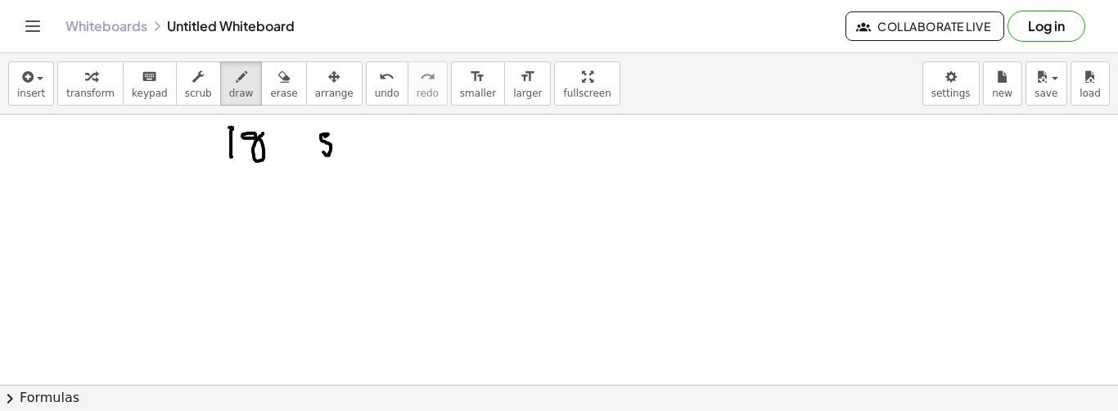
drag, startPoint x: 325, startPoint y: 135, endPoint x: 334, endPoint y: 133, distance: 9.3
click at [332, 135] on div at bounding box center [559, 76] width 1118 height 813
drag, startPoint x: 349, startPoint y: 128, endPoint x: 345, endPoint y: 164, distance: 36.2
click at [345, 164] on div at bounding box center [559, 76] width 1118 height 813
drag, startPoint x: 214, startPoint y: 128, endPoint x: 235, endPoint y: 128, distance: 21.3
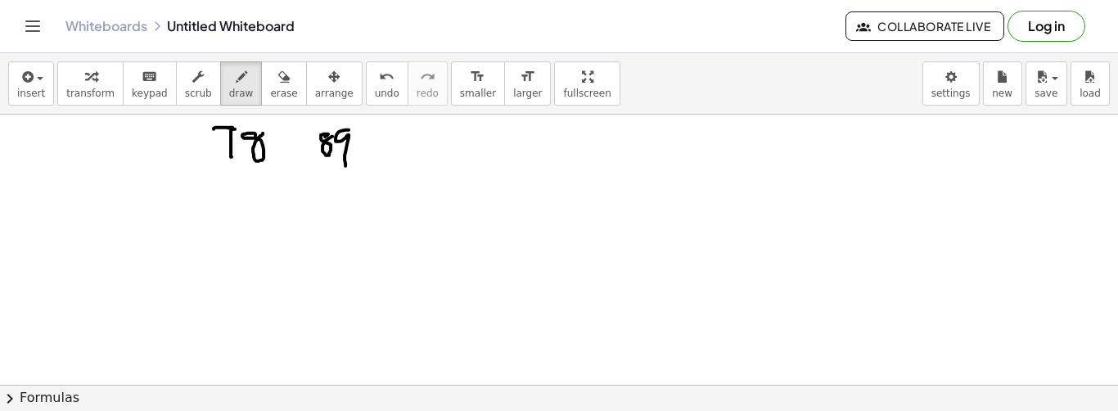
click at [235, 128] on div at bounding box center [559, 76] width 1118 height 813
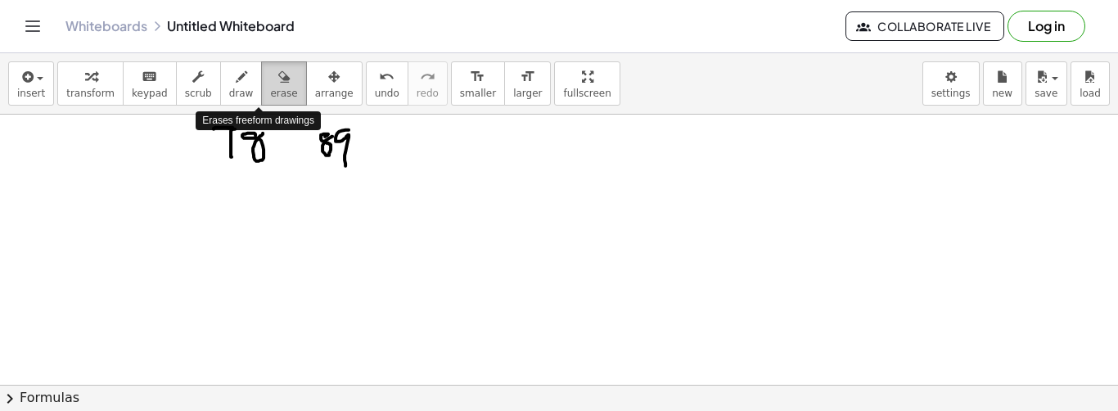
click at [272, 82] on button "erase" at bounding box center [283, 83] width 45 height 44
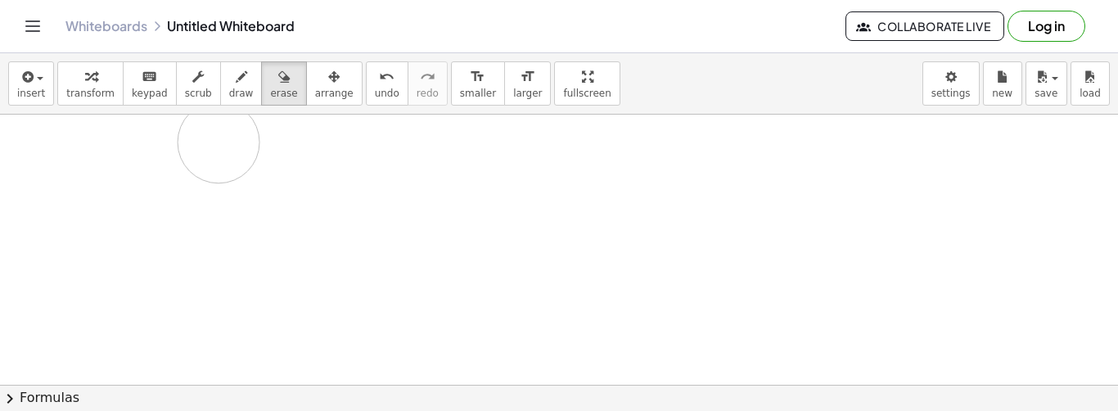
drag, startPoint x: 363, startPoint y: 146, endPoint x: 217, endPoint y: 141, distance: 146.6
click at [217, 141] on div at bounding box center [559, 76] width 1118 height 813
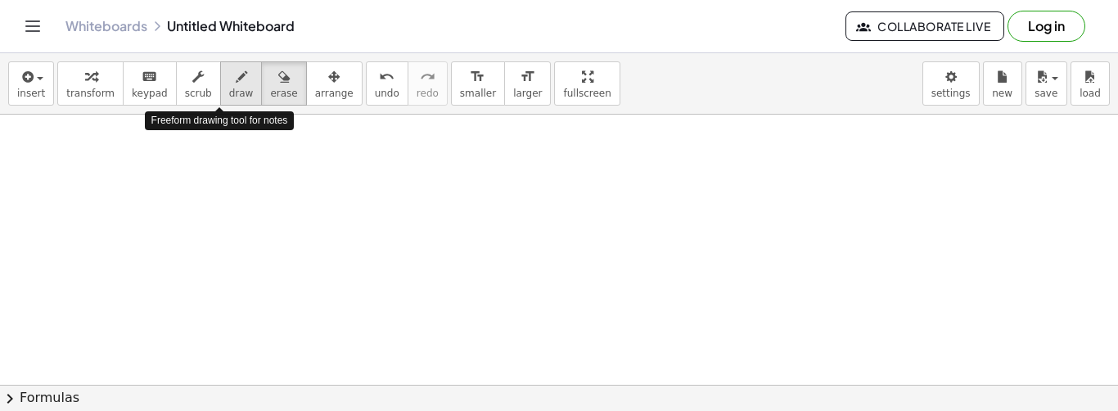
click at [229, 92] on span "draw" at bounding box center [241, 93] width 25 height 11
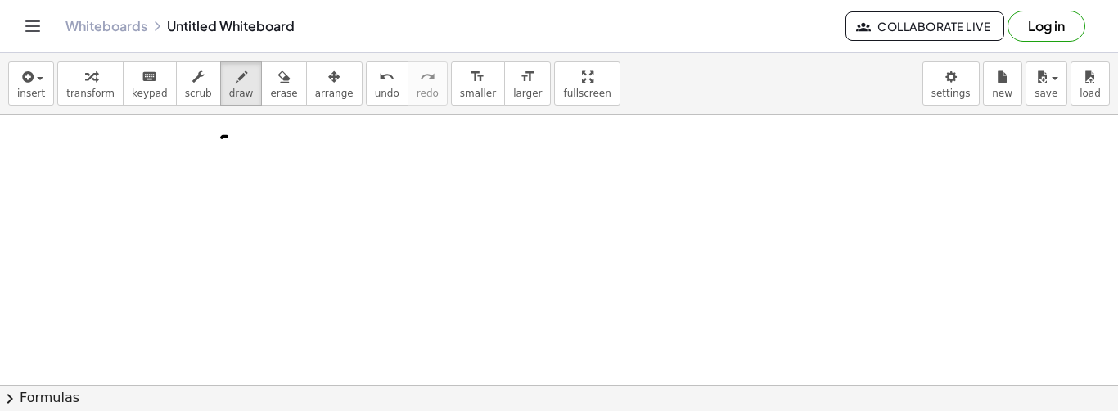
click at [227, 135] on div at bounding box center [559, 76] width 1118 height 813
click at [270, 94] on span "erase" at bounding box center [283, 93] width 27 height 11
drag, startPoint x: 255, startPoint y: 121, endPoint x: 206, endPoint y: 133, distance: 50.4
click at [206, 133] on div at bounding box center [559, 76] width 1118 height 813
click at [229, 97] on span "draw" at bounding box center [241, 93] width 25 height 11
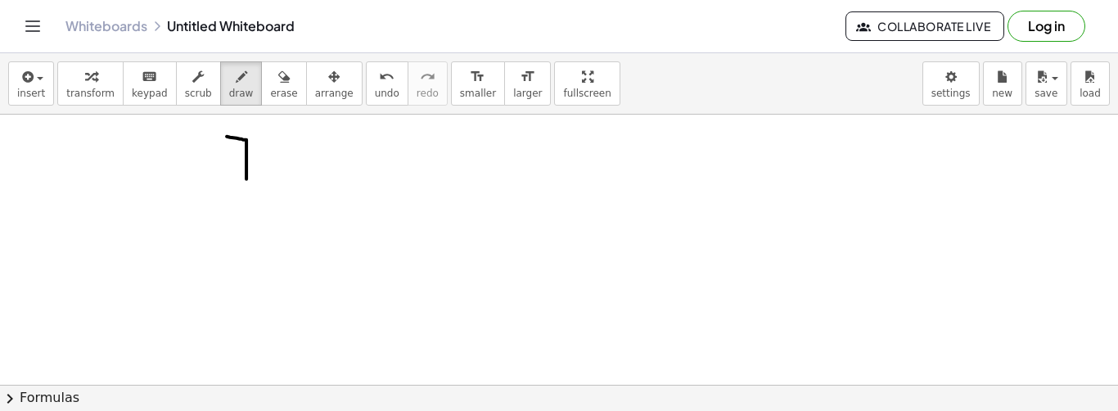
drag, startPoint x: 227, startPoint y: 135, endPoint x: 246, endPoint y: 180, distance: 49.1
click at [246, 180] on div at bounding box center [559, 76] width 1118 height 813
click at [271, 152] on div at bounding box center [559, 76] width 1118 height 813
drag, startPoint x: 317, startPoint y: 148, endPoint x: 327, endPoint y: 150, distance: 10.0
click at [327, 150] on div at bounding box center [559, 76] width 1118 height 813
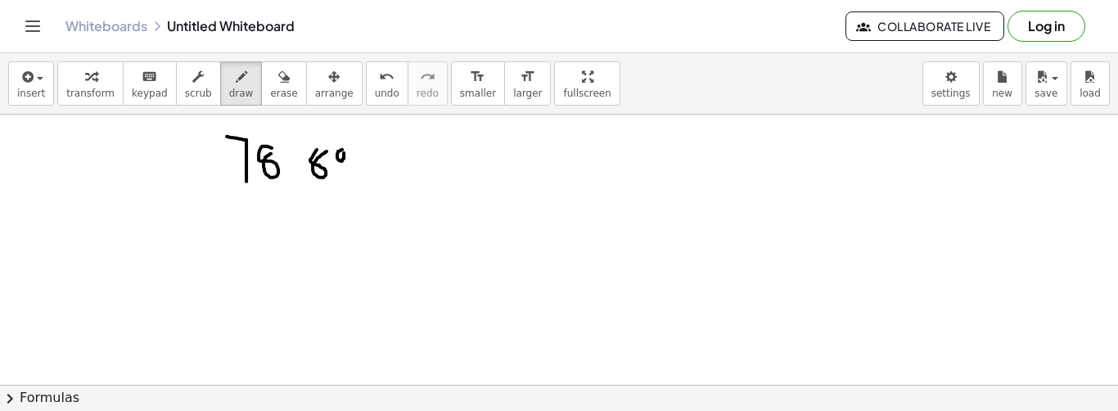
drag, startPoint x: 342, startPoint y: 148, endPoint x: 347, endPoint y: 177, distance: 29.1
click at [347, 177] on div at bounding box center [559, 76] width 1118 height 813
click at [385, 155] on div at bounding box center [559, 76] width 1118 height 813
drag, startPoint x: 411, startPoint y: 153, endPoint x: 400, endPoint y: 173, distance: 22.3
click at [400, 173] on div at bounding box center [559, 76] width 1118 height 813
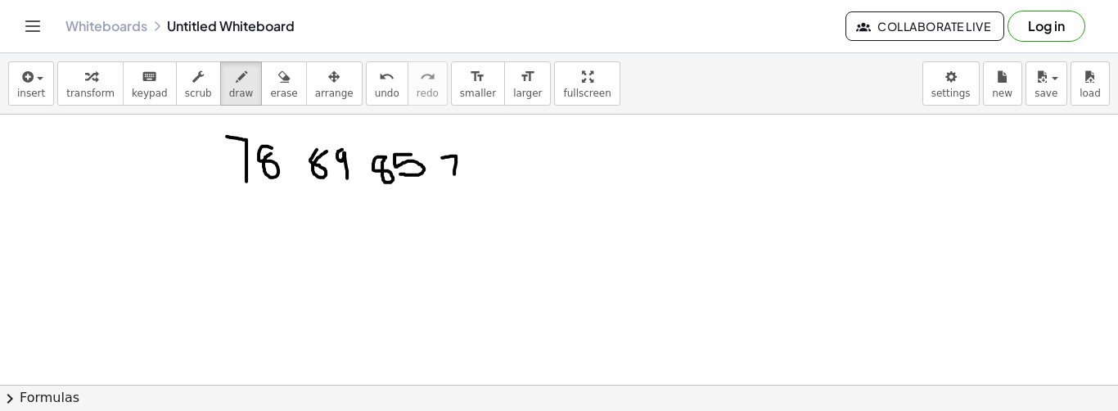
drag, startPoint x: 442, startPoint y: 156, endPoint x: 454, endPoint y: 176, distance: 23.2
click at [454, 176] on div at bounding box center [559, 76] width 1118 height 813
drag, startPoint x: 464, startPoint y: 159, endPoint x: 493, endPoint y: 173, distance: 32.6
click at [493, 173] on div at bounding box center [559, 76] width 1118 height 813
click at [326, 149] on div at bounding box center [559, 76] width 1118 height 813
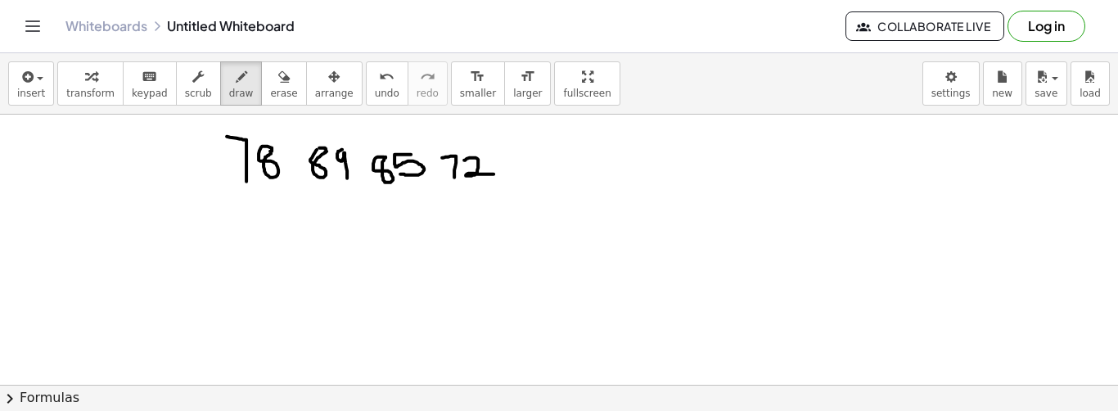
click at [270, 150] on div at bounding box center [559, 76] width 1118 height 813
drag, startPoint x: 485, startPoint y: 167, endPoint x: 485, endPoint y: 181, distance: 13.9
click at [485, 181] on div at bounding box center [559, 76] width 1118 height 813
click at [530, 160] on div at bounding box center [559, 76] width 1118 height 813
click at [366, 85] on button "undo undo" at bounding box center [387, 83] width 43 height 44
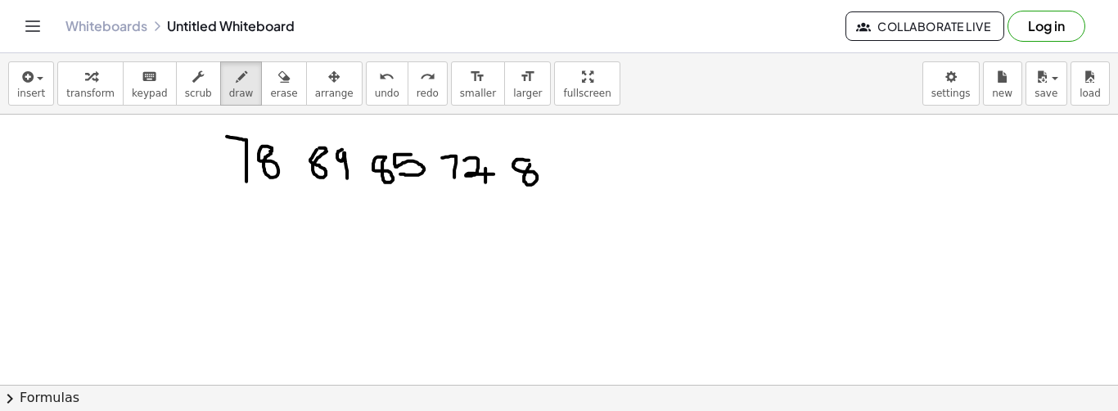
click at [529, 160] on div at bounding box center [559, 76] width 1118 height 813
drag, startPoint x: 545, startPoint y: 160, endPoint x: 567, endPoint y: 175, distance: 26.6
click at [558, 175] on div at bounding box center [559, 76] width 1118 height 813
click at [558, 162] on div at bounding box center [559, 76] width 1118 height 813
drag, startPoint x: 615, startPoint y: 157, endPoint x: 636, endPoint y: 173, distance: 26.4
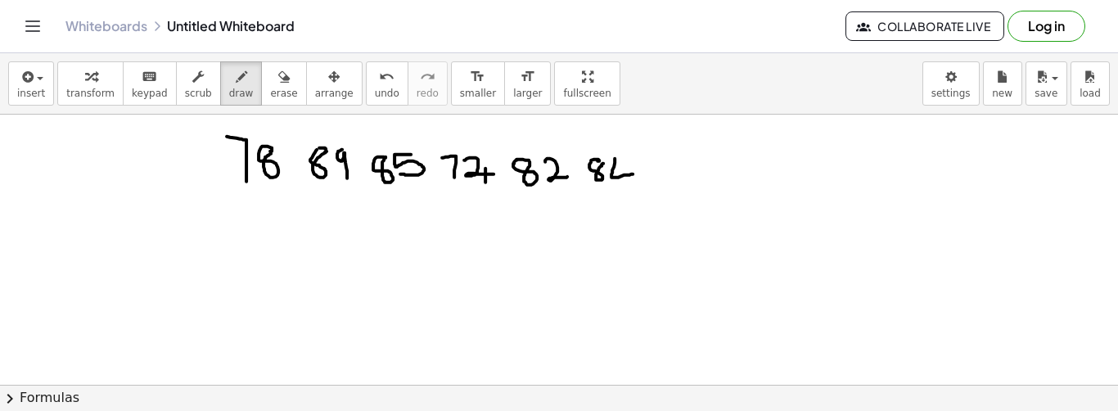
click at [558, 173] on div at bounding box center [559, 76] width 1118 height 813
drag, startPoint x: 627, startPoint y: 164, endPoint x: 625, endPoint y: 191, distance: 27.1
click at [558, 189] on div at bounding box center [559, 76] width 1118 height 813
drag, startPoint x: 683, startPoint y: 163, endPoint x: 684, endPoint y: 185, distance: 22.1
click at [558, 185] on div at bounding box center [559, 76] width 1118 height 813
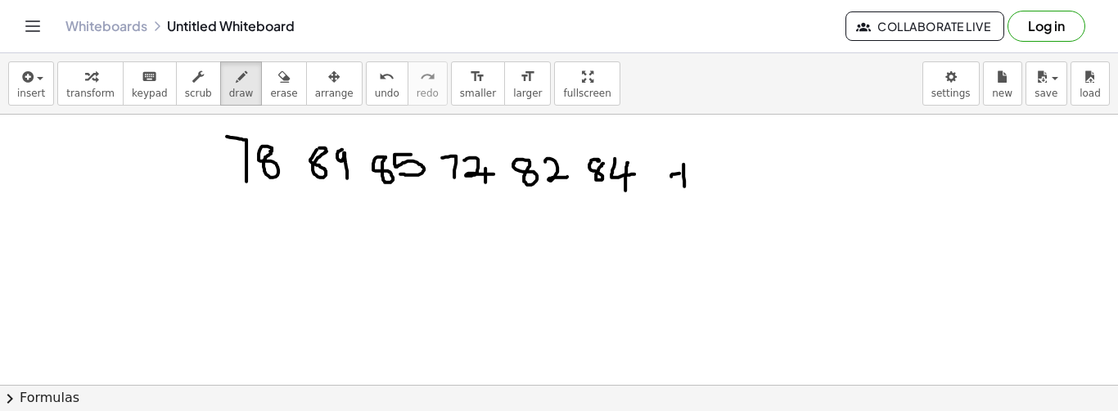
drag, startPoint x: 674, startPoint y: 173, endPoint x: 709, endPoint y: 173, distance: 34.4
click at [558, 173] on div at bounding box center [559, 76] width 1118 height 813
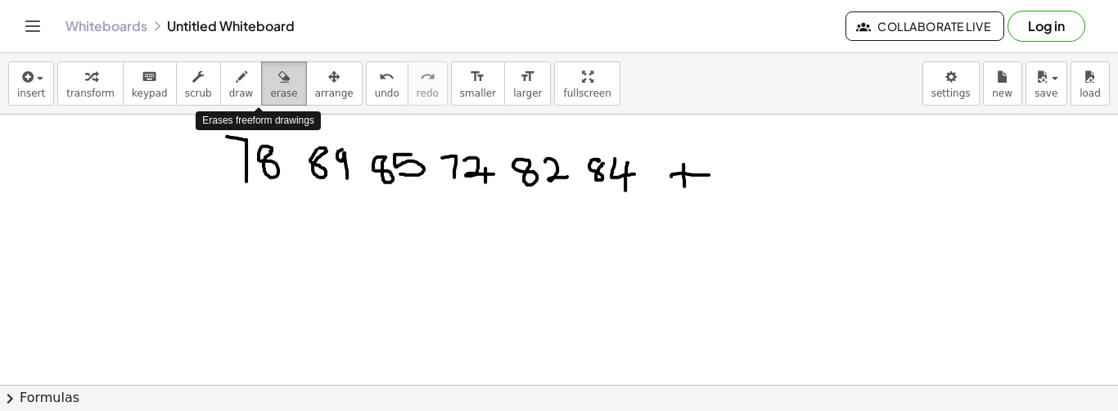
click at [270, 88] on span "erase" at bounding box center [283, 93] width 27 height 11
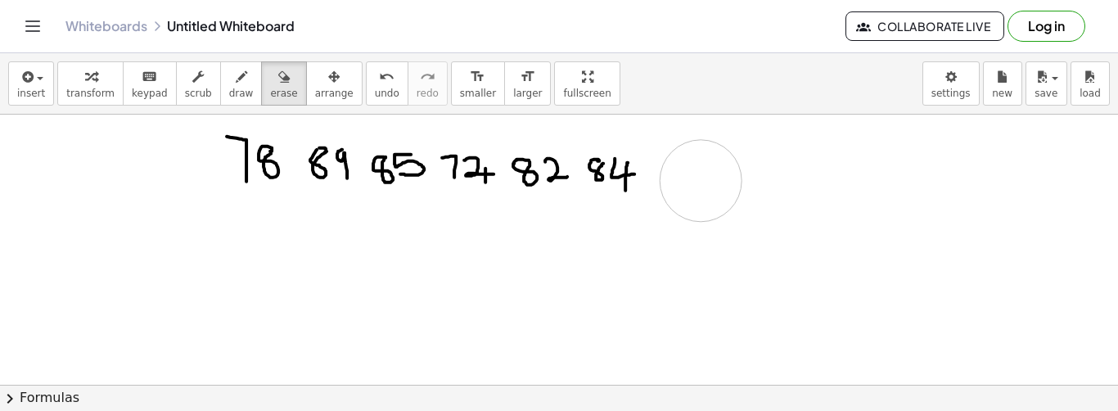
drag, startPoint x: 790, startPoint y: 176, endPoint x: 698, endPoint y: 179, distance: 91.7
click at [558, 179] on div at bounding box center [559, 76] width 1118 height 813
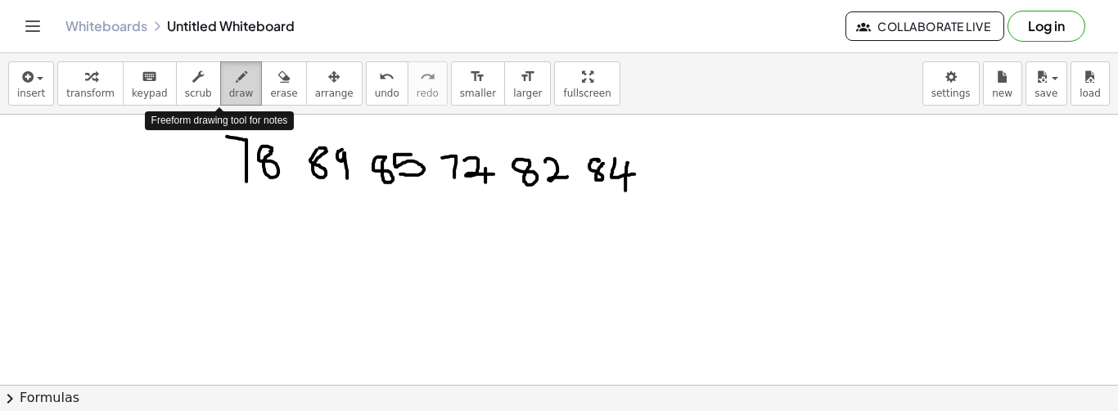
click at [229, 92] on span "draw" at bounding box center [241, 93] width 25 height 11
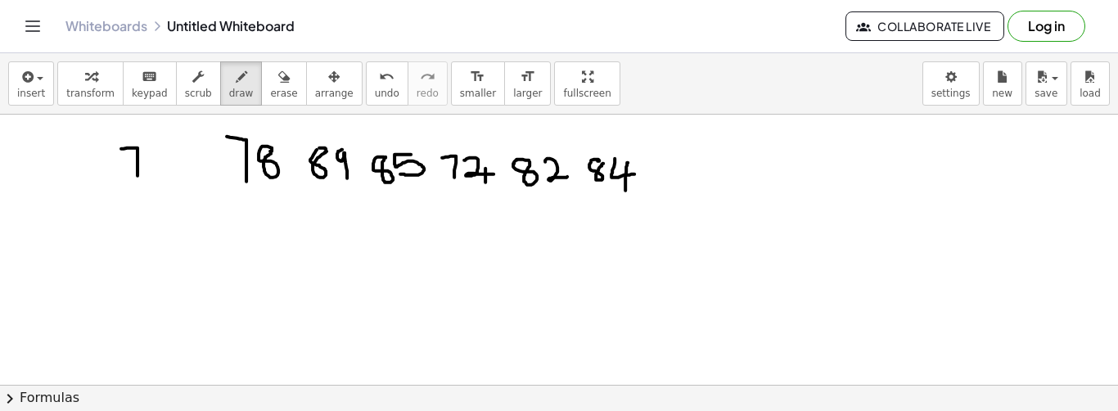
drag, startPoint x: 121, startPoint y: 147, endPoint x: 137, endPoint y: 178, distance: 34.4
click at [137, 178] on div at bounding box center [559, 76] width 1118 height 813
drag, startPoint x: 153, startPoint y: 155, endPoint x: 165, endPoint y: 151, distance: 13.2
click at [165, 151] on div at bounding box center [559, 76] width 1118 height 813
drag, startPoint x: 139, startPoint y: 184, endPoint x: 142, endPoint y: 193, distance: 9.3
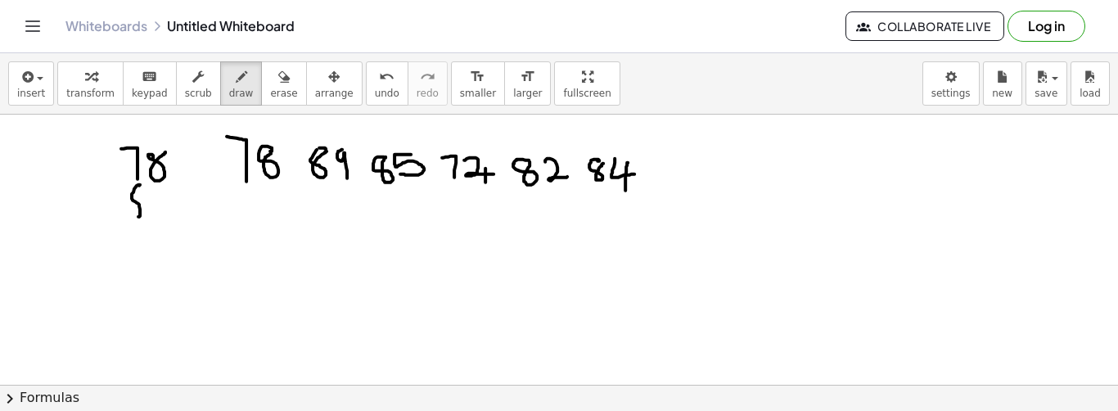
click at [142, 193] on div at bounding box center [559, 76] width 1118 height 813
drag, startPoint x: 164, startPoint y: 188, endPoint x: 166, endPoint y: 215, distance: 27.1
click at [166, 214] on div at bounding box center [559, 76] width 1118 height 813
drag, startPoint x: 143, startPoint y: 223, endPoint x: 151, endPoint y: 227, distance: 8.4
click at [146, 230] on div at bounding box center [559, 76] width 1118 height 813
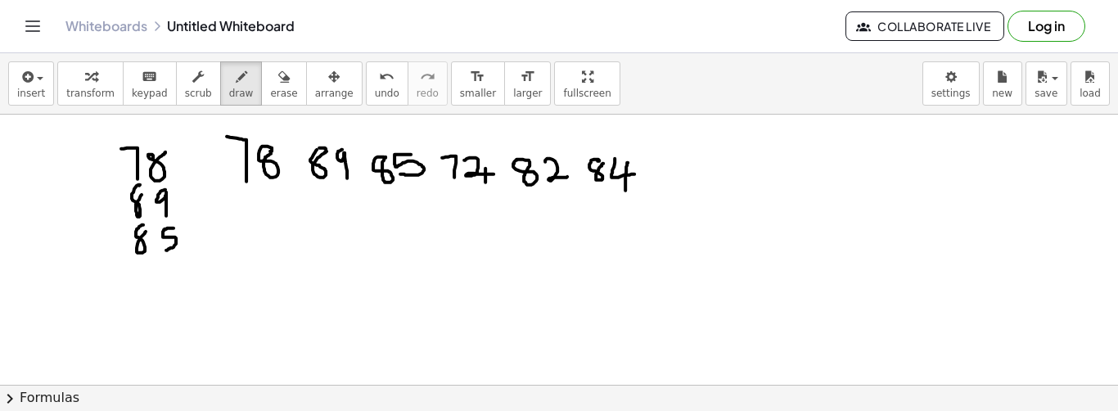
drag, startPoint x: 173, startPoint y: 227, endPoint x: 165, endPoint y: 249, distance: 23.6
click at [165, 249] on div at bounding box center [559, 76] width 1118 height 813
drag, startPoint x: 139, startPoint y: 261, endPoint x: 148, endPoint y: 278, distance: 19.4
click at [148, 277] on div at bounding box center [559, 76] width 1118 height 813
drag, startPoint x: 166, startPoint y: 259, endPoint x: 176, endPoint y: 268, distance: 12.8
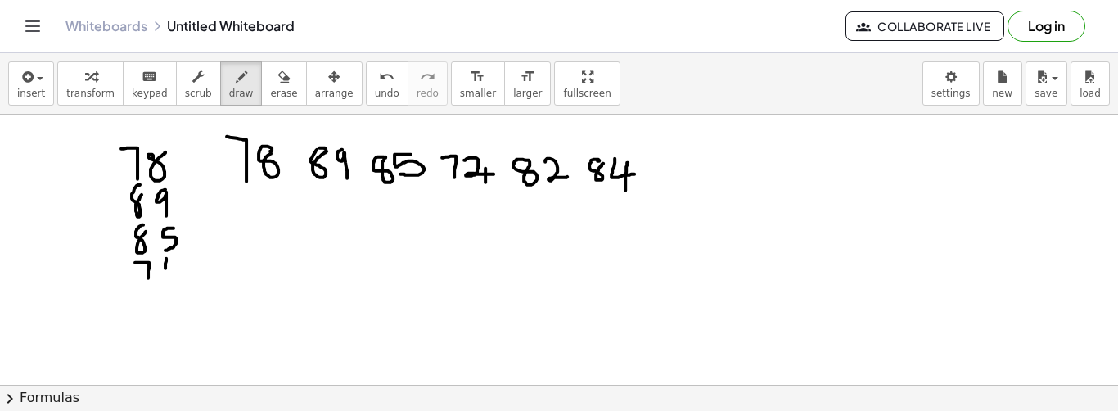
click at [176, 268] on div at bounding box center [559, 76] width 1118 height 813
drag, startPoint x: 173, startPoint y: 277, endPoint x: 174, endPoint y: 286, distance: 8.2
click at [174, 286] on div at bounding box center [559, 76] width 1118 height 813
click at [154, 294] on div at bounding box center [559, 76] width 1118 height 813
drag, startPoint x: 168, startPoint y: 295, endPoint x: 195, endPoint y: 307, distance: 29.3
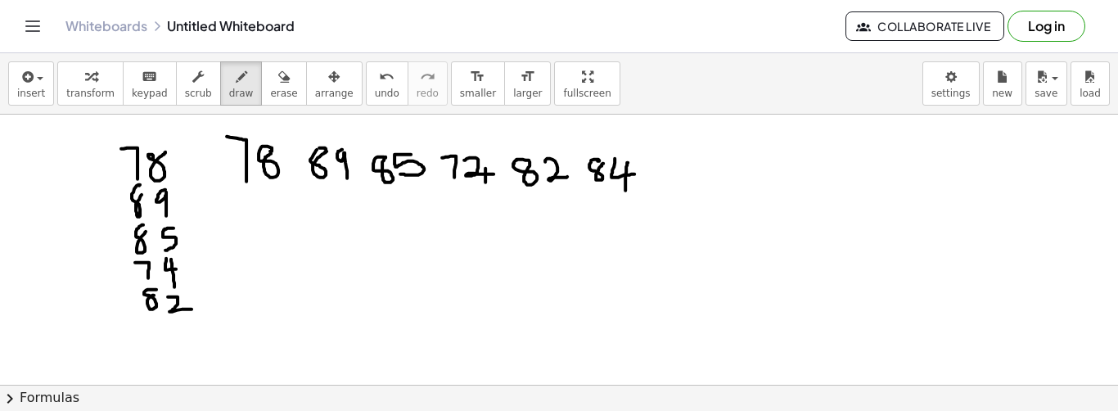
click at [195, 307] on div at bounding box center [559, 76] width 1118 height 813
drag, startPoint x: 157, startPoint y: 311, endPoint x: 166, endPoint y: 320, distance: 12.7
click at [164, 322] on div at bounding box center [559, 76] width 1118 height 813
drag, startPoint x: 183, startPoint y: 325, endPoint x: 199, endPoint y: 331, distance: 16.6
click at [199, 332] on div at bounding box center [559, 76] width 1118 height 813
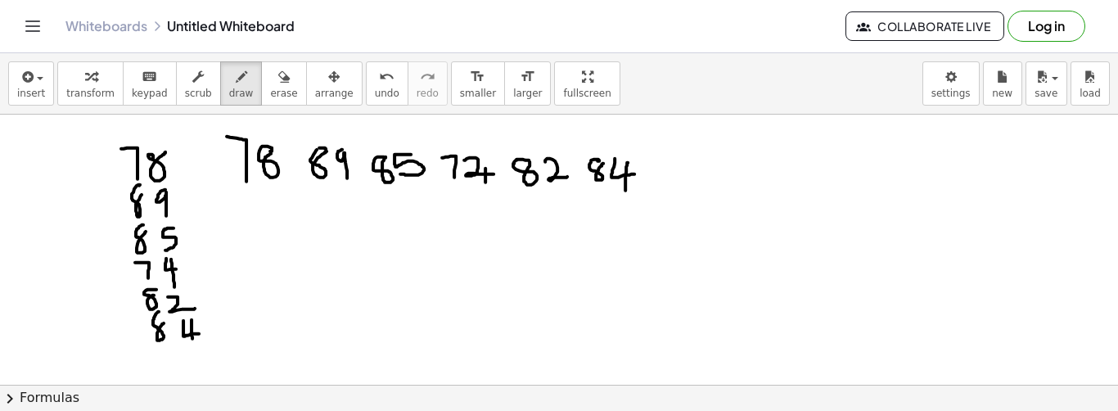
drag, startPoint x: 191, startPoint y: 331, endPoint x: 192, endPoint y: 343, distance: 11.5
click at [192, 343] on div at bounding box center [559, 76] width 1118 height 813
drag, startPoint x: 137, startPoint y: 340, endPoint x: 214, endPoint y: 345, distance: 77.1
click at [214, 345] on div at bounding box center [559, 76] width 1118 height 813
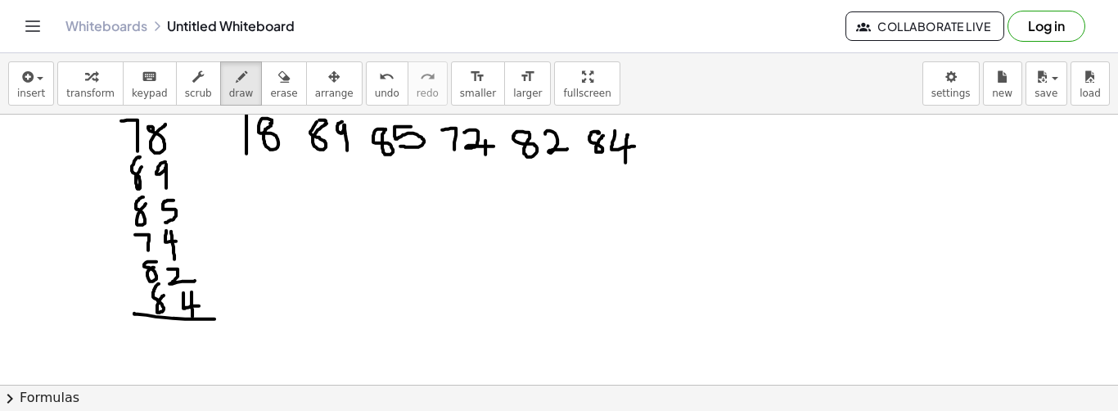
scroll to position [475, 0]
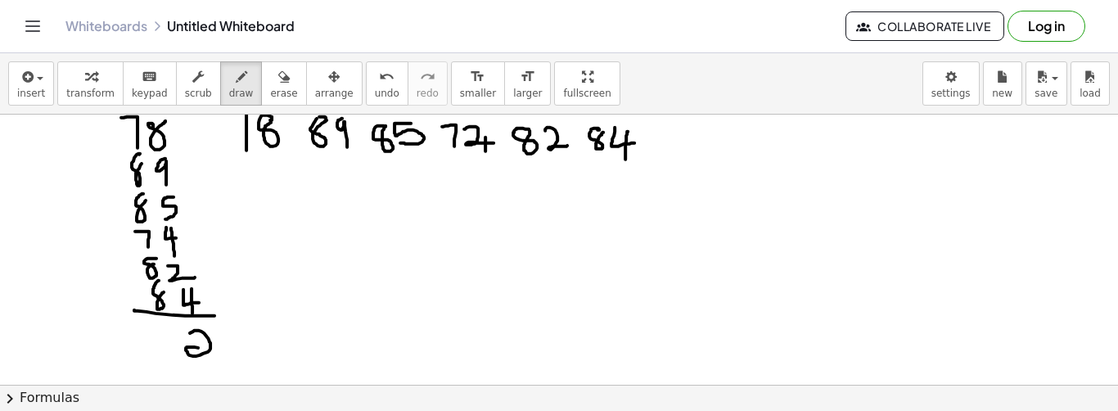
drag, startPoint x: 190, startPoint y: 331, endPoint x: 223, endPoint y: 354, distance: 39.5
click at [223, 354] on div at bounding box center [559, 45] width 1118 height 813
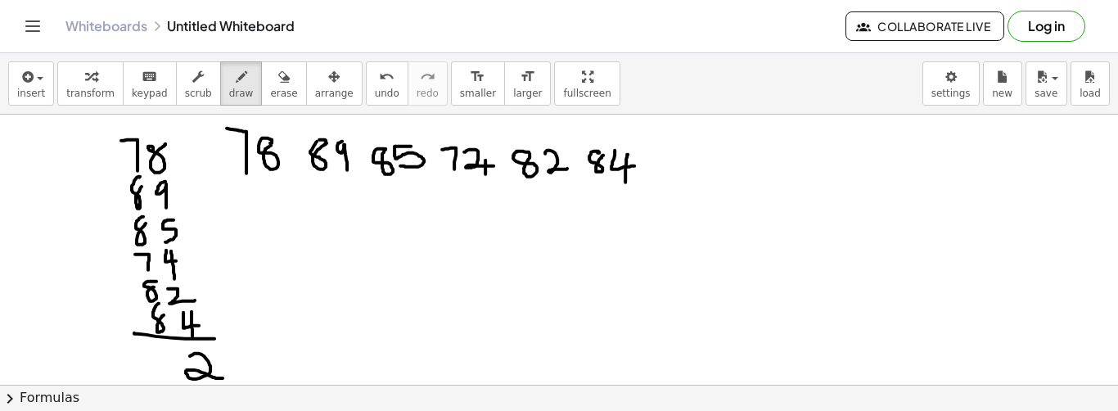
scroll to position [452, 0]
drag, startPoint x: 129, startPoint y: 120, endPoint x: 133, endPoint y: 133, distance: 13.7
click at [133, 133] on div at bounding box center [559, 69] width 1118 height 813
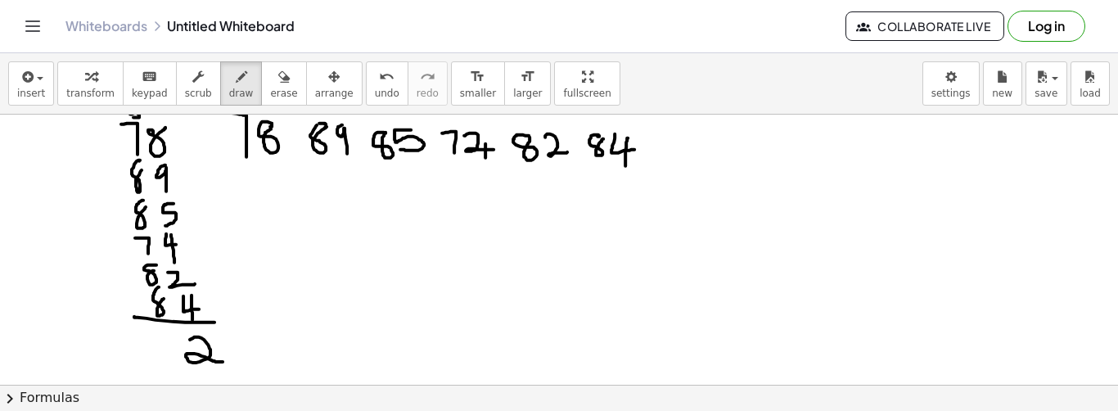
scroll to position [470, 0]
drag, startPoint x: 147, startPoint y: 335, endPoint x: 155, endPoint y: 345, distance: 13.4
click at [155, 345] on div at bounding box center [559, 51] width 1118 height 813
drag, startPoint x: 153, startPoint y: 339, endPoint x: 151, endPoint y: 360, distance: 21.3
click at [151, 360] on div at bounding box center [559, 51] width 1118 height 813
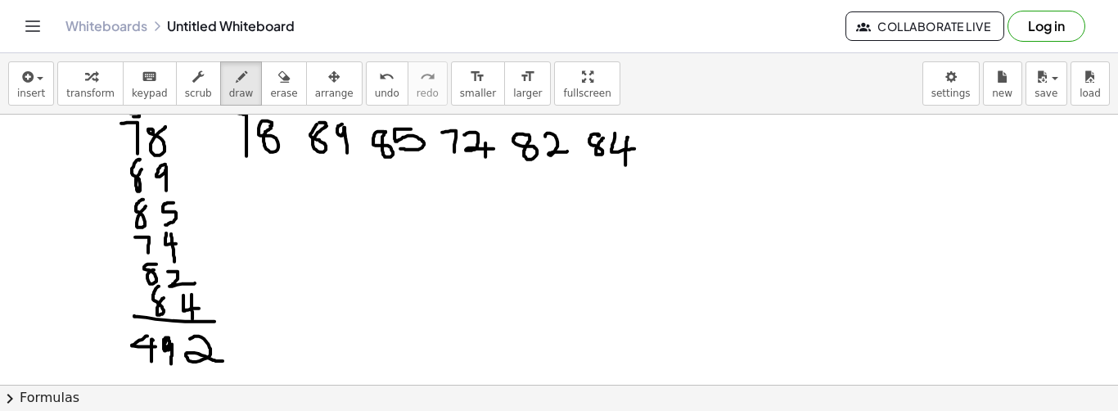
drag, startPoint x: 165, startPoint y: 341, endPoint x: 170, endPoint y: 362, distance: 21.0
click at [170, 362] on div at bounding box center [559, 51] width 1118 height 813
drag, startPoint x: 661, startPoint y: 146, endPoint x: 678, endPoint y: 148, distance: 16.4
click at [558, 147] on div at bounding box center [559, 51] width 1118 height 813
drag, startPoint x: 655, startPoint y: 155, endPoint x: 694, endPoint y: 149, distance: 38.9
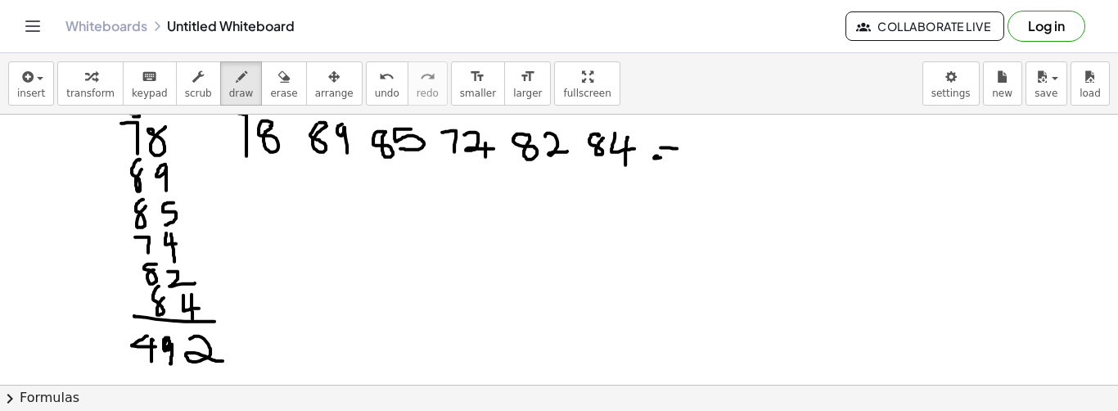
click at [558, 152] on div at bounding box center [559, 51] width 1118 height 813
drag, startPoint x: 700, startPoint y: 139, endPoint x: 712, endPoint y: 151, distance: 16.2
click at [558, 151] on div at bounding box center [559, 51] width 1118 height 813
drag, startPoint x: 705, startPoint y: 135, endPoint x: 701, endPoint y: 172, distance: 37.1
click at [558, 171] on div at bounding box center [559, 51] width 1118 height 813
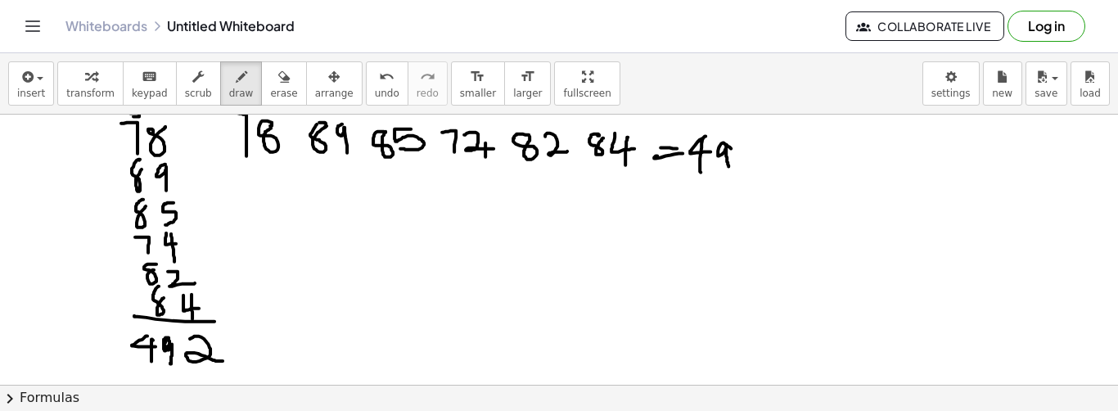
drag, startPoint x: 724, startPoint y: 142, endPoint x: 732, endPoint y: 165, distance: 24.1
click at [558, 165] on div at bounding box center [559, 51] width 1118 height 813
drag, startPoint x: 739, startPoint y: 148, endPoint x: 763, endPoint y: 161, distance: 27.1
click at [558, 161] on div at bounding box center [559, 51] width 1118 height 813
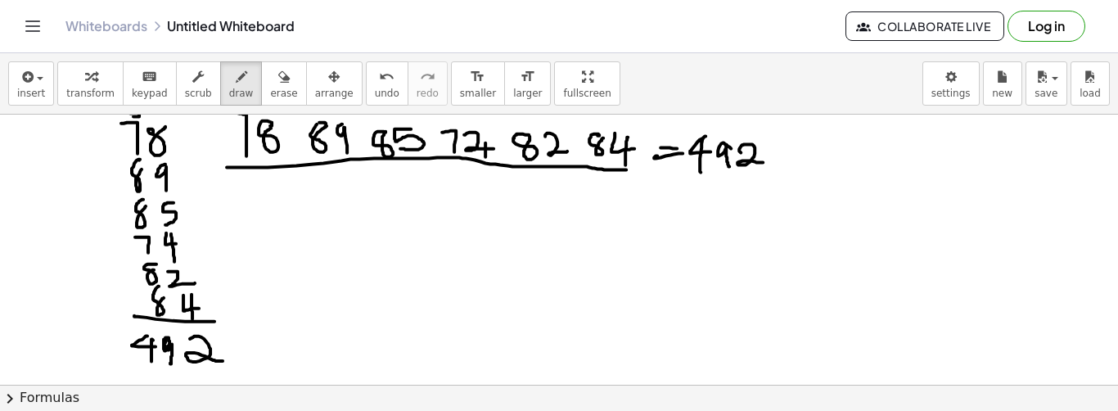
drag, startPoint x: 231, startPoint y: 166, endPoint x: 628, endPoint y: 168, distance: 396.9
click at [558, 168] on div at bounding box center [559, 51] width 1118 height 813
drag, startPoint x: 693, startPoint y: 178, endPoint x: 783, endPoint y: 181, distance: 90.0
click at [558, 181] on div at bounding box center [559, 51] width 1118 height 813
drag, startPoint x: 724, startPoint y: 189, endPoint x: 714, endPoint y: 206, distance: 19.8
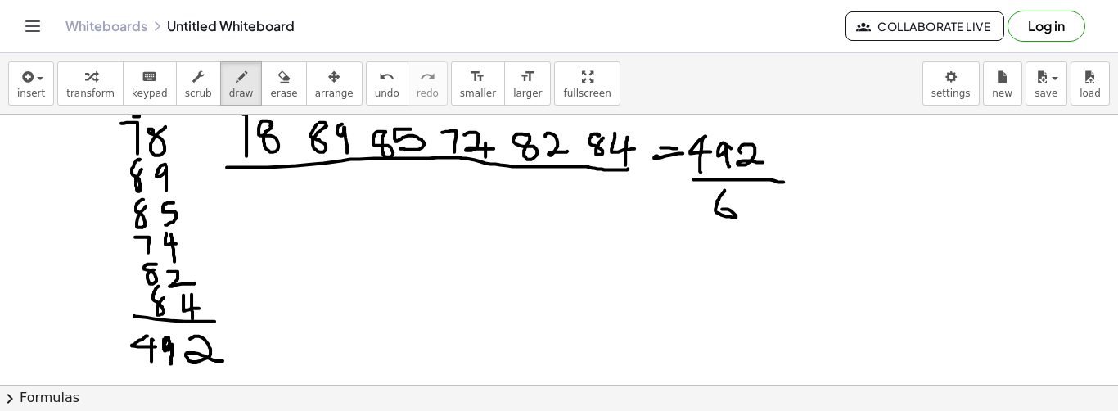
click at [558, 206] on div at bounding box center [559, 51] width 1118 height 813
drag, startPoint x: 811, startPoint y: 177, endPoint x: 829, endPoint y: 175, distance: 18.1
click at [558, 175] on div at bounding box center [559, 51] width 1118 height 813
drag, startPoint x: 808, startPoint y: 188, endPoint x: 844, endPoint y: 187, distance: 36.8
click at [558, 187] on div at bounding box center [559, 51] width 1118 height 813
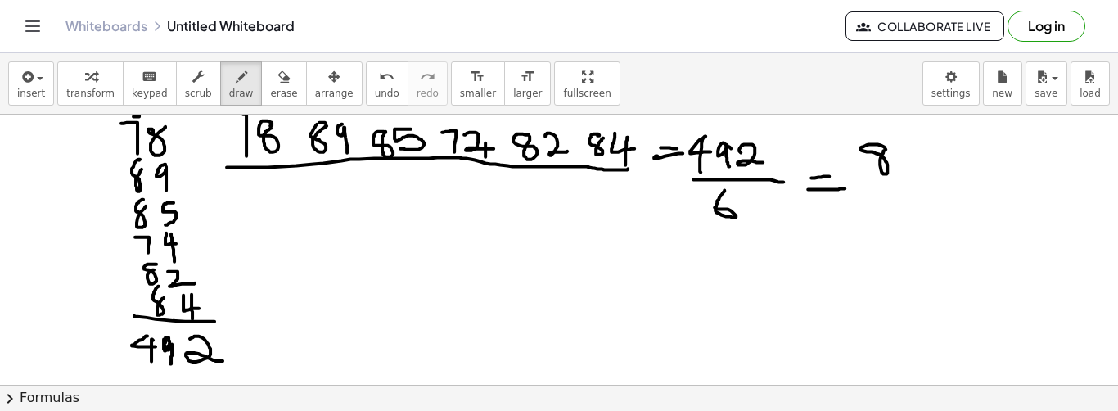
click at [558, 143] on div at bounding box center [559, 51] width 1118 height 813
drag, startPoint x: 899, startPoint y: 149, endPoint x: 920, endPoint y: 169, distance: 28.4
click at [558, 169] on div at bounding box center [559, 51] width 1118 height 813
drag, startPoint x: 939, startPoint y: 164, endPoint x: 990, endPoint y: 150, distance: 53.6
click at [558, 150] on div at bounding box center [559, 51] width 1118 height 813
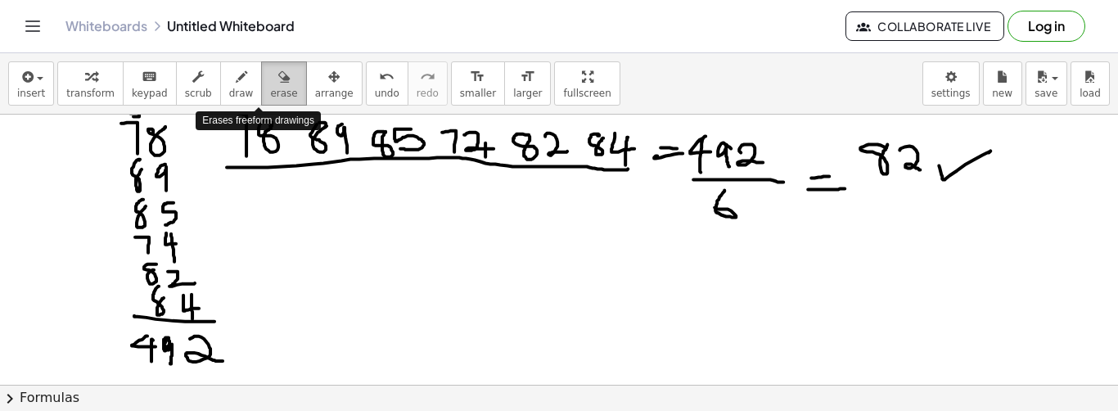
click at [261, 101] on button "erase" at bounding box center [283, 83] width 45 height 44
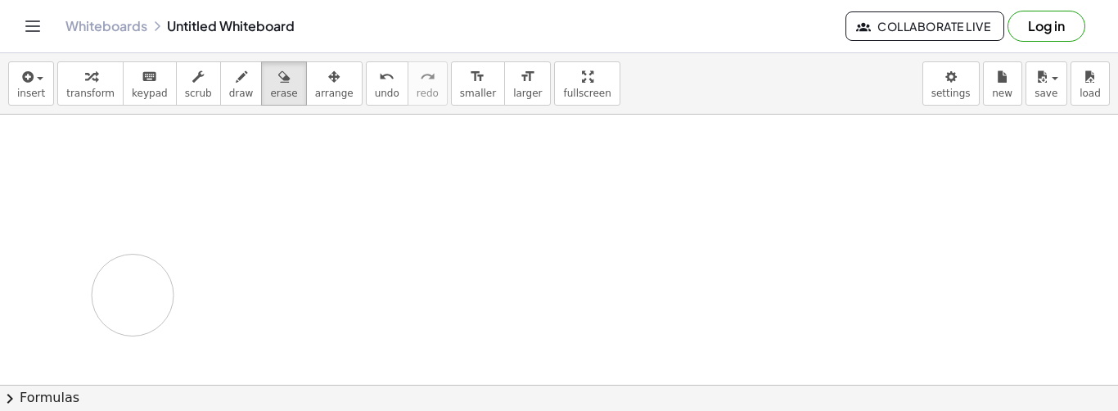
drag, startPoint x: 257, startPoint y: 168, endPoint x: 113, endPoint y: 235, distance: 158.9
click at [113, 235] on div at bounding box center [559, 51] width 1118 height 813
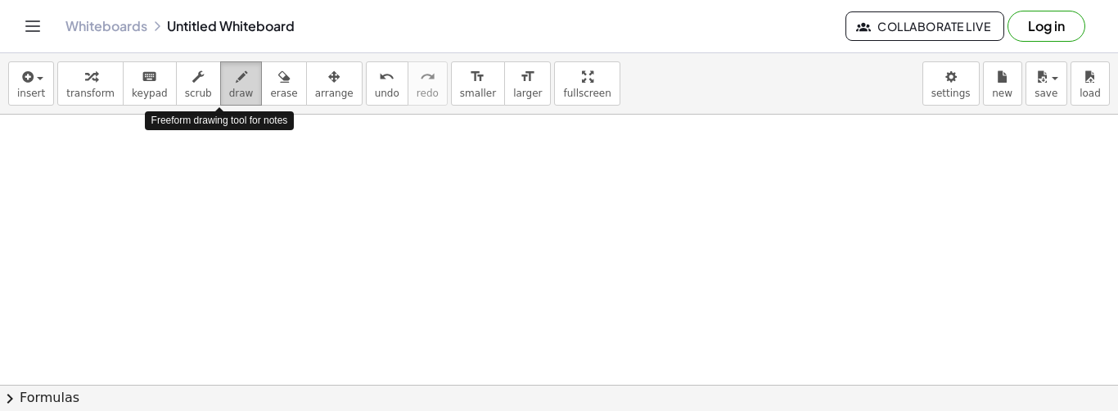
click at [229, 89] on span "draw" at bounding box center [241, 93] width 25 height 11
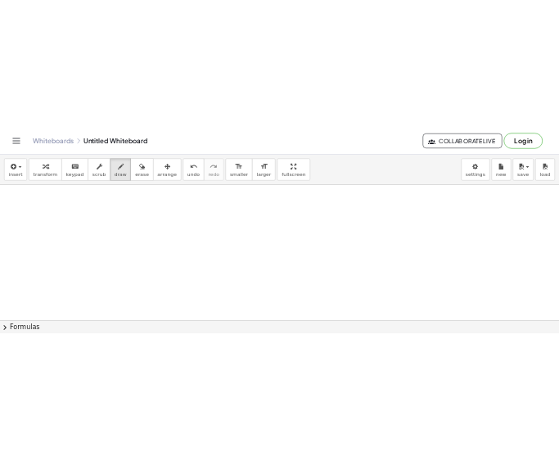
scroll to position [0, 0]
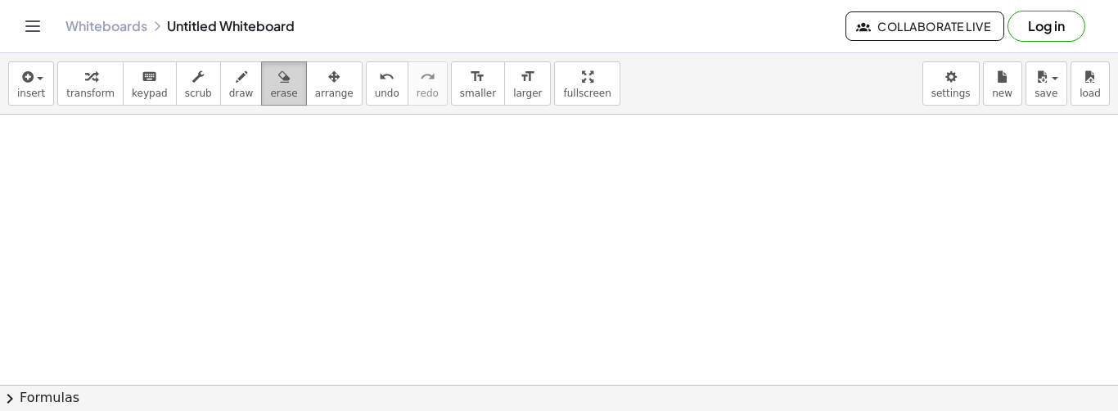
click at [270, 94] on span "erase" at bounding box center [283, 93] width 27 height 11
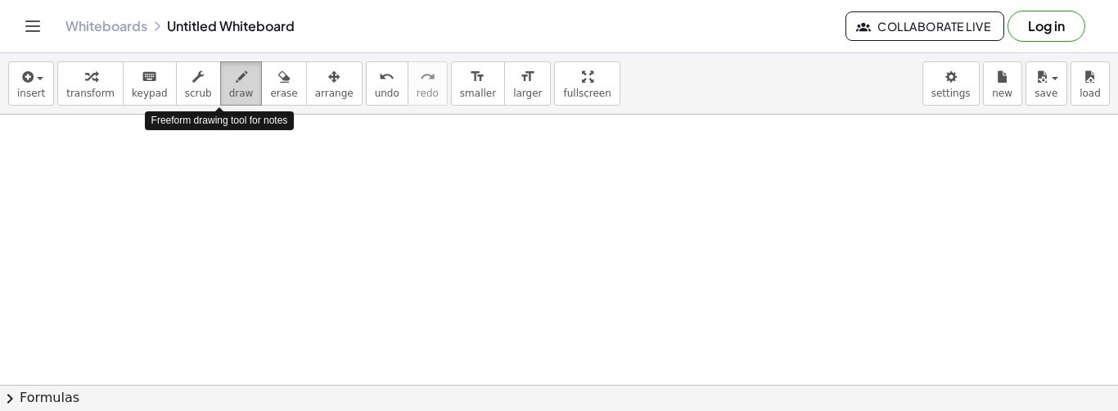
click at [236, 84] on icon "button" at bounding box center [241, 77] width 11 height 20
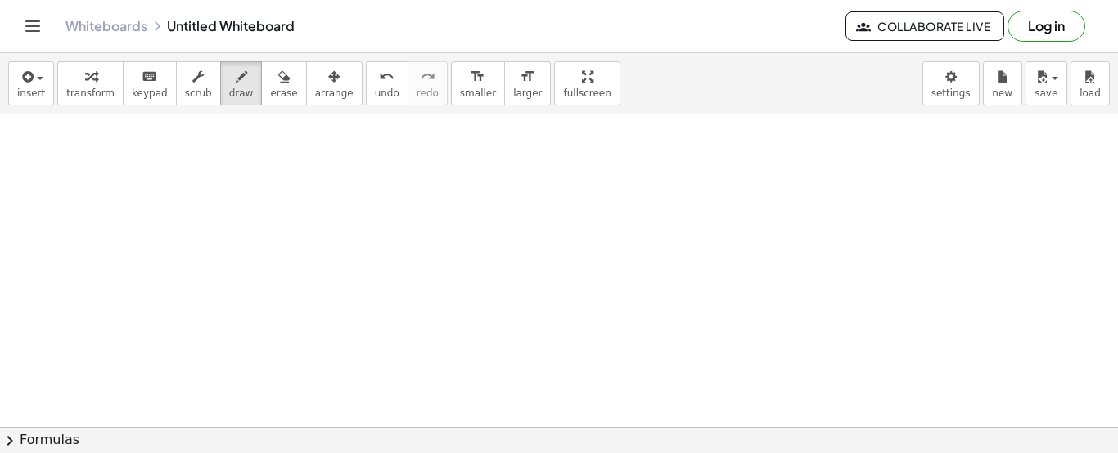
click at [270, 133] on div at bounding box center [559, 428] width 1118 height 626
drag, startPoint x: 270, startPoint y: 128, endPoint x: 270, endPoint y: 153, distance: 25.4
click at [270, 152] on div at bounding box center [559, 428] width 1118 height 626
drag, startPoint x: 283, startPoint y: 134, endPoint x: 320, endPoint y: 150, distance: 40.0
click at [319, 150] on div at bounding box center [559, 428] width 1118 height 626
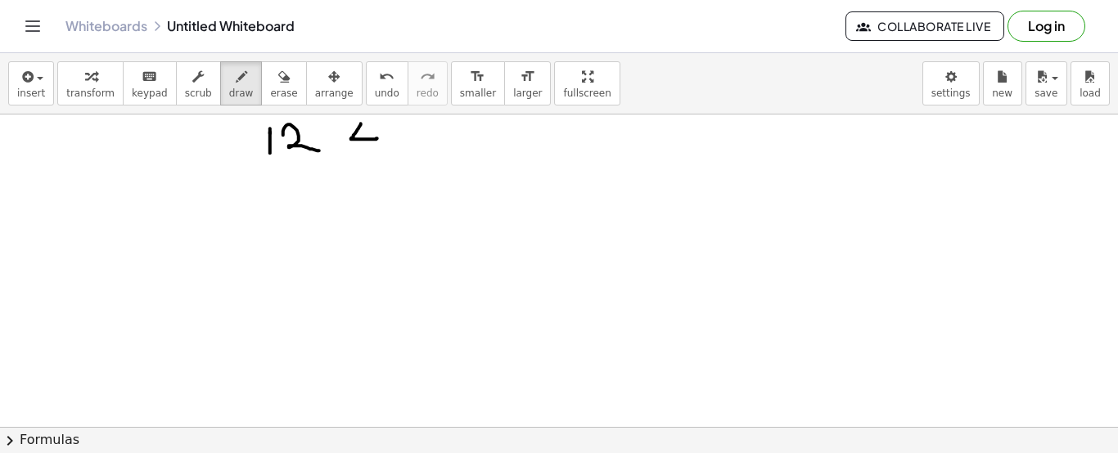
drag, startPoint x: 361, startPoint y: 123, endPoint x: 377, endPoint y: 137, distance: 22.0
click at [377, 137] on div at bounding box center [559, 428] width 1118 height 626
drag, startPoint x: 367, startPoint y: 125, endPoint x: 369, endPoint y: 152, distance: 27.1
click at [369, 152] on div at bounding box center [559, 428] width 1118 height 626
click at [393, 128] on div at bounding box center [559, 428] width 1118 height 626
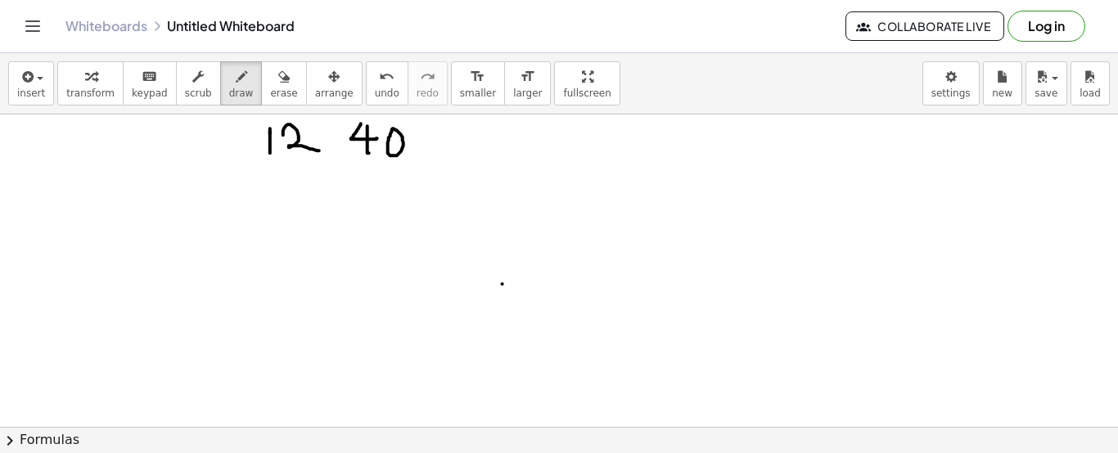
click at [502, 283] on div at bounding box center [559, 428] width 1118 height 626
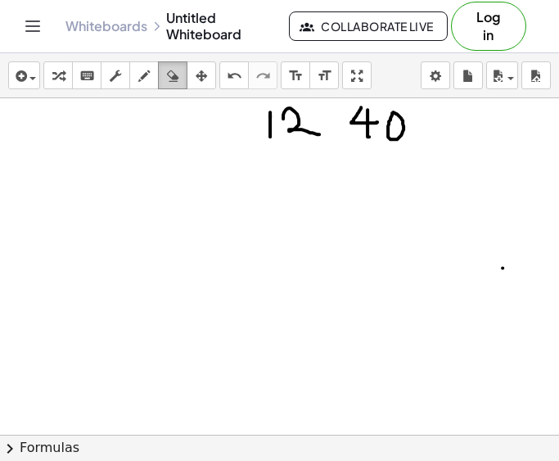
click at [177, 85] on icon "button" at bounding box center [172, 76] width 11 height 20
drag, startPoint x: 234, startPoint y: 137, endPoint x: 295, endPoint y: 133, distance: 61.5
click at [295, 133] on div at bounding box center [279, 434] width 559 height 673
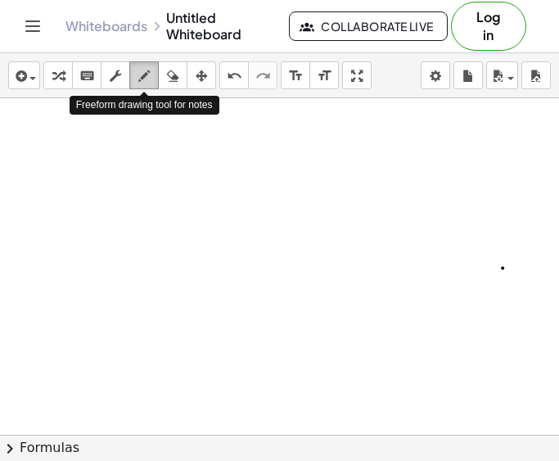
click at [145, 77] on icon "button" at bounding box center [143, 76] width 11 height 20
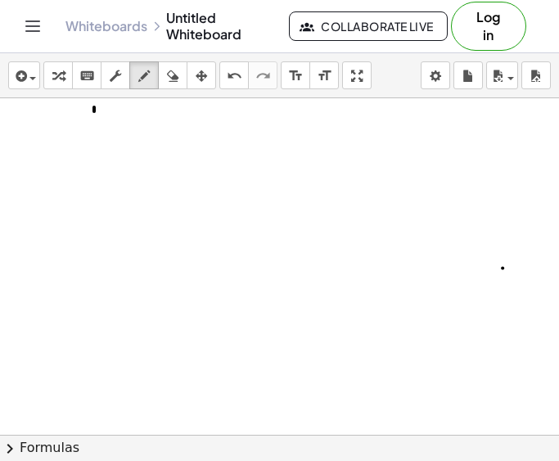
drag, startPoint x: 94, startPoint y: 107, endPoint x: 97, endPoint y: 133, distance: 26.3
click at [97, 133] on div at bounding box center [279, 434] width 559 height 673
drag, startPoint x: 102, startPoint y: 111, endPoint x: 119, endPoint y: 130, distance: 25.5
click at [116, 130] on div at bounding box center [279, 434] width 559 height 673
click at [131, 137] on div at bounding box center [279, 434] width 559 height 673
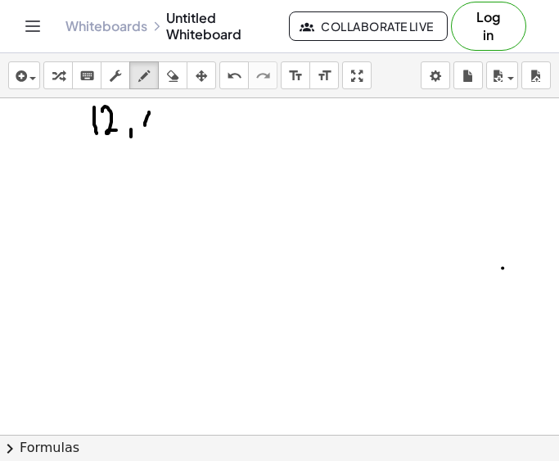
drag, startPoint x: 149, startPoint y: 112, endPoint x: 159, endPoint y: 122, distance: 13.9
click at [159, 122] on div at bounding box center [279, 434] width 559 height 673
drag, startPoint x: 157, startPoint y: 110, endPoint x: 155, endPoint y: 133, distance: 22.2
click at [155, 133] on div at bounding box center [279, 434] width 559 height 673
click at [176, 117] on div at bounding box center [279, 434] width 559 height 673
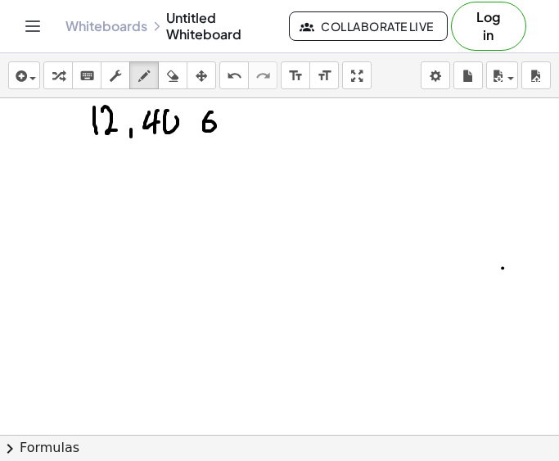
click at [204, 121] on div at bounding box center [279, 434] width 559 height 673
click at [233, 118] on div at bounding box center [279, 434] width 559 height 673
drag, startPoint x: 262, startPoint y: 115, endPoint x: 289, endPoint y: 124, distance: 28.7
click at [289, 124] on div at bounding box center [279, 434] width 559 height 673
click at [286, 115] on div at bounding box center [279, 434] width 559 height 673
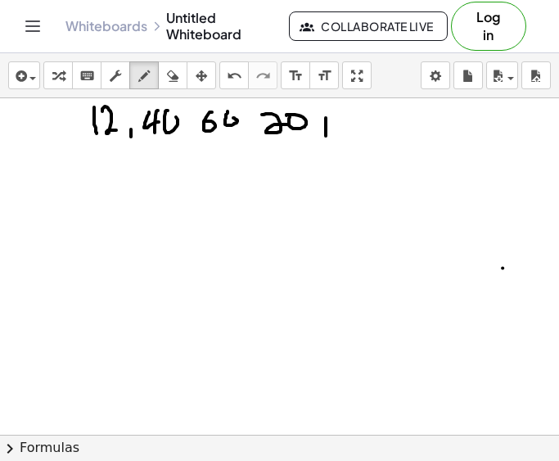
drag, startPoint x: 326, startPoint y: 118, endPoint x: 326, endPoint y: 137, distance: 18.8
click at [326, 137] on div at bounding box center [279, 434] width 559 height 673
drag, startPoint x: 321, startPoint y: 127, endPoint x: 338, endPoint y: 125, distance: 17.3
click at [337, 125] on div at bounding box center [279, 434] width 559 height 673
drag, startPoint x: 340, startPoint y: 118, endPoint x: 354, endPoint y: 129, distance: 18.0
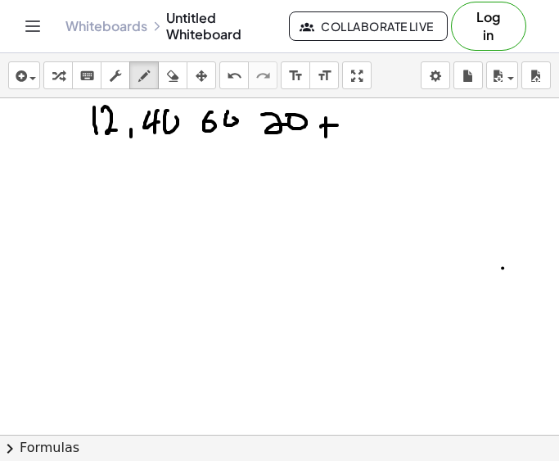
click at [355, 127] on div at bounding box center [279, 434] width 559 height 673
drag, startPoint x: 365, startPoint y: 119, endPoint x: 364, endPoint y: 139, distance: 20.5
click at [364, 139] on div at bounding box center [279, 434] width 559 height 673
drag, startPoint x: 250, startPoint y: 121, endPoint x: 248, endPoint y: 130, distance: 9.1
click at [248, 127] on div at bounding box center [279, 434] width 559 height 673
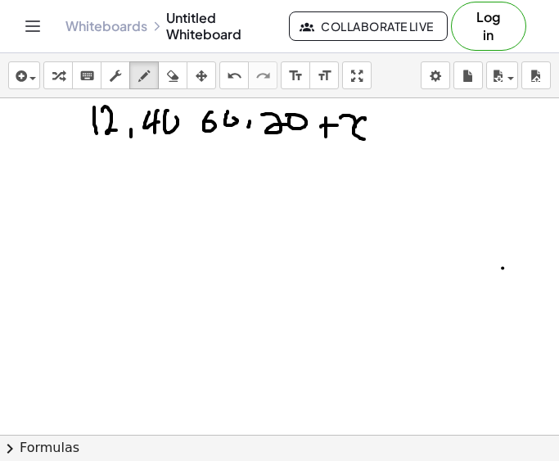
drag, startPoint x: 243, startPoint y: 128, endPoint x: 257, endPoint y: 124, distance: 14.3
click at [256, 124] on div at bounding box center [279, 434] width 559 height 673
drag, startPoint x: 189, startPoint y: 118, endPoint x: 189, endPoint y: 128, distance: 10.6
click at [189, 128] on div at bounding box center [279, 434] width 559 height 673
drag, startPoint x: 182, startPoint y: 125, endPoint x: 195, endPoint y: 124, distance: 12.4
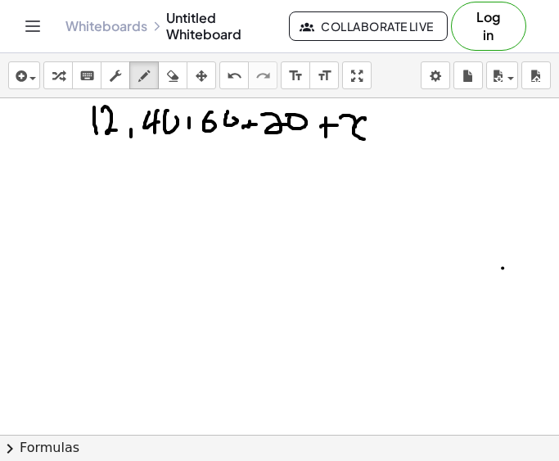
click at [194, 124] on div at bounding box center [279, 434] width 559 height 673
drag, startPoint x: 129, startPoint y: 111, endPoint x: 129, endPoint y: 128, distance: 17.2
click at [129, 128] on div at bounding box center [279, 434] width 559 height 673
drag, startPoint x: 122, startPoint y: 119, endPoint x: 137, endPoint y: 119, distance: 15.5
click at [136, 119] on div at bounding box center [279, 434] width 559 height 673
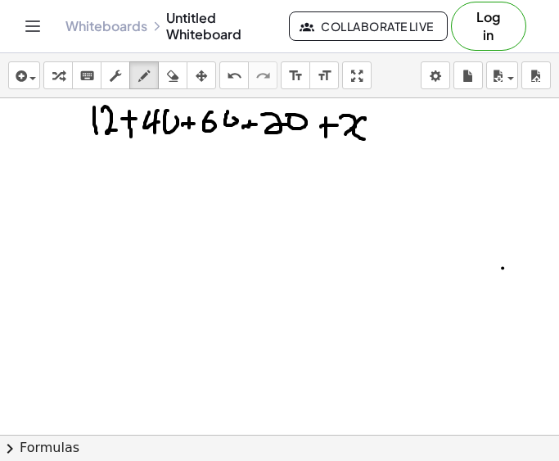
drag, startPoint x: 353, startPoint y: 128, endPoint x: 343, endPoint y: 136, distance: 12.8
click at [343, 136] on div at bounding box center [279, 434] width 559 height 673
drag, startPoint x: 386, startPoint y: 121, endPoint x: 403, endPoint y: 126, distance: 17.9
click at [402, 126] on div at bounding box center [279, 434] width 559 height 673
drag, startPoint x: 387, startPoint y: 136, endPoint x: 418, endPoint y: 135, distance: 31.1
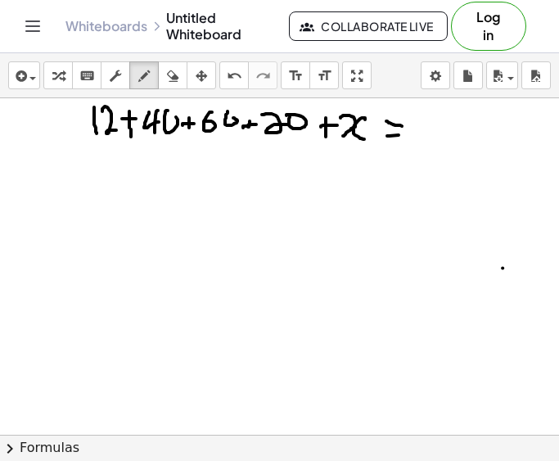
click at [418, 135] on div at bounding box center [279, 434] width 559 height 673
drag, startPoint x: 426, startPoint y: 124, endPoint x: 435, endPoint y: 144, distance: 21.6
click at [435, 144] on div at bounding box center [279, 434] width 559 height 673
drag, startPoint x: 455, startPoint y: 120, endPoint x: 452, endPoint y: 131, distance: 11.1
click at [452, 131] on div at bounding box center [279, 434] width 559 height 673
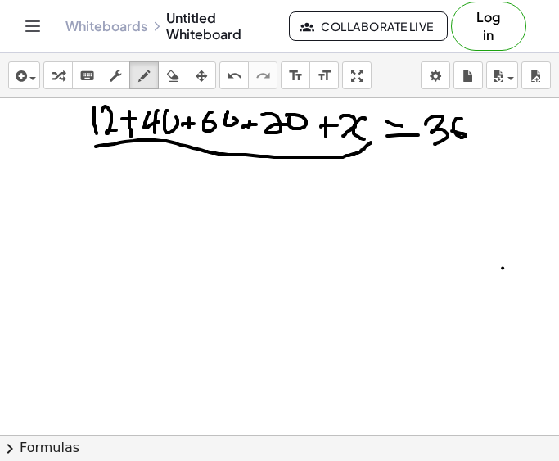
drag, startPoint x: 96, startPoint y: 146, endPoint x: 371, endPoint y: 142, distance: 275.0
click at [371, 142] on div at bounding box center [279, 434] width 559 height 673
drag, startPoint x: 231, startPoint y: 168, endPoint x: 215, endPoint y: 189, distance: 26.4
click at [215, 189] on div at bounding box center [279, 434] width 559 height 673
drag, startPoint x: 176, startPoint y: 117, endPoint x: 167, endPoint y: 112, distance: 10.3
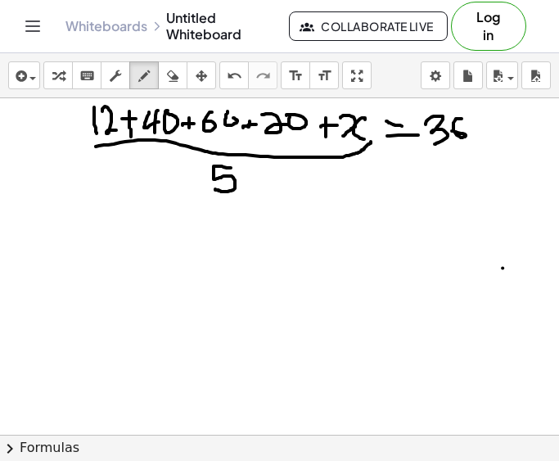
click at [167, 112] on div at bounding box center [279, 434] width 559 height 673
drag, startPoint x: 247, startPoint y: 120, endPoint x: 249, endPoint y: 137, distance: 16.4
click at [249, 137] on div at bounding box center [279, 434] width 559 height 673
drag, startPoint x: 162, startPoint y: 229, endPoint x: 163, endPoint y: 259, distance: 30.3
click at [163, 259] on div at bounding box center [279, 434] width 559 height 673
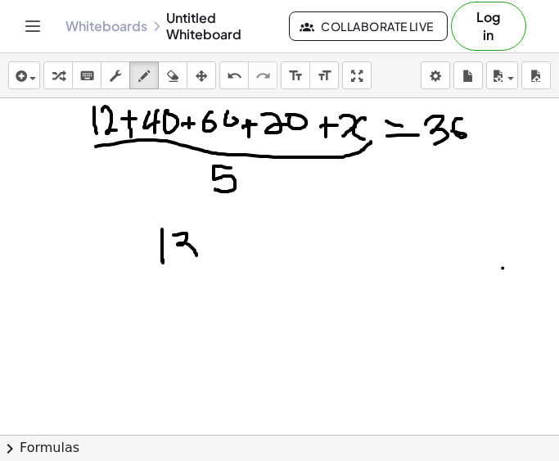
drag, startPoint x: 173, startPoint y: 235, endPoint x: 176, endPoint y: 258, distance: 23.0
click at [176, 258] on div at bounding box center [279, 434] width 559 height 673
drag, startPoint x: 201, startPoint y: 239, endPoint x: 226, endPoint y: 254, distance: 28.6
click at [226, 254] on div at bounding box center [279, 434] width 559 height 673
drag, startPoint x: 242, startPoint y: 236, endPoint x: 254, endPoint y: 241, distance: 13.5
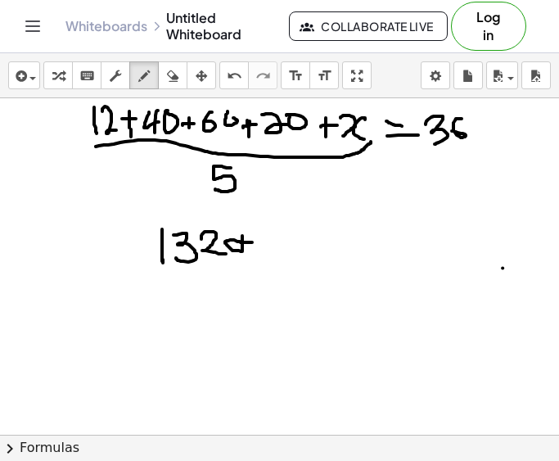
click at [254, 241] on div at bounding box center [279, 434] width 559 height 673
drag, startPoint x: 265, startPoint y: 235, endPoint x: 257, endPoint y: 254, distance: 20.5
click at [257, 254] on div at bounding box center [279, 434] width 559 height 673
drag, startPoint x: 285, startPoint y: 240, endPoint x: 290, endPoint y: 248, distance: 9.5
click at [290, 248] on div at bounding box center [279, 434] width 559 height 673
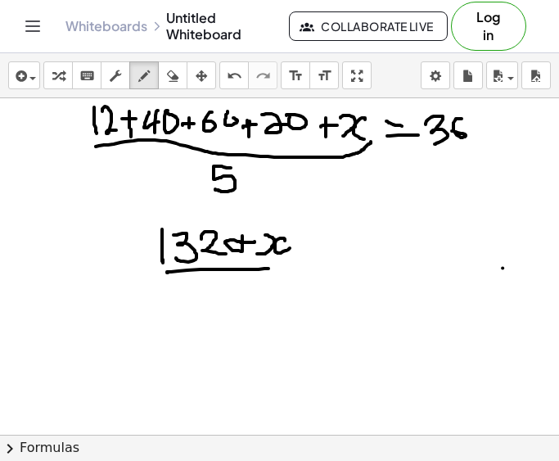
drag, startPoint x: 167, startPoint y: 272, endPoint x: 275, endPoint y: 268, distance: 108.1
click at [275, 268] on div at bounding box center [279, 434] width 559 height 673
drag, startPoint x: 248, startPoint y: 282, endPoint x: 243, endPoint y: 296, distance: 14.8
click at [243, 296] on div at bounding box center [279, 434] width 559 height 673
drag, startPoint x: 302, startPoint y: 262, endPoint x: 302, endPoint y: 272, distance: 9.8
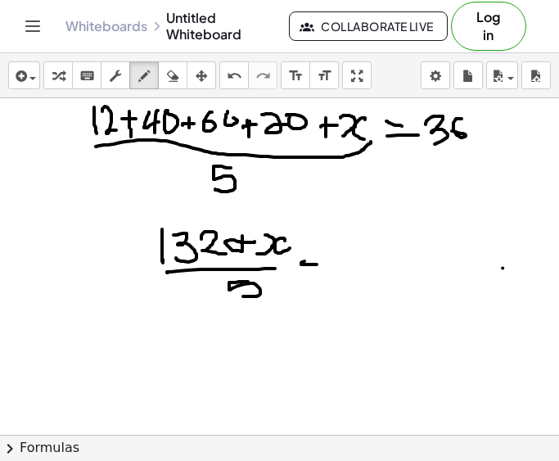
click at [319, 264] on div at bounding box center [279, 434] width 559 height 673
drag, startPoint x: 300, startPoint y: 272, endPoint x: 331, endPoint y: 271, distance: 31.1
click at [331, 272] on div at bounding box center [279, 434] width 559 height 673
drag, startPoint x: 381, startPoint y: 250, endPoint x: 378, endPoint y: 265, distance: 14.9
click at [372, 277] on div at bounding box center [279, 434] width 559 height 673
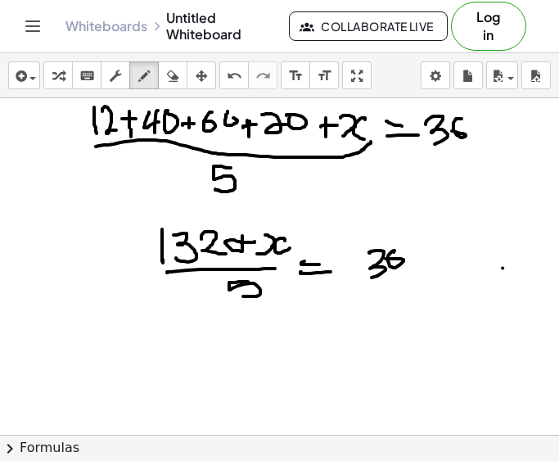
drag, startPoint x: 394, startPoint y: 250, endPoint x: 384, endPoint y: 259, distance: 13.4
click at [384, 259] on div at bounding box center [279, 434] width 559 height 673
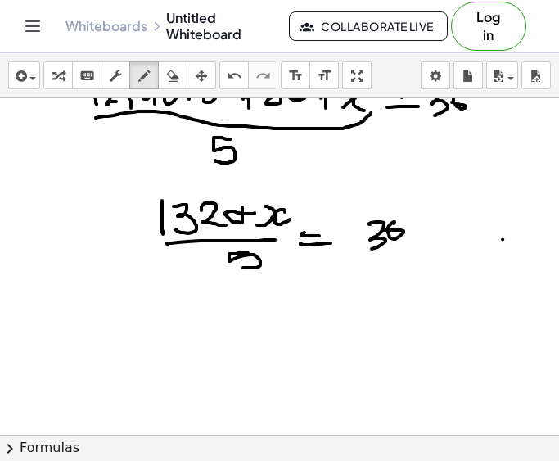
scroll to position [56, 0]
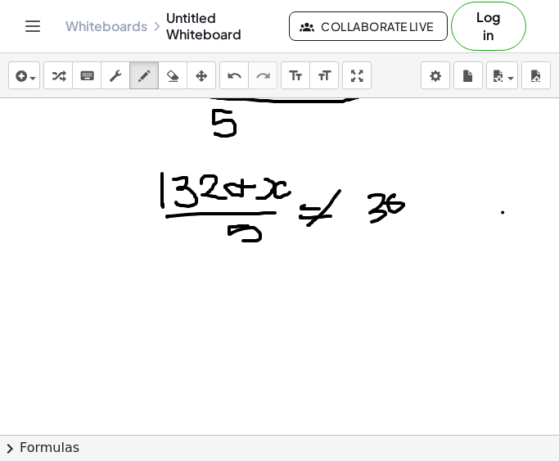
drag, startPoint x: 340, startPoint y: 191, endPoint x: 307, endPoint y: 226, distance: 48.1
click at [307, 226] on div at bounding box center [279, 379] width 559 height 673
drag, startPoint x: 307, startPoint y: 196, endPoint x: 351, endPoint y: 228, distance: 55.0
click at [351, 228] on div at bounding box center [279, 379] width 559 height 673
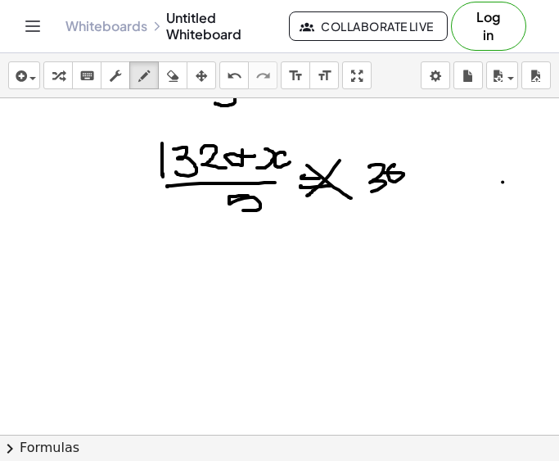
scroll to position [88, 0]
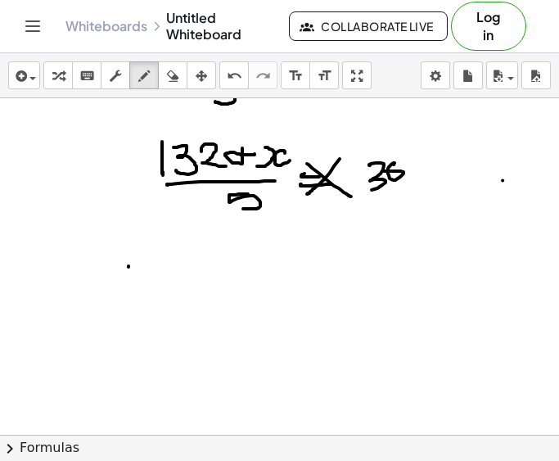
drag, startPoint x: 128, startPoint y: 266, endPoint x: 132, endPoint y: 297, distance: 31.3
click at [132, 297] on div at bounding box center [279, 347] width 559 height 673
drag, startPoint x: 140, startPoint y: 273, endPoint x: 151, endPoint y: 294, distance: 23.4
click at [151, 294] on div at bounding box center [279, 347] width 559 height 673
drag, startPoint x: 169, startPoint y: 276, endPoint x: 191, endPoint y: 286, distance: 24.2
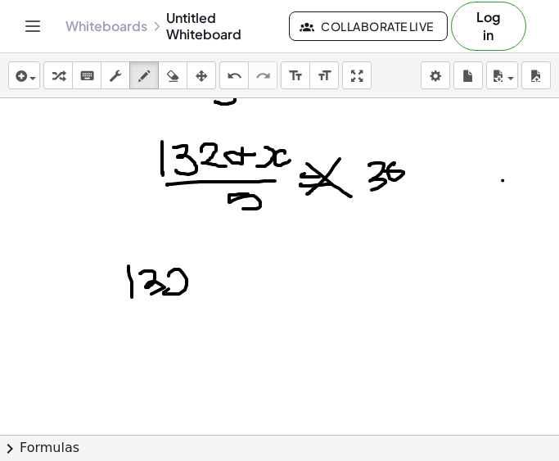
click at [191, 286] on div at bounding box center [279, 347] width 559 height 673
drag, startPoint x: 208, startPoint y: 272, endPoint x: 232, endPoint y: 272, distance: 23.7
click at [232, 272] on div at bounding box center [279, 347] width 559 height 673
drag, startPoint x: 221, startPoint y: 258, endPoint x: 222, endPoint y: 285, distance: 27.0
click at [222, 285] on div at bounding box center [279, 347] width 559 height 673
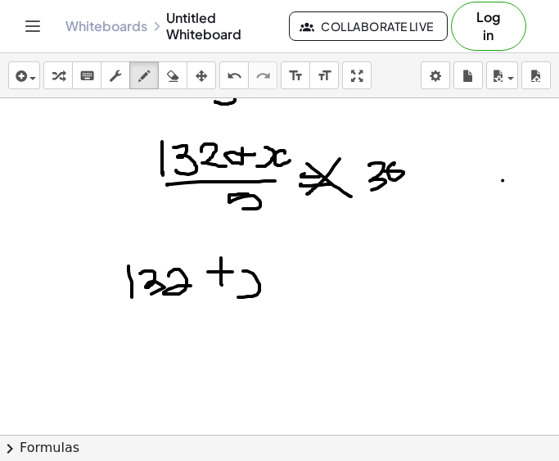
drag, startPoint x: 243, startPoint y: 271, endPoint x: 236, endPoint y: 296, distance: 26.2
click at [236, 296] on div at bounding box center [279, 347] width 559 height 673
drag, startPoint x: 271, startPoint y: 275, endPoint x: 284, endPoint y: 286, distance: 17.4
click at [284, 286] on div at bounding box center [279, 347] width 559 height 673
drag, startPoint x: 297, startPoint y: 274, endPoint x: 309, endPoint y: 278, distance: 12.9
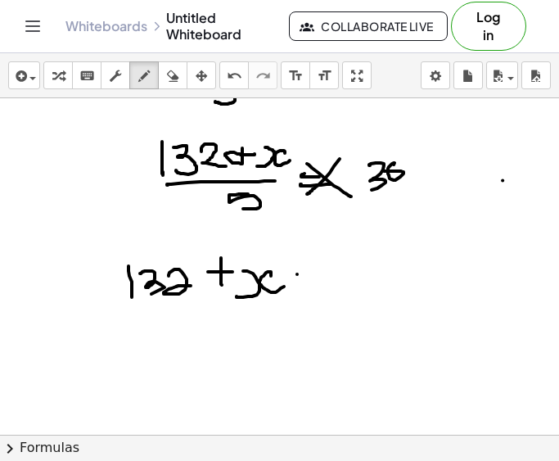
click at [309, 274] on div at bounding box center [279, 347] width 559 height 673
drag, startPoint x: 300, startPoint y: 286, endPoint x: 331, endPoint y: 276, distance: 32.1
click at [331, 276] on div at bounding box center [279, 347] width 559 height 673
drag, startPoint x: 347, startPoint y: 257, endPoint x: 348, endPoint y: 295, distance: 37.7
click at [347, 297] on div at bounding box center [279, 347] width 559 height 673
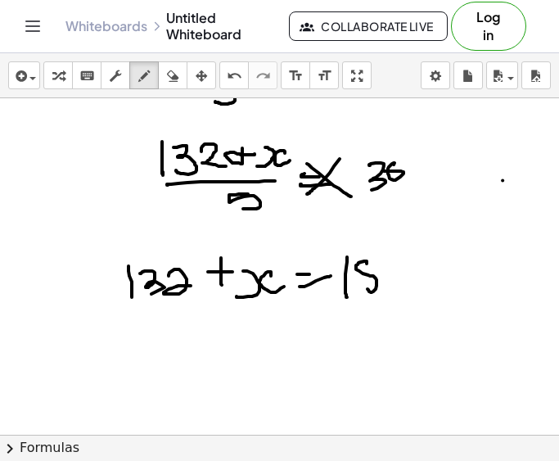
drag, startPoint x: 367, startPoint y: 261, endPoint x: 377, endPoint y: 268, distance: 12.5
click at [377, 268] on div at bounding box center [279, 347] width 559 height 673
drag, startPoint x: 390, startPoint y: 259, endPoint x: 391, endPoint y: 267, distance: 8.2
click at [391, 267] on div at bounding box center [279, 347] width 559 height 673
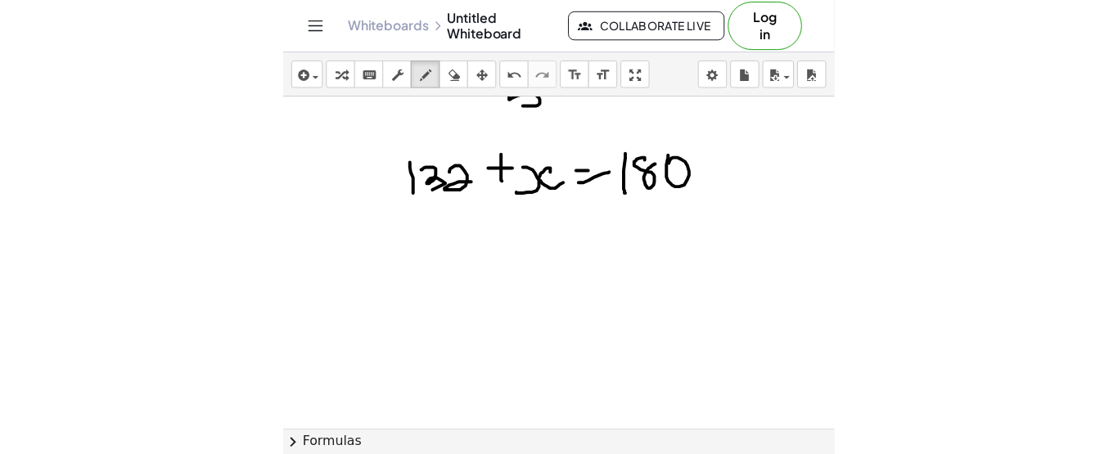
scroll to position [191, 0]
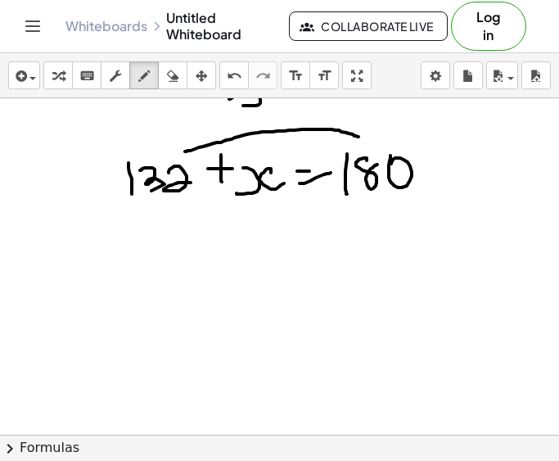
drag, startPoint x: 185, startPoint y: 151, endPoint x: 361, endPoint y: 137, distance: 176.6
click at [361, 137] on div at bounding box center [279, 244] width 559 height 673
drag, startPoint x: 363, startPoint y: 129, endPoint x: 349, endPoint y: 146, distance: 22.6
click at [349, 146] on div at bounding box center [279, 244] width 559 height 673
drag, startPoint x: 207, startPoint y: 229, endPoint x: 200, endPoint y: 254, distance: 25.4
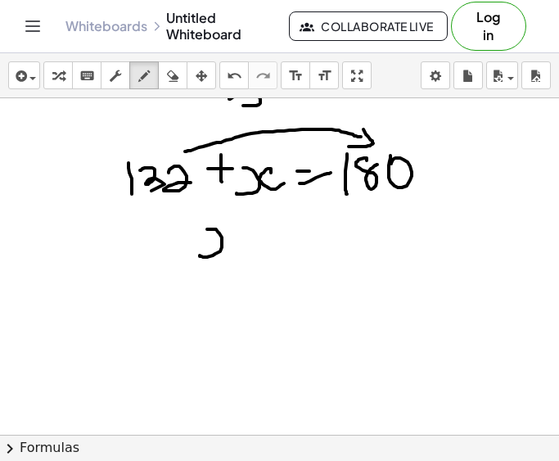
click at [200, 254] on div at bounding box center [279, 244] width 559 height 673
drag, startPoint x: 236, startPoint y: 228, endPoint x: 236, endPoint y: 254, distance: 26.2
click at [236, 254] on div at bounding box center [279, 244] width 559 height 673
drag, startPoint x: 266, startPoint y: 236, endPoint x: 292, endPoint y: 232, distance: 26.4
click at [292, 232] on div at bounding box center [279, 244] width 559 height 673
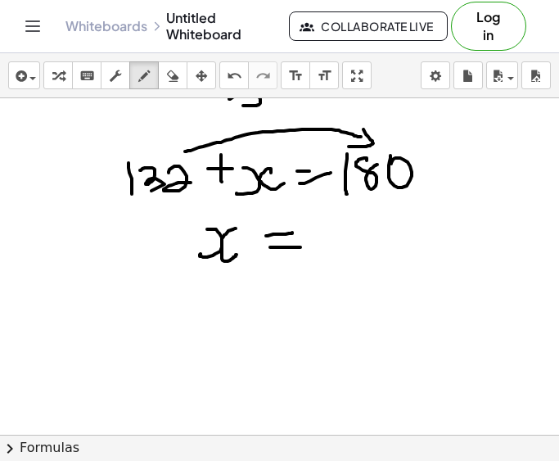
drag, startPoint x: 270, startPoint y: 247, endPoint x: 300, endPoint y: 247, distance: 30.3
click at [300, 247] on div at bounding box center [279, 244] width 559 height 673
drag, startPoint x: 320, startPoint y: 229, endPoint x: 325, endPoint y: 263, distance: 33.9
click at [325, 263] on div at bounding box center [279, 244] width 559 height 673
click at [346, 236] on div at bounding box center [279, 244] width 559 height 673
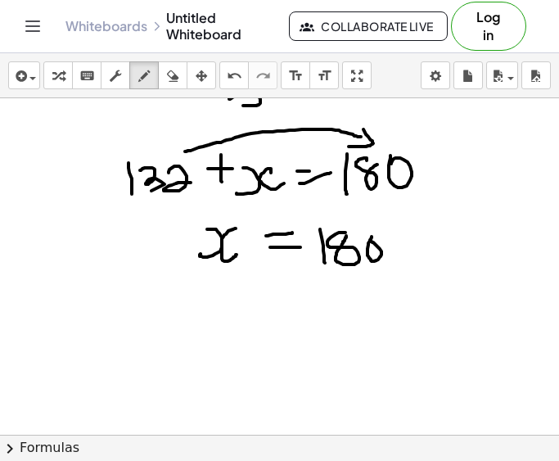
click at [370, 239] on div at bounding box center [279, 244] width 559 height 673
drag, startPoint x: 433, startPoint y: 241, endPoint x: 433, endPoint y: 260, distance: 18.8
click at [433, 260] on div at bounding box center [279, 244] width 559 height 673
drag, startPoint x: 441, startPoint y: 247, endPoint x: 451, endPoint y: 265, distance: 20.5
click at [451, 265] on div at bounding box center [279, 244] width 559 height 673
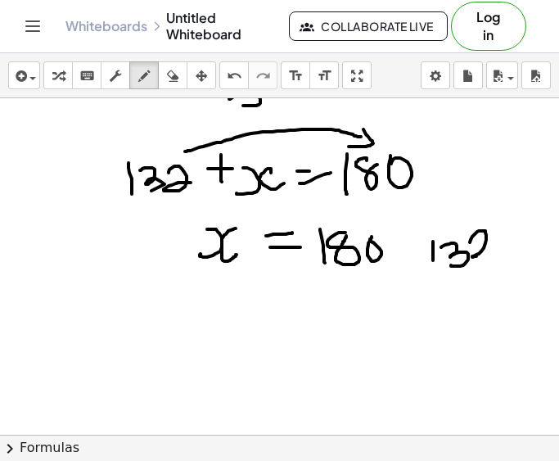
drag, startPoint x: 470, startPoint y: 242, endPoint x: 496, endPoint y: 254, distance: 28.6
click at [496, 254] on div at bounding box center [279, 244] width 559 height 673
drag, startPoint x: 393, startPoint y: 246, endPoint x: 417, endPoint y: 246, distance: 23.7
click at [417, 246] on div at bounding box center [279, 244] width 559 height 673
drag, startPoint x: 224, startPoint y: 288, endPoint x: 214, endPoint y: 313, distance: 26.8
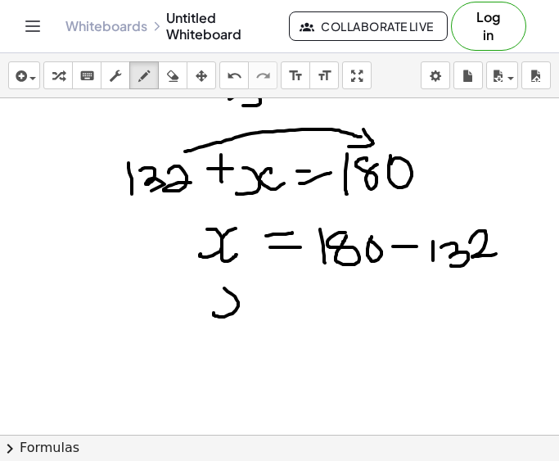
click at [214, 313] on div at bounding box center [279, 244] width 559 height 673
drag, startPoint x: 248, startPoint y: 295, endPoint x: 250, endPoint y: 312, distance: 16.5
click at [250, 312] on div at bounding box center [279, 244] width 559 height 673
drag, startPoint x: 272, startPoint y: 301, endPoint x: 298, endPoint y: 301, distance: 25.4
click at [298, 301] on div at bounding box center [279, 244] width 559 height 673
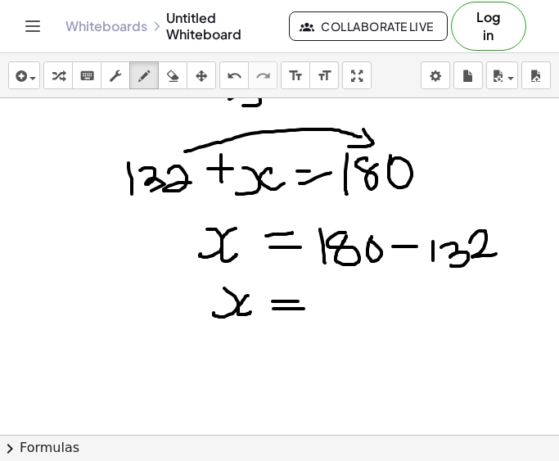
drag, startPoint x: 273, startPoint y: 309, endPoint x: 309, endPoint y: 308, distance: 35.2
click at [309, 308] on div at bounding box center [279, 244] width 559 height 673
drag, startPoint x: 340, startPoint y: 290, endPoint x: 367, endPoint y: 309, distance: 32.7
click at [367, 309] on div at bounding box center [279, 244] width 559 height 673
drag, startPoint x: 341, startPoint y: 289, endPoint x: 344, endPoint y: 318, distance: 28.7
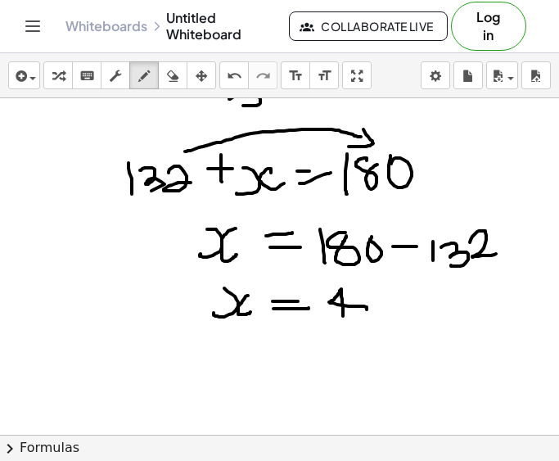
click at [344, 318] on div at bounding box center [279, 244] width 559 height 673
click at [385, 291] on div at bounding box center [279, 244] width 559 height 673
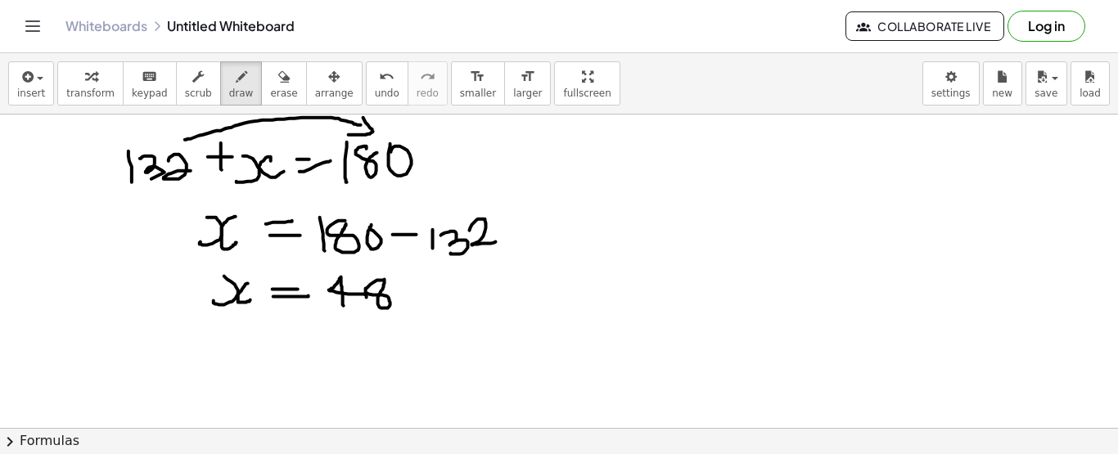
scroll to position [216, 0]
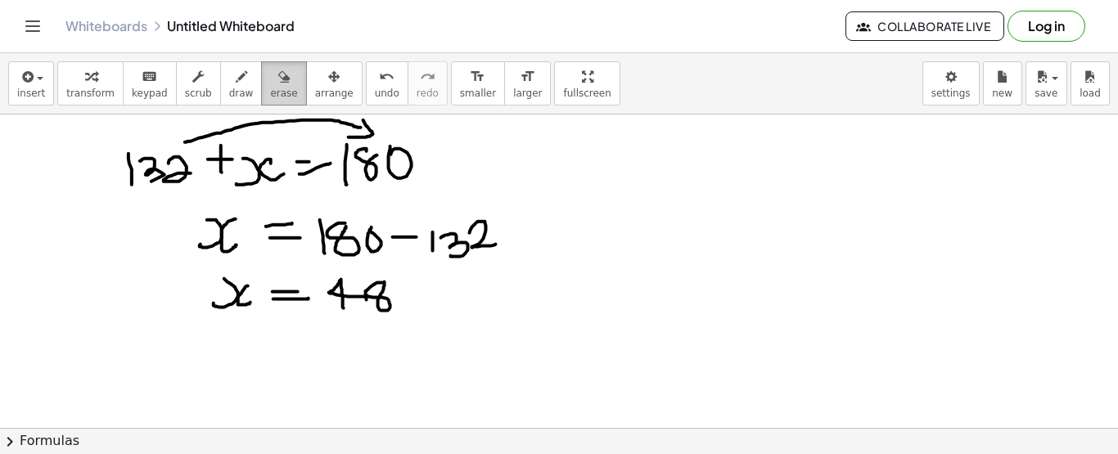
click at [270, 90] on span "erase" at bounding box center [283, 93] width 27 height 11
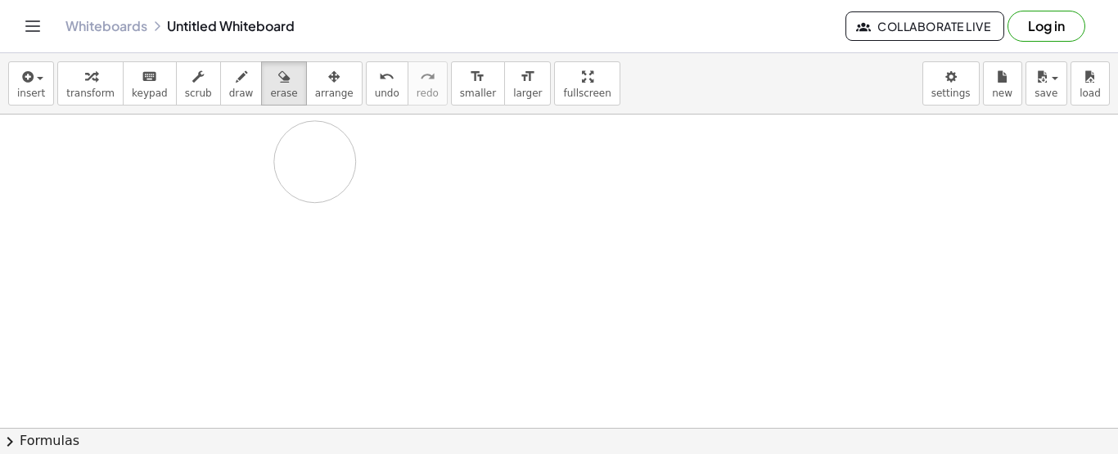
drag, startPoint x: 444, startPoint y: 271, endPoint x: 318, endPoint y: 162, distance: 165.9
click at [318, 162] on div at bounding box center [559, 213] width 1118 height 628
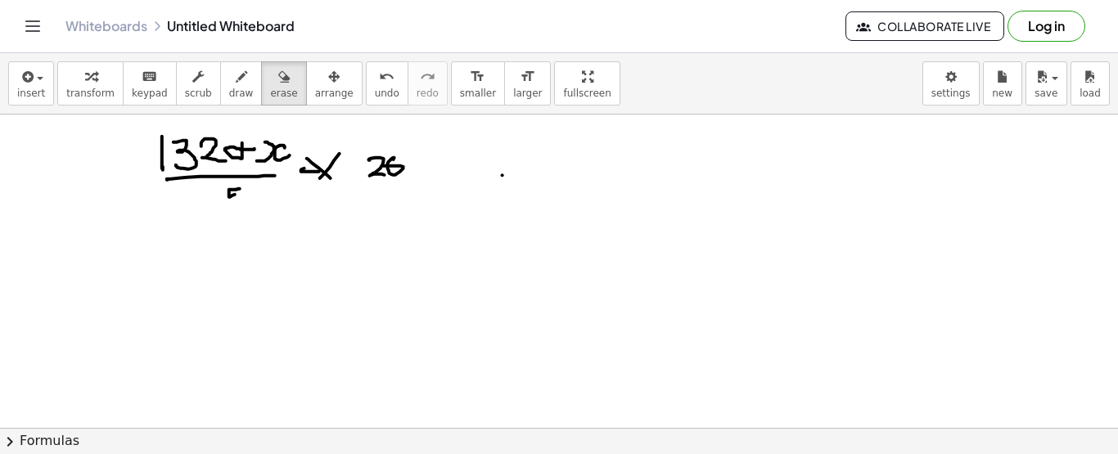
scroll to position [34, 0]
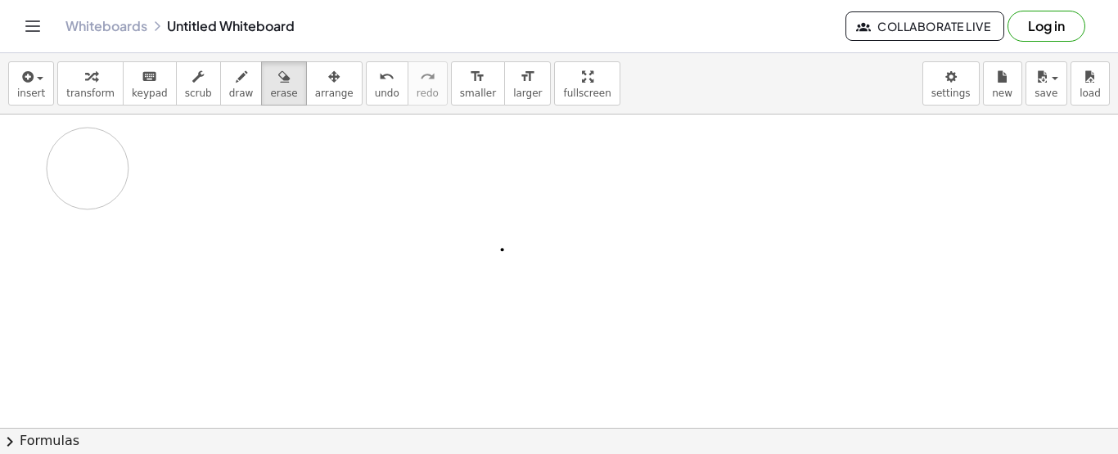
drag, startPoint x: 443, startPoint y: 213, endPoint x: 291, endPoint y: 275, distance: 164.4
click at [291, 275] on div at bounding box center [559, 394] width 1118 height 628
drag, startPoint x: 515, startPoint y: 254, endPoint x: 394, endPoint y: 284, distance: 123.8
click at [394, 284] on div at bounding box center [559, 394] width 1118 height 628
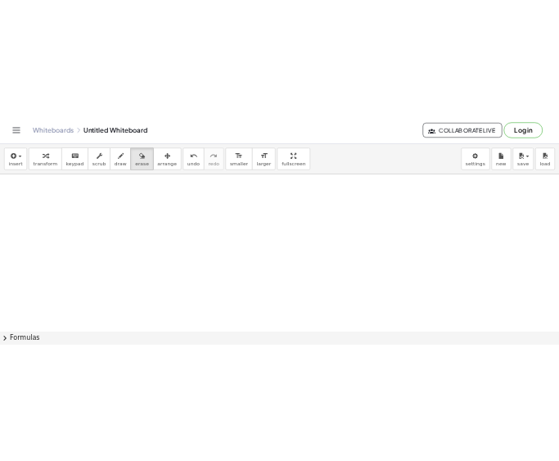
scroll to position [0, 0]
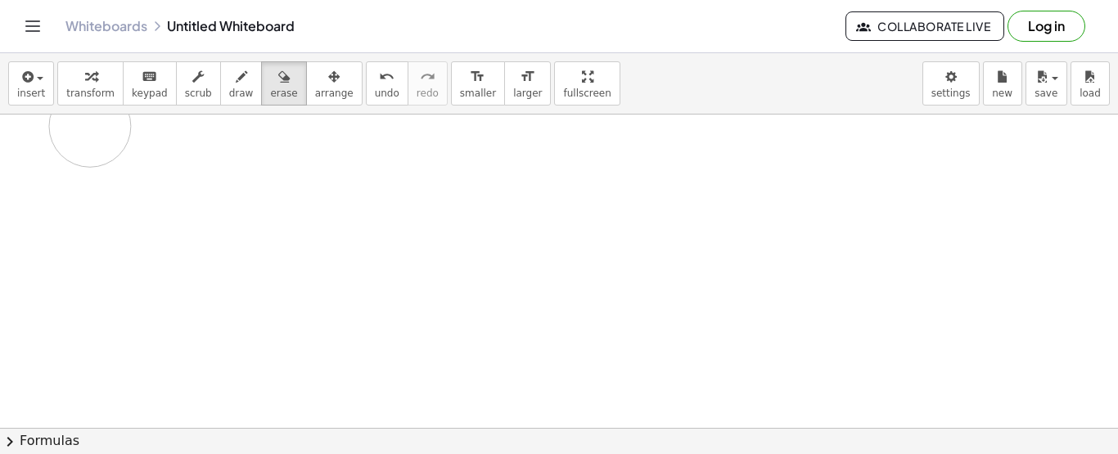
drag, startPoint x: 394, startPoint y: 284, endPoint x: 297, endPoint y: 119, distance: 191.1
click at [297, 119] on div at bounding box center [559, 429] width 1118 height 628
click at [229, 93] on span "draw" at bounding box center [241, 93] width 25 height 11
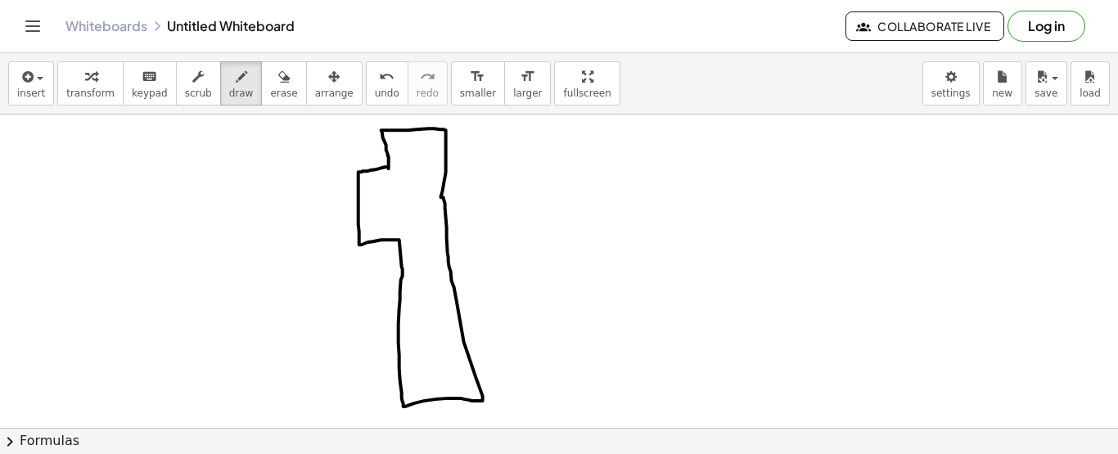
click at [389, 169] on div at bounding box center [559, 429] width 1118 height 628
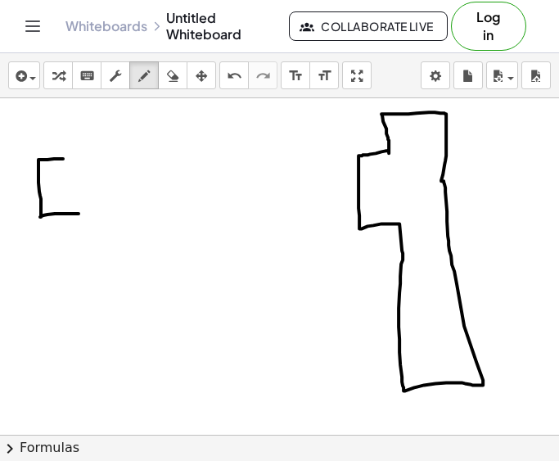
drag, startPoint x: 63, startPoint y: 159, endPoint x: 79, endPoint y: 214, distance: 57.0
click at [79, 214] on div at bounding box center [279, 434] width 559 height 673
drag, startPoint x: 64, startPoint y: 158, endPoint x: 196, endPoint y: 162, distance: 131.8
click at [196, 162] on div at bounding box center [279, 434] width 559 height 673
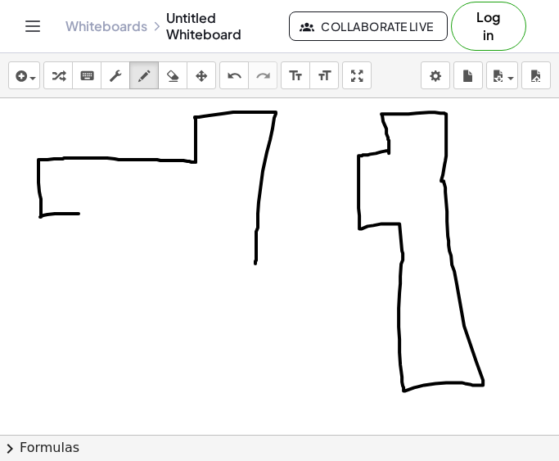
drag, startPoint x: 196, startPoint y: 162, endPoint x: 255, endPoint y: 263, distance: 117.7
click at [255, 263] on div at bounding box center [279, 434] width 559 height 673
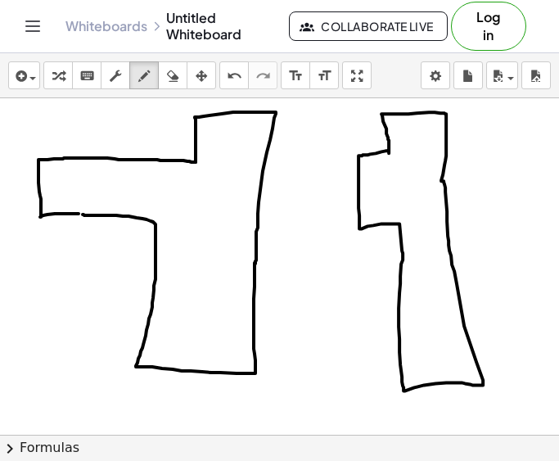
drag, startPoint x: 254, startPoint y: 263, endPoint x: 83, endPoint y: 214, distance: 178.5
click at [83, 214] on div at bounding box center [279, 434] width 559 height 673
drag, startPoint x: 97, startPoint y: 273, endPoint x: 115, endPoint y: 272, distance: 18.0
click at [115, 272] on div at bounding box center [279, 434] width 559 height 673
drag, startPoint x: 115, startPoint y: 272, endPoint x: 110, endPoint y: 307, distance: 34.7
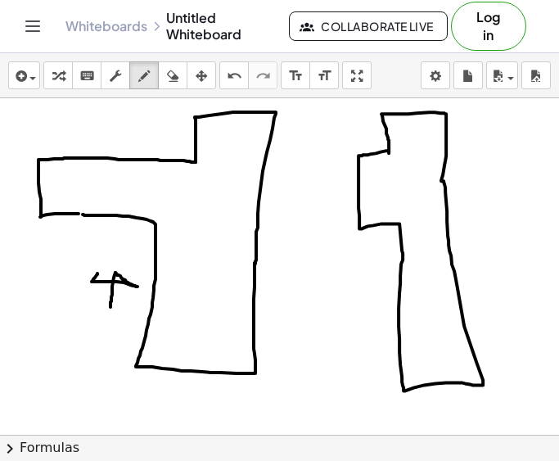
click at [110, 307] on div at bounding box center [279, 434] width 559 height 673
drag, startPoint x: 97, startPoint y: 224, endPoint x: 96, endPoint y: 245, distance: 20.5
click at [96, 245] on div at bounding box center [279, 434] width 559 height 673
drag, startPoint x: 20, startPoint y: 187, endPoint x: 34, endPoint y: 205, distance: 22.3
click at [34, 205] on div at bounding box center [279, 434] width 559 height 673
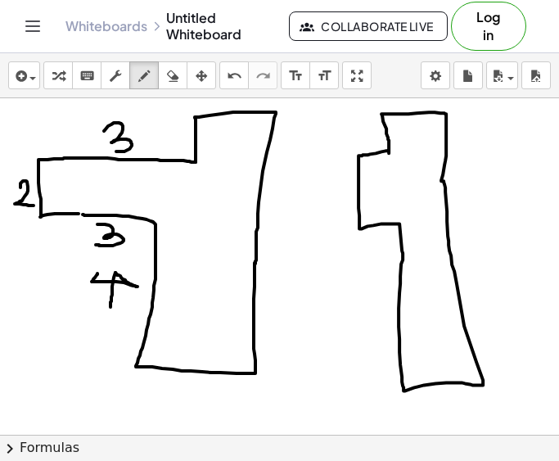
drag, startPoint x: 104, startPoint y: 131, endPoint x: 115, endPoint y: 151, distance: 23.4
click at [115, 151] on div at bounding box center [279, 434] width 559 height 673
drag, startPoint x: 184, startPoint y: 135, endPoint x: 193, endPoint y: 146, distance: 13.9
click at [193, 146] on div at bounding box center [279, 434] width 559 height 673
drag, startPoint x: 237, startPoint y: 101, endPoint x: 241, endPoint y: 114, distance: 12.9
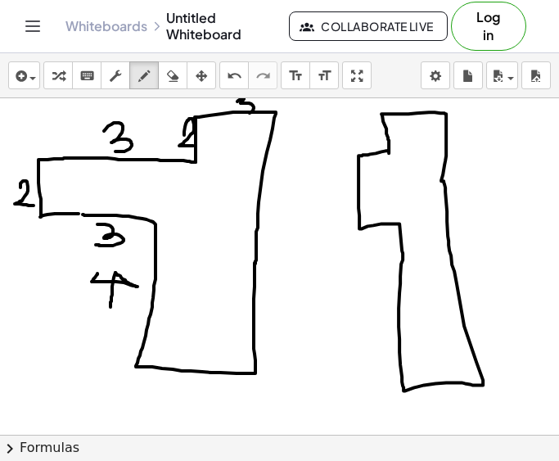
click at [241, 114] on div at bounding box center [279, 434] width 559 height 673
drag, startPoint x: 287, startPoint y: 137, endPoint x: 309, endPoint y: 151, distance: 25.4
click at [309, 151] on div at bounding box center [279, 434] width 559 height 673
drag, startPoint x: 275, startPoint y: 191, endPoint x: 304, endPoint y: 206, distance: 32.6
click at [304, 206] on div at bounding box center [279, 434] width 559 height 673
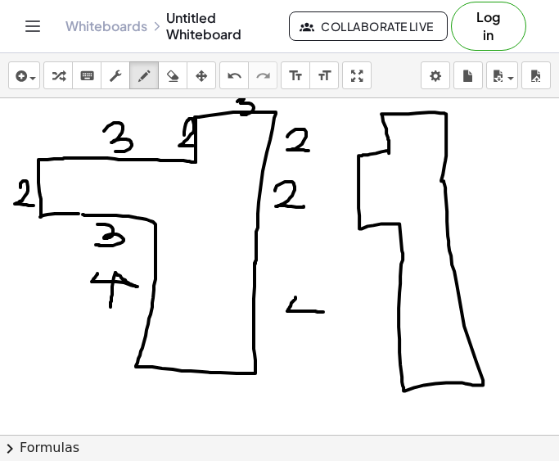
drag, startPoint x: 295, startPoint y: 297, endPoint x: 323, endPoint y: 312, distance: 31.5
click at [323, 312] on div at bounding box center [279, 434] width 559 height 673
drag, startPoint x: 313, startPoint y: 293, endPoint x: 311, endPoint y: 331, distance: 38.5
click at [311, 331] on div at bounding box center [279, 434] width 559 height 673
drag, startPoint x: 207, startPoint y: 400, endPoint x: 204, endPoint y: 421, distance: 21.5
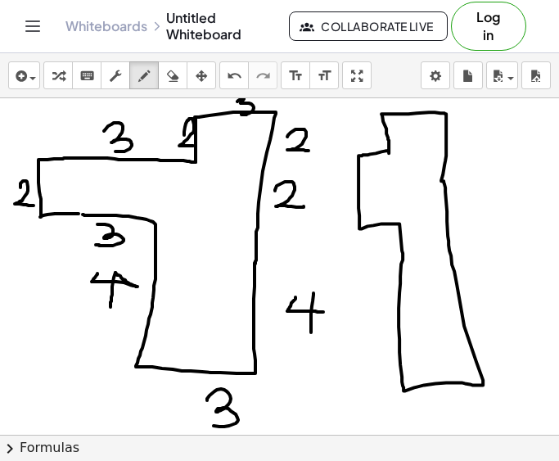
click at [204, 421] on div at bounding box center [279, 434] width 559 height 673
drag, startPoint x: 295, startPoint y: 366, endPoint x: 322, endPoint y: 378, distance: 29.7
click at [322, 378] on div at bounding box center [279, 434] width 559 height 673
click at [341, 351] on div at bounding box center [279, 434] width 559 height 673
click at [369, 375] on div at bounding box center [279, 434] width 559 height 673
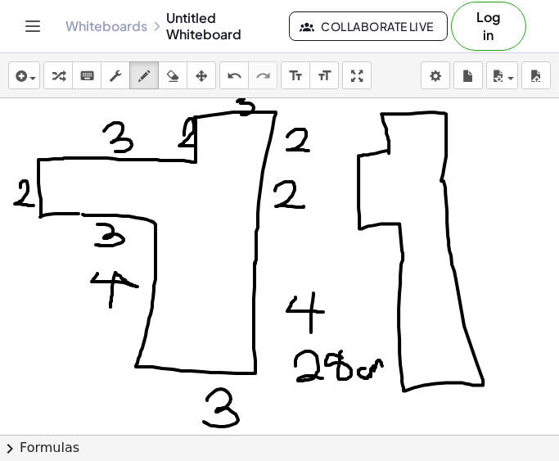
drag, startPoint x: 370, startPoint y: 374, endPoint x: 382, endPoint y: 372, distance: 12.5
click at [382, 372] on div at bounding box center [279, 434] width 559 height 673
drag, startPoint x: 388, startPoint y: 151, endPoint x: 402, endPoint y: 245, distance: 95.1
click at [402, 245] on div at bounding box center [279, 434] width 559 height 673
drag, startPoint x: 358, startPoint y: 155, endPoint x: 444, endPoint y: 155, distance: 85.9
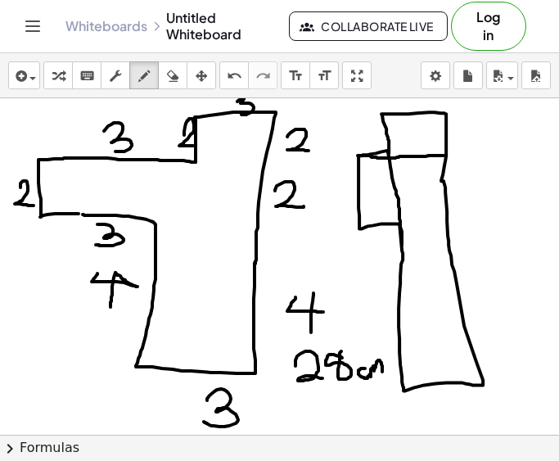
click at [444, 155] on div at bounding box center [279, 434] width 559 height 673
drag, startPoint x: 397, startPoint y: 225, endPoint x: 450, endPoint y: 221, distance: 53.3
click at [450, 221] on div at bounding box center [279, 434] width 559 height 673
drag, startPoint x: 343, startPoint y: 189, endPoint x: 331, endPoint y: 189, distance: 11.5
click at [331, 189] on div at bounding box center [279, 434] width 559 height 673
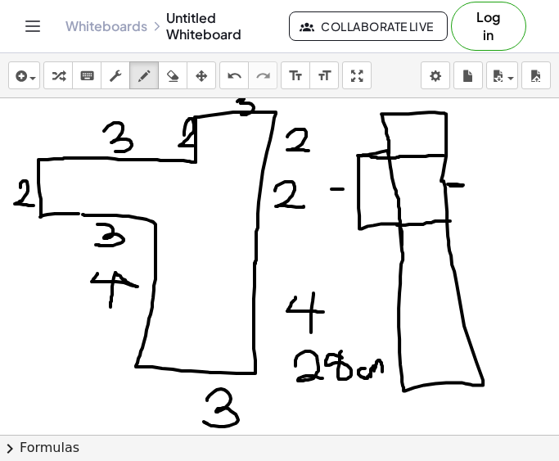
drag, startPoint x: 450, startPoint y: 186, endPoint x: 462, endPoint y: 185, distance: 11.5
click at [462, 185] on div at bounding box center [279, 434] width 559 height 673
drag, startPoint x: 375, startPoint y: 130, endPoint x: 358, endPoint y: 132, distance: 17.3
click at [358, 132] on div at bounding box center [279, 434] width 559 height 673
drag, startPoint x: 453, startPoint y: 129, endPoint x: 466, endPoint y: 130, distance: 13.9
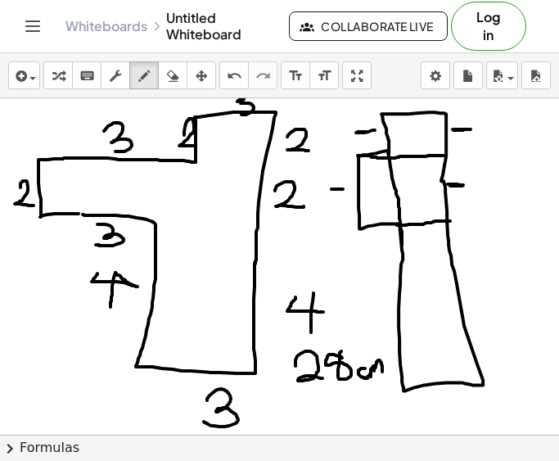
click at [466, 130] on div at bounding box center [279, 434] width 559 height 673
drag, startPoint x: 387, startPoint y: 282, endPoint x: 371, endPoint y: 289, distance: 17.6
click at [371, 289] on div at bounding box center [279, 434] width 559 height 673
drag, startPoint x: 469, startPoint y: 296, endPoint x: 490, endPoint y: 297, distance: 21.3
click at [490, 297] on div at bounding box center [279, 434] width 559 height 673
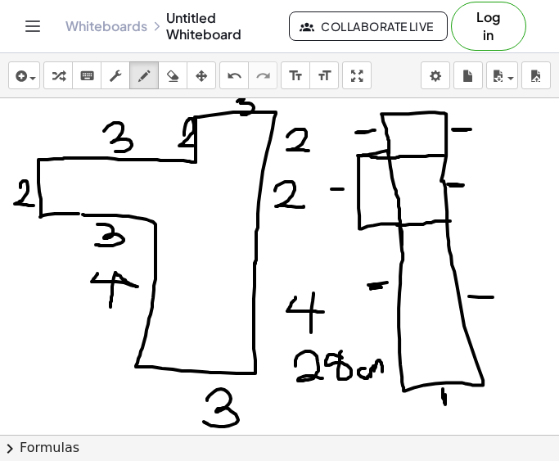
drag, startPoint x: 443, startPoint y: 389, endPoint x: 445, endPoint y: 401, distance: 12.5
click at [445, 401] on div at bounding box center [279, 434] width 559 height 673
click at [415, 102] on div at bounding box center [279, 434] width 559 height 673
click at [371, 142] on div at bounding box center [279, 434] width 559 height 673
click at [371, 146] on div at bounding box center [279, 434] width 559 height 673
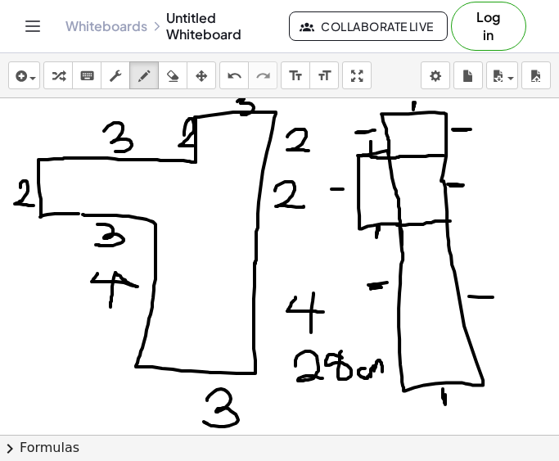
click at [378, 232] on div at bounding box center [279, 434] width 559 height 673
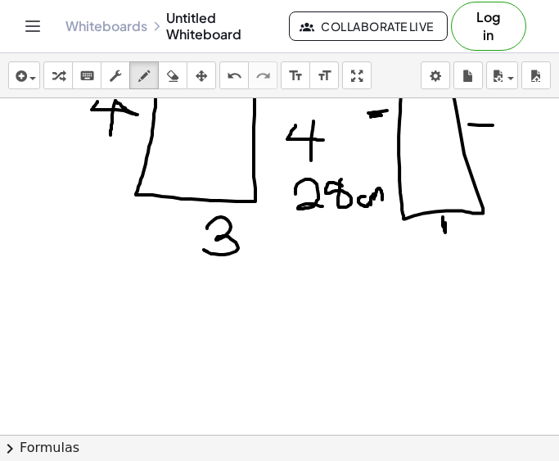
scroll to position [173, 0]
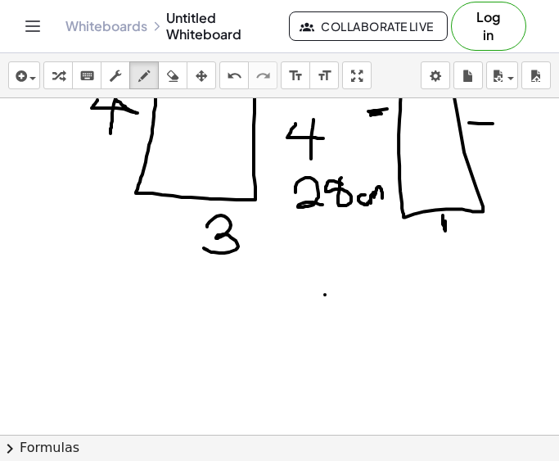
drag, startPoint x: 374, startPoint y: 220, endPoint x: 325, endPoint y: 295, distance: 89.2
click at [325, 295] on div at bounding box center [279, 261] width 559 height 673
click at [182, 84] on div "button" at bounding box center [172, 75] width 21 height 20
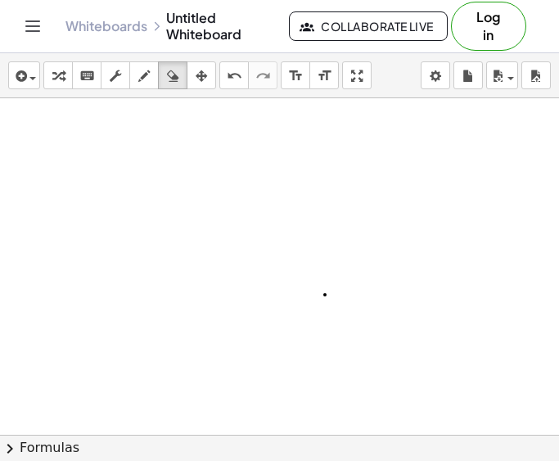
drag, startPoint x: 253, startPoint y: 299, endPoint x: 179, endPoint y: 43, distance: 266.5
click at [179, 43] on div "Graspable Math Activities Get Started Activity Bank Assigned Work Classes White…" at bounding box center [279, 230] width 559 height 461
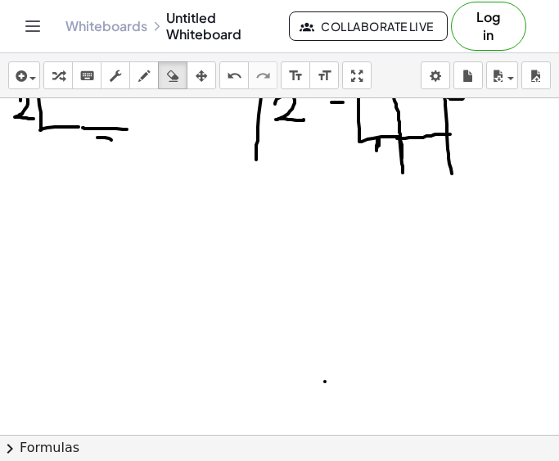
scroll to position [86, 0]
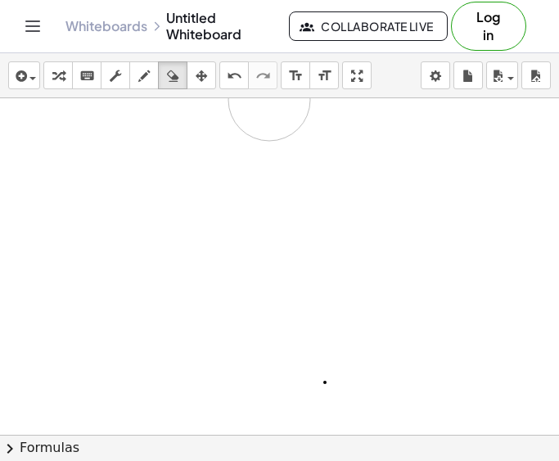
drag, startPoint x: 214, startPoint y: 182, endPoint x: 277, endPoint y: 110, distance: 96.2
click at [277, 110] on div at bounding box center [279, 348] width 559 height 673
drag, startPoint x: 189, startPoint y: 126, endPoint x: 408, endPoint y: 135, distance: 218.7
click at [408, 135] on div at bounding box center [279, 434] width 559 height 673
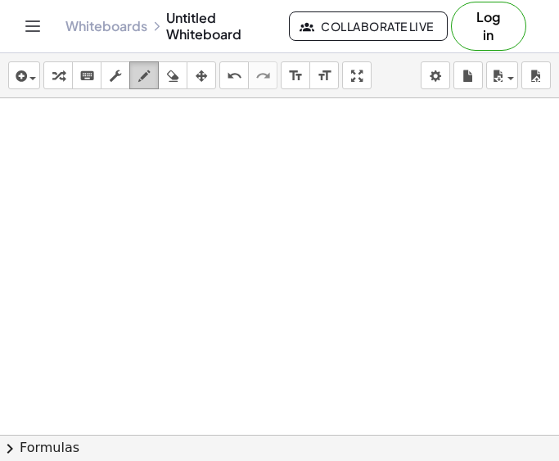
click at [146, 83] on icon "button" at bounding box center [143, 76] width 11 height 20
drag, startPoint x: 149, startPoint y: 123, endPoint x: 191, endPoint y: 149, distance: 49.3
click at [191, 149] on div at bounding box center [279, 434] width 559 height 673
click at [216, 133] on div at bounding box center [279, 434] width 559 height 673
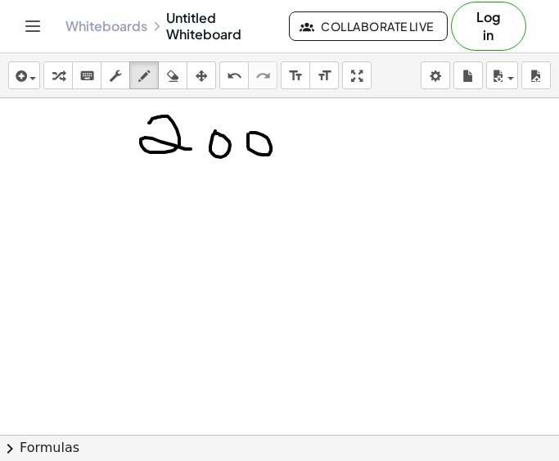
click at [249, 133] on div at bounding box center [279, 434] width 559 height 673
click at [291, 137] on div at bounding box center [279, 434] width 559 height 673
drag, startPoint x: 355, startPoint y: 150, endPoint x: 387, endPoint y: 149, distance: 31.9
click at [387, 149] on div at bounding box center [279, 434] width 559 height 673
drag, startPoint x: 409, startPoint y: 136, endPoint x: 408, endPoint y: 159, distance: 22.9
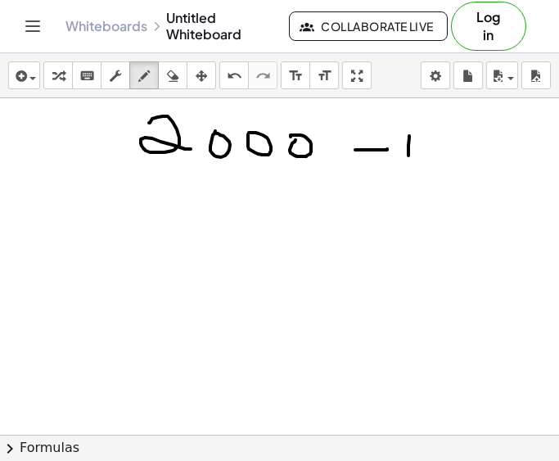
click at [408, 159] on div at bounding box center [279, 434] width 559 height 673
click at [441, 142] on div at bounding box center [279, 434] width 559 height 673
click at [462, 140] on div at bounding box center [279, 434] width 559 height 673
click at [484, 146] on div at bounding box center [279, 434] width 559 height 673
drag, startPoint x: 113, startPoint y: 137, endPoint x: 100, endPoint y: 137, distance: 13.1
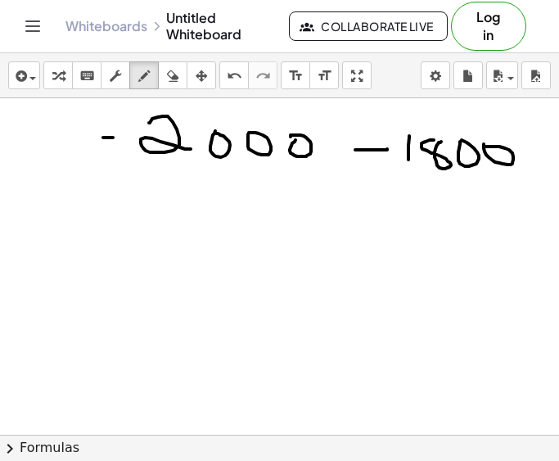
click at [100, 137] on div at bounding box center [279, 434] width 559 height 673
drag, startPoint x: 116, startPoint y: 147, endPoint x: 100, endPoint y: 148, distance: 16.4
click at [100, 148] on div at bounding box center [279, 434] width 559 height 673
drag, startPoint x: 29, startPoint y: 132, endPoint x: 29, endPoint y: 156, distance: 24.5
click at [29, 156] on div at bounding box center [279, 434] width 559 height 673
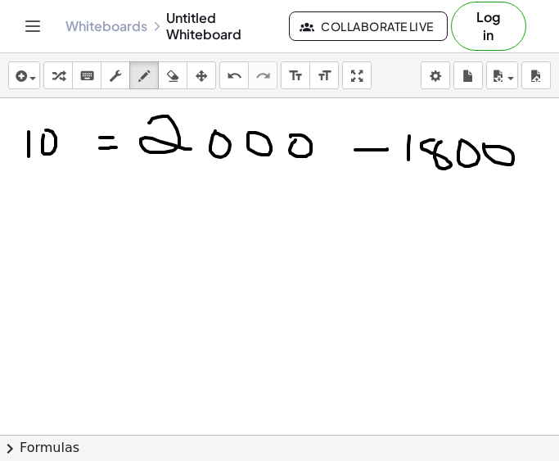
click at [45, 130] on div at bounding box center [279, 434] width 559 height 673
click at [65, 133] on div at bounding box center [279, 434] width 559 height 673
drag, startPoint x: 75, startPoint y: 238, endPoint x: 99, endPoint y: 252, distance: 27.5
click at [99, 252] on div at bounding box center [279, 434] width 559 height 673
click at [112, 233] on div at bounding box center [279, 434] width 559 height 673
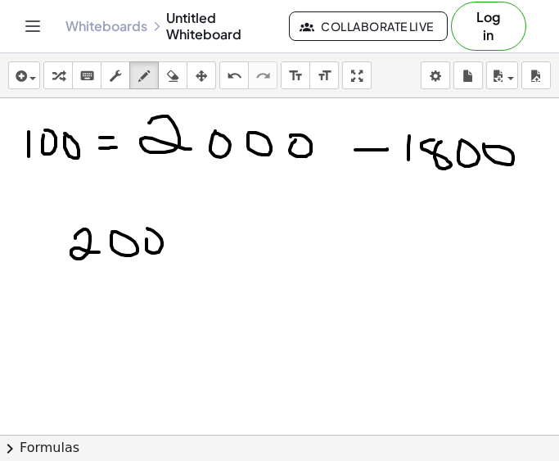
drag, startPoint x: 146, startPoint y: 239, endPoint x: 146, endPoint y: 230, distance: 9.0
click at [146, 230] on div at bounding box center [279, 434] width 559 height 673
click at [181, 241] on div at bounding box center [279, 434] width 559 height 673
drag, startPoint x: 238, startPoint y: 247, endPoint x: 263, endPoint y: 247, distance: 25.4
click at [263, 247] on div at bounding box center [279, 434] width 559 height 673
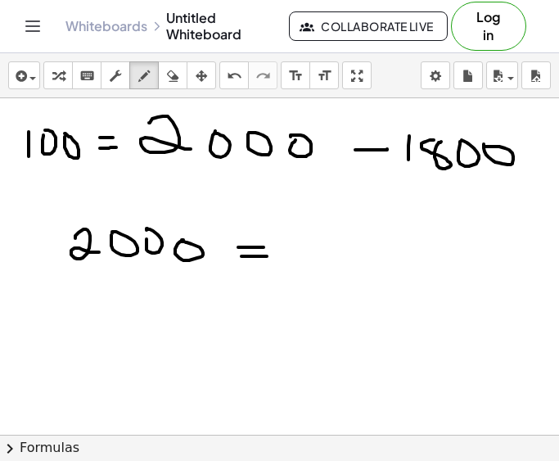
drag, startPoint x: 241, startPoint y: 256, endPoint x: 270, endPoint y: 256, distance: 28.6
click at [270, 256] on div at bounding box center [279, 434] width 559 height 673
drag, startPoint x: 287, startPoint y: 244, endPoint x: 287, endPoint y: 261, distance: 17.2
click at [287, 261] on div at bounding box center [279, 434] width 559 height 673
click at [307, 242] on div at bounding box center [279, 434] width 559 height 673
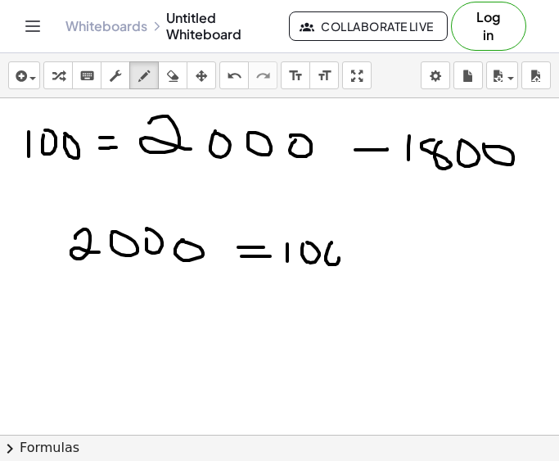
click at [328, 242] on div at bounding box center [279, 434] width 559 height 673
drag, startPoint x: 101, startPoint y: 290, endPoint x: 103, endPoint y: 314, distance: 24.6
click at [103, 314] on div at bounding box center [279, 434] width 559 height 673
click at [142, 290] on div at bounding box center [279, 434] width 559 height 673
click at [162, 287] on div at bounding box center [279, 434] width 559 height 673
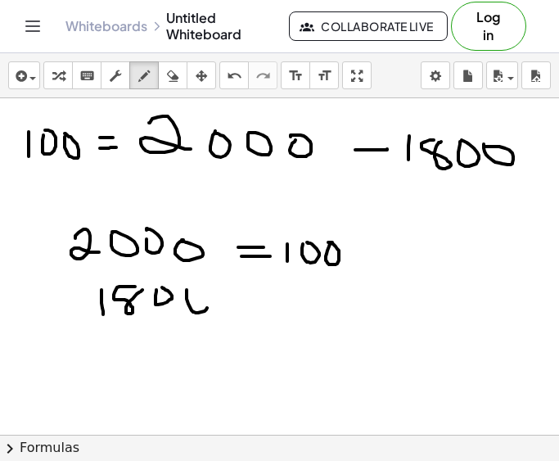
click at [193, 290] on div at bounding box center [279, 434] width 559 height 673
drag, startPoint x: 239, startPoint y: 291, endPoint x: 254, endPoint y: 291, distance: 14.8
click at [254, 291] on div at bounding box center [279, 434] width 559 height 673
drag, startPoint x: 237, startPoint y: 304, endPoint x: 263, endPoint y: 301, distance: 25.5
click at [263, 301] on div at bounding box center [279, 434] width 559 height 673
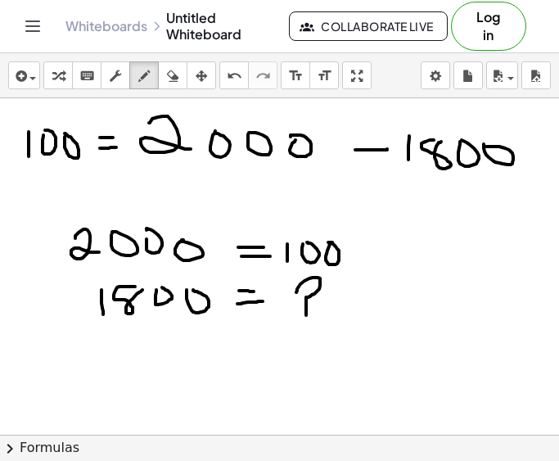
drag, startPoint x: 296, startPoint y: 292, endPoint x: 306, endPoint y: 315, distance: 24.9
click at [306, 315] on div at bounding box center [279, 434] width 559 height 673
click at [304, 327] on div at bounding box center [279, 434] width 559 height 673
drag, startPoint x: 214, startPoint y: 294, endPoint x: 286, endPoint y: 263, distance: 78.9
click at [286, 263] on div at bounding box center [279, 434] width 559 height 673
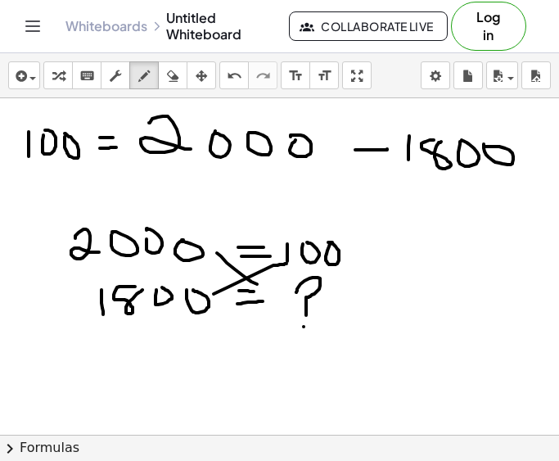
drag, startPoint x: 257, startPoint y: 284, endPoint x: 213, endPoint y: 248, distance: 57.0
click at [213, 248] on div at bounding box center [279, 434] width 559 height 673
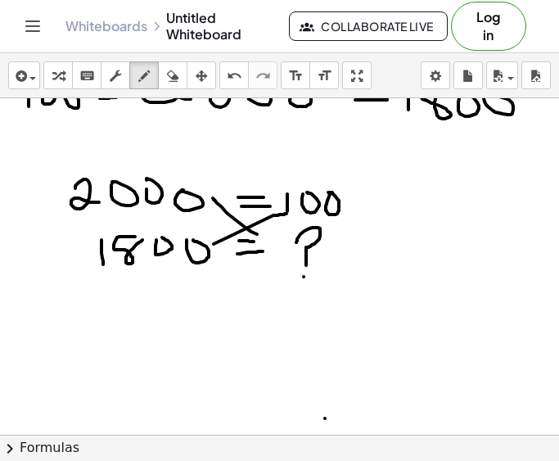
scroll to position [53, 0]
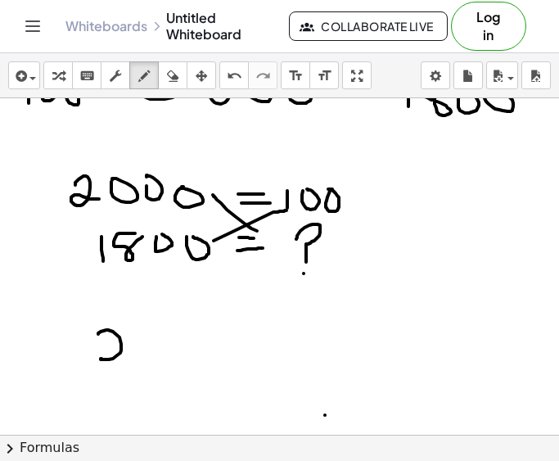
drag, startPoint x: 98, startPoint y: 334, endPoint x: 120, endPoint y: 354, distance: 30.1
click at [120, 354] on div at bounding box center [279, 381] width 559 height 673
drag, startPoint x: 133, startPoint y: 340, endPoint x: 166, endPoint y: 332, distance: 33.6
click at [166, 332] on div at bounding box center [279, 381] width 559 height 673
click at [202, 327] on div at bounding box center [279, 381] width 559 height 673
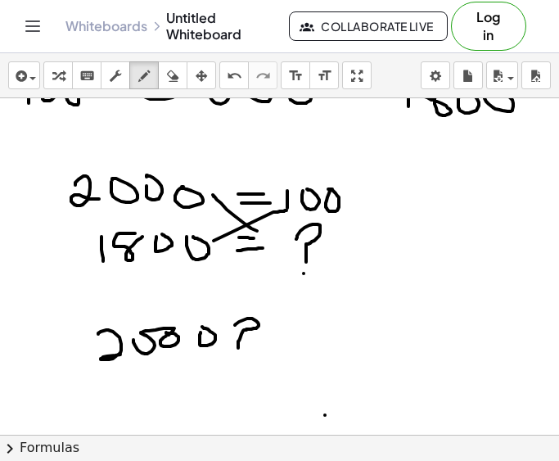
drag, startPoint x: 235, startPoint y: 325, endPoint x: 238, endPoint y: 349, distance: 24.8
click at [238, 349] on div at bounding box center [279, 381] width 559 height 673
drag, startPoint x: 274, startPoint y: 339, endPoint x: 297, endPoint y: 339, distance: 22.9
click at [297, 339] on div at bounding box center [279, 381] width 559 height 673
drag, startPoint x: 279, startPoint y: 346, endPoint x: 305, endPoint y: 346, distance: 26.2
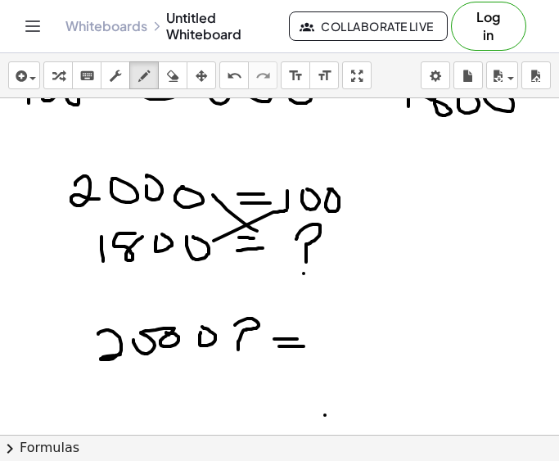
click at [305, 346] on div at bounding box center [279, 381] width 559 height 673
drag, startPoint x: 349, startPoint y: 329, endPoint x: 348, endPoint y: 350, distance: 21.3
click at [348, 350] on div at bounding box center [279, 381] width 559 height 673
drag, startPoint x: 368, startPoint y: 336, endPoint x: 380, endPoint y: 334, distance: 11.6
click at [380, 334] on div at bounding box center [279, 381] width 559 height 673
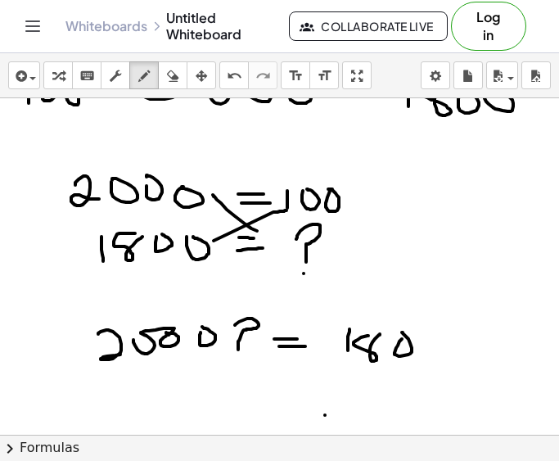
click at [402, 332] on div at bounding box center [279, 381] width 559 height 673
click at [428, 342] on div at bounding box center [279, 381] width 559 height 673
click at [461, 341] on div at bounding box center [279, 381] width 559 height 673
click at [489, 341] on div at bounding box center [279, 381] width 559 height 673
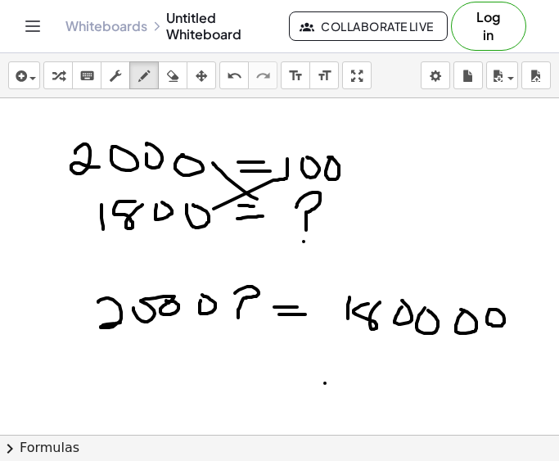
scroll to position [91, 0]
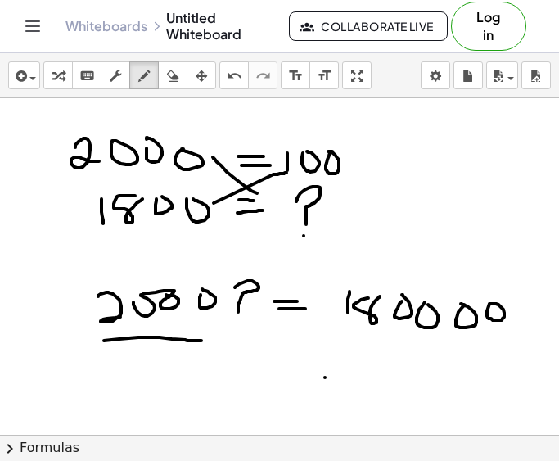
drag, startPoint x: 104, startPoint y: 340, endPoint x: 206, endPoint y: 340, distance: 102.3
click at [206, 340] on div at bounding box center [279, 343] width 559 height 673
drag, startPoint x: 139, startPoint y: 351, endPoint x: 175, endPoint y: 372, distance: 41.4
click at [175, 372] on div at bounding box center [279, 343] width 559 height 673
drag, startPoint x: 182, startPoint y: 357, endPoint x: 190, endPoint y: 345, distance: 13.6
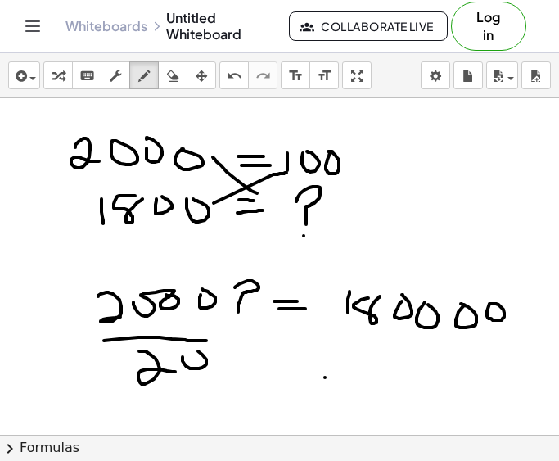
click at [190, 345] on div at bounding box center [279, 343] width 559 height 673
click at [223, 353] on div at bounding box center [279, 343] width 559 height 673
click at [251, 352] on div at bounding box center [279, 343] width 559 height 673
drag, startPoint x: 359, startPoint y: 340, endPoint x: 488, endPoint y: 340, distance: 128.5
click at [488, 340] on div at bounding box center [279, 343] width 559 height 673
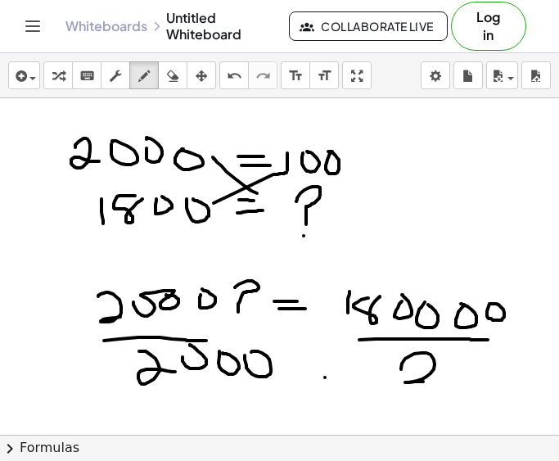
drag, startPoint x: 401, startPoint y: 369, endPoint x: 441, endPoint y: 380, distance: 41.5
click at [441, 380] on div at bounding box center [279, 343] width 559 height 673
click at [452, 362] on div at bounding box center [279, 343] width 559 height 673
click at [482, 363] on div at bounding box center [279, 343] width 559 height 673
drag, startPoint x: 502, startPoint y: 363, endPoint x: 491, endPoint y: 353, distance: 15.0
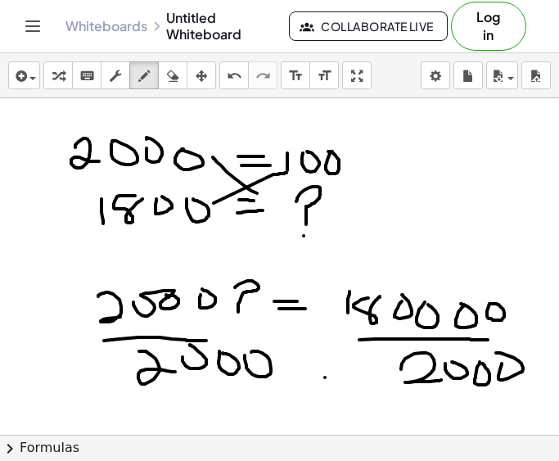
click at [491, 353] on div at bounding box center [279, 343] width 559 height 673
drag, startPoint x: 133, startPoint y: 367, endPoint x: 273, endPoint y: 368, distance: 139.9
click at [273, 368] on div at bounding box center [279, 343] width 559 height 673
drag, startPoint x: 110, startPoint y: 308, endPoint x: 218, endPoint y: 304, distance: 108.1
click at [218, 304] on div at bounding box center [279, 343] width 559 height 673
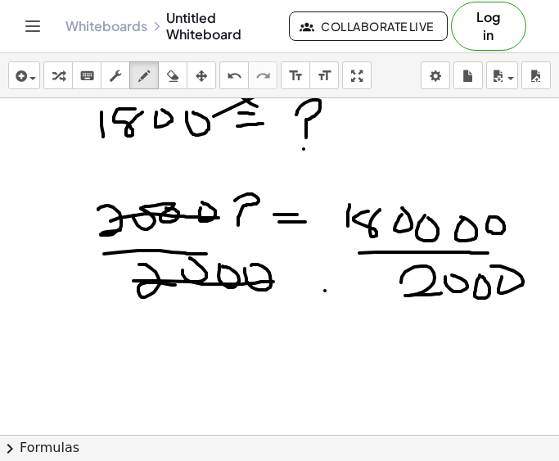
scroll to position [180, 0]
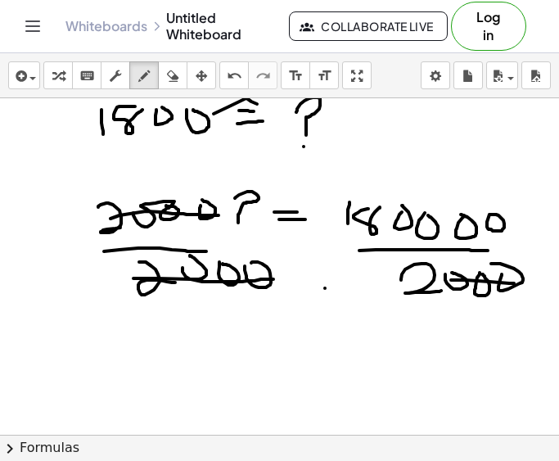
drag, startPoint x: 451, startPoint y: 280, endPoint x: 523, endPoint y: 281, distance: 72.0
click at [523, 281] on div at bounding box center [279, 254] width 559 height 673
drag, startPoint x: 427, startPoint y: 228, endPoint x: 507, endPoint y: 227, distance: 80.2
click at [507, 227] on div at bounding box center [279, 254] width 559 height 673
drag, startPoint x: 170, startPoint y: 336, endPoint x: 182, endPoint y: 355, distance: 23.2
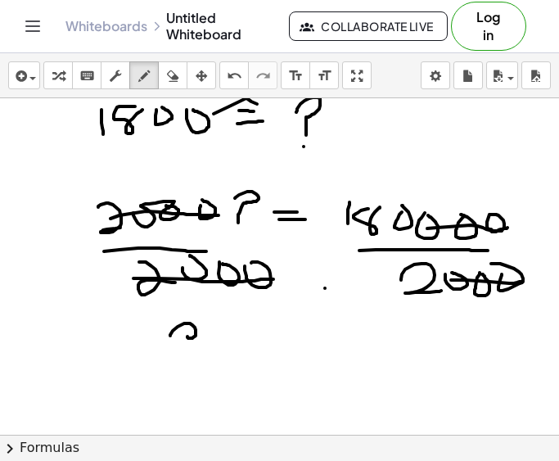
click at [182, 355] on div at bounding box center [279, 254] width 559 height 673
click at [186, 371] on div at bounding box center [279, 254] width 559 height 673
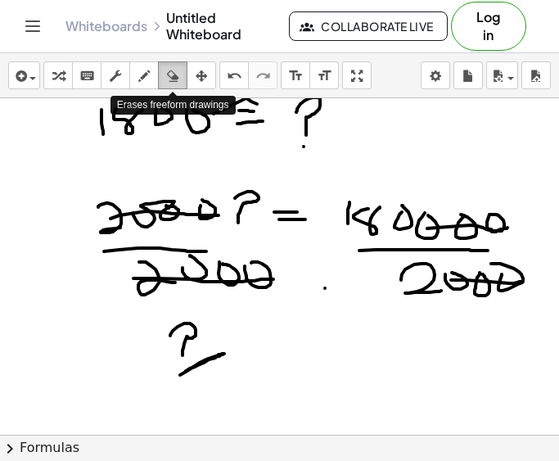
click at [176, 84] on icon "button" at bounding box center [172, 76] width 11 height 20
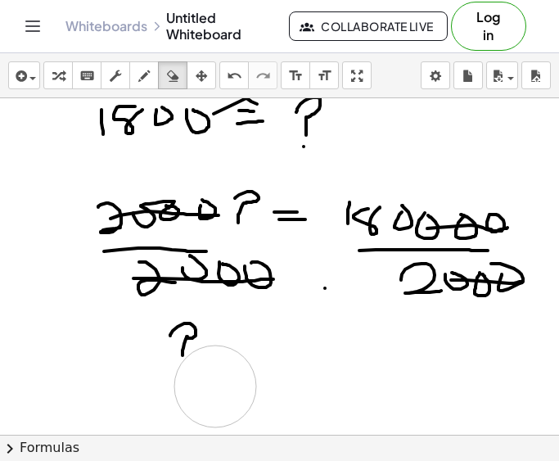
drag, startPoint x: 236, startPoint y: 358, endPoint x: 209, endPoint y: 392, distance: 44.2
click at [209, 392] on div at bounding box center [279, 254] width 559 height 673
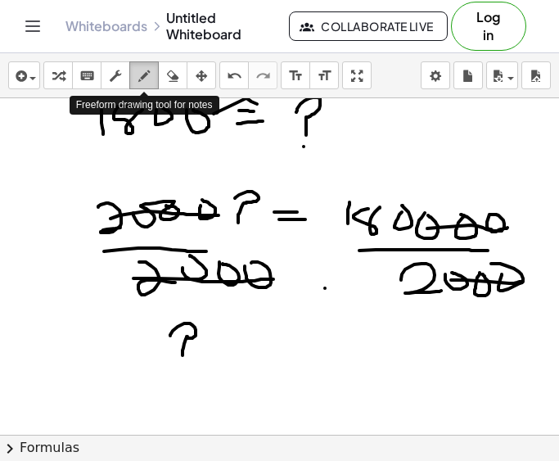
click at [145, 72] on icon "button" at bounding box center [143, 76] width 11 height 20
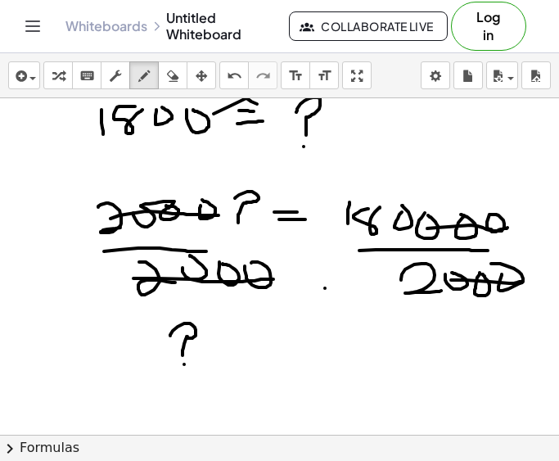
click at [184, 364] on div at bounding box center [279, 254] width 559 height 673
drag, startPoint x: 232, startPoint y: 350, endPoint x: 247, endPoint y: 350, distance: 14.7
click at [247, 350] on div at bounding box center [279, 254] width 559 height 673
drag, startPoint x: 233, startPoint y: 356, endPoint x: 257, endPoint y: 356, distance: 23.7
click at [257, 356] on div at bounding box center [279, 254] width 559 height 673
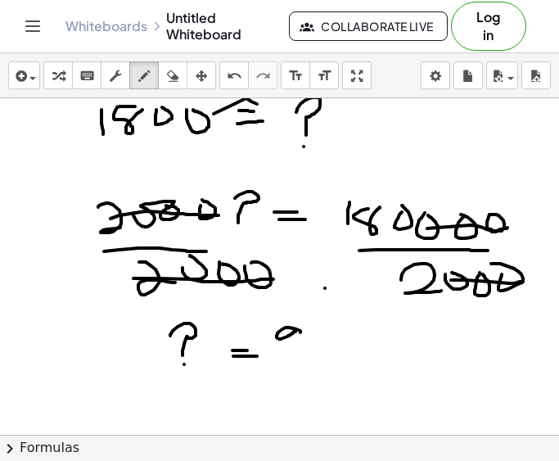
drag, startPoint x: 300, startPoint y: 332, endPoint x: 296, endPoint y: 361, distance: 28.9
click at [296, 361] on div at bounding box center [279, 254] width 559 height 673
click at [322, 336] on div at bounding box center [279, 254] width 559 height 673
click at [351, 327] on div at bounding box center [279, 254] width 559 height 673
drag, startPoint x: 372, startPoint y: 333, endPoint x: 355, endPoint y: 357, distance: 28.8
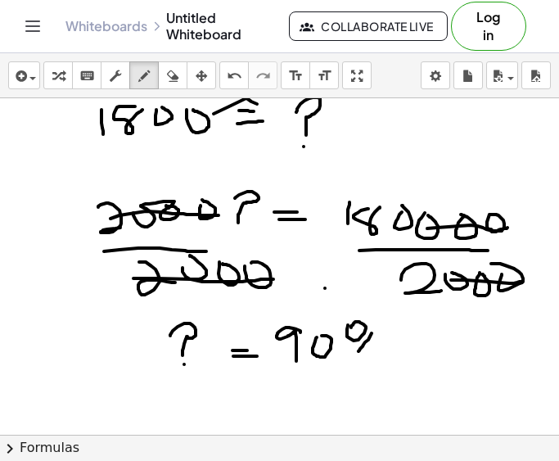
click at [355, 357] on div at bounding box center [279, 254] width 559 height 673
click at [375, 346] on div at bounding box center [279, 254] width 559 height 673
drag, startPoint x: 208, startPoint y: 390, endPoint x: 213, endPoint y: 413, distance: 23.4
click at [213, 413] on div at bounding box center [279, 254] width 559 height 673
click at [233, 403] on div at bounding box center [279, 254] width 559 height 673
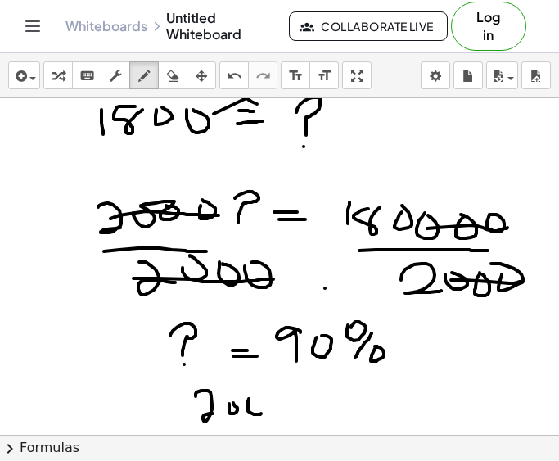
drag, startPoint x: 249, startPoint y: 399, endPoint x: 255, endPoint y: 405, distance: 9.3
click at [255, 405] on div at bounding box center [279, 254] width 559 height 673
click at [274, 405] on div at bounding box center [279, 254] width 559 height 673
drag, startPoint x: 317, startPoint y: 409, endPoint x: 314, endPoint y: 420, distance: 10.9
click at [326, 408] on div at bounding box center [279, 254] width 559 height 673
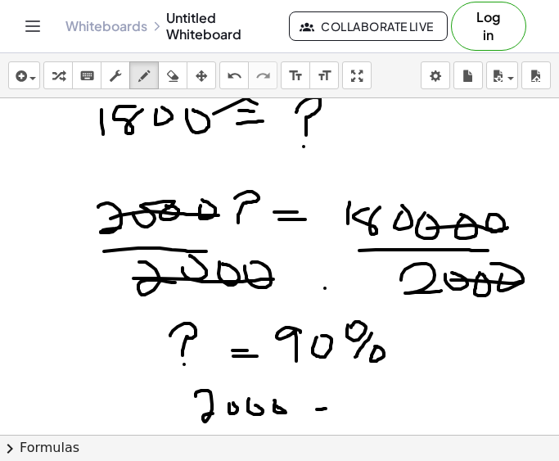
drag, startPoint x: 320, startPoint y: 418, endPoint x: 335, endPoint y: 415, distance: 15.1
click at [333, 415] on div at bounding box center [279, 254] width 559 height 673
click at [351, 423] on div at bounding box center [279, 254] width 559 height 673
click at [367, 412] on div at bounding box center [279, 254] width 559 height 673
click at [378, 408] on div at bounding box center [279, 254] width 559 height 673
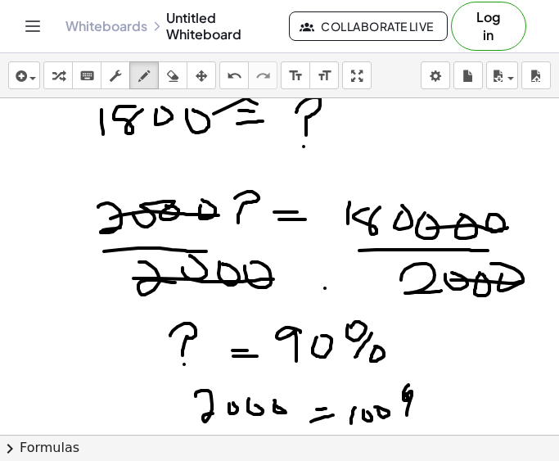
drag, startPoint x: 403, startPoint y: 397, endPoint x: 417, endPoint y: 412, distance: 20.3
click at [414, 413] on div at bounding box center [279, 254] width 559 height 673
click at [417, 413] on div at bounding box center [279, 254] width 559 height 673
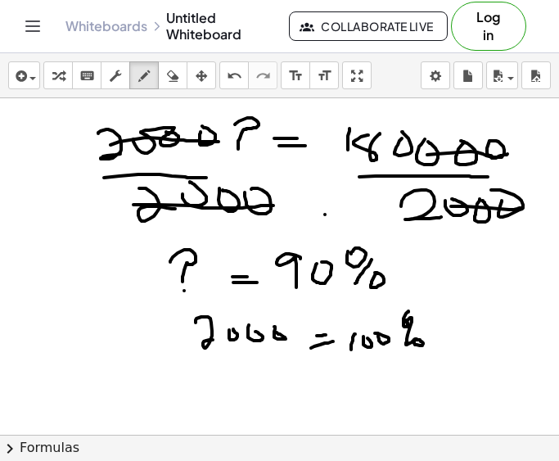
scroll to position [254, 0]
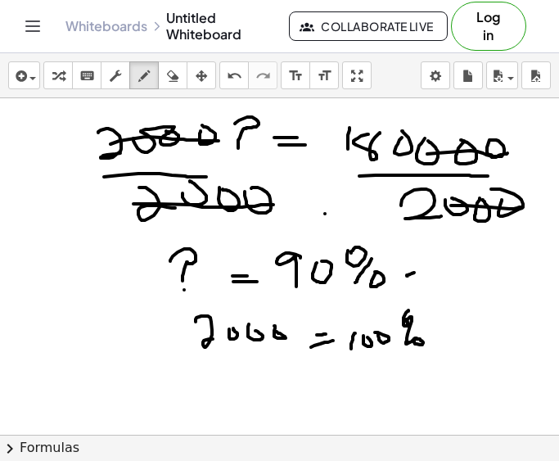
drag, startPoint x: 407, startPoint y: 275, endPoint x: 416, endPoint y: 273, distance: 9.1
click at [417, 272] on div at bounding box center [279, 180] width 559 height 673
drag, startPoint x: 403, startPoint y: 281, endPoint x: 427, endPoint y: 276, distance: 25.0
click at [422, 277] on div at bounding box center [279, 180] width 559 height 673
click at [447, 281] on div at bounding box center [279, 180] width 559 height 673
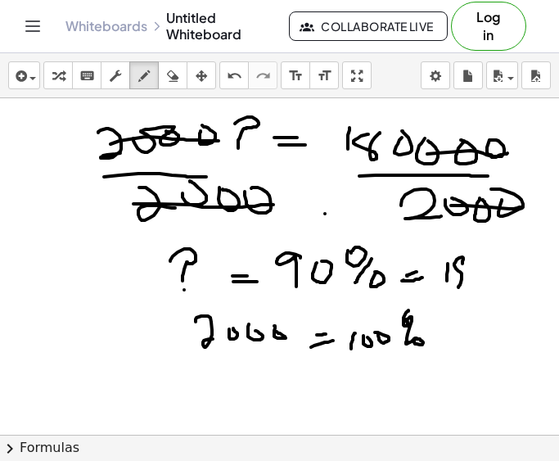
drag, startPoint x: 462, startPoint y: 257, endPoint x: 470, endPoint y: 264, distance: 10.4
click at [469, 265] on div at bounding box center [279, 180] width 559 height 673
drag, startPoint x: 476, startPoint y: 259, endPoint x: 486, endPoint y: 269, distance: 14.5
click at [485, 266] on div at bounding box center [279, 180] width 559 height 673
click at [486, 264] on div at bounding box center [279, 180] width 559 height 673
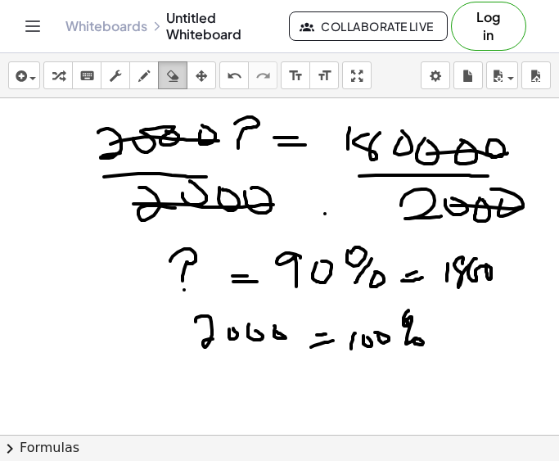
click at [176, 79] on icon "button" at bounding box center [172, 76] width 11 height 20
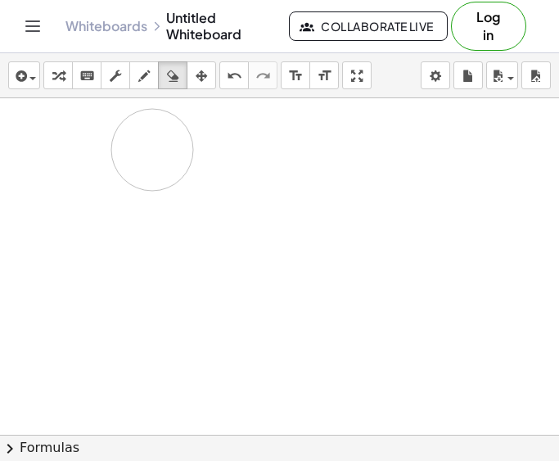
drag, startPoint x: 448, startPoint y: 340, endPoint x: 152, endPoint y: 150, distance: 351.6
click at [152, 150] on div at bounding box center [279, 180] width 559 height 673
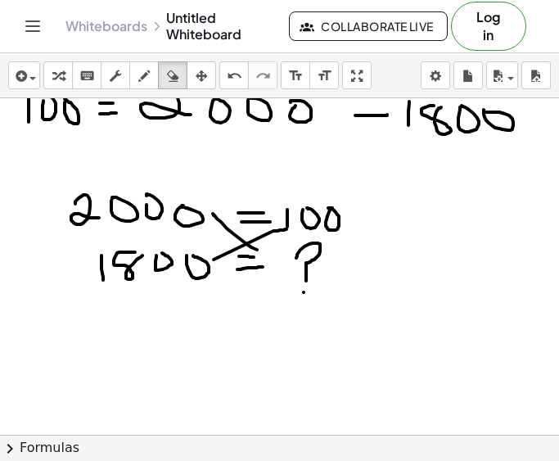
scroll to position [0, 0]
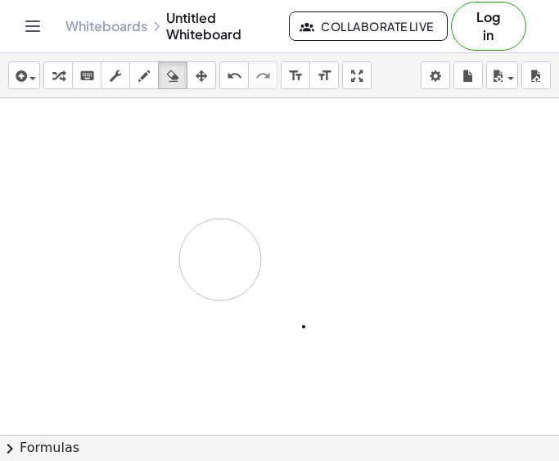
drag, startPoint x: 311, startPoint y: 273, endPoint x: 220, endPoint y: 259, distance: 91.9
click at [220, 259] on div at bounding box center [279, 434] width 559 height 673
click at [144, 81] on icon "button" at bounding box center [143, 76] width 11 height 20
drag, startPoint x: 162, startPoint y: 138, endPoint x: 160, endPoint y: 170, distance: 32.0
click at [160, 170] on div at bounding box center [279, 434] width 559 height 673
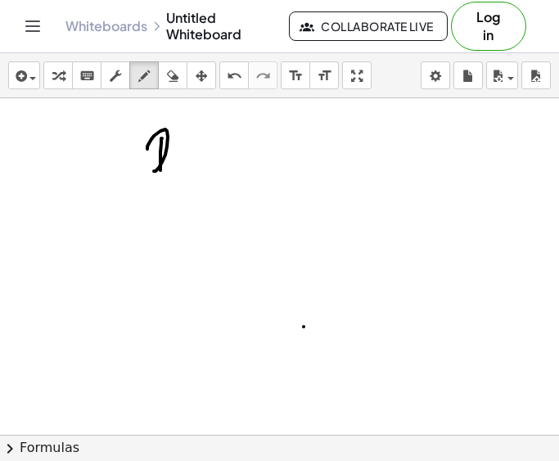
drag, startPoint x: 147, startPoint y: 147, endPoint x: 194, endPoint y: 161, distance: 48.7
click at [194, 161] on div at bounding box center [279, 434] width 559 height 673
drag, startPoint x: 191, startPoint y: 149, endPoint x: 245, endPoint y: 144, distance: 54.2
click at [245, 144] on div at bounding box center [279, 434] width 559 height 673
drag, startPoint x: 287, startPoint y: 151, endPoint x: 315, endPoint y: 151, distance: 27.8
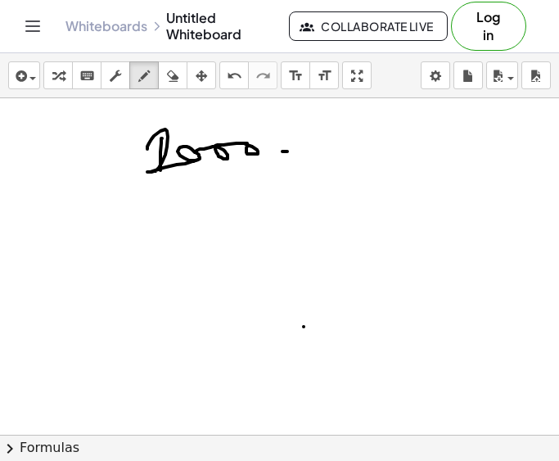
click at [314, 151] on div at bounding box center [279, 434] width 559 height 673
drag, startPoint x: 318, startPoint y: 139, endPoint x: 354, endPoint y: 141, distance: 35.2
click at [354, 141] on div at bounding box center [279, 434] width 559 height 673
drag, startPoint x: 340, startPoint y: 136, endPoint x: 355, endPoint y: 137, distance: 15.6
click at [353, 137] on div at bounding box center [279, 434] width 559 height 673
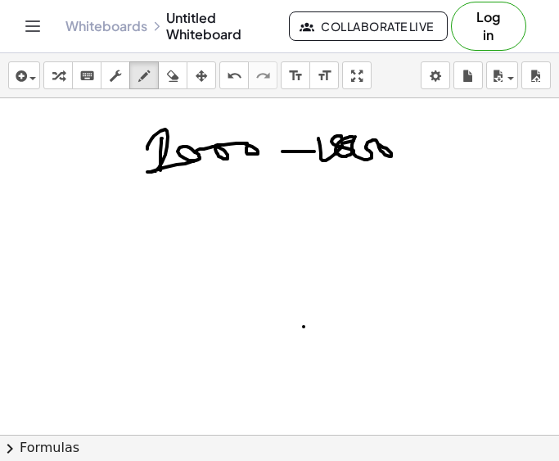
drag, startPoint x: 355, startPoint y: 137, endPoint x: 385, endPoint y: 141, distance: 30.6
click at [385, 141] on div at bounding box center [279, 434] width 559 height 673
click at [405, 146] on div at bounding box center [279, 434] width 559 height 673
drag, startPoint x: 398, startPoint y: 137, endPoint x: 421, endPoint y: 145, distance: 24.1
click at [421, 148] on div at bounding box center [279, 434] width 559 height 673
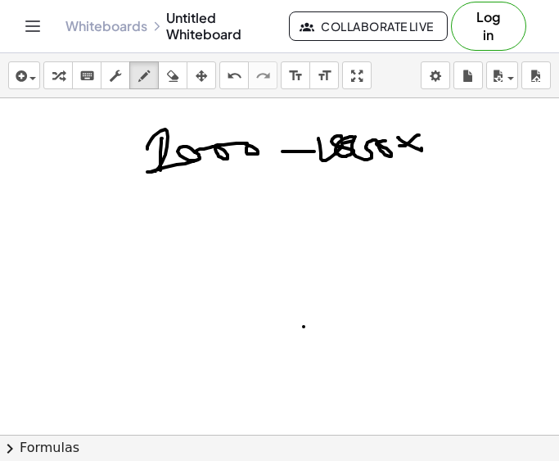
drag, startPoint x: 419, startPoint y: 135, endPoint x: 394, endPoint y: 158, distance: 33.6
click at [394, 158] on div at bounding box center [279, 434] width 559 height 673
drag, startPoint x: 443, startPoint y: 134, endPoint x: 439, endPoint y: 163, distance: 28.9
click at [439, 163] on div at bounding box center [279, 434] width 559 height 673
drag, startPoint x: 448, startPoint y: 160, endPoint x: 471, endPoint y: 128, distance: 38.8
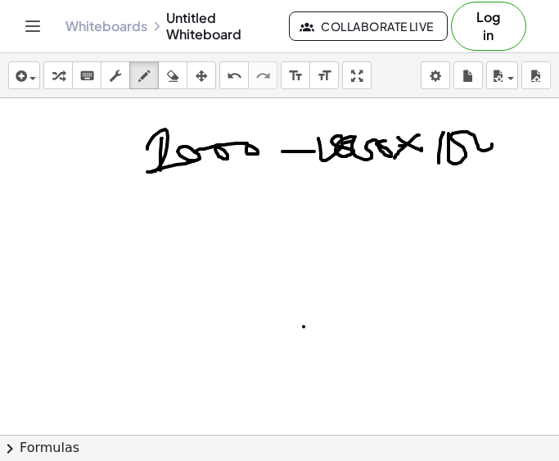
click at [471, 128] on div at bounding box center [279, 434] width 559 height 673
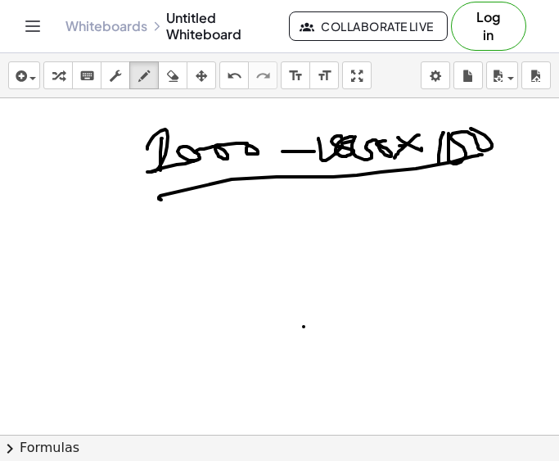
drag, startPoint x: 232, startPoint y: 179, endPoint x: 481, endPoint y: 155, distance: 250.7
click at [481, 155] on div at bounding box center [279, 434] width 559 height 673
drag, startPoint x: 303, startPoint y: 221, endPoint x: 364, endPoint y: 235, distance: 62.9
click at [354, 254] on div at bounding box center [279, 434] width 559 height 673
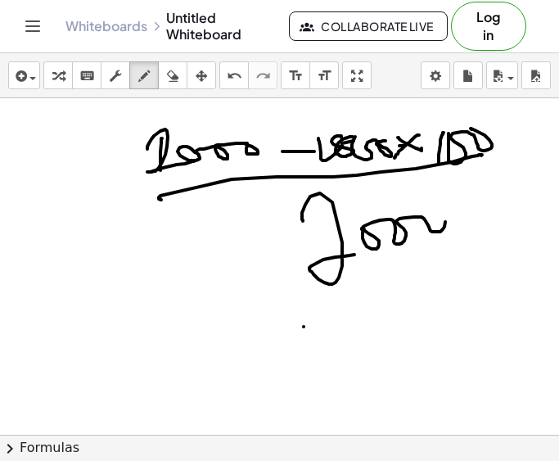
drag, startPoint x: 363, startPoint y: 232, endPoint x: 409, endPoint y: 212, distance: 50.9
click at [409, 212] on div at bounding box center [279, 434] width 559 height 673
click at [173, 80] on icon "button" at bounding box center [172, 76] width 11 height 20
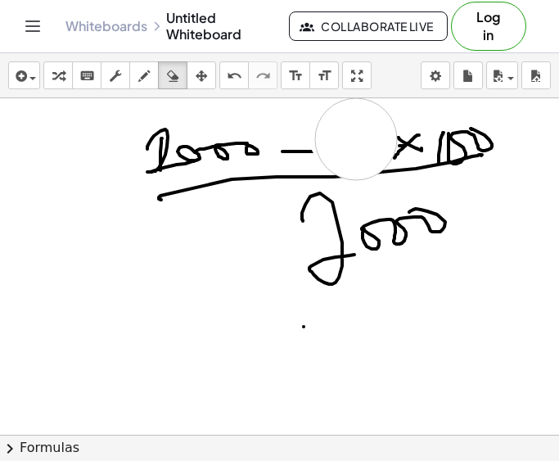
drag, startPoint x: 355, startPoint y: 130, endPoint x: 356, endPoint y: 139, distance: 9.0
click at [356, 139] on div at bounding box center [279, 434] width 559 height 673
click at [141, 77] on icon "button" at bounding box center [143, 76] width 11 height 20
drag, startPoint x: 321, startPoint y: 141, endPoint x: 325, endPoint y: 159, distance: 18.5
click at [320, 160] on div at bounding box center [279, 434] width 559 height 673
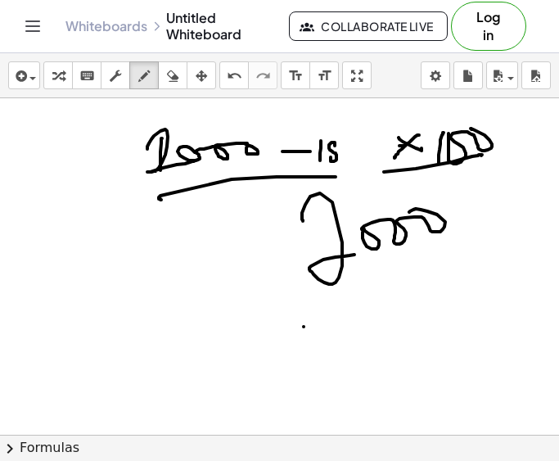
click at [336, 144] on div at bounding box center [279, 434] width 559 height 673
drag, startPoint x: 340, startPoint y: 144, endPoint x: 355, endPoint y: 145, distance: 15.6
click at [355, 145] on div at bounding box center [279, 434] width 559 height 673
drag, startPoint x: 329, startPoint y: 178, endPoint x: 387, endPoint y: 170, distance: 58.6
click at [387, 170] on div at bounding box center [279, 434] width 559 height 673
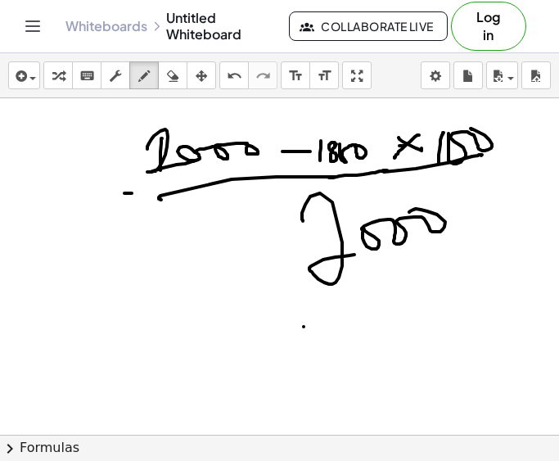
drag, startPoint x: 125, startPoint y: 193, endPoint x: 137, endPoint y: 197, distance: 12.2
click at [137, 195] on div at bounding box center [279, 434] width 559 height 673
drag, startPoint x: 119, startPoint y: 209, endPoint x: 142, endPoint y: 214, distance: 24.2
click at [133, 209] on div at bounding box center [279, 434] width 559 height 673
drag, startPoint x: 152, startPoint y: 336, endPoint x: 160, endPoint y: 342, distance: 9.9
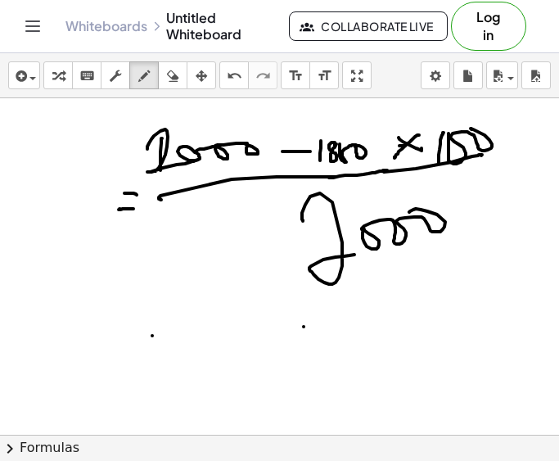
click at [163, 336] on div at bounding box center [279, 434] width 559 height 673
drag, startPoint x: 144, startPoint y: 356, endPoint x: 165, endPoint y: 353, distance: 21.5
click at [161, 353] on div at bounding box center [279, 434] width 559 height 673
drag, startPoint x: 236, startPoint y: 331, endPoint x: 280, endPoint y: 328, distance: 44.3
click at [280, 328] on div at bounding box center [279, 434] width 559 height 673
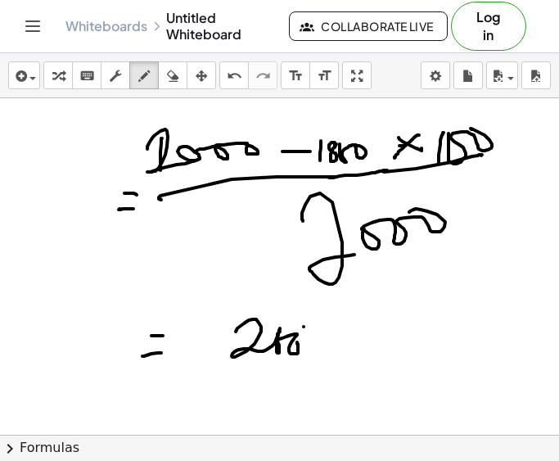
drag, startPoint x: 280, startPoint y: 331, endPoint x: 318, endPoint y: 330, distance: 38.5
click at [314, 331] on div at bounding box center [279, 434] width 559 height 673
drag, startPoint x: 330, startPoint y: 327, endPoint x: 313, endPoint y: 349, distance: 28.0
click at [313, 352] on div at bounding box center [279, 434] width 559 height 673
drag, startPoint x: 314, startPoint y: 337, endPoint x: 349, endPoint y: 344, distance: 35.0
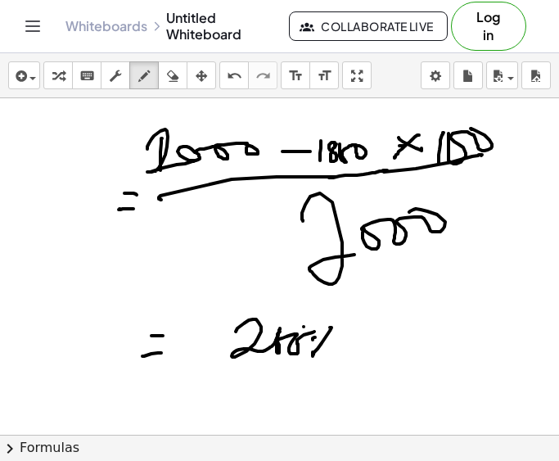
click at [342, 349] on div at bounding box center [279, 434] width 559 height 673
drag, startPoint x: 354, startPoint y: 343, endPoint x: 389, endPoint y: 339, distance: 35.4
click at [390, 330] on div at bounding box center [279, 434] width 559 height 673
drag, startPoint x: 229, startPoint y: 376, endPoint x: 423, endPoint y: 368, distance: 194.1
click at [426, 367] on div at bounding box center [279, 434] width 559 height 673
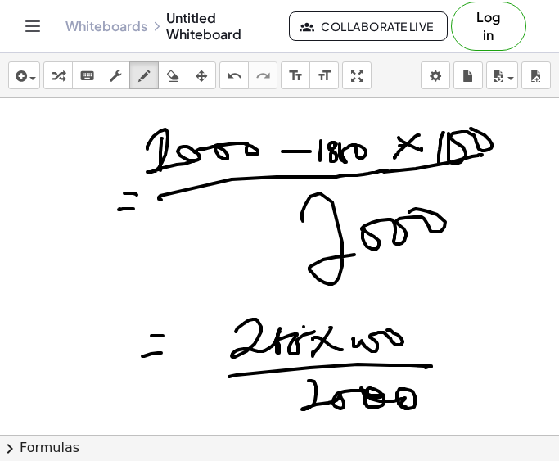
drag, startPoint x: 309, startPoint y: 381, endPoint x: 408, endPoint y: 393, distance: 100.6
click at [408, 393] on div at bounding box center [279, 434] width 559 height 673
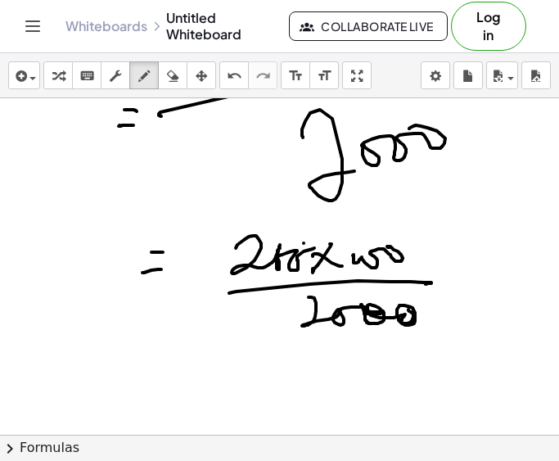
scroll to position [85, 0]
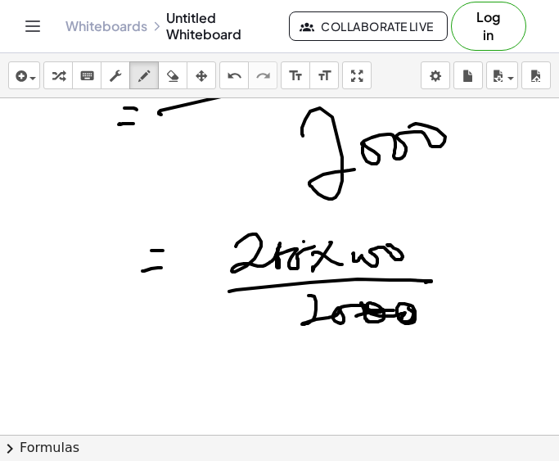
click at [397, 310] on div at bounding box center [279, 349] width 559 height 673
drag, startPoint x: 385, startPoint y: 256, endPoint x: 411, endPoint y: 250, distance: 26.0
click at [411, 250] on div at bounding box center [279, 349] width 559 height 673
drag, startPoint x: 336, startPoint y: 321, endPoint x: 349, endPoint y: 306, distance: 19.7
click at [349, 306] on div at bounding box center [279, 349] width 559 height 673
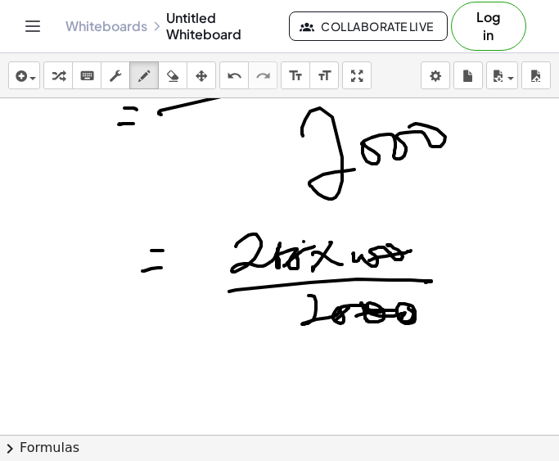
drag, startPoint x: 292, startPoint y: 259, endPoint x: 302, endPoint y: 250, distance: 12.8
click at [301, 251] on div at bounding box center [279, 349] width 559 height 673
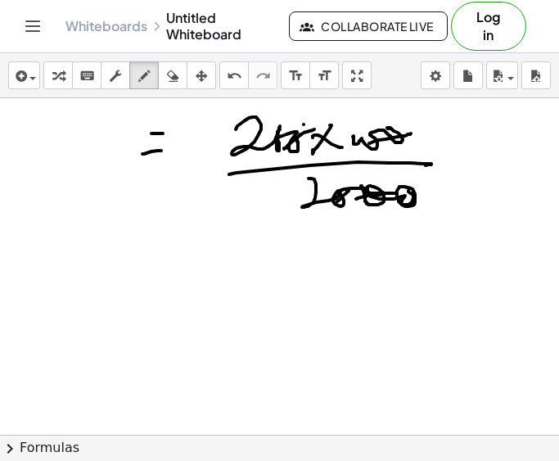
scroll to position [219, 0]
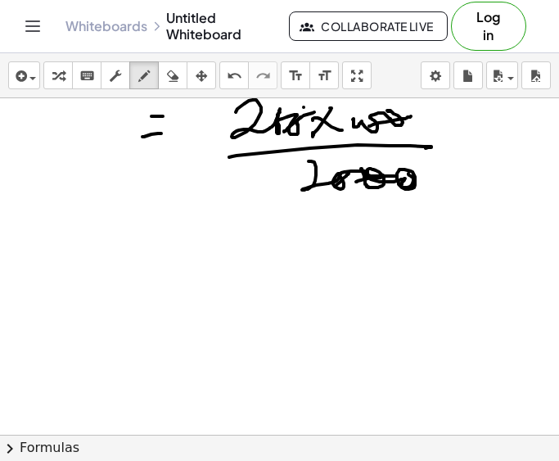
click at [185, 245] on div at bounding box center [279, 215] width 559 height 673
click at [187, 259] on div at bounding box center [279, 215] width 559 height 673
drag, startPoint x: 227, startPoint y: 245, endPoint x: 233, endPoint y: 271, distance: 26.8
click at [228, 281] on div at bounding box center [279, 215] width 559 height 673
drag, startPoint x: 239, startPoint y: 257, endPoint x: 239, endPoint y: 246, distance: 10.6
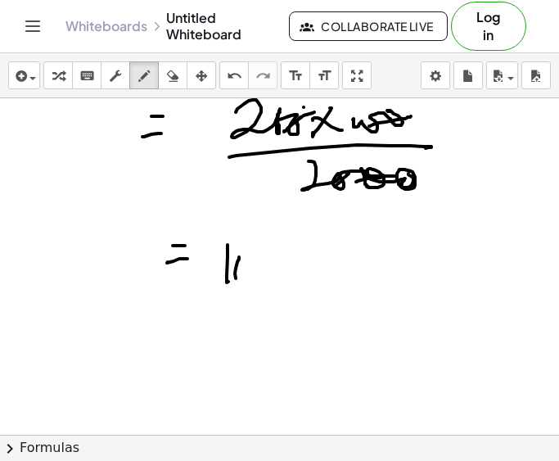
click at [239, 246] on div at bounding box center [279, 215] width 559 height 673
drag, startPoint x: 268, startPoint y: 235, endPoint x: 274, endPoint y: 267, distance: 32.6
click at [274, 267] on div at bounding box center [279, 215] width 559 height 673
drag, startPoint x: 322, startPoint y: 253, endPoint x: 356, endPoint y: 251, distance: 33.6
click at [356, 251] on div at bounding box center [279, 215] width 559 height 673
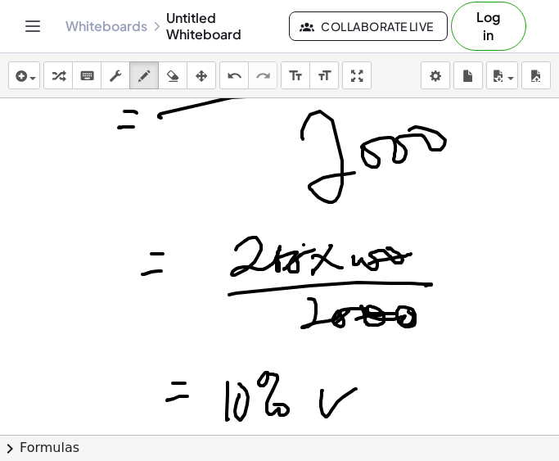
scroll to position [83, 0]
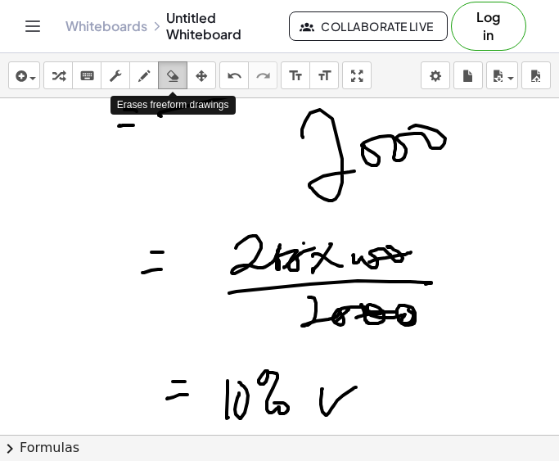
click at [173, 81] on icon "button" at bounding box center [172, 76] width 11 height 20
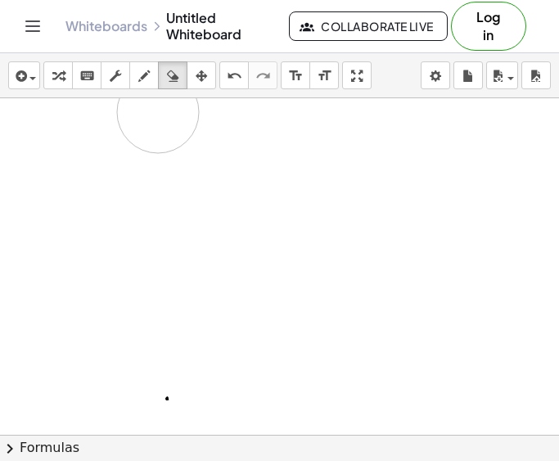
drag, startPoint x: 323, startPoint y: 414, endPoint x: 177, endPoint y: 150, distance: 302.2
click at [177, 150] on div at bounding box center [279, 351] width 559 height 673
drag, startPoint x: 176, startPoint y: 163, endPoint x: 250, endPoint y: 142, distance: 76.4
click at [250, 142] on div at bounding box center [279, 434] width 559 height 673
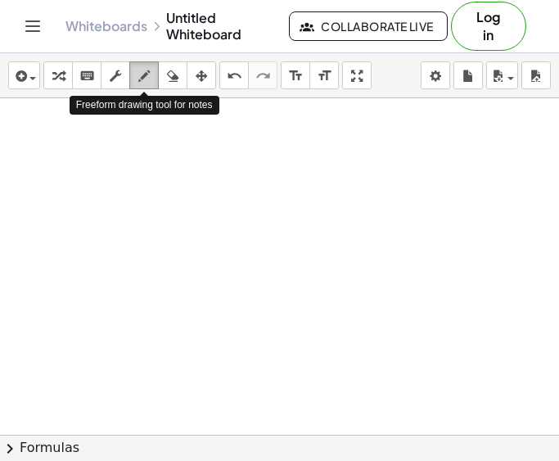
click at [141, 75] on icon "button" at bounding box center [143, 76] width 11 height 20
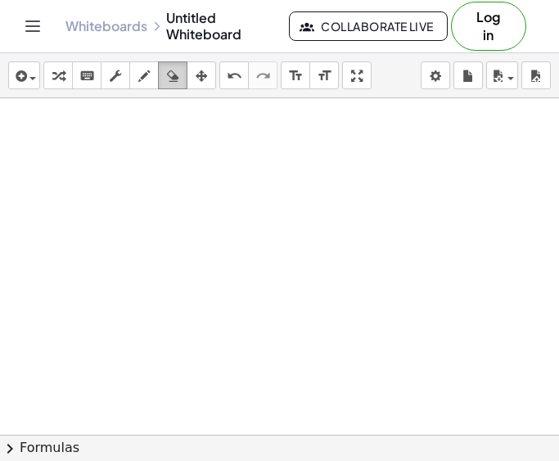
click at [176, 73] on icon "button" at bounding box center [172, 76] width 11 height 20
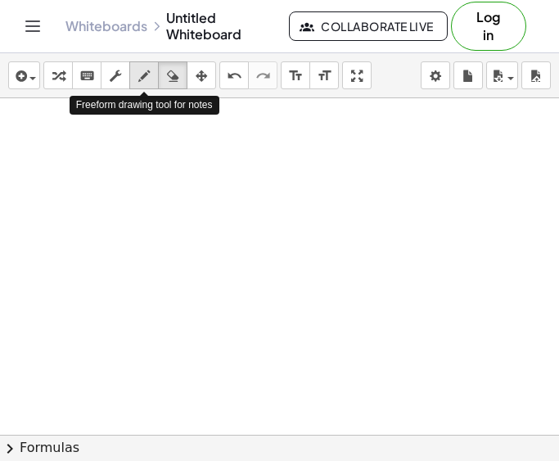
click at [146, 83] on icon "button" at bounding box center [143, 76] width 11 height 20
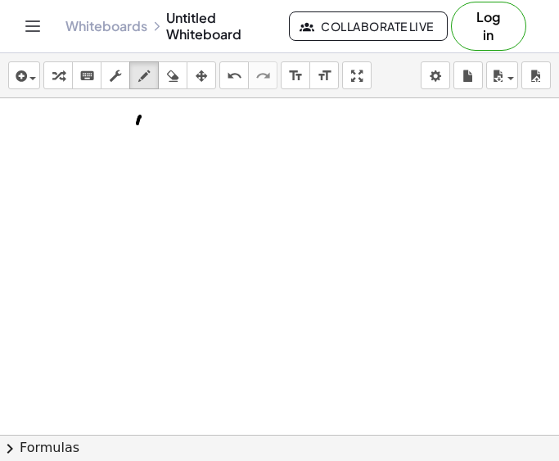
click at [140, 116] on div at bounding box center [279, 434] width 559 height 673
click at [172, 88] on button "erase" at bounding box center [172, 75] width 29 height 28
drag, startPoint x: 167, startPoint y: 126, endPoint x: 130, endPoint y: 128, distance: 36.9
click at [130, 128] on div at bounding box center [279, 434] width 559 height 673
drag, startPoint x: 92, startPoint y: 117, endPoint x: 144, endPoint y: 80, distance: 63.4
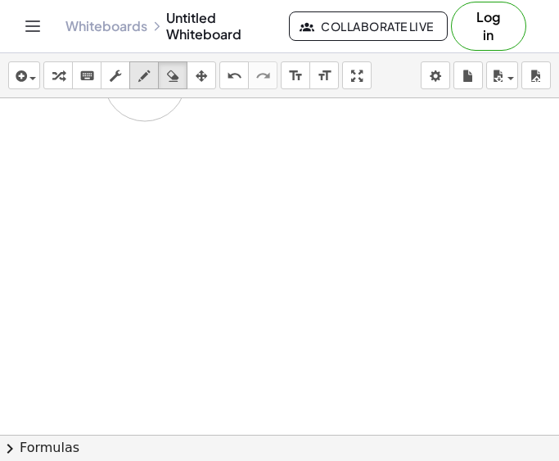
click at [144, 80] on div "insert select one: Math Expression Function Text Youtube Video Graphing Geometr…" at bounding box center [279, 257] width 559 height 408
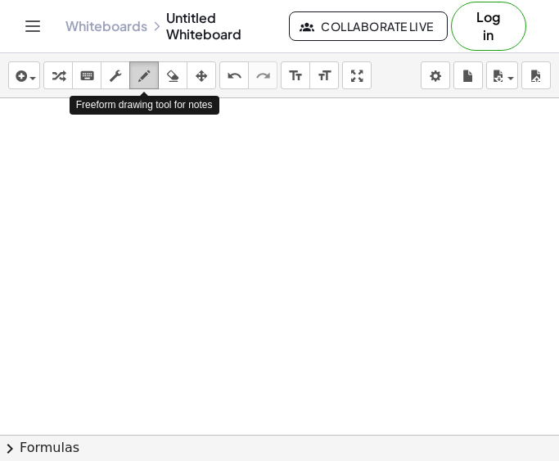
click at [144, 80] on icon "button" at bounding box center [143, 76] width 11 height 20
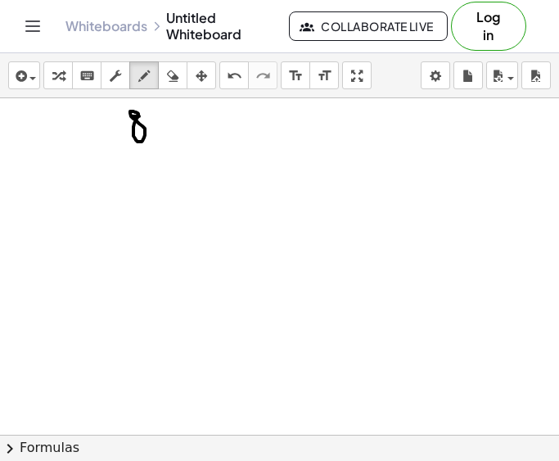
drag, startPoint x: 133, startPoint y: 116, endPoint x: 143, endPoint y: 110, distance: 12.5
click at [143, 110] on div at bounding box center [279, 434] width 559 height 673
drag, startPoint x: 158, startPoint y: 118, endPoint x: 155, endPoint y: 133, distance: 15.9
click at [155, 133] on div at bounding box center [279, 434] width 559 height 673
click at [173, 82] on icon "button" at bounding box center [172, 76] width 11 height 20
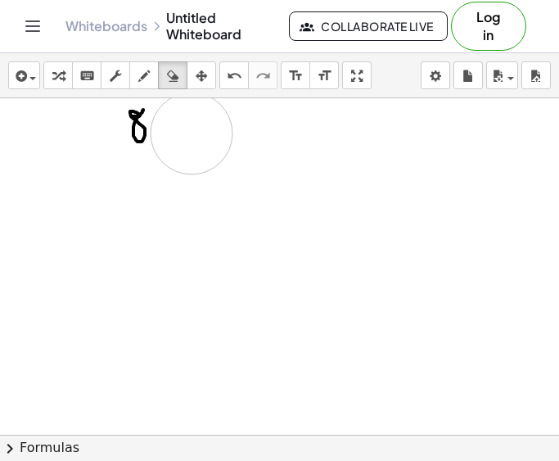
drag, startPoint x: 196, startPoint y: 157, endPoint x: 191, endPoint y: 133, distance: 24.2
click at [191, 133] on div at bounding box center [279, 434] width 559 height 673
click at [147, 79] on icon "button" at bounding box center [143, 76] width 11 height 20
drag, startPoint x: 157, startPoint y: 105, endPoint x: 157, endPoint y: 125, distance: 20.5
click at [157, 125] on div at bounding box center [279, 434] width 559 height 673
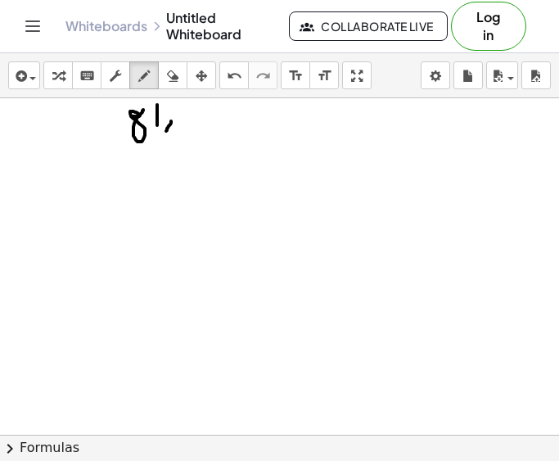
drag, startPoint x: 171, startPoint y: 121, endPoint x: 163, endPoint y: 134, distance: 15.4
click at [163, 134] on div at bounding box center [279, 434] width 559 height 673
drag, startPoint x: 173, startPoint y: 128, endPoint x: 176, endPoint y: 145, distance: 17.5
click at [176, 145] on div at bounding box center [279, 434] width 559 height 673
drag, startPoint x: 196, startPoint y: 125, endPoint x: 209, endPoint y: 125, distance: 12.3
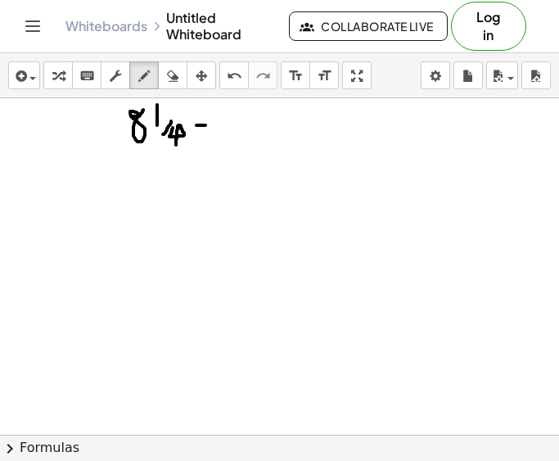
click at [209, 125] on div at bounding box center [279, 434] width 559 height 673
drag, startPoint x: 204, startPoint y: 119, endPoint x: 202, endPoint y: 130, distance: 11.6
click at [202, 130] on div at bounding box center [279, 434] width 559 height 673
drag, startPoint x: 223, startPoint y: 128, endPoint x: 245, endPoint y: 131, distance: 22.3
click at [240, 131] on div at bounding box center [279, 434] width 559 height 673
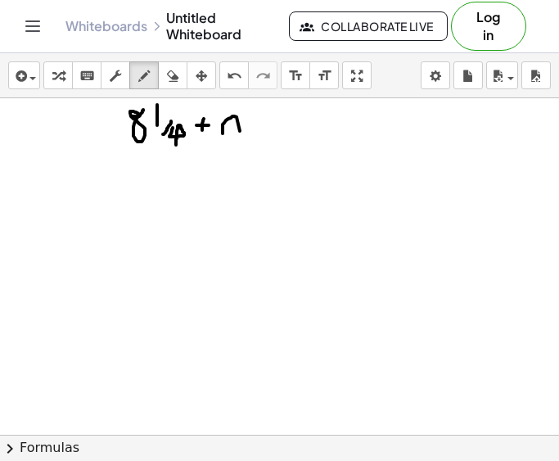
drag, startPoint x: 254, startPoint y: 124, endPoint x: 264, endPoint y: 124, distance: 10.6
click at [264, 124] on div at bounding box center [279, 434] width 559 height 673
drag, startPoint x: 250, startPoint y: 137, endPoint x: 262, endPoint y: 137, distance: 11.5
click at [260, 137] on div at bounding box center [279, 434] width 559 height 673
drag, startPoint x: 281, startPoint y: 114, endPoint x: 280, endPoint y: 130, distance: 16.4
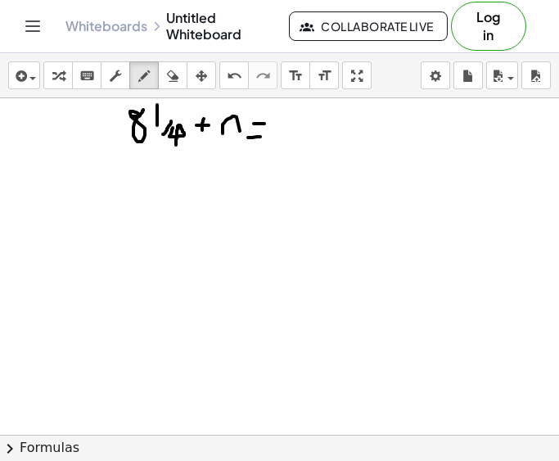
click at [280, 130] on div at bounding box center [279, 434] width 559 height 673
drag, startPoint x: 291, startPoint y: 124, endPoint x: 293, endPoint y: 114, distance: 10.1
click at [293, 114] on div at bounding box center [279, 434] width 559 height 673
drag, startPoint x: 308, startPoint y: 108, endPoint x: 309, endPoint y: 122, distance: 14.0
click at [308, 124] on div at bounding box center [279, 434] width 559 height 673
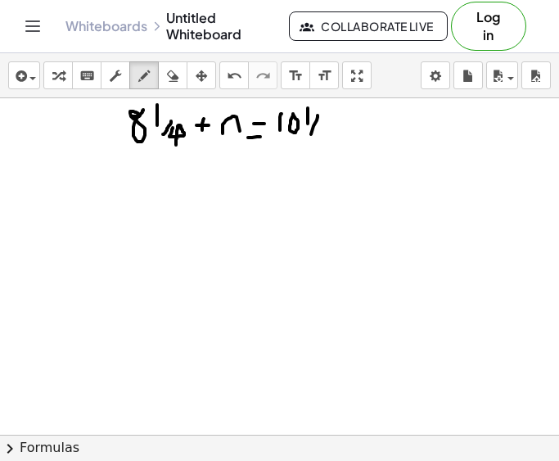
drag, startPoint x: 318, startPoint y: 115, endPoint x: 311, endPoint y: 137, distance: 23.0
click at [309, 143] on div at bounding box center [279, 434] width 559 height 673
drag, startPoint x: 328, startPoint y: 128, endPoint x: 358, endPoint y: 143, distance: 34.0
click at [358, 143] on div at bounding box center [279, 434] width 559 height 673
drag, startPoint x: 142, startPoint y: 170, endPoint x: 166, endPoint y: 182, distance: 26.7
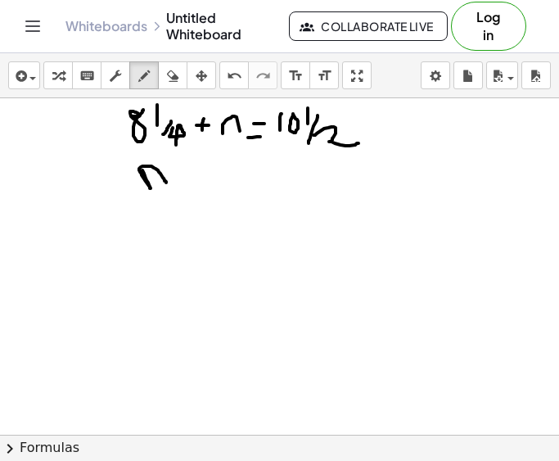
click at [166, 182] on div at bounding box center [279, 434] width 559 height 673
click at [188, 173] on div at bounding box center [279, 434] width 559 height 673
drag, startPoint x: 182, startPoint y: 182, endPoint x: 204, endPoint y: 182, distance: 21.3
click at [204, 182] on div at bounding box center [279, 434] width 559 height 673
drag, startPoint x: 232, startPoint y: 167, endPoint x: 233, endPoint y: 195, distance: 27.8
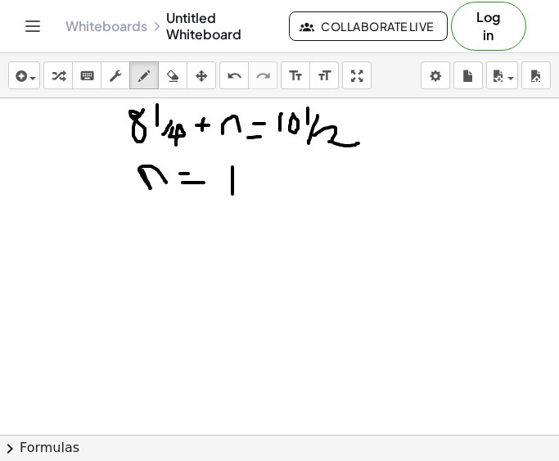
click at [233, 195] on div at bounding box center [279, 434] width 559 height 673
click at [244, 173] on div at bounding box center [279, 434] width 559 height 673
drag, startPoint x: 257, startPoint y: 159, endPoint x: 263, endPoint y: 173, distance: 15.0
click at [263, 173] on div at bounding box center [279, 434] width 559 height 673
drag, startPoint x: 259, startPoint y: 180, endPoint x: 272, endPoint y: 178, distance: 13.3
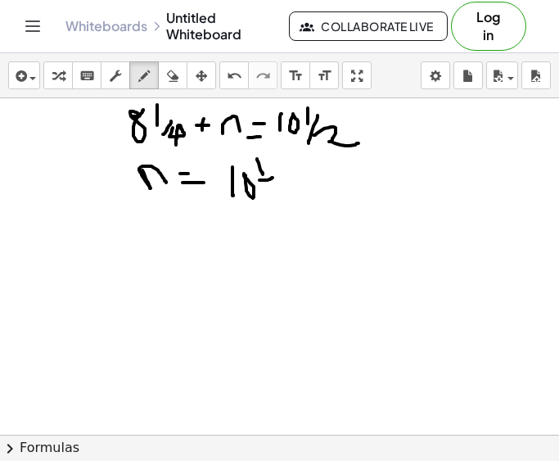
click at [272, 178] on div at bounding box center [279, 434] width 559 height 673
drag, startPoint x: 267, startPoint y: 190, endPoint x: 286, endPoint y: 196, distance: 19.7
click at [286, 196] on div at bounding box center [279, 434] width 559 height 673
drag, startPoint x: 286, startPoint y: 179, endPoint x: 311, endPoint y: 179, distance: 25.4
click at [311, 179] on div at bounding box center [279, 434] width 559 height 673
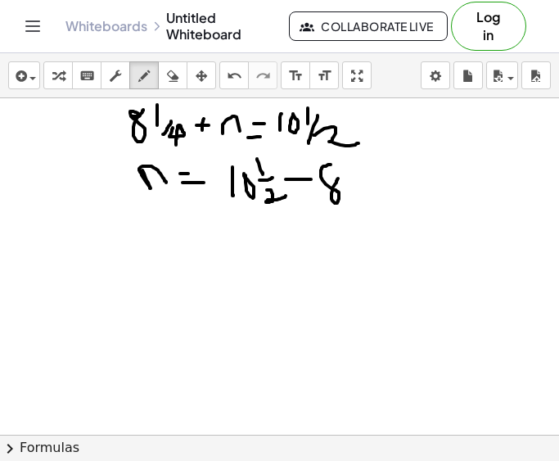
drag, startPoint x: 331, startPoint y: 164, endPoint x: 340, endPoint y: 170, distance: 11.4
click at [340, 170] on div at bounding box center [279, 434] width 559 height 673
drag, startPoint x: 353, startPoint y: 161, endPoint x: 354, endPoint y: 182, distance: 20.5
click at [354, 182] on div at bounding box center [279, 434] width 559 height 673
drag, startPoint x: 348, startPoint y: 187, endPoint x: 369, endPoint y: 187, distance: 21.3
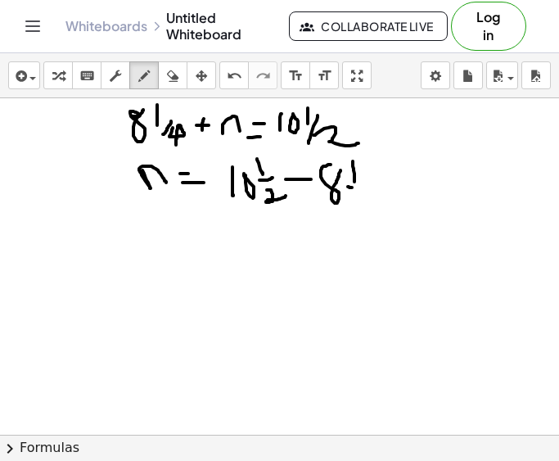
click at [369, 187] on div at bounding box center [279, 434] width 559 height 673
drag, startPoint x: 358, startPoint y: 198, endPoint x: 376, endPoint y: 205, distance: 18.7
click at [376, 205] on div at bounding box center [279, 434] width 559 height 673
drag, startPoint x: 366, startPoint y: 197, endPoint x: 366, endPoint y: 215, distance: 18.0
click at [366, 215] on div at bounding box center [279, 434] width 559 height 673
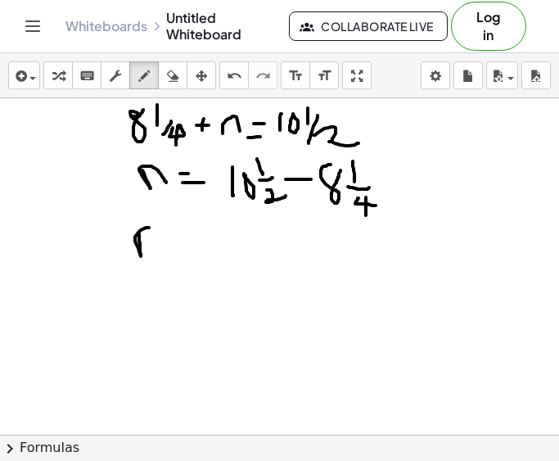
drag, startPoint x: 139, startPoint y: 234, endPoint x: 160, endPoint y: 251, distance: 26.7
click at [160, 251] on div at bounding box center [279, 434] width 559 height 673
drag, startPoint x: 173, startPoint y: 242, endPoint x: 184, endPoint y: 242, distance: 11.5
click at [184, 242] on div at bounding box center [279, 434] width 559 height 673
drag, startPoint x: 175, startPoint y: 247, endPoint x: 194, endPoint y: 245, distance: 18.9
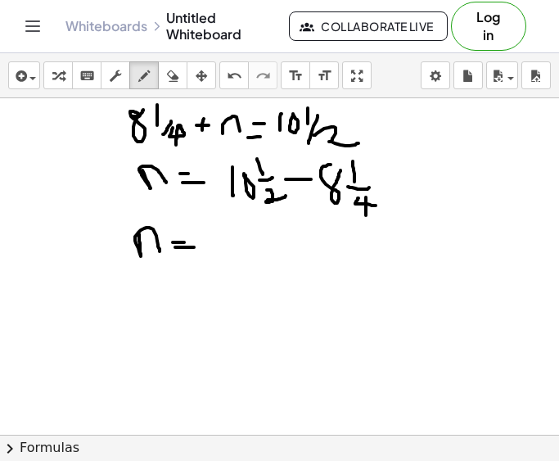
click at [194, 245] on div at bounding box center [279, 434] width 559 height 673
drag, startPoint x: 217, startPoint y: 240, endPoint x: 259, endPoint y: 259, distance: 46.5
click at [259, 259] on div at bounding box center [279, 434] width 559 height 673
drag, startPoint x: 262, startPoint y: 214, endPoint x: 263, endPoint y: 228, distance: 14.0
click at [263, 228] on div at bounding box center [279, 434] width 559 height 673
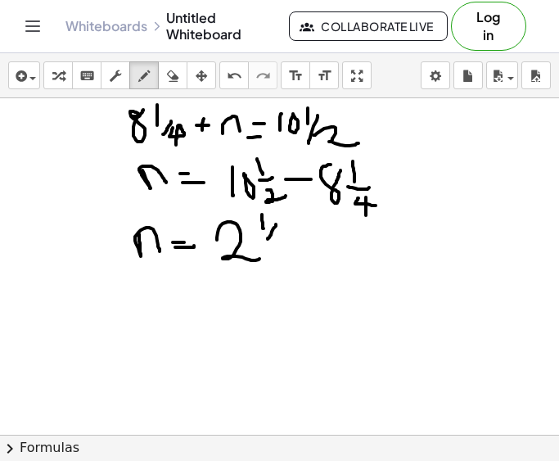
drag, startPoint x: 276, startPoint y: 224, endPoint x: 264, endPoint y: 243, distance: 22.0
click at [264, 243] on div at bounding box center [279, 434] width 559 height 673
drag, startPoint x: 277, startPoint y: 241, endPoint x: 300, endPoint y: 253, distance: 25.6
click at [300, 253] on div at bounding box center [279, 434] width 559 height 673
click at [288, 209] on div at bounding box center [279, 434] width 559 height 673
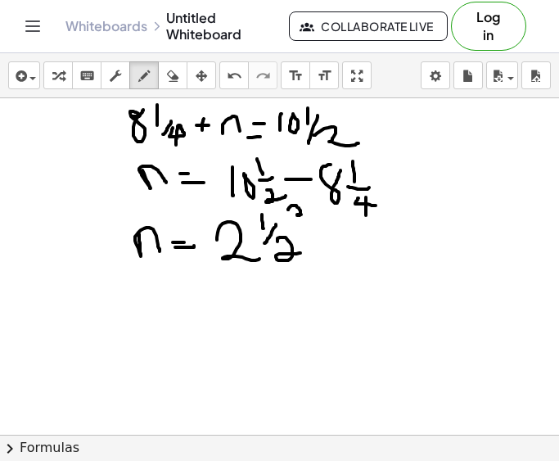
drag, startPoint x: 288, startPoint y: 209, endPoint x: 311, endPoint y: 214, distance: 23.3
click at [311, 214] on div at bounding box center [279, 434] width 559 height 673
drag, startPoint x: 369, startPoint y: 234, endPoint x: 417, endPoint y: 217, distance: 51.2
click at [417, 217] on div at bounding box center [279, 434] width 559 height 673
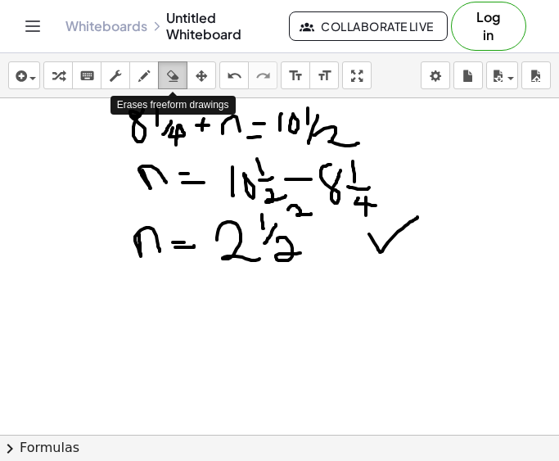
click at [169, 71] on icon "button" at bounding box center [172, 76] width 11 height 20
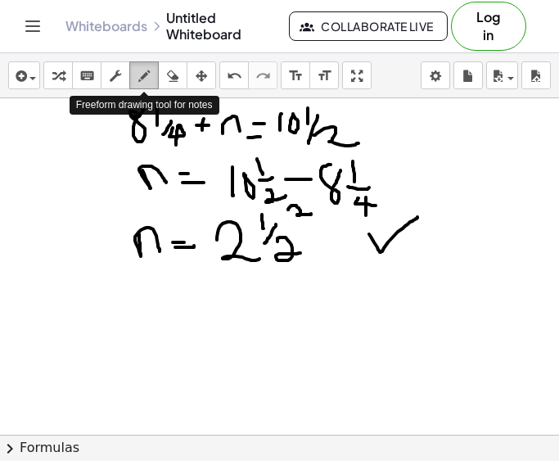
click at [145, 83] on icon "button" at bounding box center [143, 76] width 11 height 20
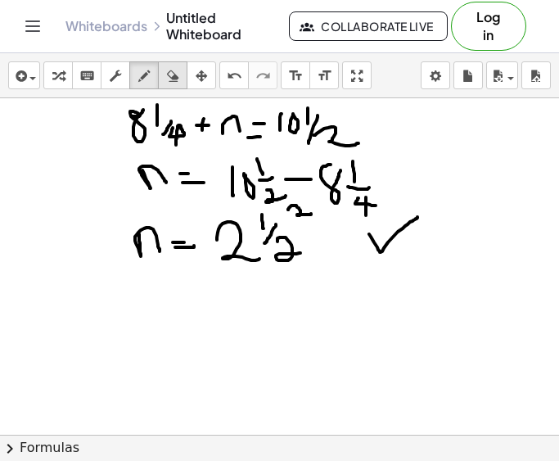
click at [174, 79] on icon "button" at bounding box center [172, 76] width 11 height 20
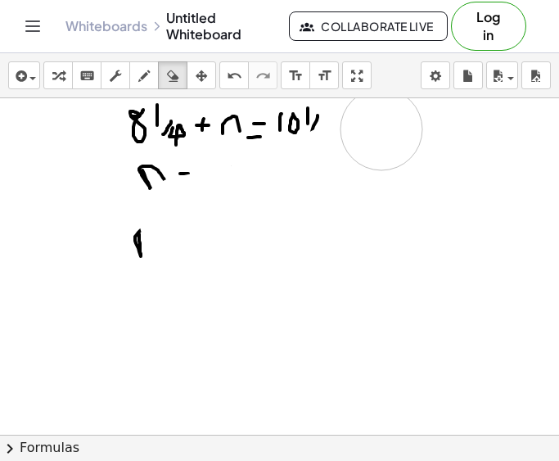
drag, startPoint x: 370, startPoint y: 235, endPoint x: 414, endPoint y: 244, distance: 45.1
click at [443, 244] on div at bounding box center [279, 434] width 559 height 673
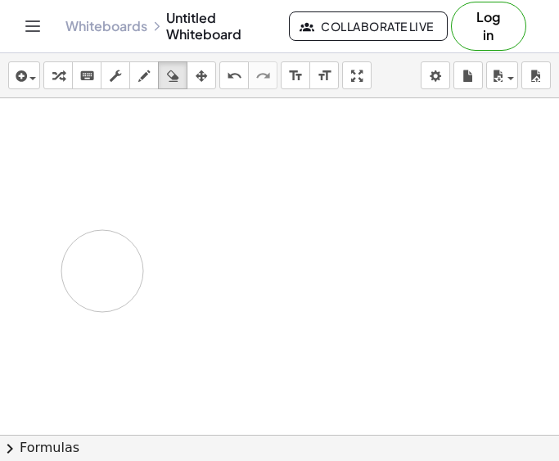
drag, startPoint x: 257, startPoint y: 137, endPoint x: 103, endPoint y: 270, distance: 203.1
click at [103, 270] on div at bounding box center [279, 434] width 559 height 673
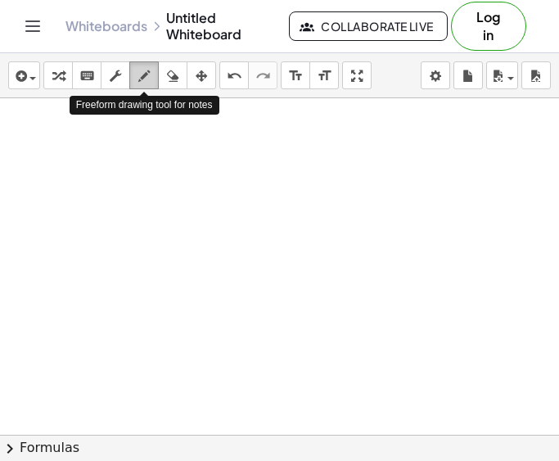
click at [139, 65] on div "button" at bounding box center [143, 75] width 21 height 20
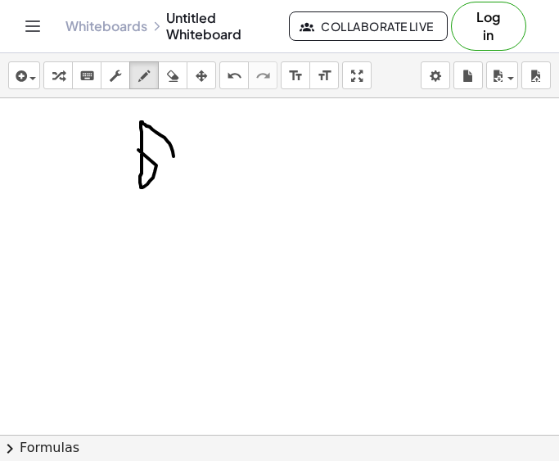
drag, startPoint x: 138, startPoint y: 150, endPoint x: 160, endPoint y: 177, distance: 34.4
click at [160, 177] on div at bounding box center [279, 434] width 559 height 673
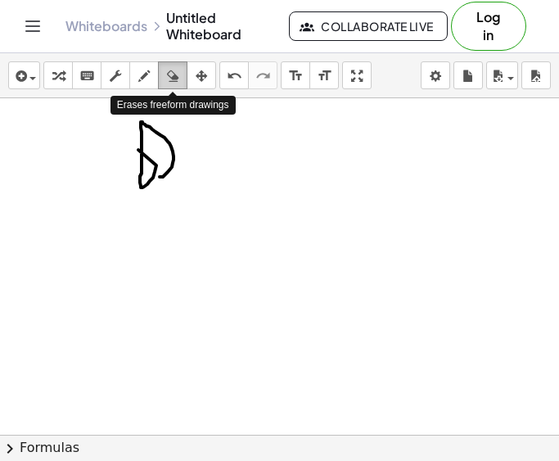
click at [173, 82] on icon "button" at bounding box center [172, 76] width 11 height 20
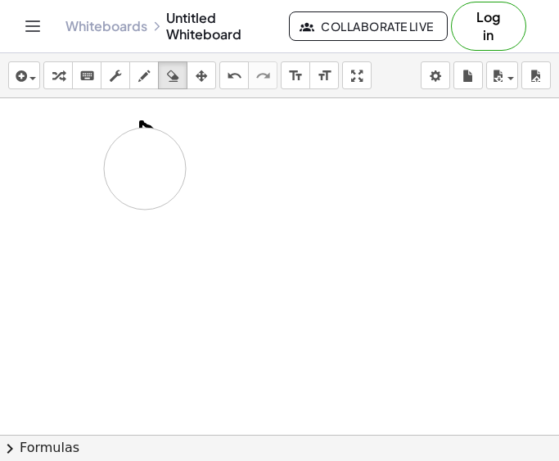
drag, startPoint x: 218, startPoint y: 171, endPoint x: 137, endPoint y: 165, distance: 81.2
click at [137, 165] on div at bounding box center [279, 434] width 559 height 673
drag, startPoint x: 209, startPoint y: 135, endPoint x: 119, endPoint y: 121, distance: 91.1
click at [119, 121] on div at bounding box center [279, 434] width 559 height 673
click at [147, 72] on icon "button" at bounding box center [143, 76] width 11 height 20
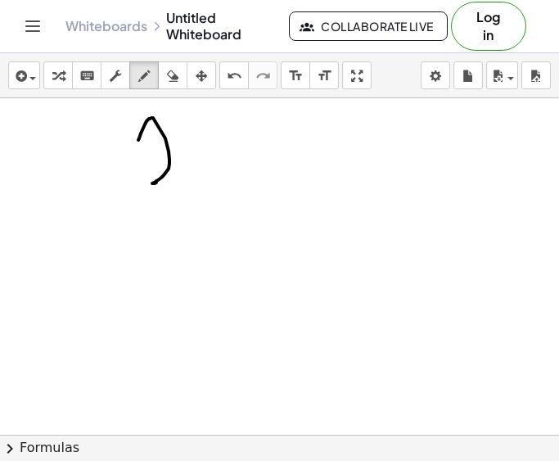
drag, startPoint x: 138, startPoint y: 140, endPoint x: 182, endPoint y: 182, distance: 60.2
click at [182, 182] on div at bounding box center [279, 434] width 559 height 673
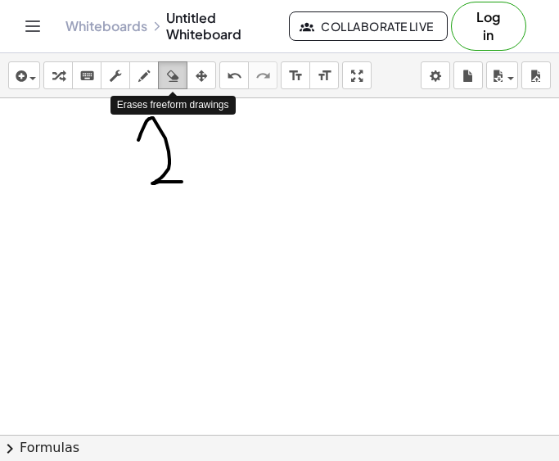
click at [163, 63] on button "erase" at bounding box center [172, 75] width 29 height 28
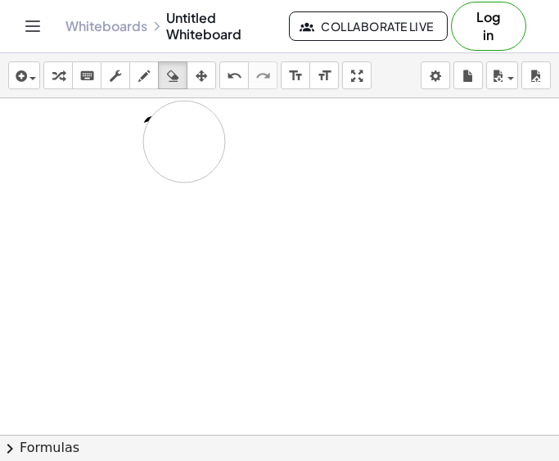
drag, startPoint x: 234, startPoint y: 164, endPoint x: 175, endPoint y: 143, distance: 62.4
click at [175, 143] on div at bounding box center [279, 434] width 559 height 673
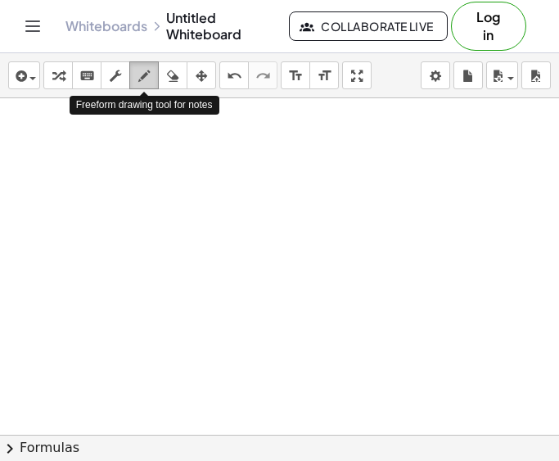
click at [145, 82] on icon "button" at bounding box center [143, 76] width 11 height 20
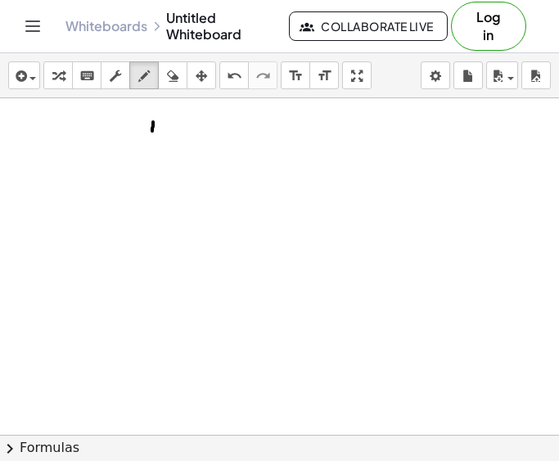
drag, startPoint x: 152, startPoint y: 131, endPoint x: 153, endPoint y: 122, distance: 9.0
click at [153, 122] on div at bounding box center [279, 434] width 559 height 673
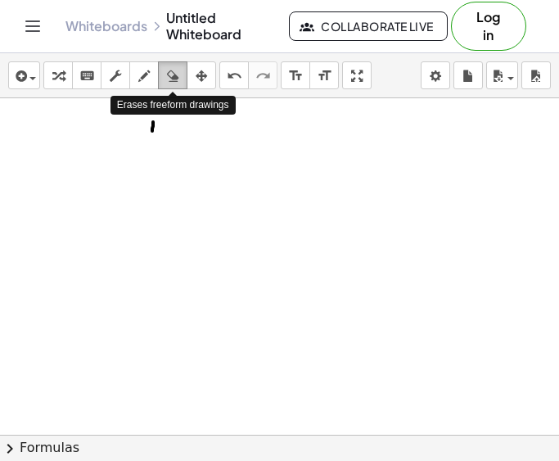
click at [165, 80] on div "button" at bounding box center [172, 75] width 21 height 20
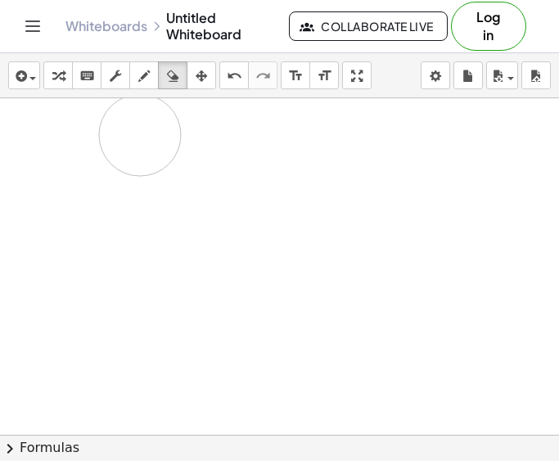
drag, startPoint x: 169, startPoint y: 142, endPoint x: 137, endPoint y: 133, distance: 32.9
click at [137, 133] on div at bounding box center [279, 434] width 559 height 673
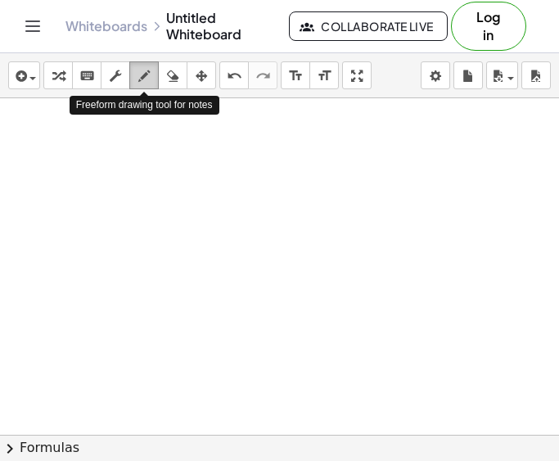
click at [145, 79] on icon "button" at bounding box center [143, 76] width 11 height 20
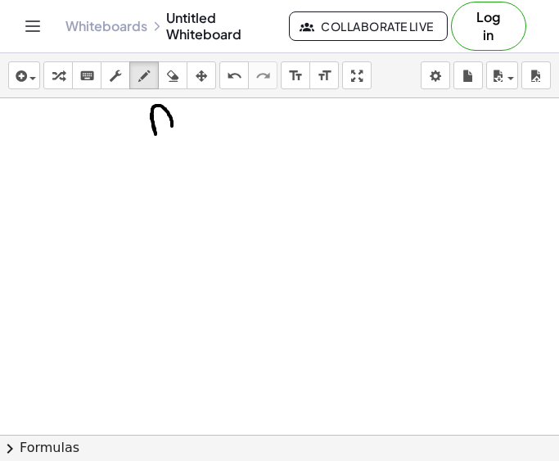
drag, startPoint x: 152, startPoint y: 115, endPoint x: 172, endPoint y: 133, distance: 26.6
click at [172, 133] on div at bounding box center [279, 434] width 559 height 673
drag, startPoint x: 88, startPoint y: 110, endPoint x: 93, endPoint y: 119, distance: 11.4
click at [93, 119] on div at bounding box center [279, 434] width 559 height 673
drag, startPoint x: 104, startPoint y: 117, endPoint x: 85, endPoint y: 143, distance: 32.2
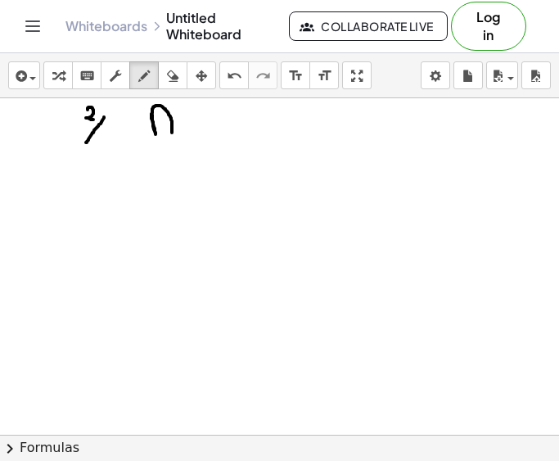
click at [85, 143] on div at bounding box center [279, 434] width 559 height 673
drag, startPoint x: 97, startPoint y: 141, endPoint x: 107, endPoint y: 149, distance: 12.8
click at [107, 149] on div at bounding box center [279, 434] width 559 height 673
click at [115, 124] on div at bounding box center [279, 434] width 559 height 673
drag, startPoint x: 136, startPoint y: 119, endPoint x: 133, endPoint y: 143, distance: 24.7
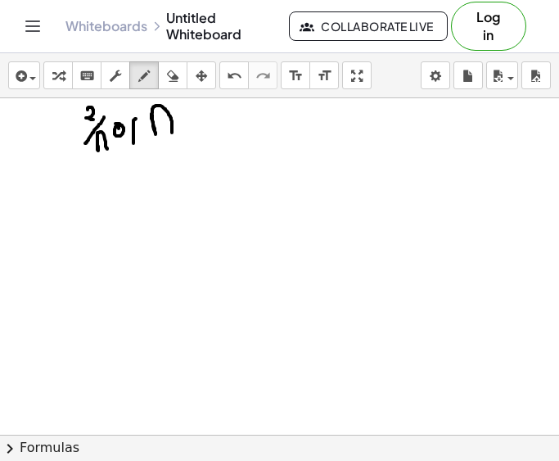
click at [133, 143] on div at bounding box center [279, 434] width 559 height 673
drag, startPoint x: 128, startPoint y: 132, endPoint x: 141, endPoint y: 129, distance: 12.5
click at [141, 129] on div at bounding box center [279, 434] width 559 height 673
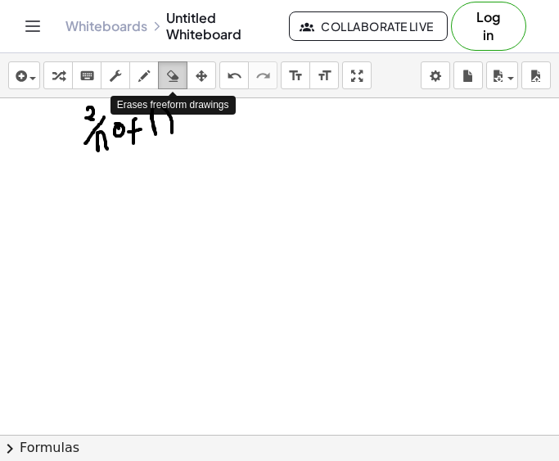
click at [168, 75] on icon "button" at bounding box center [172, 76] width 11 height 20
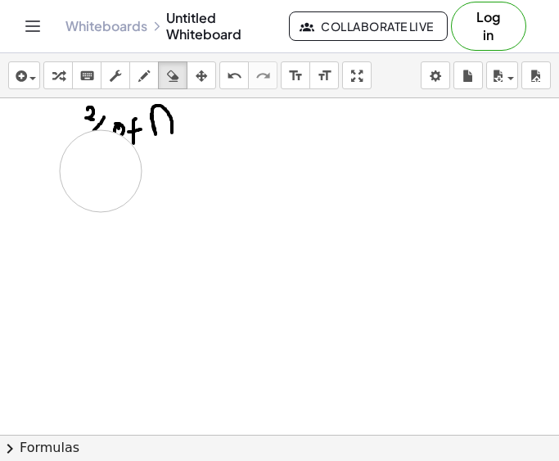
drag, startPoint x: 106, startPoint y: 180, endPoint x: 101, endPoint y: 172, distance: 9.5
click at [101, 172] on div at bounding box center [279, 434] width 559 height 673
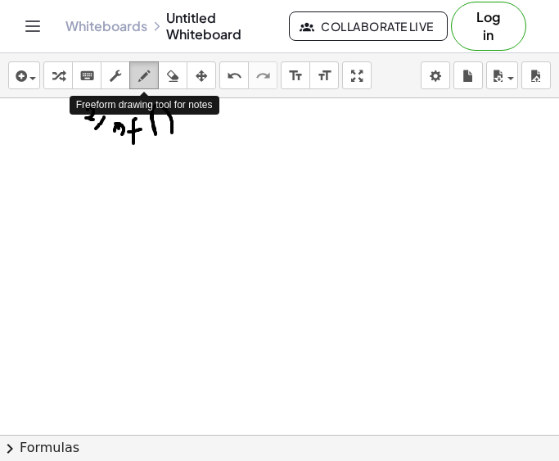
click at [140, 82] on icon "button" at bounding box center [143, 76] width 11 height 20
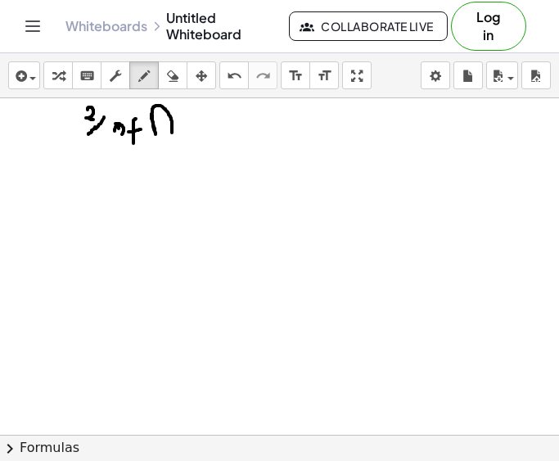
drag, startPoint x: 95, startPoint y: 127, endPoint x: 87, endPoint y: 136, distance: 12.2
click at [87, 136] on div at bounding box center [279, 434] width 559 height 673
drag, startPoint x: 98, startPoint y: 140, endPoint x: 101, endPoint y: 155, distance: 15.9
click at [101, 155] on div at bounding box center [279, 434] width 559 height 673
drag, startPoint x: 191, startPoint y: 124, endPoint x: 204, endPoint y: 124, distance: 13.1
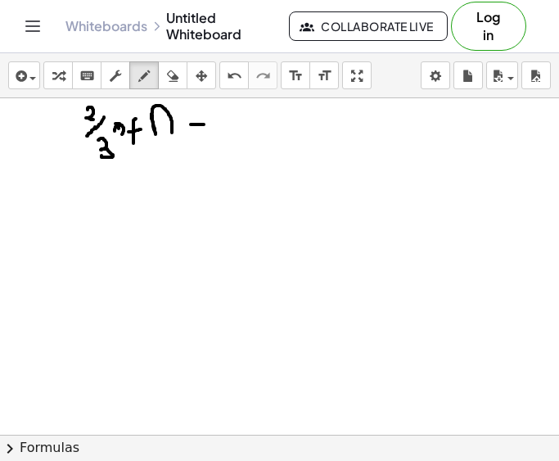
click at [204, 124] on div at bounding box center [279, 434] width 559 height 673
drag, startPoint x: 187, startPoint y: 135, endPoint x: 214, endPoint y: 133, distance: 26.3
click at [214, 133] on div at bounding box center [279, 434] width 559 height 673
drag, startPoint x: 240, startPoint y: 120, endPoint x: 223, endPoint y: 127, distance: 17.6
click at [223, 127] on div at bounding box center [279, 434] width 559 height 673
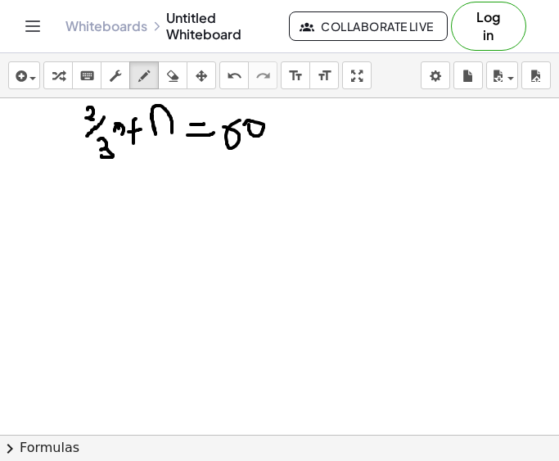
click at [244, 124] on div at bounding box center [279, 434] width 559 height 673
drag, startPoint x: 119, startPoint y: 203, endPoint x: 142, endPoint y: 226, distance: 33.0
click at [142, 225] on div at bounding box center [279, 434] width 559 height 673
drag, startPoint x: 110, startPoint y: 236, endPoint x: 152, endPoint y: 231, distance: 42.0
click at [152, 231] on div at bounding box center [279, 434] width 559 height 673
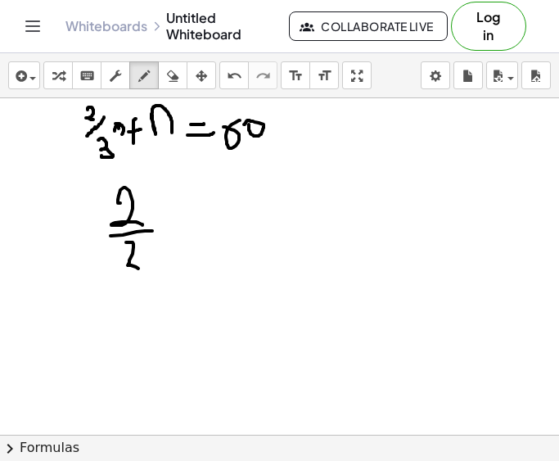
drag, startPoint x: 126, startPoint y: 242, endPoint x: 126, endPoint y: 268, distance: 25.4
click at [124, 278] on div at bounding box center [279, 434] width 559 height 673
drag, startPoint x: 179, startPoint y: 228, endPoint x: 165, endPoint y: 239, distance: 17.5
click at [167, 237] on div at bounding box center [279, 434] width 559 height 673
drag, startPoint x: 169, startPoint y: 224, endPoint x: 180, endPoint y: 241, distance: 20.0
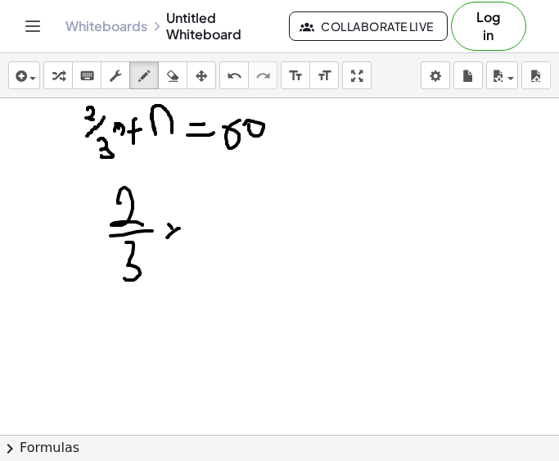
click at [178, 237] on div at bounding box center [279, 434] width 559 height 673
drag, startPoint x: 188, startPoint y: 223, endPoint x: 199, endPoint y: 244, distance: 23.8
click at [199, 244] on div at bounding box center [279, 434] width 559 height 673
click at [229, 232] on div at bounding box center [279, 434] width 559 height 673
drag, startPoint x: 217, startPoint y: 243, endPoint x: 235, endPoint y: 240, distance: 18.3
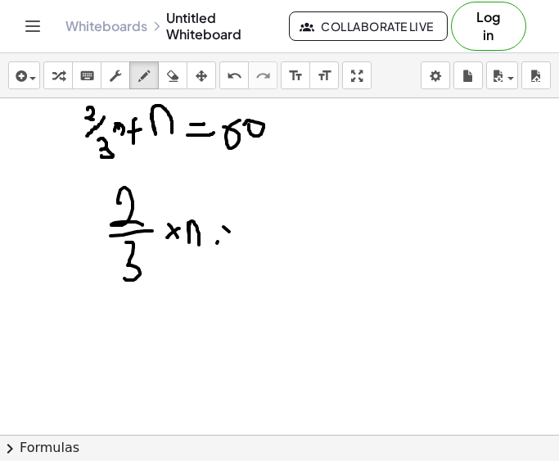
click at [235, 240] on div at bounding box center [279, 434] width 559 height 673
drag, startPoint x: 218, startPoint y: 230, endPoint x: 230, endPoint y: 228, distance: 12.4
click at [230, 228] on div at bounding box center [279, 434] width 559 height 673
drag, startPoint x: 265, startPoint y: 221, endPoint x: 250, endPoint y: 235, distance: 20.3
click at [250, 235] on div at bounding box center [279, 434] width 559 height 673
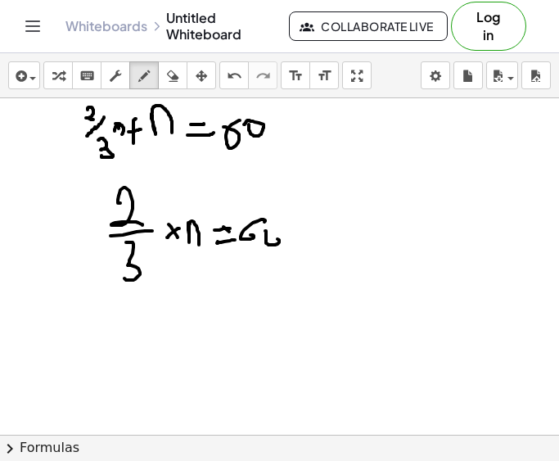
click at [268, 233] on div at bounding box center [279, 434] width 559 height 673
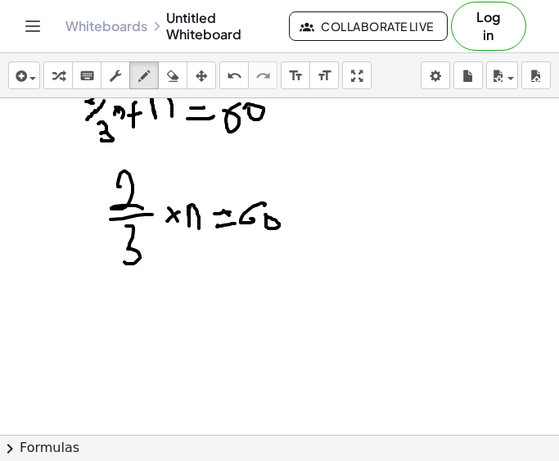
scroll to position [21, 0]
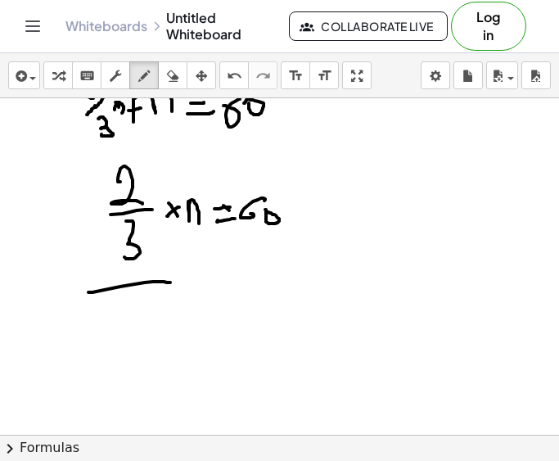
drag, startPoint x: 92, startPoint y: 292, endPoint x: 169, endPoint y: 284, distance: 76.5
click at [173, 282] on div at bounding box center [279, 413] width 559 height 673
drag, startPoint x: 116, startPoint y: 304, endPoint x: 147, endPoint y: 310, distance: 31.8
click at [142, 311] on div at bounding box center [279, 413] width 559 height 673
drag, startPoint x: 151, startPoint y: 313, endPoint x: 137, endPoint y: 335, distance: 26.1
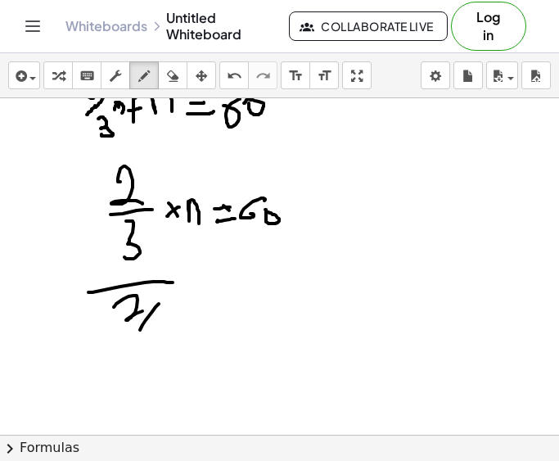
click at [137, 335] on div at bounding box center [279, 413] width 559 height 673
click at [164, 331] on div at bounding box center [279, 413] width 559 height 673
drag, startPoint x: 164, startPoint y: 331, endPoint x: 154, endPoint y: 350, distance: 21.2
click at [155, 350] on div at bounding box center [279, 413] width 559 height 673
click at [176, 79] on icon "button" at bounding box center [172, 76] width 11 height 20
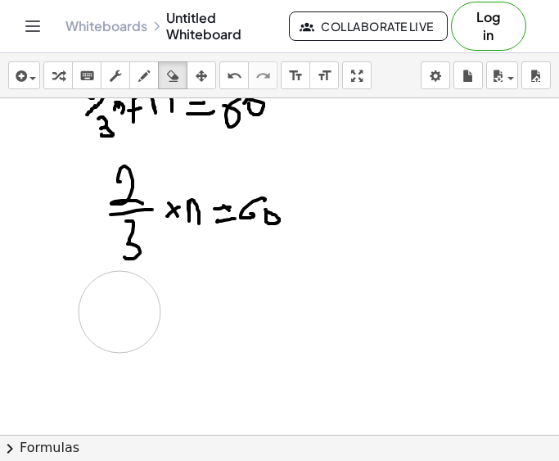
drag, startPoint x: 210, startPoint y: 322, endPoint x: 102, endPoint y: 309, distance: 108.8
click at [102, 309] on div at bounding box center [279, 413] width 559 height 673
click at [145, 82] on icon "button" at bounding box center [143, 76] width 11 height 20
drag, startPoint x: 96, startPoint y: 214, endPoint x: 82, endPoint y: 231, distance: 22.1
click at [82, 231] on div at bounding box center [279, 413] width 559 height 673
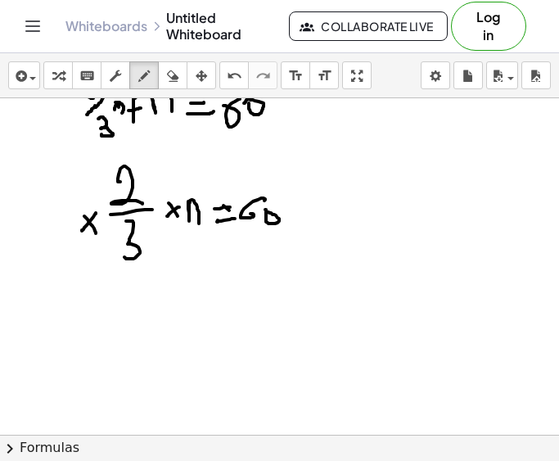
drag, startPoint x: 84, startPoint y: 216, endPoint x: 97, endPoint y: 233, distance: 21.1
click at [97, 233] on div at bounding box center [279, 413] width 559 height 673
drag, startPoint x: 47, startPoint y: 178, endPoint x: 41, endPoint y: 203, distance: 26.2
click at [41, 203] on div at bounding box center [279, 413] width 559 height 673
drag, startPoint x: 29, startPoint y: 217, endPoint x: 59, endPoint y: 216, distance: 30.3
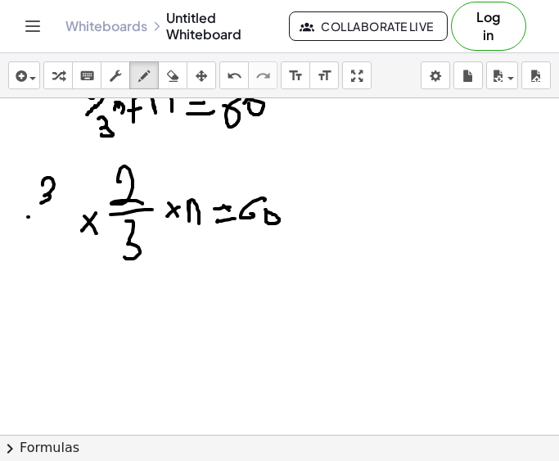
click at [58, 215] on div at bounding box center [279, 413] width 559 height 673
drag, startPoint x: 43, startPoint y: 241, endPoint x: 69, endPoint y: 262, distance: 32.6
click at [69, 262] on div at bounding box center [279, 413] width 559 height 673
drag, startPoint x: 307, startPoint y: 207, endPoint x: 289, endPoint y: 226, distance: 26.0
click at [289, 226] on div at bounding box center [279, 413] width 559 height 673
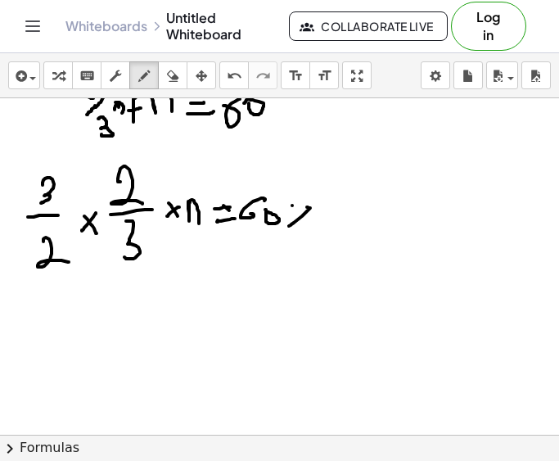
drag, startPoint x: 292, startPoint y: 205, endPoint x: 318, endPoint y: 221, distance: 30.5
click at [317, 221] on div at bounding box center [279, 413] width 559 height 673
drag, startPoint x: 336, startPoint y: 192, endPoint x: 345, endPoint y: 212, distance: 22.0
click at [346, 212] on div at bounding box center [279, 413] width 559 height 673
drag, startPoint x: 332, startPoint y: 218, endPoint x: 353, endPoint y: 222, distance: 20.9
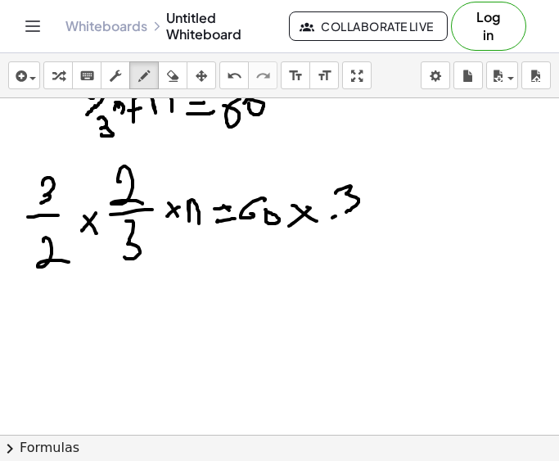
click at [353, 221] on div at bounding box center [279, 413] width 559 height 673
drag, startPoint x: 340, startPoint y: 241, endPoint x: 359, endPoint y: 256, distance: 24.4
click at [359, 256] on div at bounding box center [279, 413] width 559 height 673
drag, startPoint x: 151, startPoint y: 238, endPoint x: 0, endPoint y: 249, distance: 151.8
click at [0, 249] on div at bounding box center [279, 413] width 559 height 673
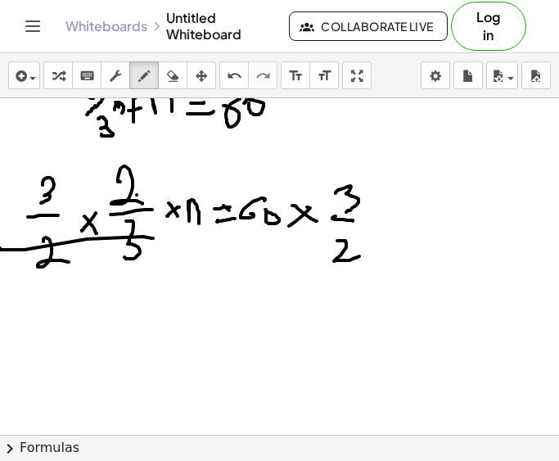
drag, startPoint x: 137, startPoint y: 195, endPoint x: 1, endPoint y: 184, distance: 136.3
click at [1, 184] on div at bounding box center [279, 413] width 559 height 673
drag, startPoint x: 141, startPoint y: 319, endPoint x: 153, endPoint y: 321, distance: 12.4
click at [153, 318] on div at bounding box center [279, 413] width 559 height 673
drag, startPoint x: 153, startPoint y: 318, endPoint x: 153, endPoint y: 328, distance: 9.8
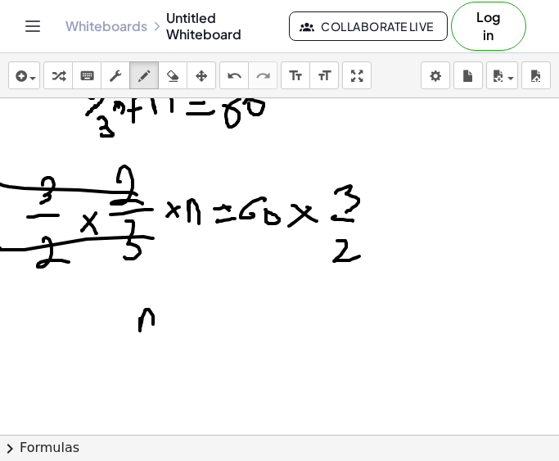
click at [153, 328] on div at bounding box center [279, 413] width 559 height 673
drag, startPoint x: 171, startPoint y: 311, endPoint x: 185, endPoint y: 310, distance: 13.9
click at [185, 309] on div at bounding box center [279, 413] width 559 height 673
drag, startPoint x: 173, startPoint y: 322, endPoint x: 197, endPoint y: 319, distance: 24.8
click at [197, 319] on div at bounding box center [279, 413] width 559 height 673
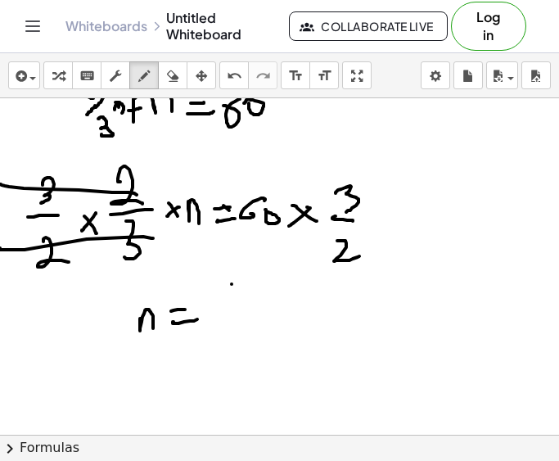
click at [231, 308] on div at bounding box center [279, 413] width 559 height 673
click at [257, 289] on div at bounding box center [279, 413] width 559 height 673
click at [259, 291] on div at bounding box center [279, 413] width 559 height 673
click at [263, 318] on div at bounding box center [279, 413] width 559 height 673
click at [263, 345] on div at bounding box center [279, 413] width 559 height 673
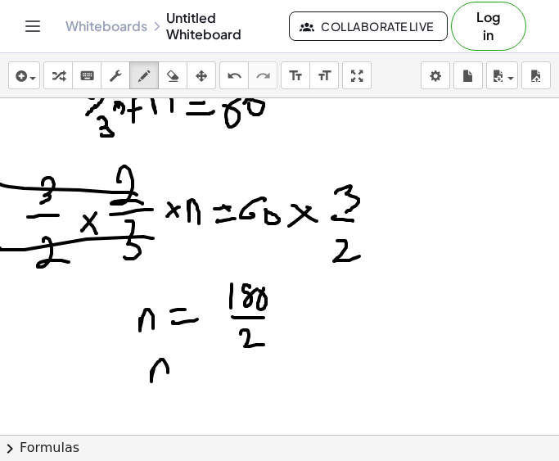
click at [168, 376] on div at bounding box center [279, 413] width 559 height 673
click at [199, 369] on div at bounding box center [279, 413] width 559 height 673
click at [221, 378] on div at bounding box center [279, 413] width 559 height 673
click at [236, 376] on div at bounding box center [279, 413] width 559 height 673
click at [247, 372] on div at bounding box center [279, 413] width 559 height 673
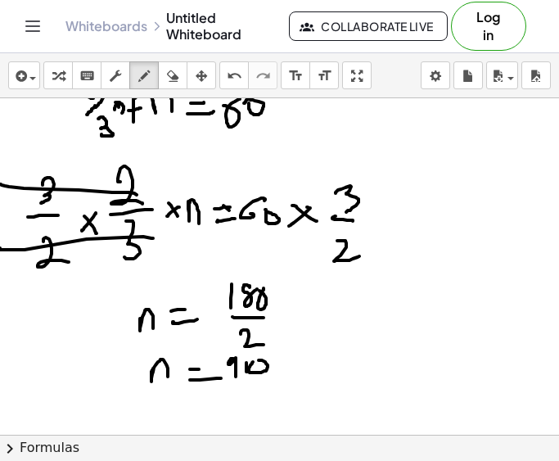
click at [253, 363] on div at bounding box center [279, 413] width 559 height 673
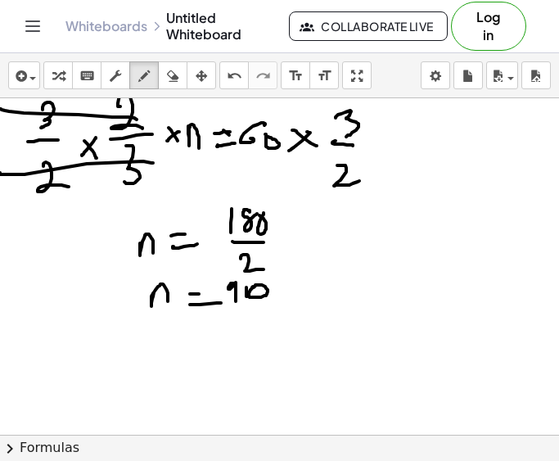
scroll to position [101, 0]
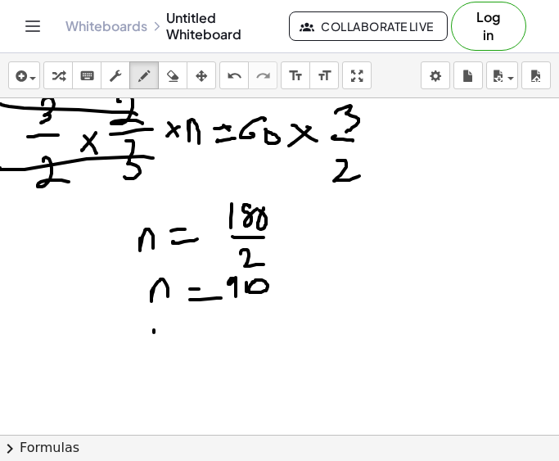
click at [151, 363] on div at bounding box center [279, 333] width 559 height 673
click at [173, 363] on div at bounding box center [279, 333] width 559 height 673
click at [153, 390] on div at bounding box center [279, 333] width 559 height 673
click at [147, 395] on div at bounding box center [279, 333] width 559 height 673
click at [183, 371] on div at bounding box center [279, 333] width 559 height 673
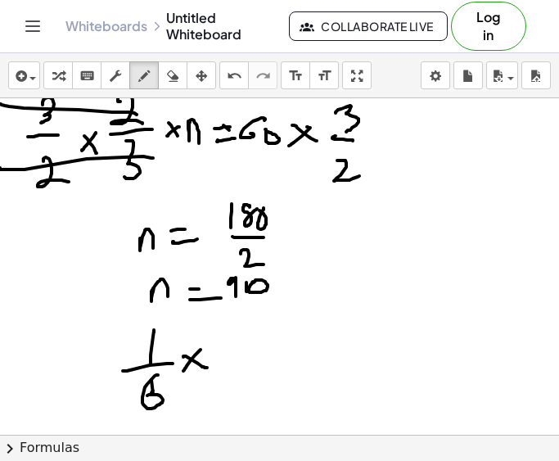
click at [209, 366] on div at bounding box center [279, 333] width 559 height 673
click at [227, 351] on div at bounding box center [279, 333] width 559 height 673
click at [246, 335] on div at bounding box center [279, 333] width 559 height 673
click at [284, 363] on div at bounding box center [279, 333] width 559 height 673
click at [291, 372] on div at bounding box center [279, 333] width 559 height 673
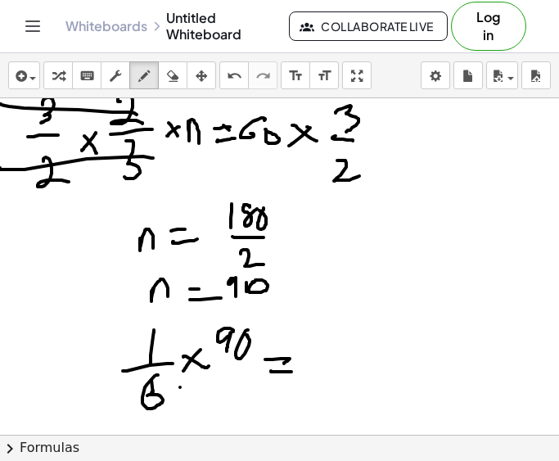
click at [125, 404] on div at bounding box center [279, 333] width 559 height 673
click at [188, 424] on div at bounding box center [279, 333] width 559 height 673
click at [256, 341] on div at bounding box center [279, 333] width 559 height 673
click at [234, 319] on div at bounding box center [279, 333] width 559 height 673
click at [253, 325] on div at bounding box center [279, 333] width 559 height 673
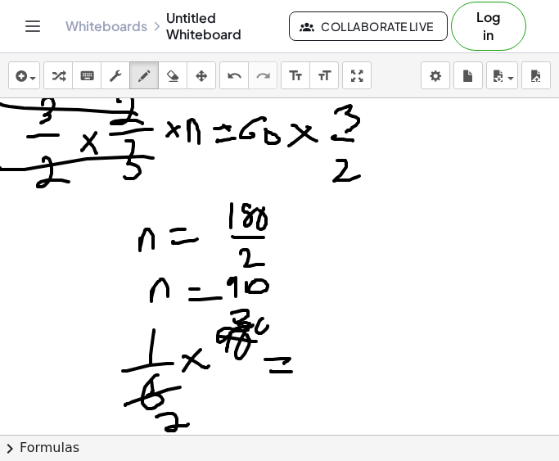
click at [263, 318] on div at bounding box center [279, 333] width 559 height 673
click at [160, 433] on div at bounding box center [279, 333] width 559 height 673
click at [204, 429] on div at bounding box center [279, 333] width 559 height 673
click at [262, 321] on div at bounding box center [279, 333] width 559 height 673
click at [284, 319] on div at bounding box center [279, 333] width 559 height 673
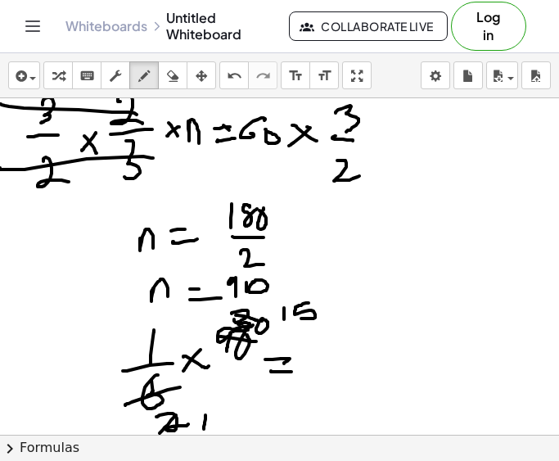
click at [296, 318] on div at bounding box center [279, 333] width 559 height 673
click at [316, 379] on div at bounding box center [279, 333] width 559 height 673
click at [331, 378] on div at bounding box center [279, 333] width 559 height 673
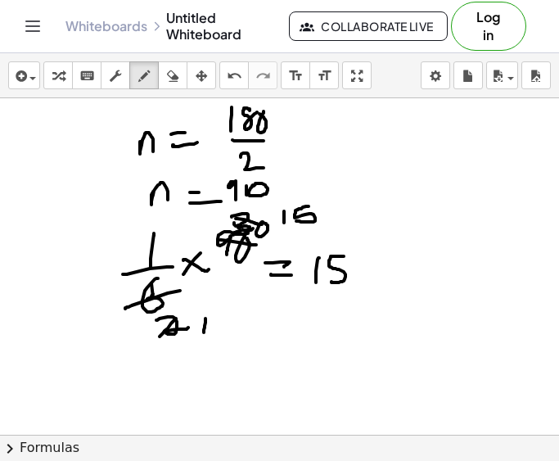
scroll to position [199, 0]
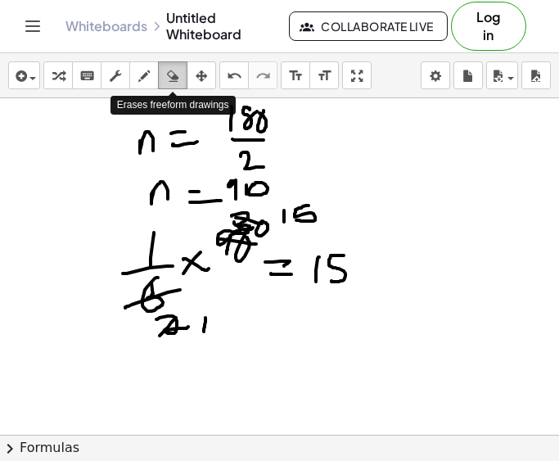
click at [169, 79] on icon "button" at bounding box center [172, 76] width 11 height 20
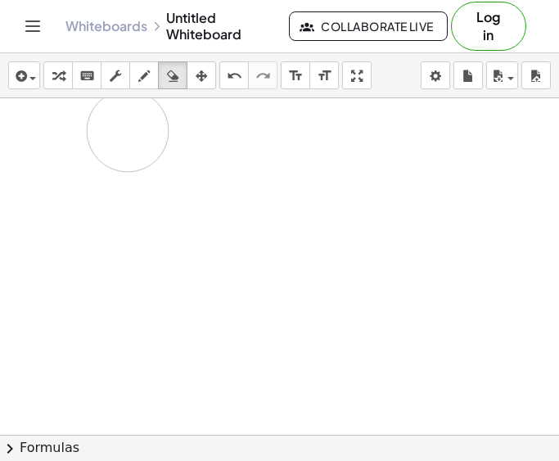
drag, startPoint x: 230, startPoint y: 318, endPoint x: 131, endPoint y: 133, distance: 209.8
click at [131, 133] on div at bounding box center [279, 235] width 559 height 673
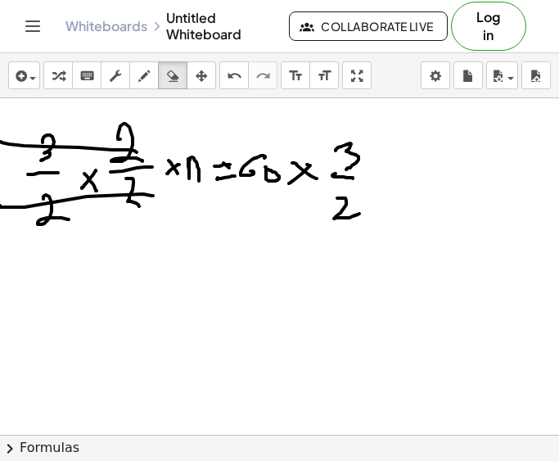
scroll to position [61, 0]
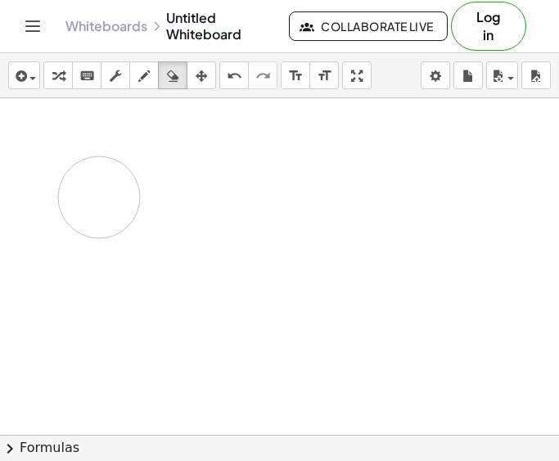
drag, startPoint x: 190, startPoint y: 209, endPoint x: 228, endPoint y: 196, distance: 40.9
click at [228, 196] on div at bounding box center [279, 373] width 559 height 673
click at [142, 88] on button "draw" at bounding box center [143, 75] width 29 height 28
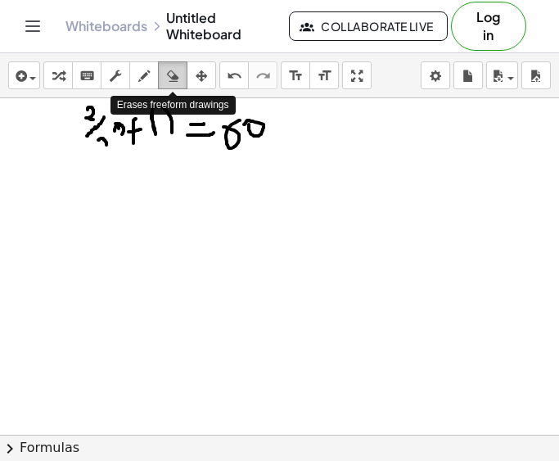
click at [177, 74] on icon "button" at bounding box center [172, 76] width 11 height 20
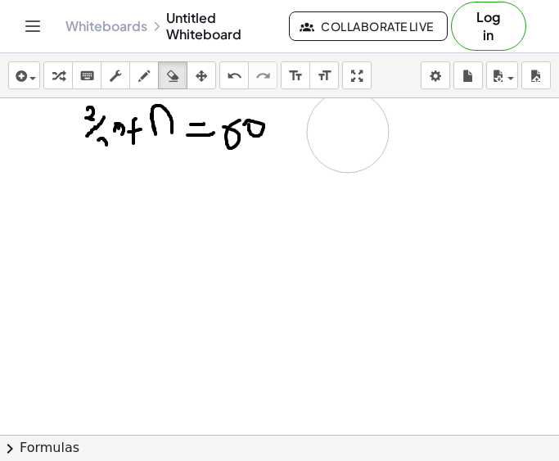
click at [348, 132] on div at bounding box center [279, 434] width 559 height 673
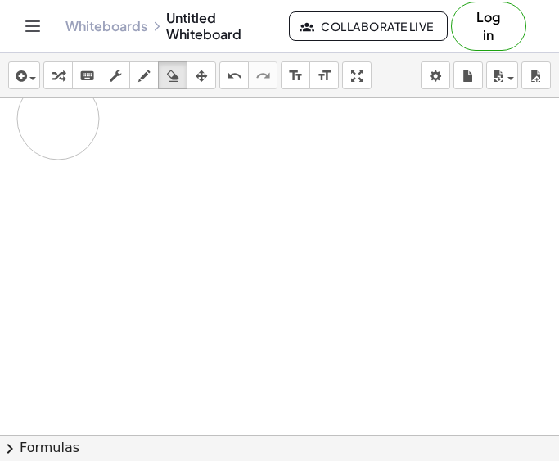
drag, startPoint x: 348, startPoint y: 132, endPoint x: 68, endPoint y: 119, distance: 280.2
click at [68, 119] on div at bounding box center [279, 434] width 559 height 673
click at [146, 89] on div "insert select one: Math Expression Function Text Youtube Video Graphing Geometr…" at bounding box center [279, 75] width 559 height 45
click at [147, 79] on icon "button" at bounding box center [143, 76] width 11 height 20
drag, startPoint x: 133, startPoint y: 115, endPoint x: 140, endPoint y: 153, distance: 38.4
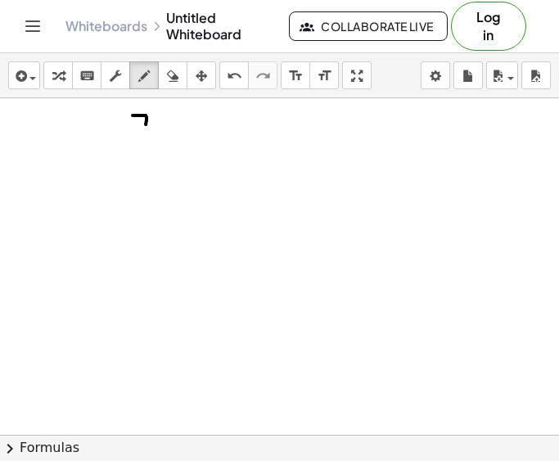
click at [137, 158] on div at bounding box center [279, 434] width 559 height 673
drag, startPoint x: 164, startPoint y: 122, endPoint x: 154, endPoint y: 144, distance: 24.2
click at [154, 144] on div at bounding box center [279, 434] width 559 height 673
drag, startPoint x: 181, startPoint y: 131, endPoint x: 171, endPoint y: 149, distance: 20.5
click at [169, 151] on div at bounding box center [279, 434] width 559 height 673
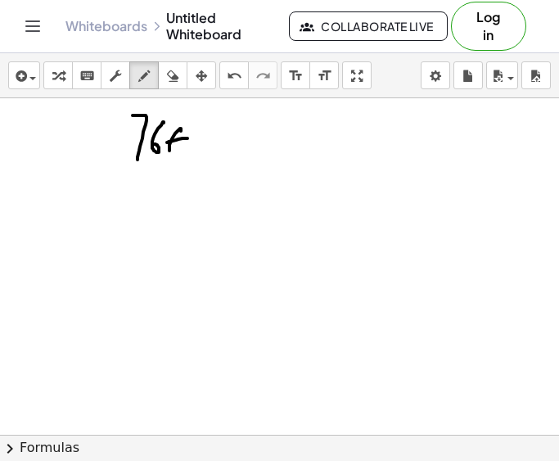
drag, startPoint x: 187, startPoint y: 138, endPoint x: 185, endPoint y: 149, distance: 10.9
click at [184, 149] on div at bounding box center [279, 434] width 559 height 673
drag, startPoint x: 189, startPoint y: 146, endPoint x: 209, endPoint y: 149, distance: 20.7
click at [209, 148] on div at bounding box center [279, 434] width 559 height 673
drag, startPoint x: 225, startPoint y: 128, endPoint x: 223, endPoint y: 137, distance: 10.0
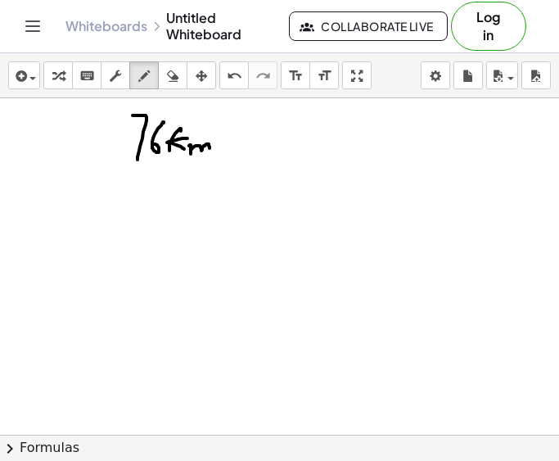
click at [223, 137] on div at bounding box center [279, 434] width 559 height 673
drag, startPoint x: 230, startPoint y: 138, endPoint x: 218, endPoint y: 156, distance: 21.8
click at [218, 156] on div at bounding box center [279, 434] width 559 height 673
click at [178, 81] on icon "button" at bounding box center [172, 76] width 11 height 20
drag, startPoint x: 268, startPoint y: 141, endPoint x: 254, endPoint y: 140, distance: 13.9
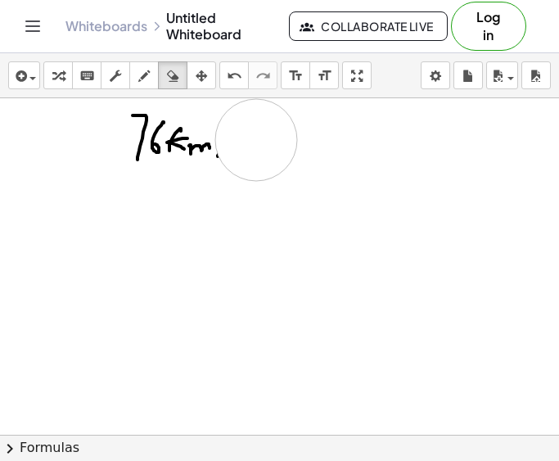
click at [254, 140] on div at bounding box center [279, 434] width 559 height 673
drag, startPoint x: 251, startPoint y: 146, endPoint x: 181, endPoint y: 137, distance: 70.9
click at [173, 136] on div at bounding box center [279, 434] width 559 height 673
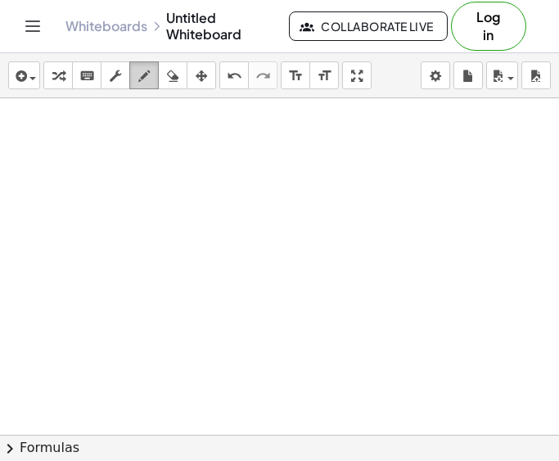
click at [147, 82] on icon "button" at bounding box center [143, 76] width 11 height 20
drag, startPoint x: 194, startPoint y: 113, endPoint x: 196, endPoint y: 132, distance: 18.9
click at [196, 132] on div at bounding box center [279, 434] width 559 height 673
drag, startPoint x: 168, startPoint y: 148, endPoint x: 219, endPoint y: 150, distance: 51.6
click at [219, 150] on div at bounding box center [279, 434] width 559 height 673
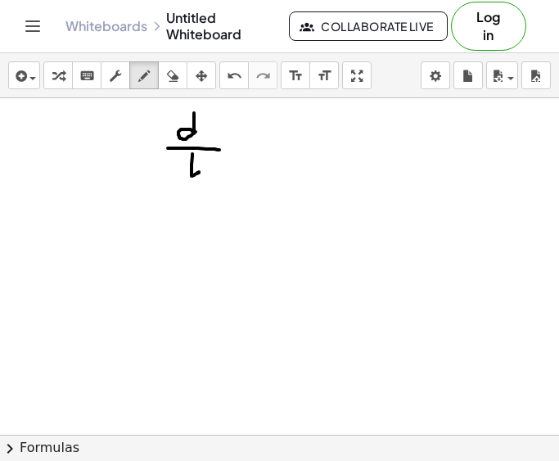
drag, startPoint x: 192, startPoint y: 154, endPoint x: 190, endPoint y: 169, distance: 14.9
click at [190, 169] on div at bounding box center [279, 434] width 559 height 673
drag, startPoint x: 183, startPoint y: 164, endPoint x: 214, endPoint y: 157, distance: 32.0
click at [214, 157] on div at bounding box center [279, 434] width 559 height 673
drag, startPoint x: 256, startPoint y: 119, endPoint x: 271, endPoint y: 124, distance: 15.8
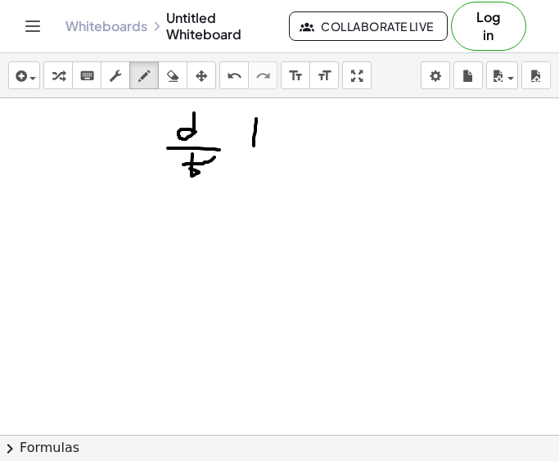
click at [256, 142] on div at bounding box center [279, 434] width 559 height 673
drag, startPoint x: 272, startPoint y: 124, endPoint x: 255, endPoint y: 132, distance: 19.0
click at [255, 132] on div at bounding box center [279, 434] width 559 height 673
click at [265, 143] on div at bounding box center [279, 434] width 559 height 673
drag, startPoint x: 276, startPoint y: 135, endPoint x: 294, endPoint y: 143, distance: 19.8
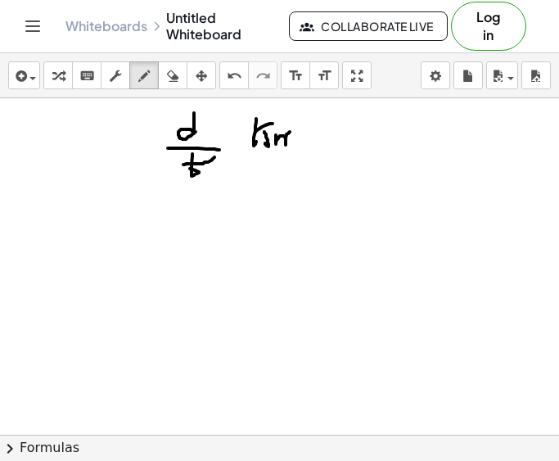
click at [294, 143] on div at bounding box center [279, 434] width 559 height 673
drag, startPoint x: 316, startPoint y: 128, endPoint x: 292, endPoint y: 153, distance: 34.1
click at [289, 152] on div at bounding box center [279, 434] width 559 height 673
drag, startPoint x: 298, startPoint y: 148, endPoint x: 277, endPoint y: 163, distance: 25.9
click at [277, 163] on div at bounding box center [279, 434] width 559 height 673
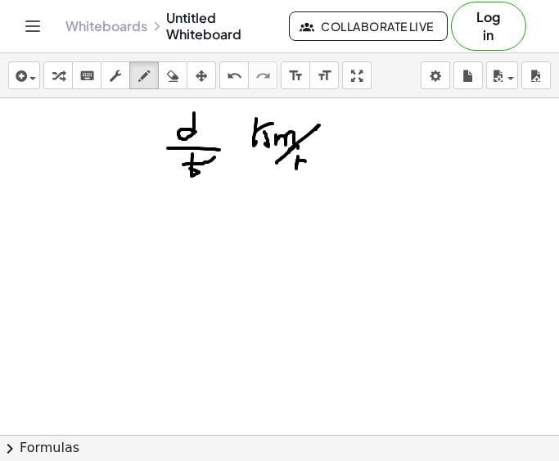
drag, startPoint x: 298, startPoint y: 159, endPoint x: 304, endPoint y: 174, distance: 16.6
click at [304, 174] on div at bounding box center [279, 434] width 559 height 673
drag, startPoint x: 182, startPoint y: 218, endPoint x: 181, endPoint y: 245, distance: 26.2
click at [181, 245] on div at bounding box center [279, 434] width 559 height 673
drag, startPoint x: 218, startPoint y: 233, endPoint x: 234, endPoint y: 232, distance: 16.4
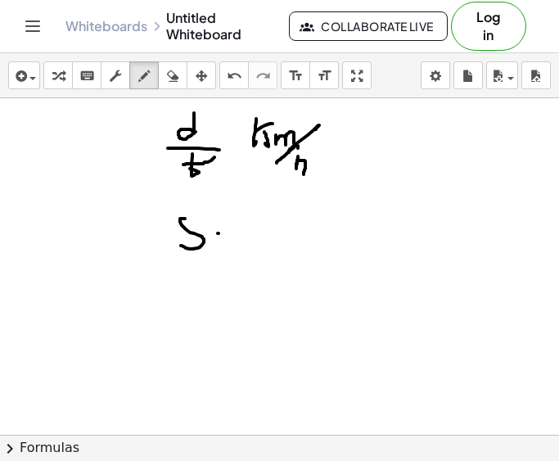
click at [233, 232] on div at bounding box center [279, 434] width 559 height 673
click at [245, 240] on div at bounding box center [279, 434] width 559 height 673
drag, startPoint x: 264, startPoint y: 218, endPoint x: 277, endPoint y: 229, distance: 17.4
click at [267, 236] on div at bounding box center [279, 434] width 559 height 673
drag, startPoint x: 283, startPoint y: 221, endPoint x: 287, endPoint y: 232, distance: 11.4
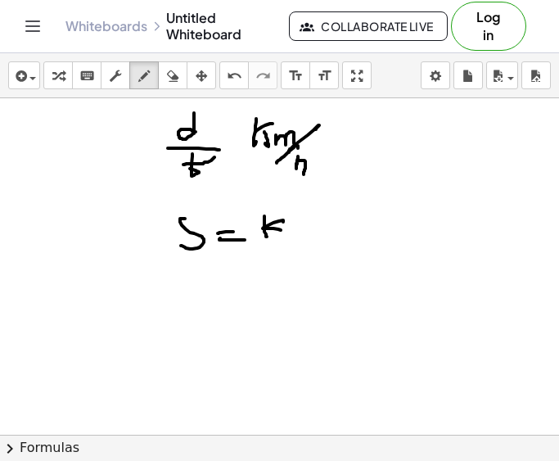
click at [287, 232] on div at bounding box center [279, 434] width 559 height 673
drag, startPoint x: 290, startPoint y: 232, endPoint x: 313, endPoint y: 232, distance: 22.9
click at [308, 232] on div at bounding box center [279, 434] width 559 height 673
drag, startPoint x: 326, startPoint y: 226, endPoint x: 299, endPoint y: 259, distance: 43.1
click at [297, 259] on div at bounding box center [279, 434] width 559 height 673
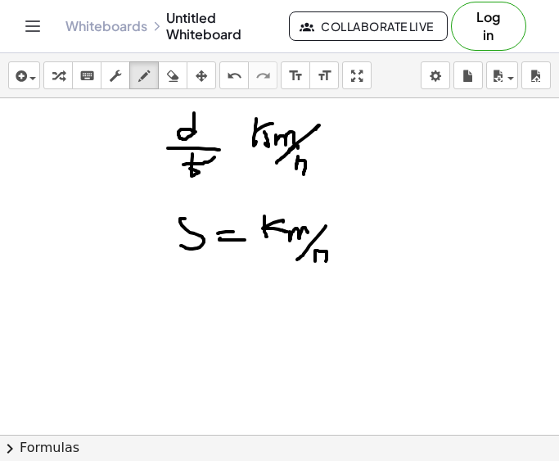
drag, startPoint x: 315, startPoint y: 251, endPoint x: 323, endPoint y: 272, distance: 22.0
click at [323, 273] on div at bounding box center [279, 434] width 559 height 673
drag, startPoint x: 317, startPoint y: 239, endPoint x: 314, endPoint y: 264, distance: 25.5
click at [314, 264] on div at bounding box center [279, 434] width 559 height 673
drag, startPoint x: 104, startPoint y: 318, endPoint x: 126, endPoint y: 370, distance: 56.1
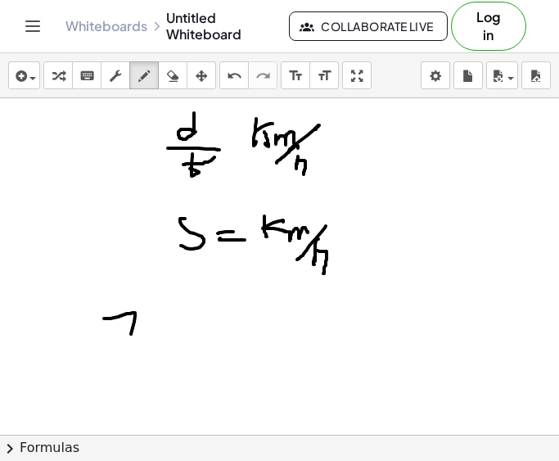
click at [126, 370] on div at bounding box center [279, 434] width 559 height 673
drag, startPoint x: 154, startPoint y: 321, endPoint x: 146, endPoint y: 346, distance: 26.7
click at [140, 348] on div at bounding box center [279, 434] width 559 height 673
drag, startPoint x: 153, startPoint y: 344, endPoint x: 153, endPoint y: 360, distance: 16.4
click at [153, 360] on div at bounding box center [279, 434] width 559 height 673
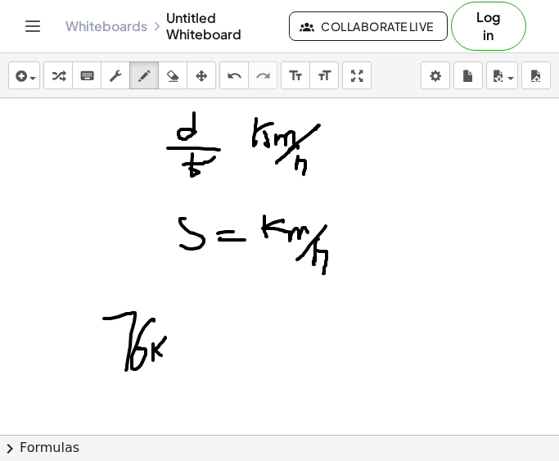
drag, startPoint x: 165, startPoint y: 338, endPoint x: 162, endPoint y: 355, distance: 17.5
click at [162, 355] on div at bounding box center [279, 434] width 559 height 673
drag, startPoint x: 166, startPoint y: 352, endPoint x: 182, endPoint y: 359, distance: 17.2
click at [182, 359] on div at bounding box center [279, 434] width 559 height 673
drag, startPoint x: 209, startPoint y: 344, endPoint x: 227, endPoint y: 344, distance: 18.0
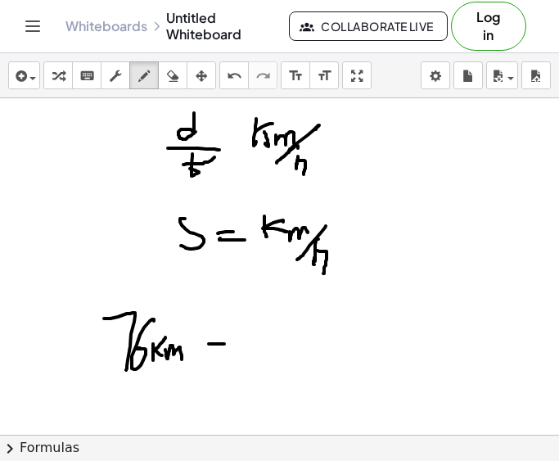
click at [227, 344] on div at bounding box center [279, 434] width 559 height 673
drag, startPoint x: 204, startPoint y: 355, endPoint x: 236, endPoint y: 357, distance: 32.0
click at [236, 357] on div at bounding box center [279, 434] width 559 height 673
drag, startPoint x: 389, startPoint y: 160, endPoint x: 370, endPoint y: 193, distance: 38.5
click at [372, 193] on div at bounding box center [279, 434] width 559 height 673
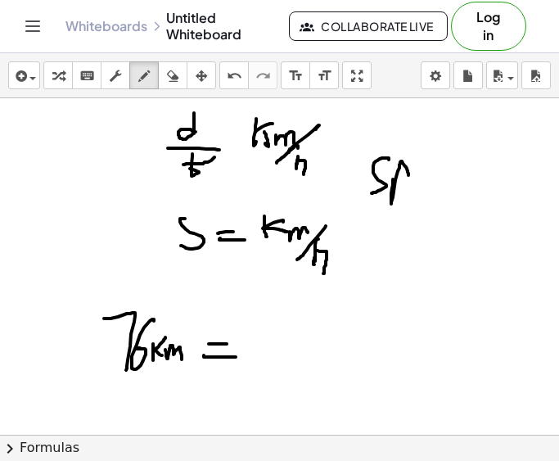
click at [400, 183] on div at bounding box center [279, 434] width 559 height 673
click at [424, 178] on div at bounding box center [279, 434] width 559 height 673
drag, startPoint x: 412, startPoint y: 184, endPoint x: 421, endPoint y: 187, distance: 9.6
click at [421, 187] on div at bounding box center [279, 434] width 559 height 673
drag, startPoint x: 469, startPoint y: 141, endPoint x: 454, endPoint y: 169, distance: 31.5
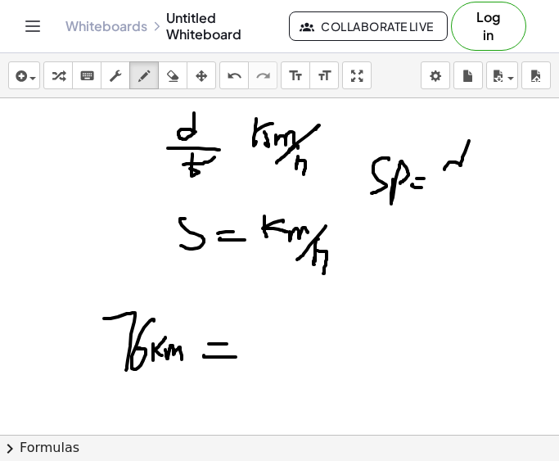
click at [453, 169] on div at bounding box center [279, 434] width 559 height 673
drag, startPoint x: 439, startPoint y: 188, endPoint x: 471, endPoint y: 184, distance: 31.4
click at [471, 184] on div at bounding box center [279, 434] width 559 height 673
drag, startPoint x: 447, startPoint y: 200, endPoint x: 453, endPoint y: 219, distance: 19.7
click at [451, 227] on div at bounding box center [279, 434] width 559 height 673
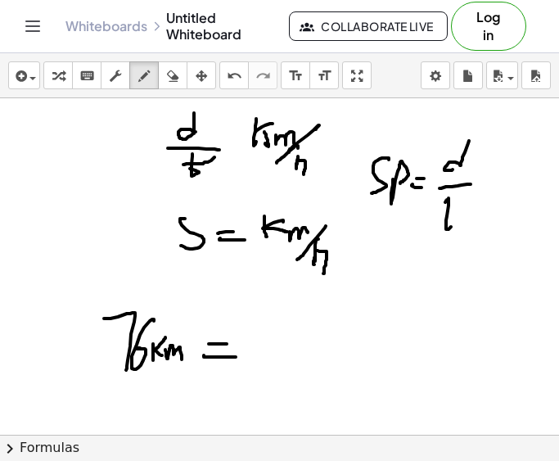
click at [460, 207] on div at bounding box center [279, 434] width 559 height 673
drag, startPoint x: 440, startPoint y: 214, endPoint x: 454, endPoint y: 211, distance: 14.1
click at [450, 211] on div at bounding box center [279, 434] width 559 height 673
drag, startPoint x: 279, startPoint y: 313, endPoint x: 277, endPoint y: 336, distance: 23.0
click at [277, 336] on div at bounding box center [279, 434] width 559 height 673
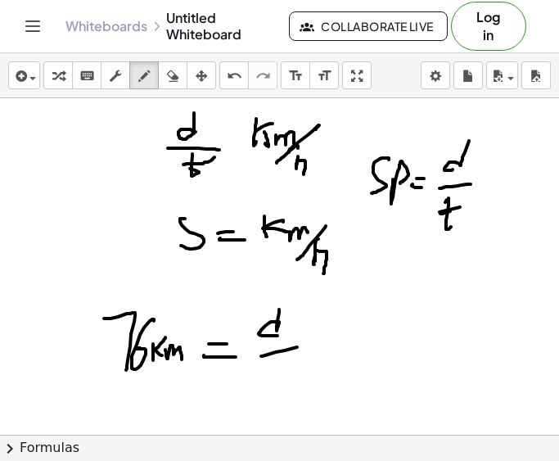
drag, startPoint x: 261, startPoint y: 356, endPoint x: 301, endPoint y: 346, distance: 41.3
click at [301, 346] on div at bounding box center [279, 434] width 559 height 673
drag, startPoint x: 276, startPoint y: 363, endPoint x: 277, endPoint y: 383, distance: 19.7
click at [277, 384] on div at bounding box center [279, 434] width 559 height 673
click at [298, 363] on div at bounding box center [279, 434] width 559 height 673
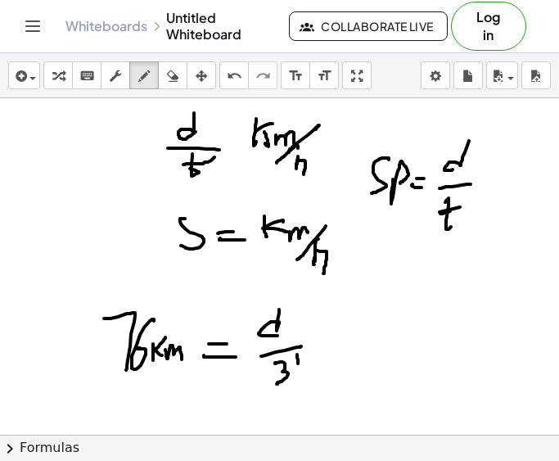
drag, startPoint x: 308, startPoint y: 358, endPoint x: 299, endPoint y: 373, distance: 18.0
click at [299, 372] on div at bounding box center [279, 434] width 559 height 673
drag, startPoint x: 317, startPoint y: 360, endPoint x: 329, endPoint y: 373, distance: 17.9
click at [328, 375] on div at bounding box center [279, 434] width 559 height 673
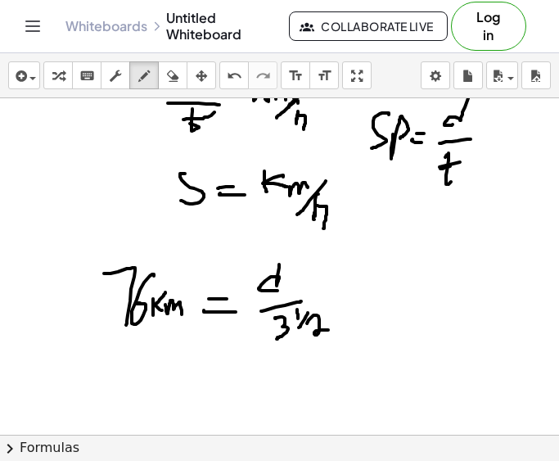
scroll to position [26, 0]
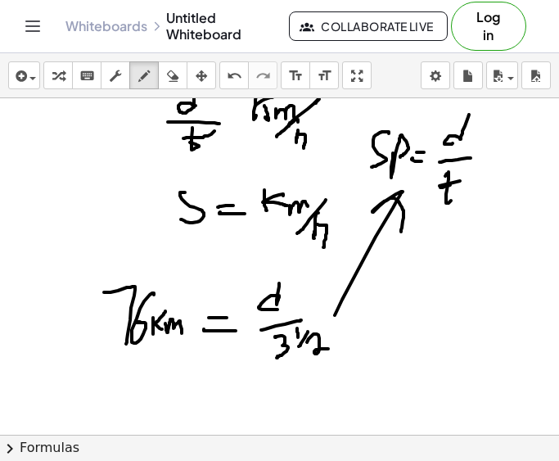
drag, startPoint x: 335, startPoint y: 315, endPoint x: 400, endPoint y: 234, distance: 104.2
click at [400, 234] on div at bounding box center [279, 408] width 559 height 673
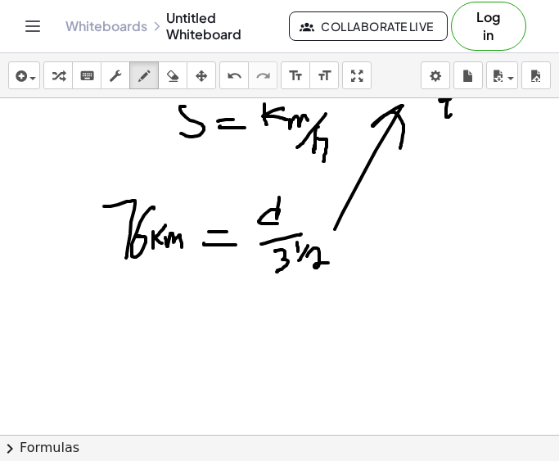
scroll to position [116, 0]
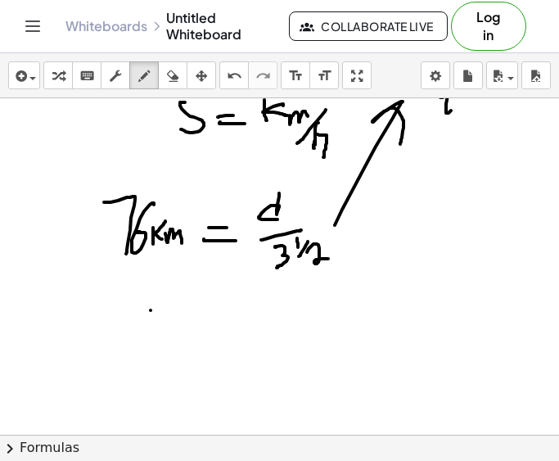
click at [151, 310] on div at bounding box center [279, 318] width 559 height 673
drag, startPoint x: 130, startPoint y: 312, endPoint x: 134, endPoint y: 340, distance: 28.1
click at [133, 347] on div at bounding box center [279, 318] width 559 height 673
drag, startPoint x: 174, startPoint y: 293, endPoint x: 172, endPoint y: 311, distance: 18.2
click at [172, 310] on div at bounding box center [279, 318] width 559 height 673
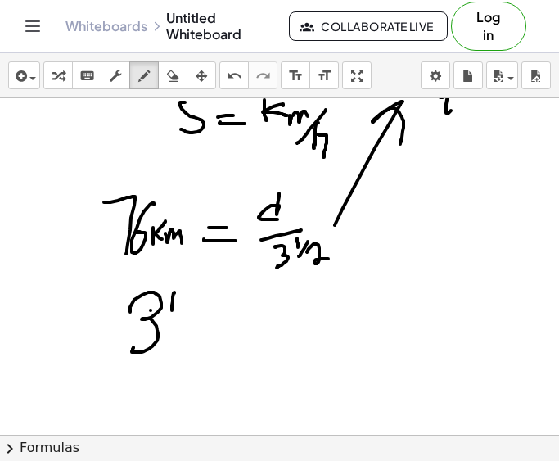
drag, startPoint x: 183, startPoint y: 307, endPoint x: 169, endPoint y: 330, distance: 26.8
click at [169, 328] on div at bounding box center [279, 318] width 559 height 673
drag, startPoint x: 180, startPoint y: 327, endPoint x: 187, endPoint y: 338, distance: 12.5
click at [184, 338] on div at bounding box center [279, 318] width 559 height 673
click at [200, 327] on div at bounding box center [279, 318] width 559 height 673
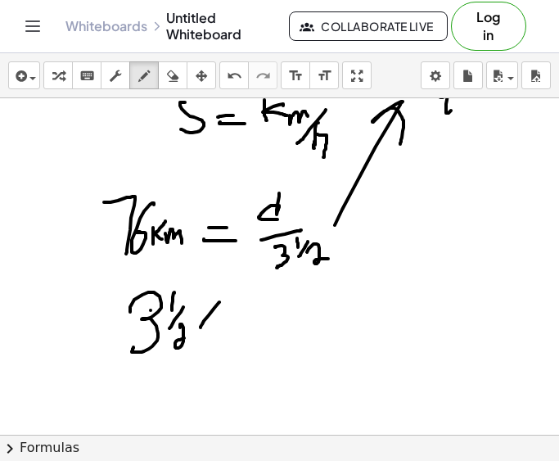
drag, startPoint x: 198, startPoint y: 312, endPoint x: 223, endPoint y: 327, distance: 29.1
click at [220, 327] on div at bounding box center [279, 318] width 559 height 673
drag, startPoint x: 225, startPoint y: 295, endPoint x: 232, endPoint y: 338, distance: 43.2
click at [232, 336] on div at bounding box center [279, 318] width 559 height 673
drag, startPoint x: 253, startPoint y: 294, endPoint x: 248, endPoint y: 332, distance: 38.8
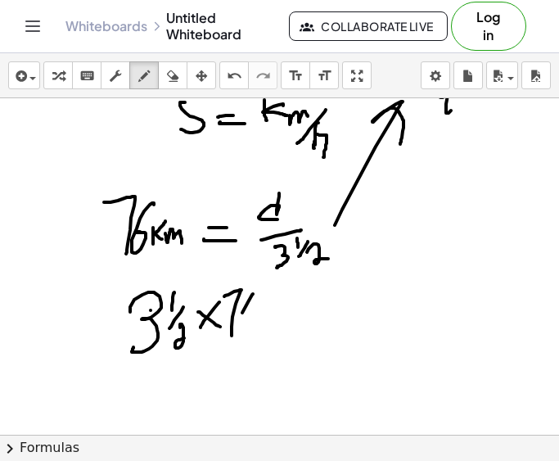
click at [244, 336] on div at bounding box center [279, 318] width 559 height 673
drag, startPoint x: 252, startPoint y: 320, endPoint x: 248, endPoint y: 332, distance: 12.9
click at [250, 332] on div at bounding box center [279, 318] width 559 height 673
click at [290, 308] on div at bounding box center [279, 318] width 559 height 673
click at [291, 318] on div at bounding box center [279, 318] width 559 height 673
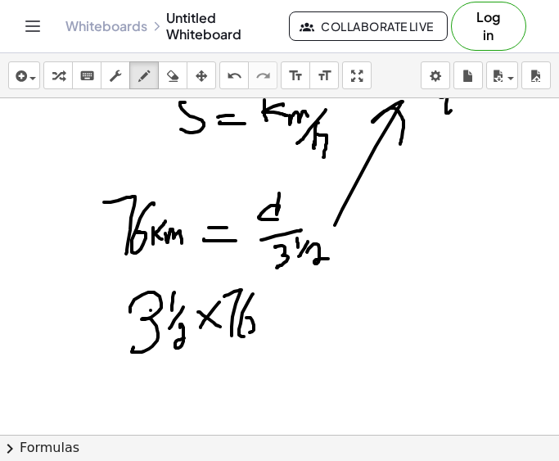
click at [300, 298] on div at bounding box center [279, 318] width 559 height 673
click at [297, 311] on div at bounding box center [279, 318] width 559 height 673
click at [175, 76] on icon "button" at bounding box center [172, 76] width 11 height 20
drag, startPoint x: 340, startPoint y: 337, endPoint x: 304, endPoint y: 318, distance: 41.0
click at [304, 318] on div at bounding box center [279, 318] width 559 height 673
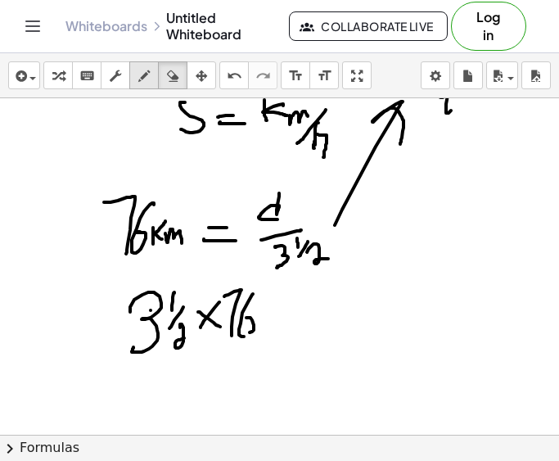
click at [142, 83] on icon "button" at bounding box center [143, 76] width 11 height 20
click at [284, 303] on div at bounding box center [279, 318] width 559 height 673
drag, startPoint x: 269, startPoint y: 313, endPoint x: 294, endPoint y: 313, distance: 24.5
click at [291, 313] on div at bounding box center [279, 318] width 559 height 673
drag, startPoint x: 328, startPoint y: 284, endPoint x: 337, endPoint y: 302, distance: 20.1
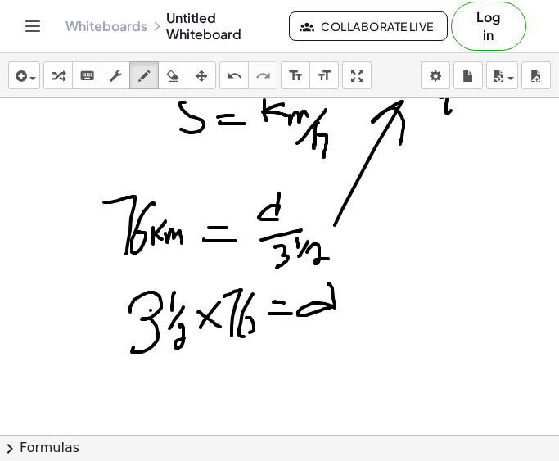
click at [336, 304] on div at bounding box center [279, 318] width 559 height 673
drag, startPoint x: 346, startPoint y: 231, endPoint x: 340, endPoint y: 238, distance: 9.9
click at [341, 237] on div at bounding box center [279, 318] width 559 height 673
drag, startPoint x: 348, startPoint y: 234, endPoint x: 357, endPoint y: 240, distance: 10.7
click at [356, 240] on div at bounding box center [279, 318] width 559 height 673
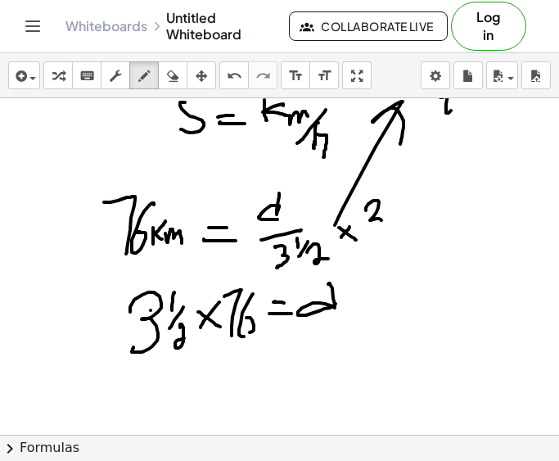
drag, startPoint x: 376, startPoint y: 200, endPoint x: 380, endPoint y: 221, distance: 20.7
click at [376, 228] on div at bounding box center [279, 318] width 559 height 673
drag, startPoint x: 397, startPoint y: 193, endPoint x: 394, endPoint y: 212, distance: 19.0
click at [391, 212] on div at bounding box center [279, 318] width 559 height 673
drag, startPoint x: 404, startPoint y: 205, endPoint x: 394, endPoint y: 223, distance: 21.6
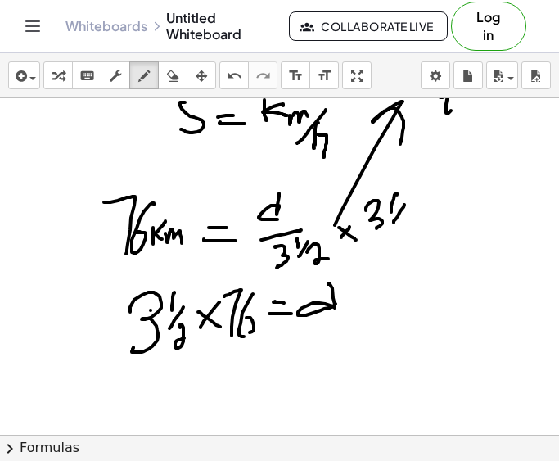
click at [394, 223] on div at bounding box center [279, 318] width 559 height 673
drag, startPoint x: 399, startPoint y: 225, endPoint x: 424, endPoint y: 230, distance: 25.0
click at [415, 233] on div at bounding box center [279, 318] width 559 height 673
drag, startPoint x: 42, startPoint y: 220, endPoint x: 43, endPoint y: 236, distance: 15.6
click at [43, 236] on div at bounding box center [279, 318] width 559 height 673
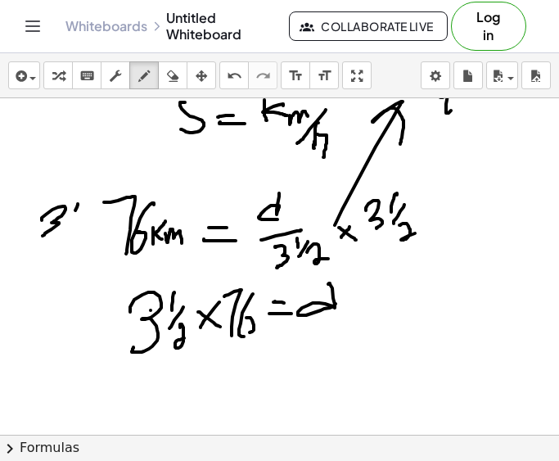
drag, startPoint x: 75, startPoint y: 210, endPoint x: 74, endPoint y: 219, distance: 9.1
click at [74, 219] on div at bounding box center [279, 318] width 559 height 673
drag, startPoint x: 85, startPoint y: 218, endPoint x: 70, endPoint y: 233, distance: 21.4
click at [70, 233] on div at bounding box center [279, 318] width 559 height 673
drag, startPoint x: 79, startPoint y: 234, endPoint x: 96, endPoint y: 249, distance: 22.0
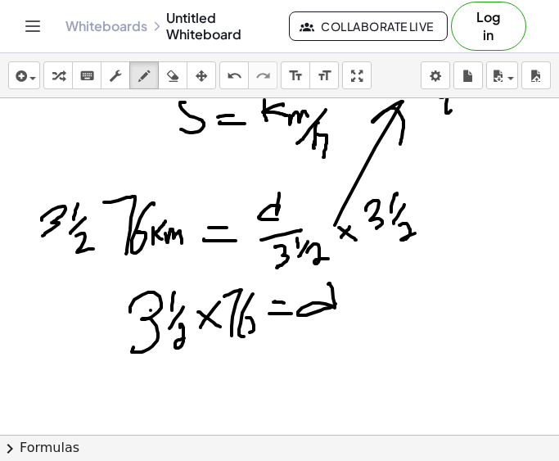
click at [95, 249] on div at bounding box center [279, 318] width 559 height 673
drag, startPoint x: 111, startPoint y: 228, endPoint x: 103, endPoint y: 232, distance: 8.8
click at [104, 235] on div at bounding box center [279, 318] width 559 height 673
drag, startPoint x: 103, startPoint y: 226, endPoint x: 112, endPoint y: 235, distance: 12.7
click at [111, 234] on div at bounding box center [279, 318] width 559 height 673
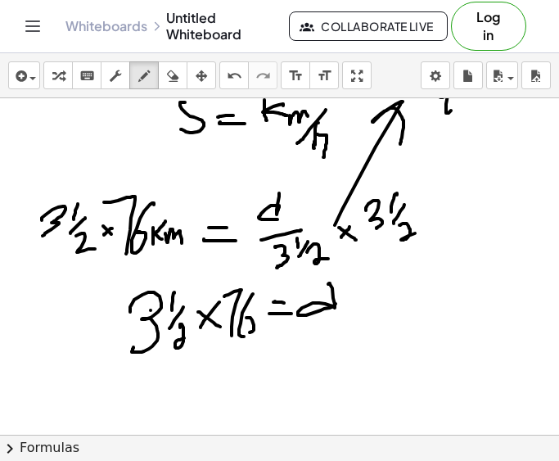
drag, startPoint x: 366, startPoint y: 205, endPoint x: 438, endPoint y: 246, distance: 82.8
click at [437, 245] on div at bounding box center [279, 318] width 559 height 673
drag, startPoint x: 279, startPoint y: 254, endPoint x: 347, endPoint y: 254, distance: 67.9
click at [347, 254] on div at bounding box center [279, 318] width 559 height 673
click at [250, 332] on div at bounding box center [279, 318] width 559 height 673
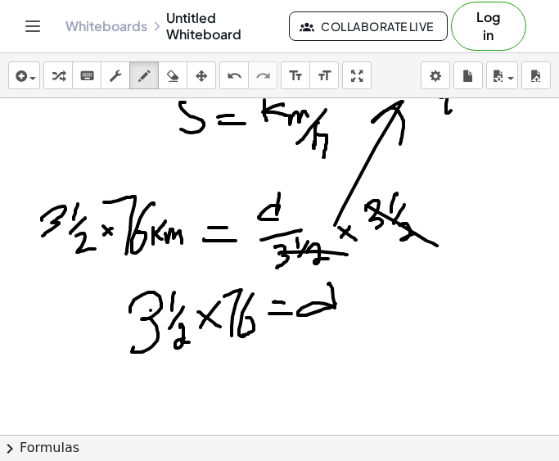
click at [189, 342] on div at bounding box center [279, 318] width 559 height 673
drag, startPoint x: 167, startPoint y: 392, endPoint x: 175, endPoint y: 380, distance: 14.8
click at [173, 381] on div at bounding box center [279, 318] width 559 height 673
click at [210, 384] on div at bounding box center [279, 318] width 559 height 673
drag, startPoint x: 216, startPoint y: 390, endPoint x: 232, endPoint y: 389, distance: 15.6
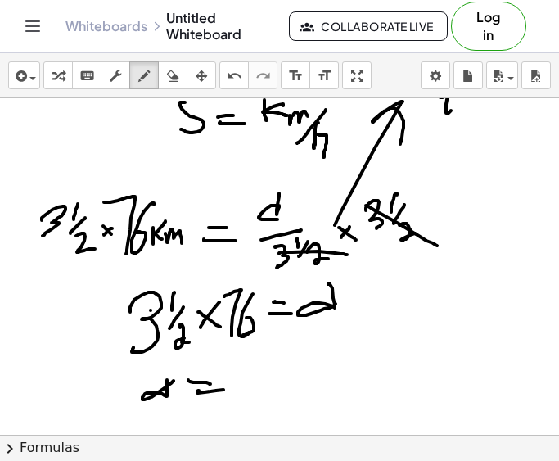
click at [232, 389] on div at bounding box center [279, 318] width 559 height 673
drag, startPoint x: 263, startPoint y: 363, endPoint x: 277, endPoint y: 394, distance: 34.5
click at [273, 395] on div at bounding box center [279, 318] width 559 height 673
drag, startPoint x: 296, startPoint y: 361, endPoint x: 291, endPoint y: 380, distance: 19.7
click at [291, 380] on div at bounding box center [279, 318] width 559 height 673
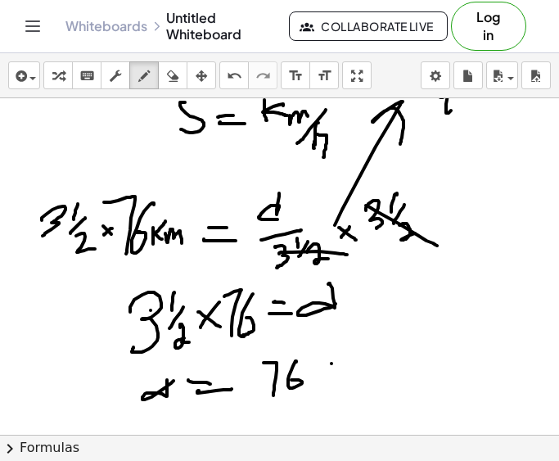
drag, startPoint x: 331, startPoint y: 363, endPoint x: 315, endPoint y: 380, distance: 23.1
click at [316, 380] on div at bounding box center [279, 318] width 559 height 673
click at [334, 390] on div at bounding box center [279, 318] width 559 height 673
click at [359, 363] on div at bounding box center [279, 318] width 559 height 673
click at [368, 372] on div at bounding box center [279, 318] width 559 height 673
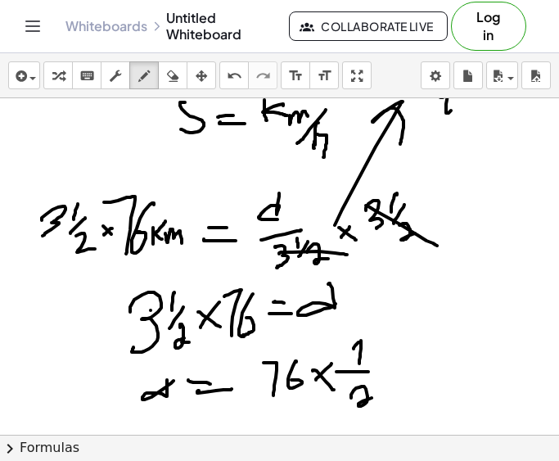
click at [384, 397] on div at bounding box center [279, 318] width 559 height 673
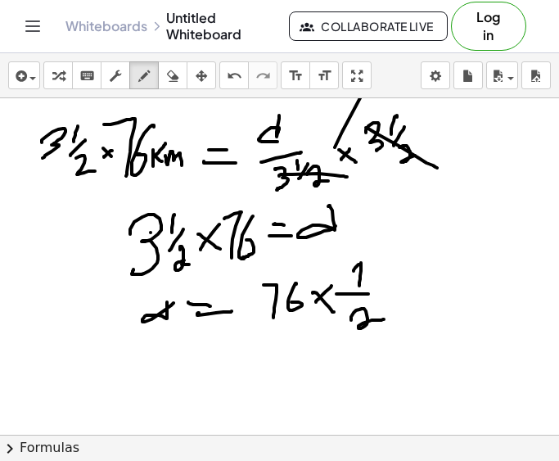
scroll to position [195, 0]
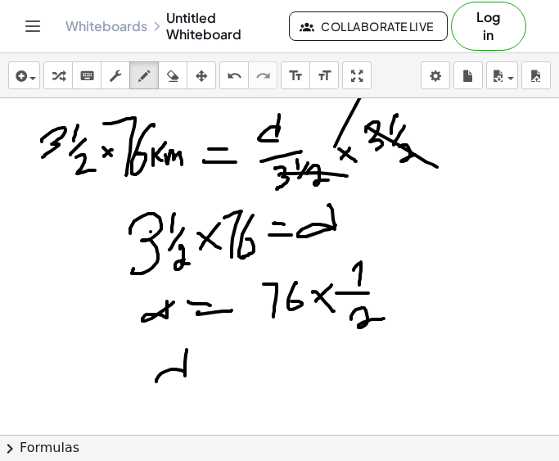
click at [182, 376] on div at bounding box center [279, 239] width 559 height 673
click at [218, 358] on div at bounding box center [279, 239] width 559 height 673
click at [227, 372] on div at bounding box center [279, 239] width 559 height 673
click at [359, 262] on div at bounding box center [279, 239] width 559 height 673
click at [359, 281] on div at bounding box center [279, 239] width 559 height 673
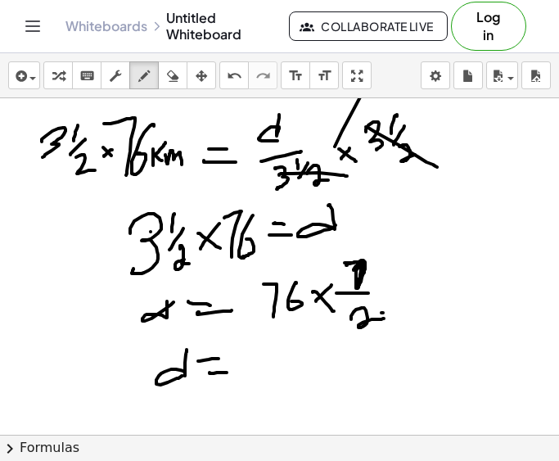
click at [347, 327] on div at bounding box center [279, 239] width 559 height 673
click at [393, 325] on div at bounding box center [279, 239] width 559 height 673
click at [274, 303] on div at bounding box center [279, 239] width 559 height 673
click at [269, 275] on div at bounding box center [279, 239] width 559 height 673
click at [298, 262] on div at bounding box center [279, 239] width 559 height 673
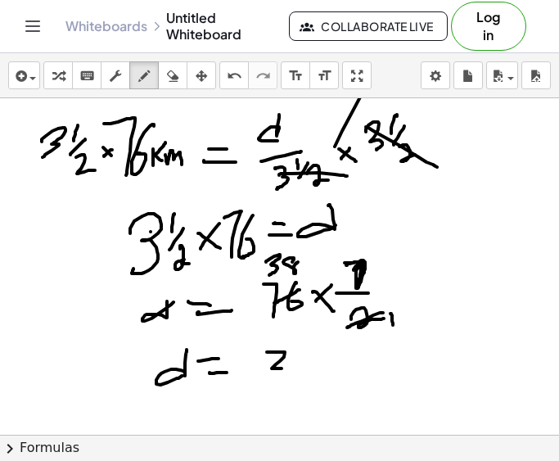
click at [259, 381] on div at bounding box center [279, 239] width 559 height 673
click at [308, 353] on div at bounding box center [279, 239] width 559 height 673
click at [308, 382] on div at bounding box center [279, 239] width 559 height 673
click at [333, 378] on div at bounding box center [279, 239] width 559 height 673
click at [322, 372] on div at bounding box center [279, 239] width 559 height 673
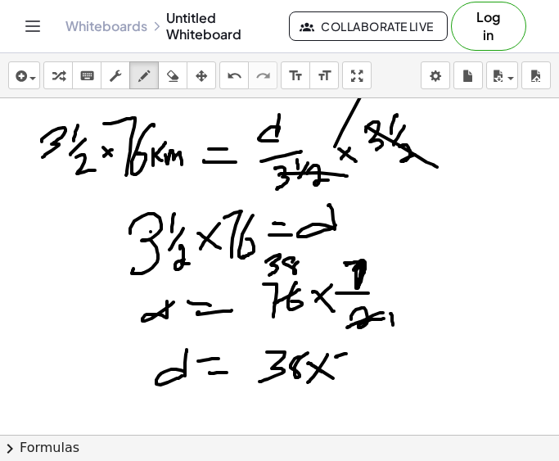
click at [346, 369] on div at bounding box center [279, 239] width 559 height 673
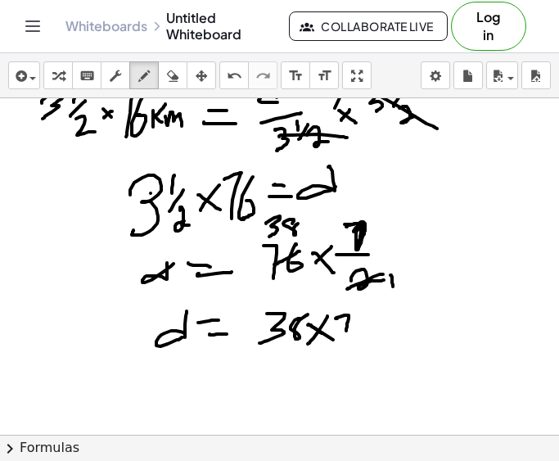
scroll to position [236, 0]
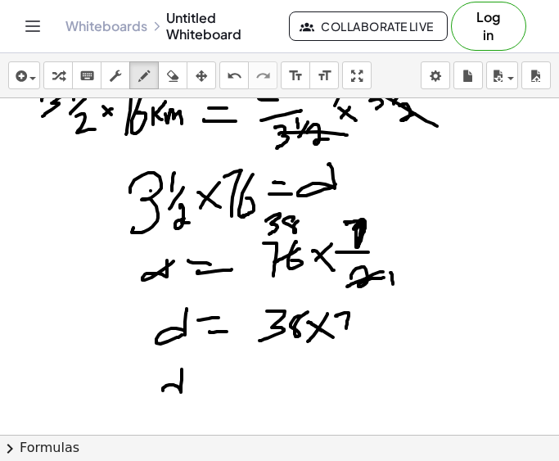
click at [179, 391] on div at bounding box center [279, 199] width 559 height 673
click at [236, 373] on div at bounding box center [279, 199] width 559 height 673
click at [236, 390] on div at bounding box center [279, 199] width 559 height 673
click at [312, 387] on div at bounding box center [279, 199] width 559 height 673
drag, startPoint x: 324, startPoint y: 361, endPoint x: 321, endPoint y: 377, distance: 16.7
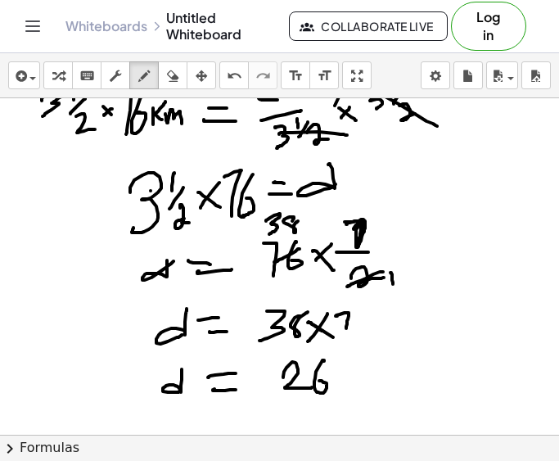
click at [316, 380] on div at bounding box center [279, 199] width 559 height 673
drag, startPoint x: 343, startPoint y: 363, endPoint x: 333, endPoint y: 385, distance: 23.4
click at [333, 385] on div at bounding box center [279, 199] width 559 height 673
click at [358, 397] on div at bounding box center [279, 199] width 559 height 673
click at [373, 387] on div at bounding box center [279, 199] width 559 height 673
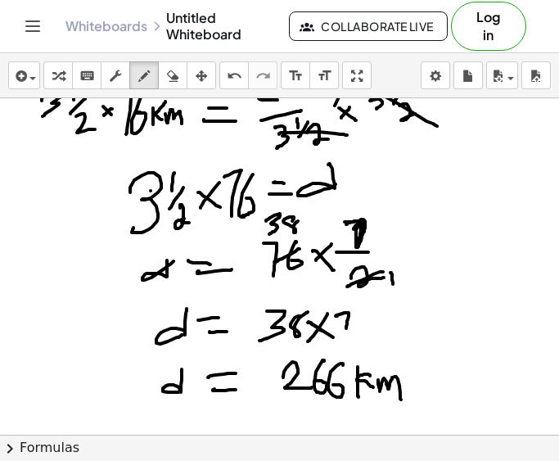
click at [401, 399] on div at bounding box center [279, 199] width 559 height 673
drag, startPoint x: 417, startPoint y: 391, endPoint x: 470, endPoint y: 345, distance: 70.2
click at [470, 345] on div at bounding box center [279, 199] width 559 height 673
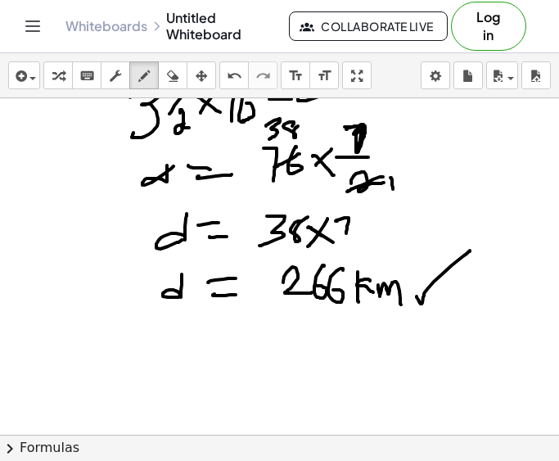
scroll to position [331, 0]
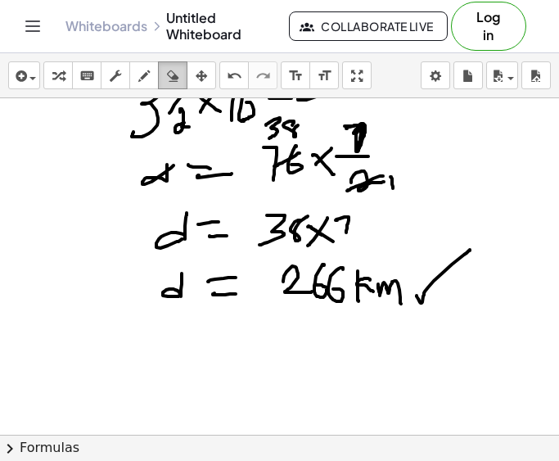
click at [178, 88] on button "erase" at bounding box center [172, 75] width 29 height 28
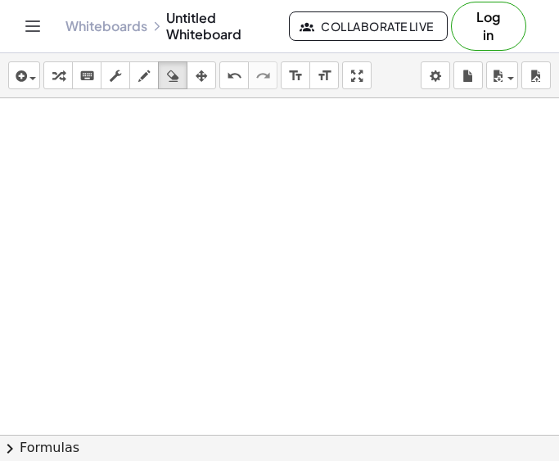
scroll to position [579, 0]
click at [143, 80] on icon "button" at bounding box center [143, 76] width 11 height 20
click at [170, 124] on div at bounding box center [279, 23] width 559 height 1009
drag, startPoint x: 170, startPoint y: 124, endPoint x: 150, endPoint y: 161, distance: 42.8
click at [150, 161] on div at bounding box center [279, 23] width 559 height 1009
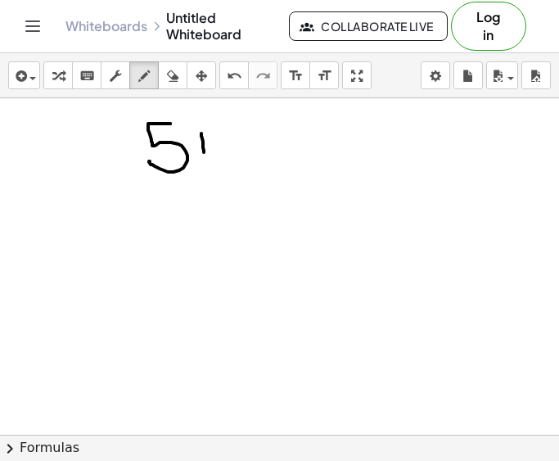
drag, startPoint x: 201, startPoint y: 133, endPoint x: 204, endPoint y: 157, distance: 23.9
click at [204, 157] on div at bounding box center [279, 23] width 559 height 1009
click at [244, 82] on div "undo" at bounding box center [233, 75] width 21 height 20
click at [205, 133] on div at bounding box center [279, 23] width 559 height 1009
drag, startPoint x: 205, startPoint y: 157, endPoint x: 225, endPoint y: 128, distance: 35.2
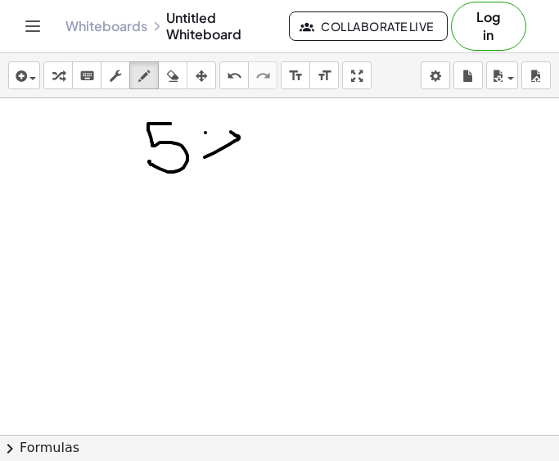
click at [225, 128] on div at bounding box center [279, 23] width 559 height 1009
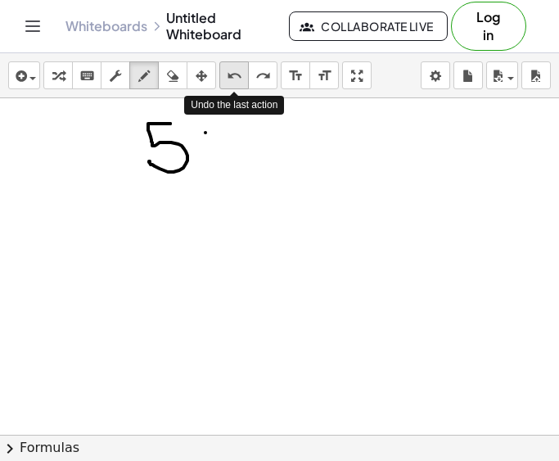
click at [236, 81] on icon "undo" at bounding box center [235, 76] width 16 height 20
click at [205, 163] on div at bounding box center [279, 23] width 559 height 1009
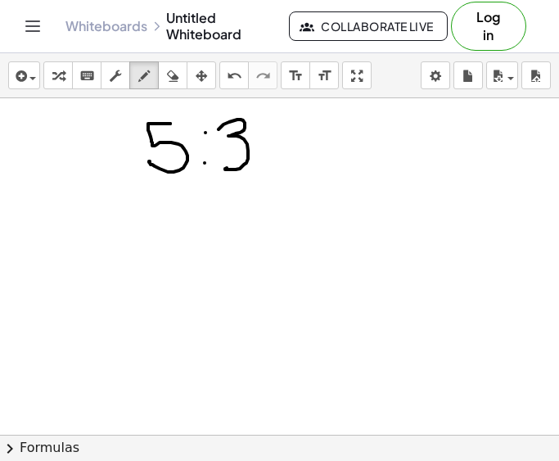
drag, startPoint x: 218, startPoint y: 129, endPoint x: 227, endPoint y: 168, distance: 39.3
click at [227, 168] on div at bounding box center [279, 23] width 559 height 1009
drag, startPoint x: 264, startPoint y: 128, endPoint x: 265, endPoint y: 155, distance: 27.0
click at [265, 155] on div at bounding box center [279, 23] width 559 height 1009
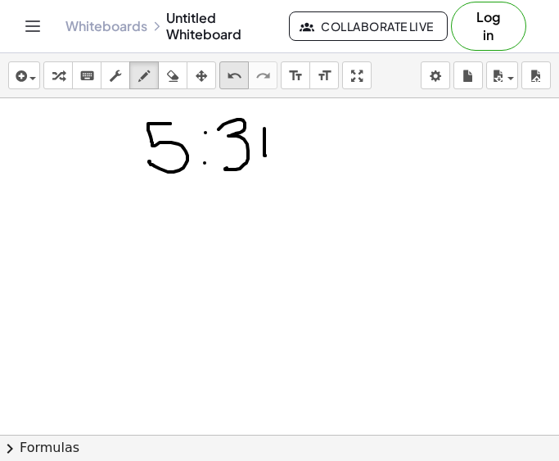
drag, startPoint x: 237, startPoint y: 92, endPoint x: 237, endPoint y: 79, distance: 12.3
click at [237, 79] on div "insert select one: Math Expression Function Text Youtube Video Graphing Geometr…" at bounding box center [279, 75] width 559 height 45
click at [237, 79] on icon "undo" at bounding box center [235, 76] width 16 height 20
click at [238, 84] on icon "undo" at bounding box center [235, 76] width 16 height 20
click at [266, 132] on div at bounding box center [279, 23] width 559 height 1009
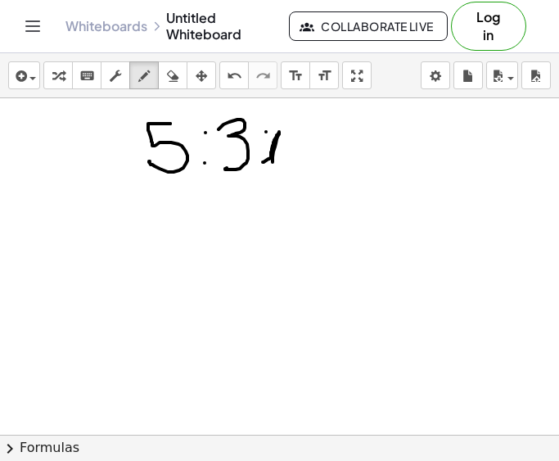
drag, startPoint x: 263, startPoint y: 162, endPoint x: 272, endPoint y: 164, distance: 10.0
click at [272, 164] on div at bounding box center [279, 23] width 559 height 1009
drag, startPoint x: 291, startPoint y: 128, endPoint x: 330, endPoint y: 159, distance: 49.6
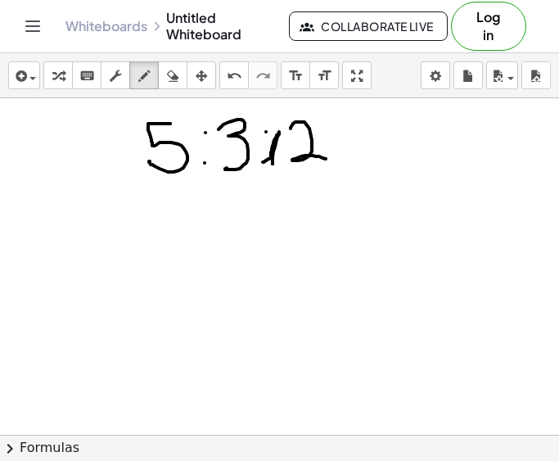
click at [330, 159] on div at bounding box center [279, 23] width 559 height 1009
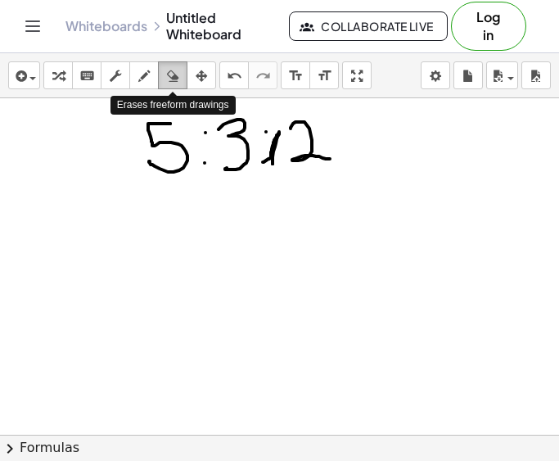
click at [174, 79] on icon "button" at bounding box center [172, 76] width 11 height 20
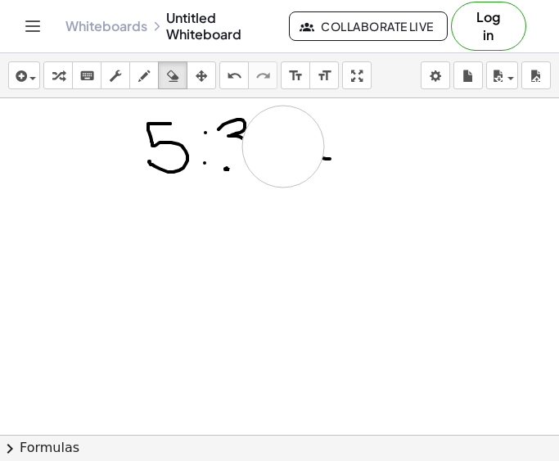
drag, startPoint x: 269, startPoint y: 178, endPoint x: 284, endPoint y: 143, distance: 38.1
click at [284, 143] on div at bounding box center [279, 23] width 559 height 1009
click at [239, 88] on button "undo undo" at bounding box center [233, 75] width 29 height 28
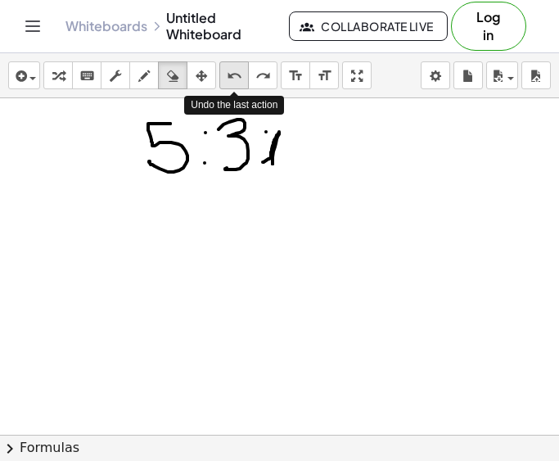
click at [239, 88] on button "undo undo" at bounding box center [233, 75] width 29 height 28
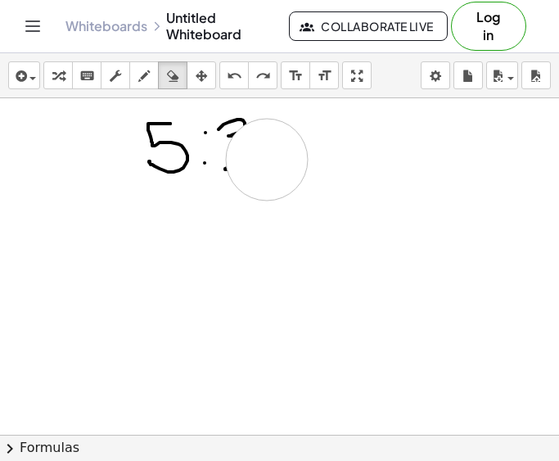
click at [267, 160] on div at bounding box center [279, 23] width 559 height 1009
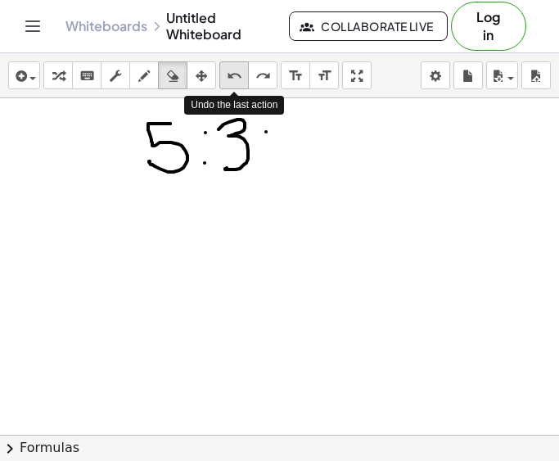
click at [230, 84] on icon "undo" at bounding box center [235, 76] width 16 height 20
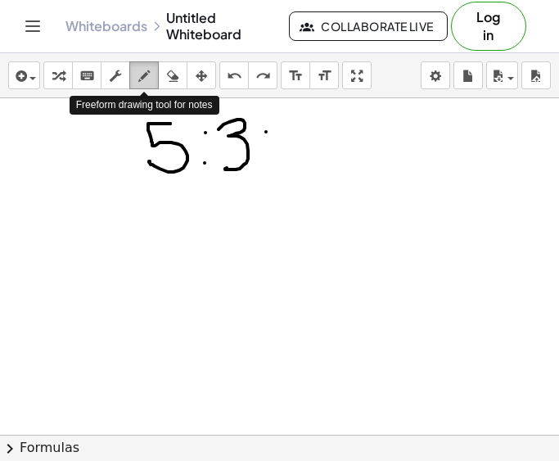
click at [137, 81] on div "button" at bounding box center [143, 75] width 21 height 20
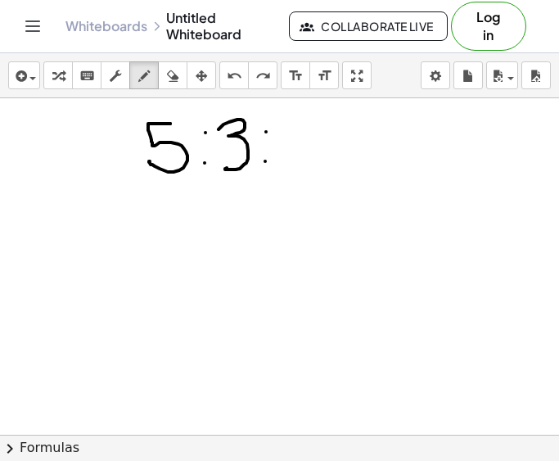
click at [265, 161] on div at bounding box center [279, 23] width 559 height 1009
drag, startPoint x: 286, startPoint y: 133, endPoint x: 316, endPoint y: 161, distance: 41.1
click at [316, 161] on div at bounding box center [279, 23] width 559 height 1009
drag, startPoint x: 305, startPoint y: 218, endPoint x: 331, endPoint y: 249, distance: 40.7
click at [331, 249] on div at bounding box center [279, 23] width 559 height 1009
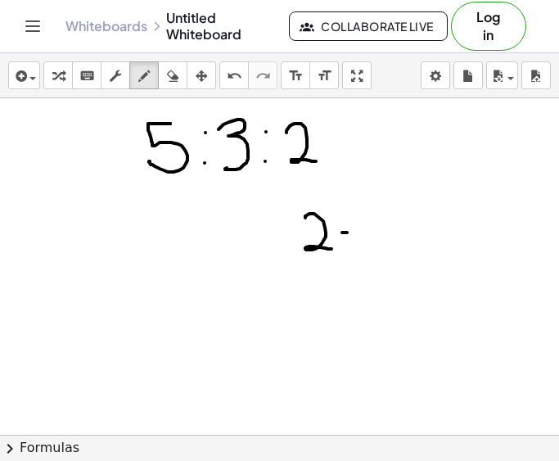
drag, startPoint x: 342, startPoint y: 232, endPoint x: 362, endPoint y: 232, distance: 19.7
click at [362, 232] on div at bounding box center [279, 23] width 559 height 1009
drag, startPoint x: 343, startPoint y: 241, endPoint x: 376, endPoint y: 239, distance: 32.8
click at [376, 239] on div at bounding box center [279, 23] width 559 height 1009
drag, startPoint x: 401, startPoint y: 225, endPoint x: 424, endPoint y: 237, distance: 26.0
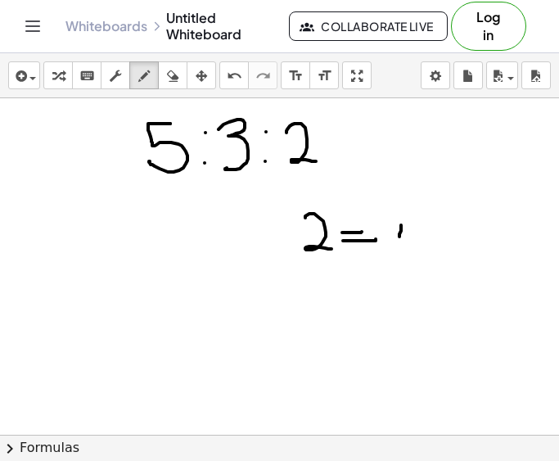
click at [424, 237] on div at bounding box center [279, 23] width 559 height 1009
drag, startPoint x: 411, startPoint y: 215, endPoint x: 413, endPoint y: 254, distance: 38.5
click at [413, 254] on div at bounding box center [279, 23] width 559 height 1009
drag, startPoint x: 430, startPoint y: 222, endPoint x: 425, endPoint y: 213, distance: 10.3
click at [425, 213] on div at bounding box center [279, 23] width 559 height 1009
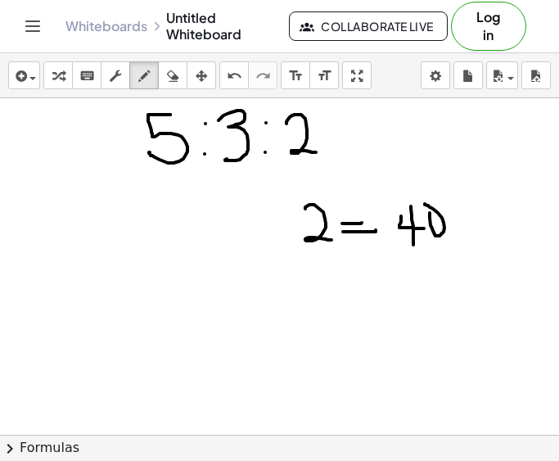
scroll to position [583, 0]
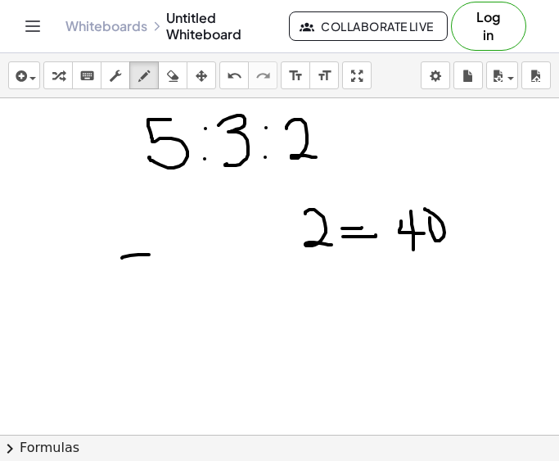
drag, startPoint x: 122, startPoint y: 258, endPoint x: 150, endPoint y: 254, distance: 28.0
click at [150, 254] on div at bounding box center [279, 19] width 559 height 1009
drag, startPoint x: 126, startPoint y: 276, endPoint x: 164, endPoint y: 272, distance: 37.8
click at [164, 272] on div at bounding box center [279, 19] width 559 height 1009
drag, startPoint x: 180, startPoint y: 254, endPoint x: 182, endPoint y: 277, distance: 23.8
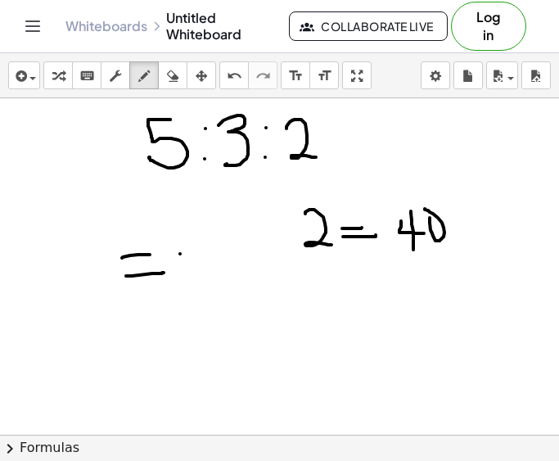
click at [182, 277] on div at bounding box center [279, 19] width 559 height 1009
click at [200, 255] on div at bounding box center [279, 19] width 559 height 1009
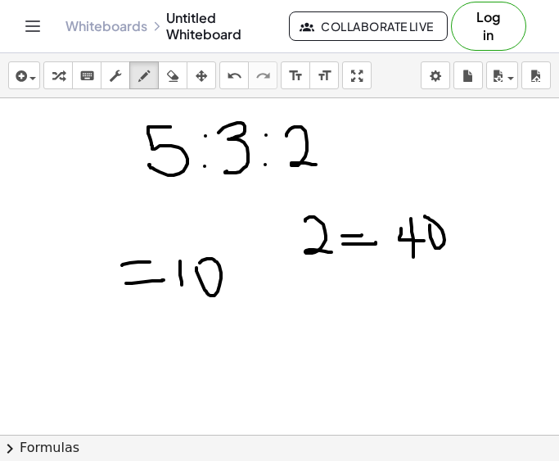
scroll to position [575, 0]
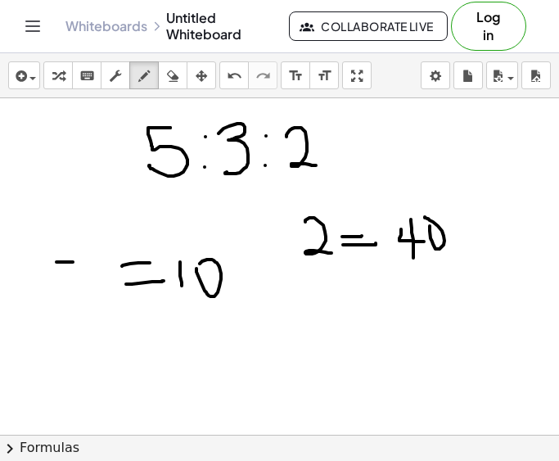
drag, startPoint x: 56, startPoint y: 262, endPoint x: 83, endPoint y: 261, distance: 27.0
click at [83, 261] on div at bounding box center [279, 27] width 559 height 1009
drag, startPoint x: 70, startPoint y: 265, endPoint x: 74, endPoint y: 289, distance: 24.0
click at [74, 289] on div at bounding box center [279, 27] width 559 height 1009
drag, startPoint x: 158, startPoint y: 362, endPoint x: 206, endPoint y: 351, distance: 49.4
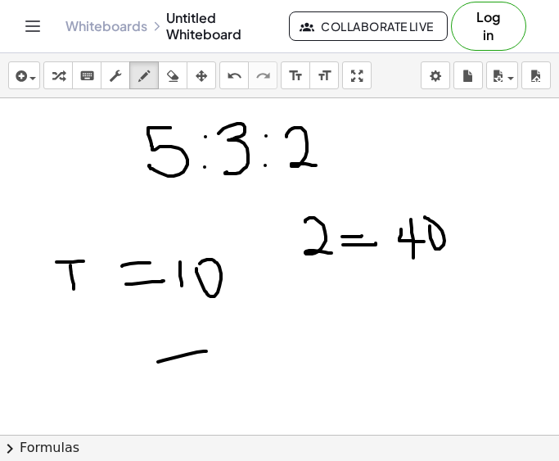
click at [206, 351] on div at bounding box center [279, 27] width 559 height 1009
drag, startPoint x: 149, startPoint y: 382, endPoint x: 188, endPoint y: 377, distance: 39.6
click at [188, 377] on div at bounding box center [279, 27] width 559 height 1009
click at [237, 338] on div at bounding box center [279, 27] width 559 height 1009
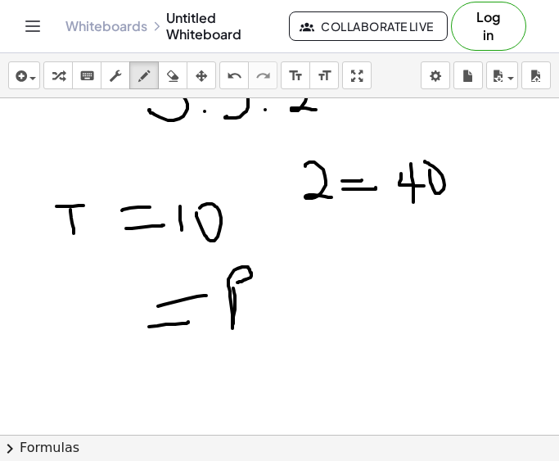
scroll to position [632, 0]
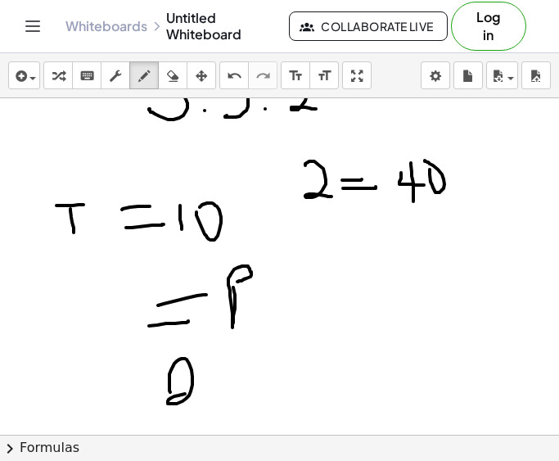
drag, startPoint x: 170, startPoint y: 392, endPoint x: 194, endPoint y: 394, distance: 23.8
drag, startPoint x: 218, startPoint y: 372, endPoint x: 226, endPoint y: 363, distance: 11.6
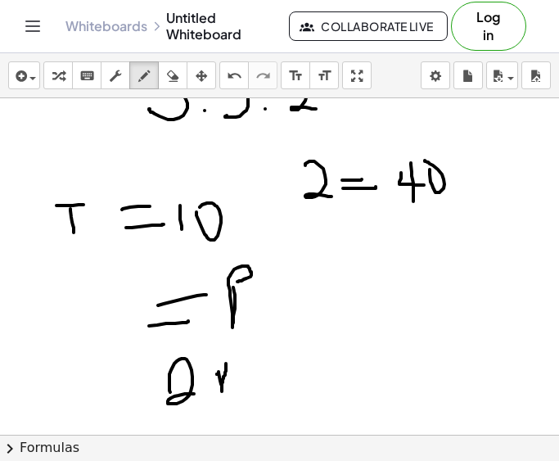
drag, startPoint x: 249, startPoint y: 365, endPoint x: 244, endPoint y: 390, distance: 25.8
drag, startPoint x: 240, startPoint y: 380, endPoint x: 259, endPoint y: 376, distance: 19.3
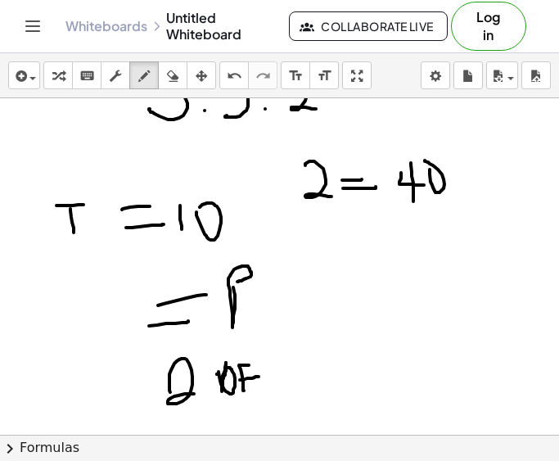
drag, startPoint x: 264, startPoint y: 365, endPoint x: 268, endPoint y: 347, distance: 18.5
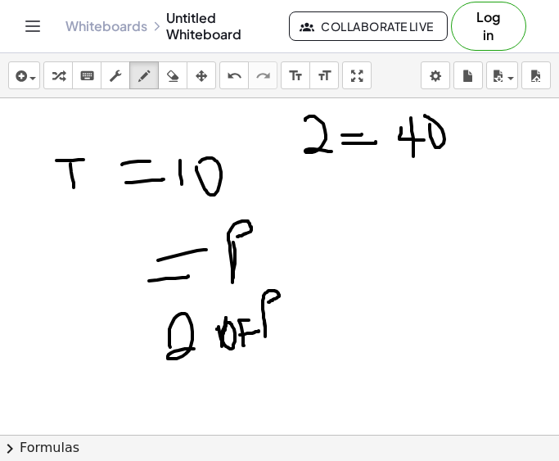
scroll to position [678, 0]
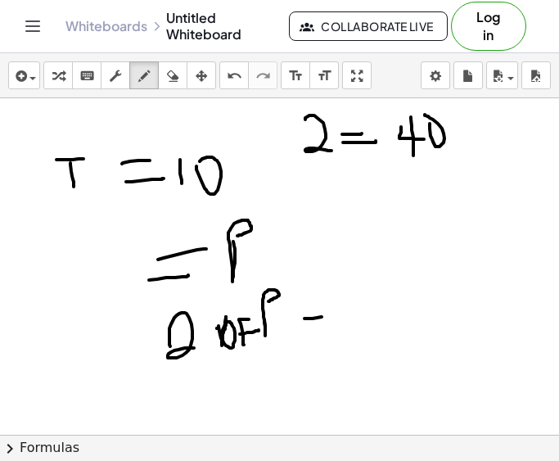
drag, startPoint x: 304, startPoint y: 318, endPoint x: 336, endPoint y: 314, distance: 32.2
click at [336, 314] on div at bounding box center [279, 93] width 559 height 1345
drag, startPoint x: 313, startPoint y: 335, endPoint x: 343, endPoint y: 331, distance: 30.6
click at [343, 331] on div at bounding box center [279, 93] width 559 height 1345
drag, startPoint x: 363, startPoint y: 310, endPoint x: 375, endPoint y: 304, distance: 13.2
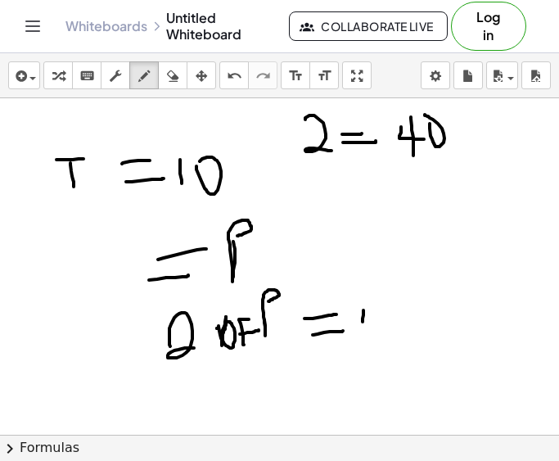
click at [382, 322] on div at bounding box center [279, 93] width 559 height 1345
drag, startPoint x: 375, startPoint y: 304, endPoint x: 379, endPoint y: 346, distance: 42.7
click at [379, 346] on div at bounding box center [279, 93] width 559 height 1345
click at [384, 325] on div at bounding box center [279, 93] width 559 height 1345
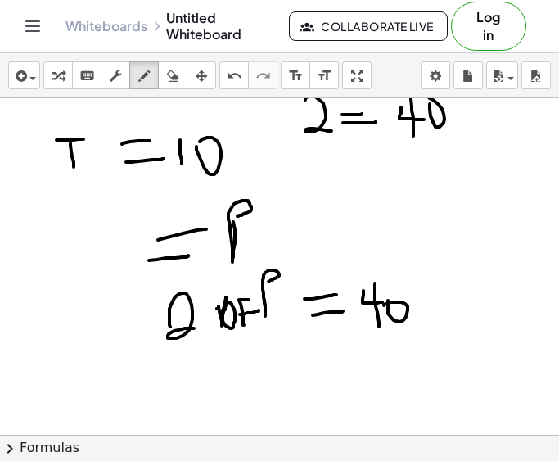
scroll to position [698, 0]
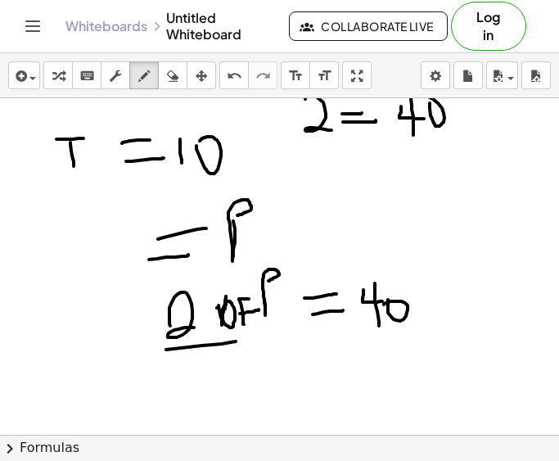
drag, startPoint x: 166, startPoint y: 349, endPoint x: 260, endPoint y: 339, distance: 94.7
click at [260, 339] on div at bounding box center [279, 72] width 559 height 1345
drag, startPoint x: 221, startPoint y: 368, endPoint x: 223, endPoint y: 386, distance: 18.1
click at [223, 386] on div at bounding box center [279, 72] width 559 height 1345
drag, startPoint x: 238, startPoint y: 363, endPoint x: 243, endPoint y: 354, distance: 9.5
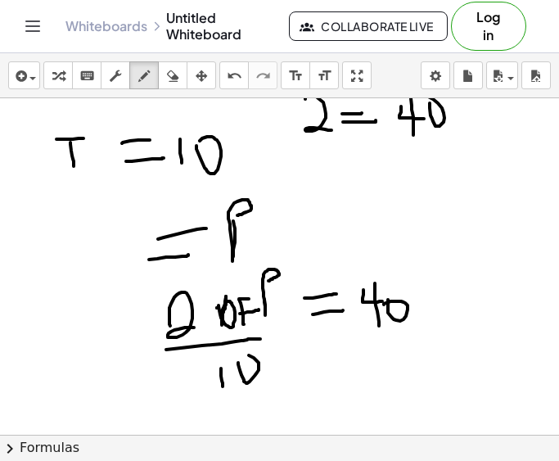
click at [243, 354] on div at bounding box center [279, 72] width 559 height 1345
drag, startPoint x: 245, startPoint y: 354, endPoint x: 239, endPoint y: 367, distance: 15.0
click at [239, 367] on div at bounding box center [279, 72] width 559 height 1345
drag, startPoint x: 244, startPoint y: 343, endPoint x: 273, endPoint y: 344, distance: 29.5
click at [273, 344] on div at bounding box center [279, 72] width 559 height 1345
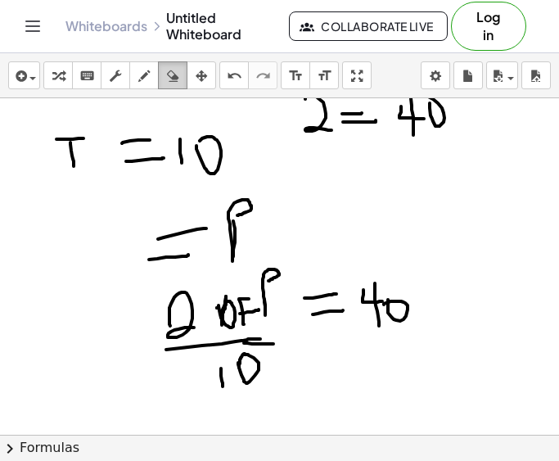
click at [178, 84] on icon "button" at bounding box center [172, 76] width 11 height 20
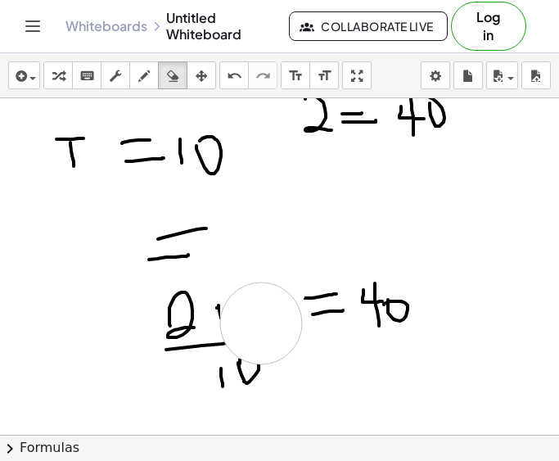
drag, startPoint x: 277, startPoint y: 173, endPoint x: 261, endPoint y: 336, distance: 162.8
click at [261, 336] on div at bounding box center [279, 72] width 559 height 1345
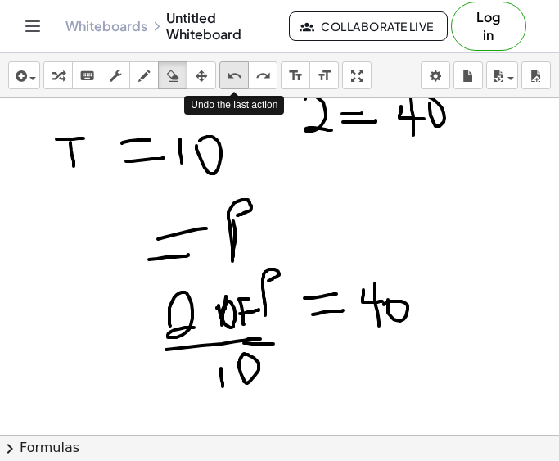
click at [233, 83] on icon "undo" at bounding box center [235, 76] width 16 height 20
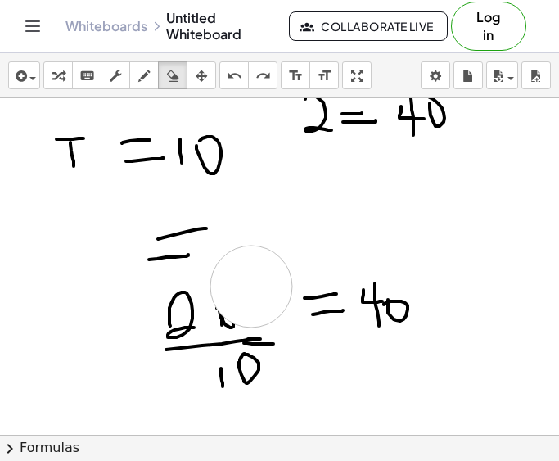
drag, startPoint x: 257, startPoint y: 200, endPoint x: 251, endPoint y: 286, distance: 86.1
click at [251, 286] on div at bounding box center [279, 72] width 559 height 1345
click at [146, 86] on button "draw" at bounding box center [143, 75] width 29 height 28
drag, startPoint x: 225, startPoint y: 220, endPoint x: 261, endPoint y: 248, distance: 45.5
click at [261, 248] on div at bounding box center [279, 72] width 559 height 1345
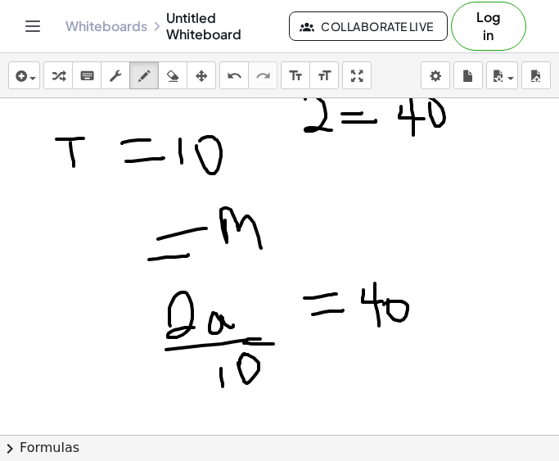
click at [213, 310] on div at bounding box center [279, 72] width 559 height 1345
drag, startPoint x: 236, startPoint y: 301, endPoint x: 232, endPoint y: 339, distance: 38.0
click at [232, 339] on div at bounding box center [279, 72] width 559 height 1345
click at [227, 322] on div at bounding box center [279, 72] width 559 height 1345
drag, startPoint x: 227, startPoint y: 322, endPoint x: 239, endPoint y: 321, distance: 12.4
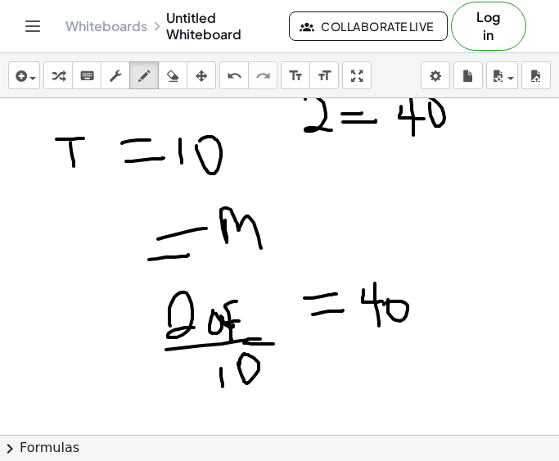
click at [239, 321] on div at bounding box center [279, 72] width 559 height 1345
drag, startPoint x: 247, startPoint y: 308, endPoint x: 273, endPoint y: 313, distance: 26.6
click at [273, 313] on div at bounding box center [279, 72] width 559 height 1345
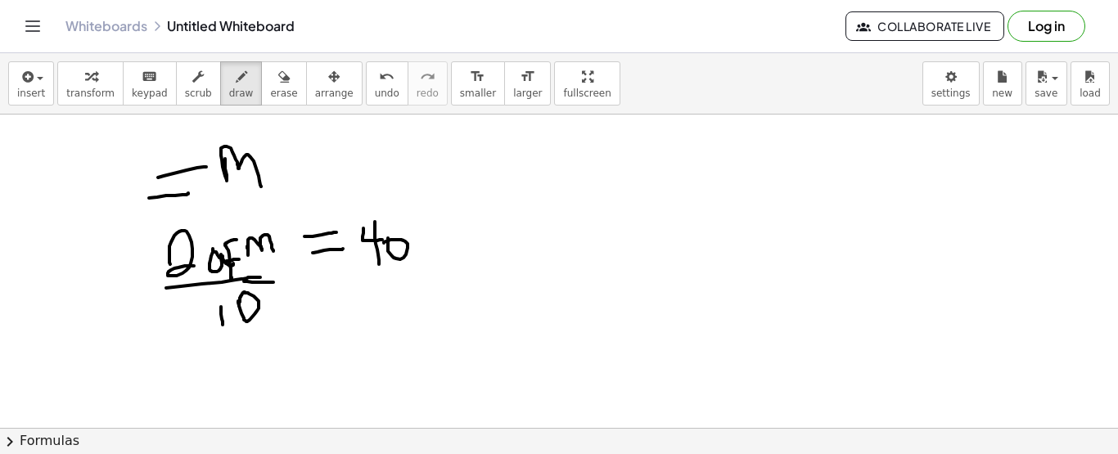
scroll to position [777, 0]
drag, startPoint x: 299, startPoint y: 280, endPoint x: 343, endPoint y: 237, distance: 61.3
click at [343, 237] on div at bounding box center [559, 10] width 1118 height 1345
drag, startPoint x: 335, startPoint y: 273, endPoint x: 291, endPoint y: 245, distance: 51.5
click at [291, 245] on div at bounding box center [559, 10] width 1118 height 1345
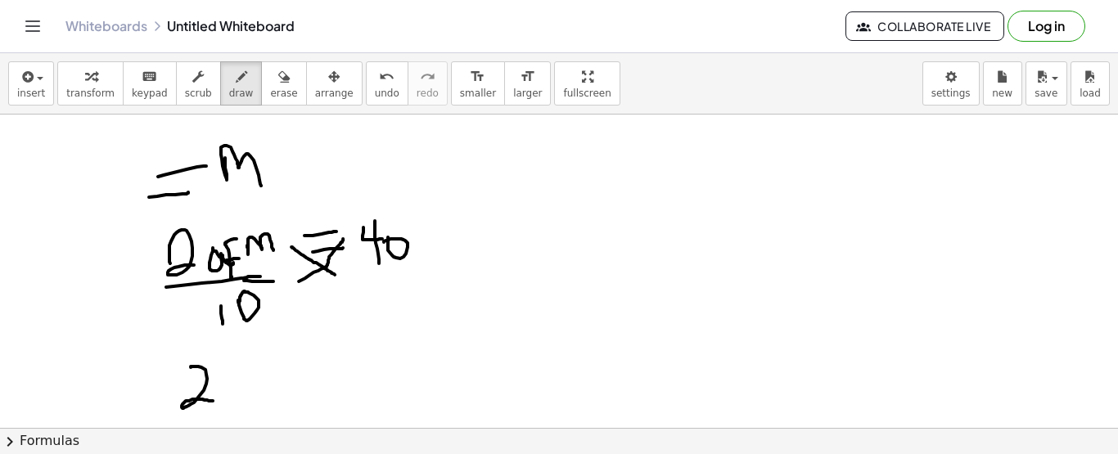
drag, startPoint x: 191, startPoint y: 366, endPoint x: 218, endPoint y: 398, distance: 41.8
click at [218, 398] on div at bounding box center [559, 10] width 1118 height 1345
drag, startPoint x: 223, startPoint y: 380, endPoint x: 259, endPoint y: 383, distance: 37.0
click at [259, 383] on div at bounding box center [559, 10] width 1118 height 1345
drag, startPoint x: 295, startPoint y: 372, endPoint x: 316, endPoint y: 375, distance: 21.5
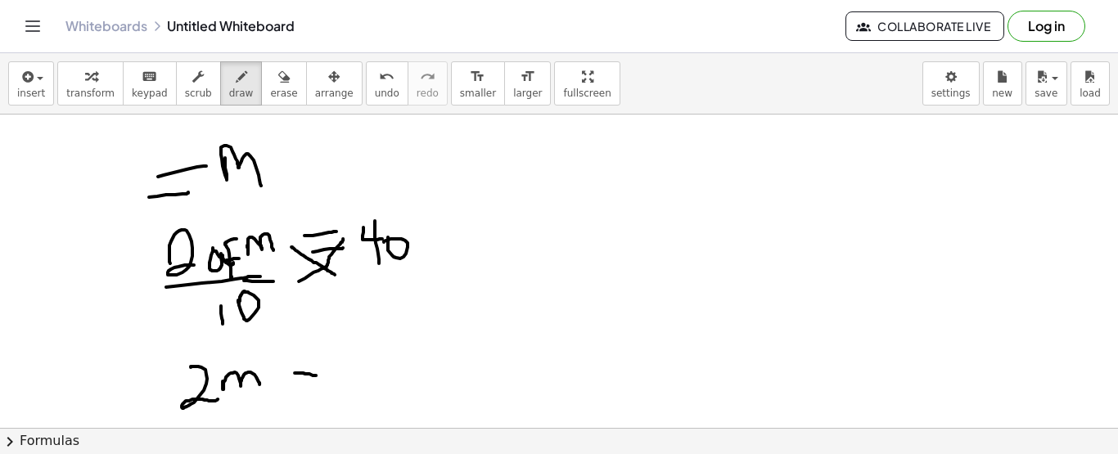
click at [316, 375] on div at bounding box center [559, 10] width 1118 height 1345
drag, startPoint x: 297, startPoint y: 385, endPoint x: 331, endPoint y: 382, distance: 33.6
click at [331, 382] on div at bounding box center [559, 10] width 1118 height 1345
drag, startPoint x: 307, startPoint y: 372, endPoint x: 323, endPoint y: 372, distance: 16.4
click at [323, 372] on div at bounding box center [559, 10] width 1118 height 1345
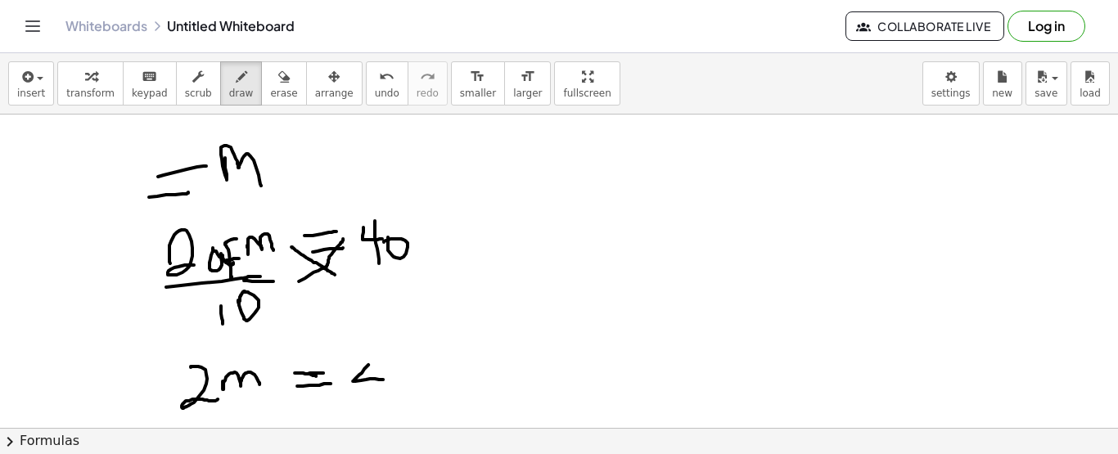
drag, startPoint x: 368, startPoint y: 363, endPoint x: 387, endPoint y: 377, distance: 23.4
click at [387, 377] on div at bounding box center [559, 10] width 1118 height 1345
drag, startPoint x: 375, startPoint y: 366, endPoint x: 375, endPoint y: 398, distance: 31.9
click at [375, 398] on div at bounding box center [559, 10] width 1118 height 1345
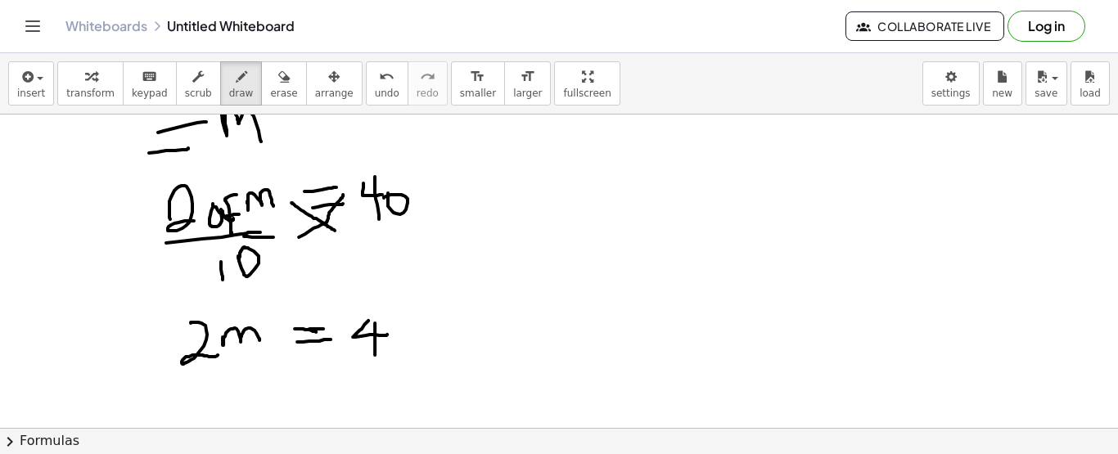
scroll to position [825, 0]
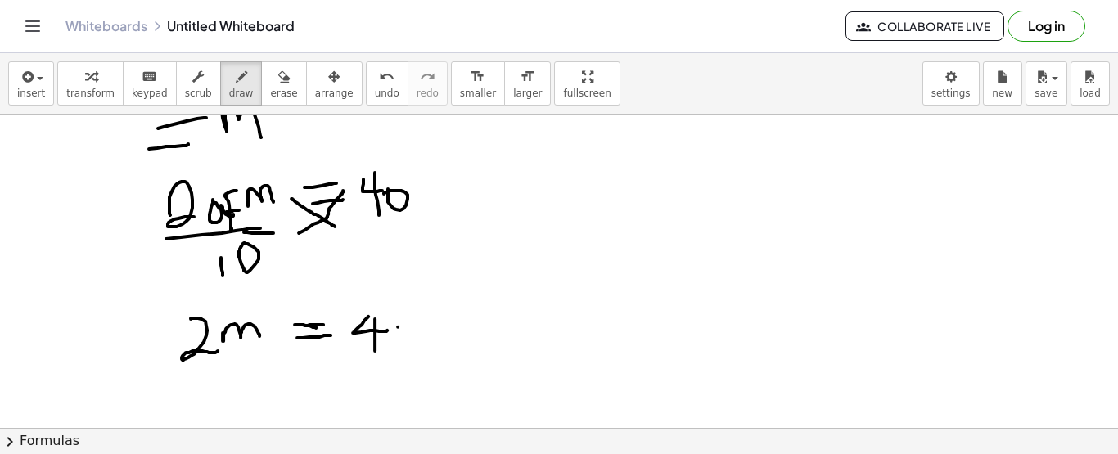
drag, startPoint x: 174, startPoint y: 367, endPoint x: 236, endPoint y: 369, distance: 61.4
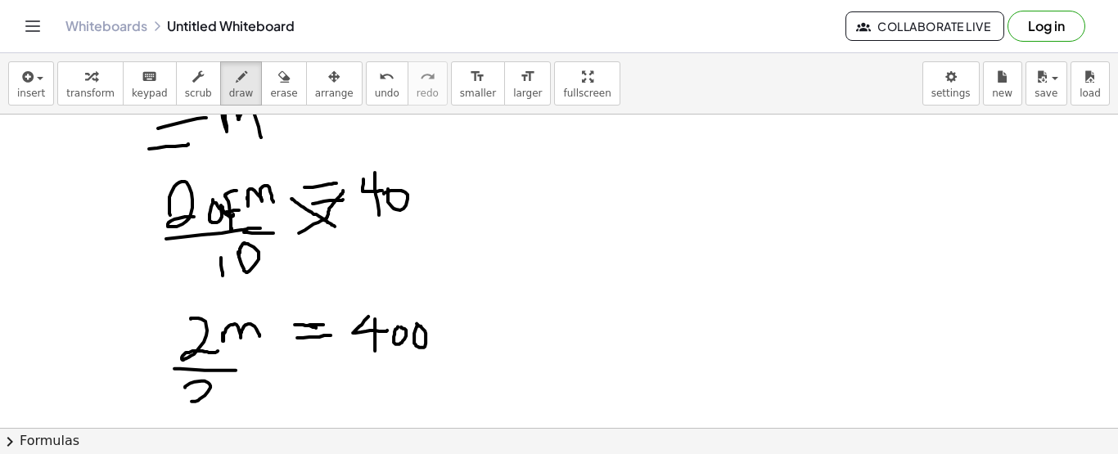
drag, startPoint x: 185, startPoint y: 386, endPoint x: 225, endPoint y: 390, distance: 40.3
drag, startPoint x: 355, startPoint y: 358, endPoint x: 459, endPoint y: 345, distance: 104.9
drag, startPoint x: 388, startPoint y: 386, endPoint x: 421, endPoint y: 394, distance: 34.3
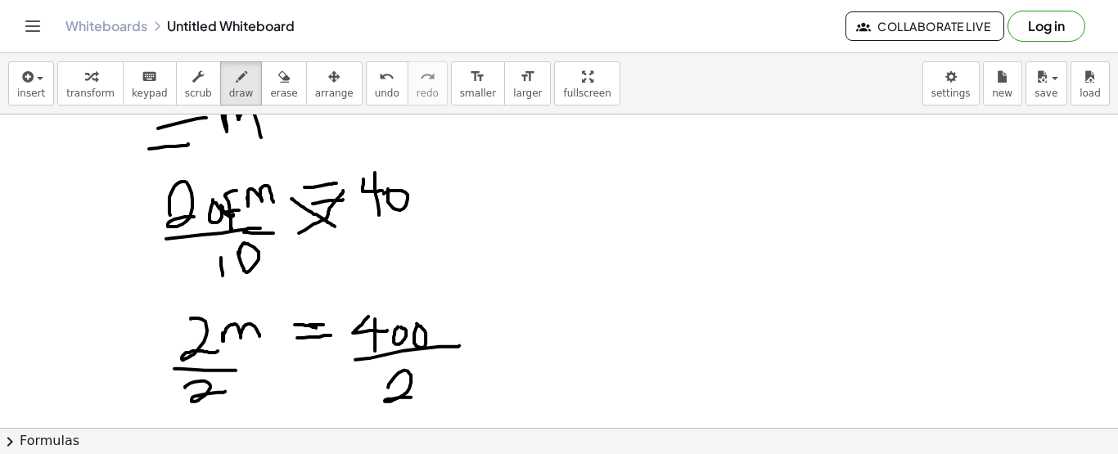
drag, startPoint x: 184, startPoint y: 399, endPoint x: 226, endPoint y: 388, distance: 43.1
drag, startPoint x: 175, startPoint y: 353, endPoint x: 229, endPoint y: 329, distance: 59.0
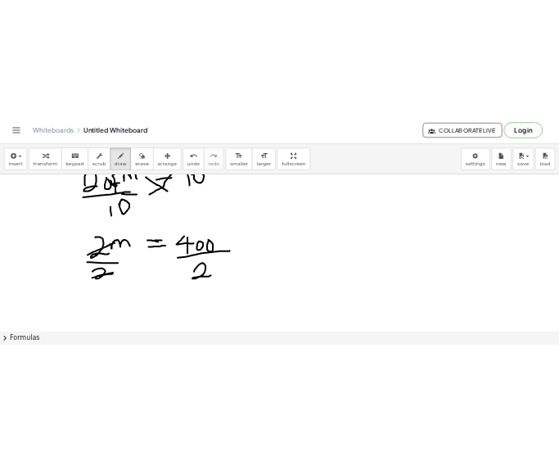
scroll to position [906, 0]
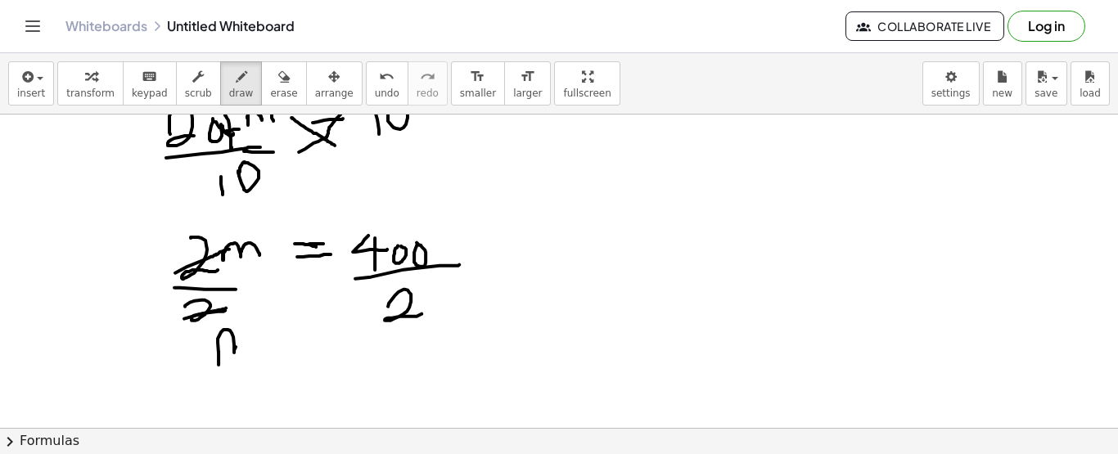
drag, startPoint x: 218, startPoint y: 349, endPoint x: 256, endPoint y: 356, distance: 38.2
drag, startPoint x: 278, startPoint y: 355, endPoint x: 301, endPoint y: 354, distance: 23.0
drag, startPoint x: 280, startPoint y: 365, endPoint x: 316, endPoint y: 361, distance: 36.2
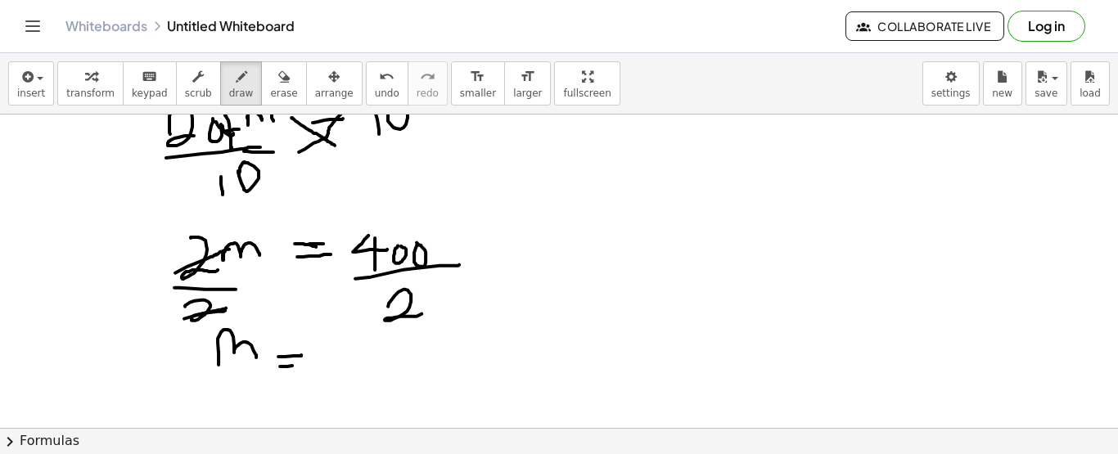
drag, startPoint x: 329, startPoint y: 355, endPoint x: 380, endPoint y: 363, distance: 51.4
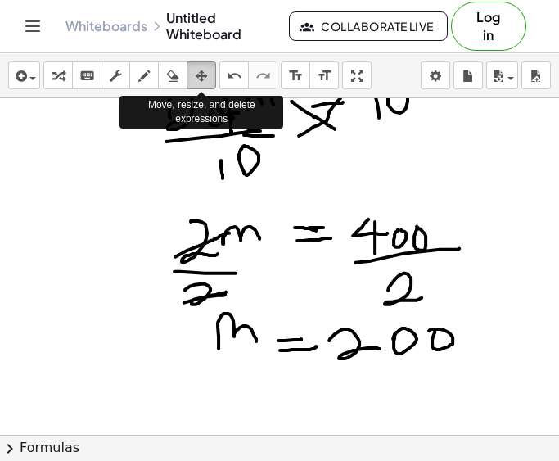
click at [187, 86] on button "arrange" at bounding box center [201, 75] width 29 height 28
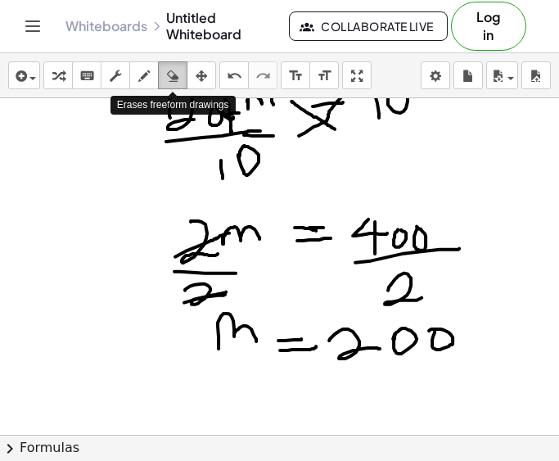
click at [178, 85] on icon "button" at bounding box center [172, 76] width 11 height 20
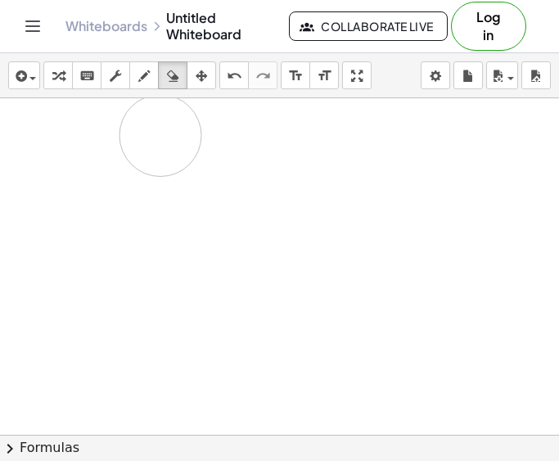
drag, startPoint x: 309, startPoint y: 178, endPoint x: 164, endPoint y: 137, distance: 151.3
drag, startPoint x: 173, startPoint y: 221, endPoint x: 372, endPoint y: 152, distance: 211.2
click at [372, 152] on div at bounding box center [279, 54] width 559 height 1345
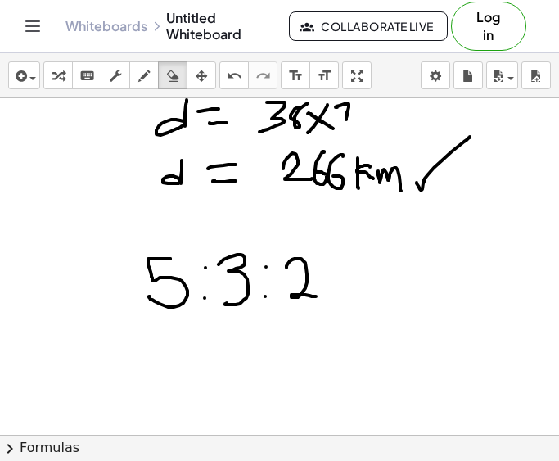
scroll to position [444, 0]
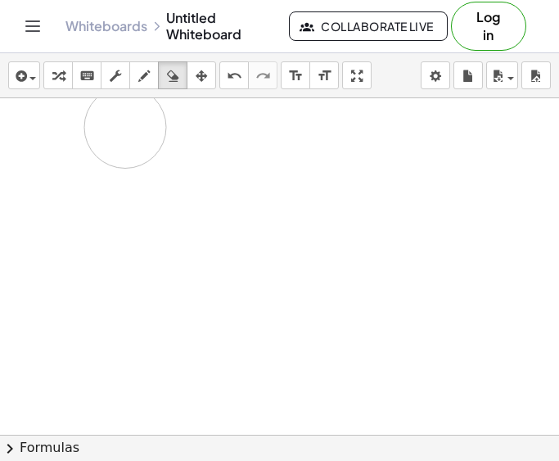
drag, startPoint x: 371, startPoint y: 246, endPoint x: 126, endPoint y: 128, distance: 271.9
click at [126, 128] on div at bounding box center [279, 159] width 559 height 1009
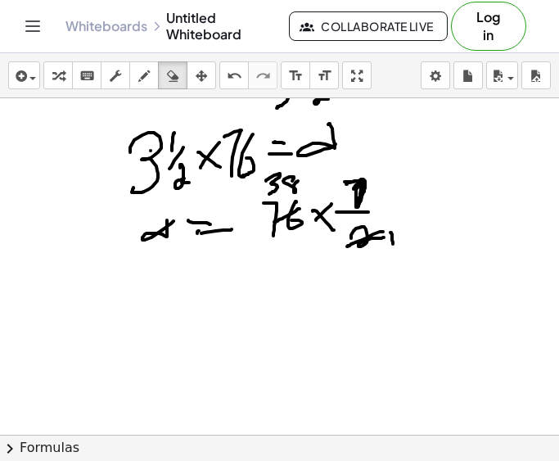
scroll to position [275, 0]
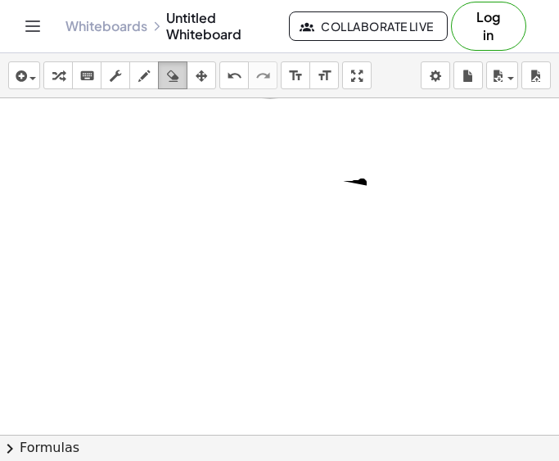
drag, startPoint x: 146, startPoint y: 229, endPoint x: 180, endPoint y: 69, distance: 163.9
click at [180, 69] on div "insert select one: Math Expression Function Text Youtube Video Graphing Geometr…" at bounding box center [279, 257] width 559 height 408
drag, startPoint x: 234, startPoint y: 150, endPoint x: 96, endPoint y: 58, distance: 165.9
click at [96, 58] on div "insert select one: Math Expression Function Text Youtube Video Graphing Geometr…" at bounding box center [279, 257] width 559 height 408
